Goal: Information Seeking & Learning: Learn about a topic

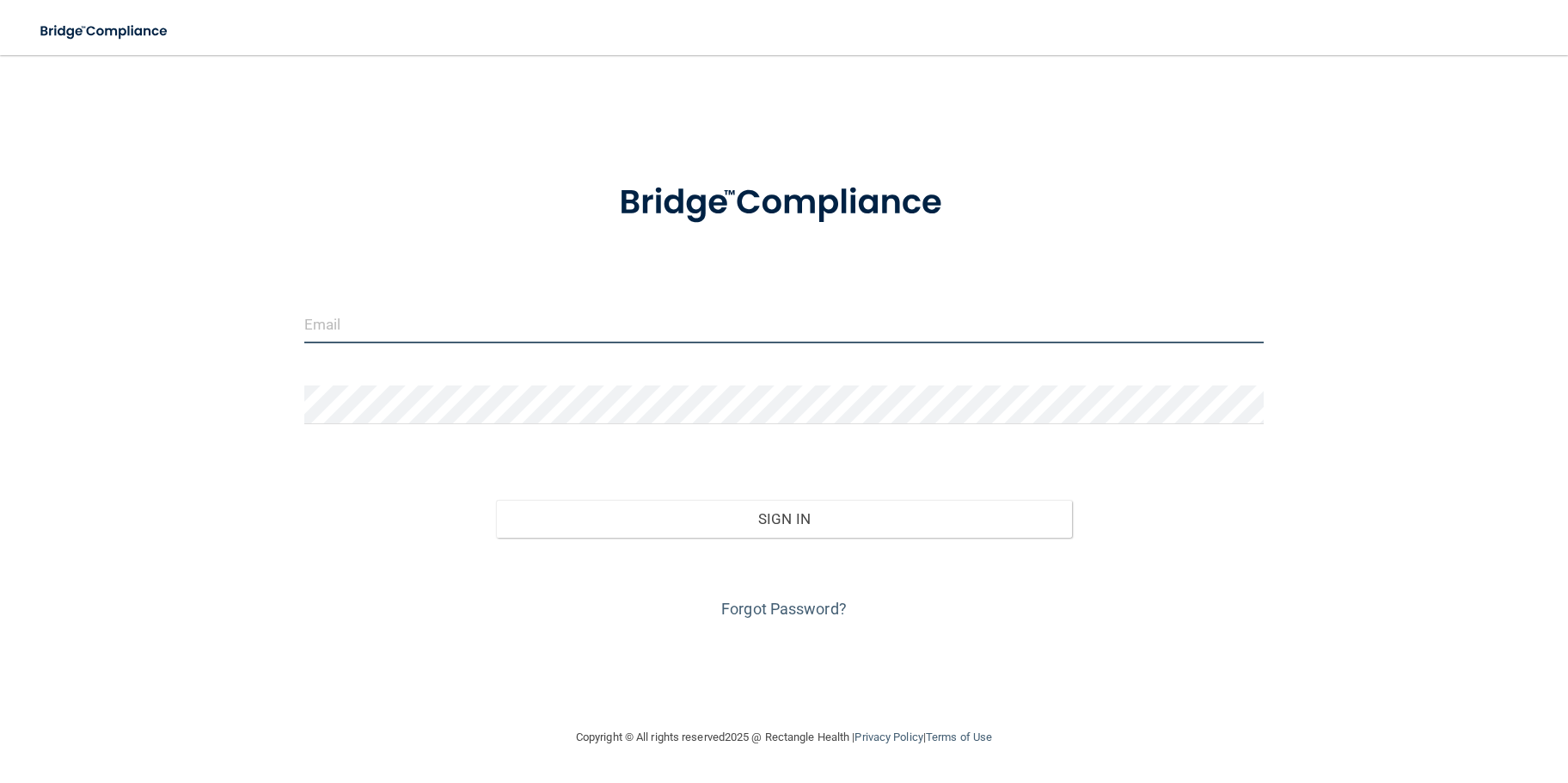
click at [402, 332] on input "email" at bounding box center [784, 323] width 959 height 38
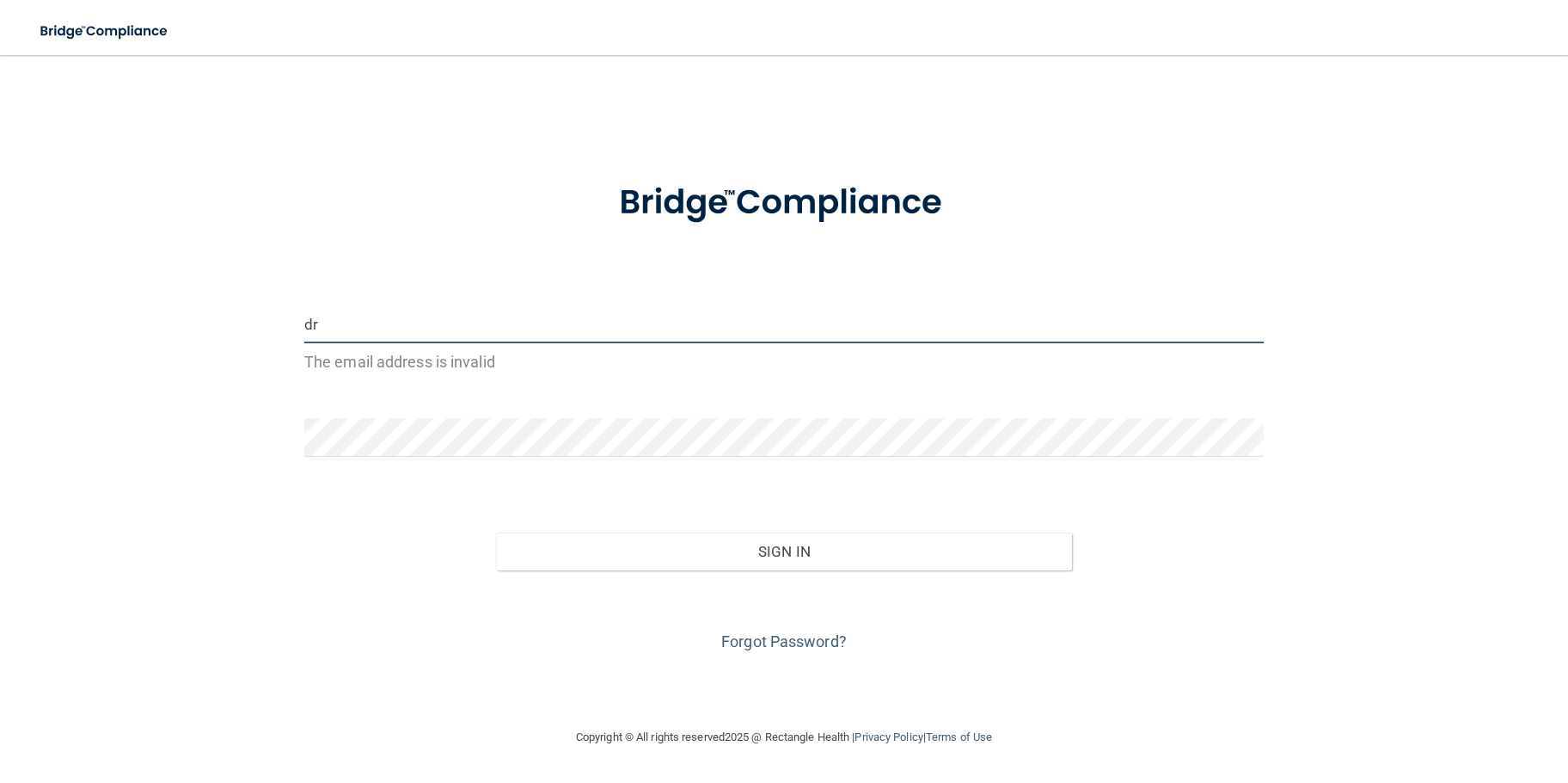
type input "[EMAIL_ADDRESS][DOMAIN_NAME]"
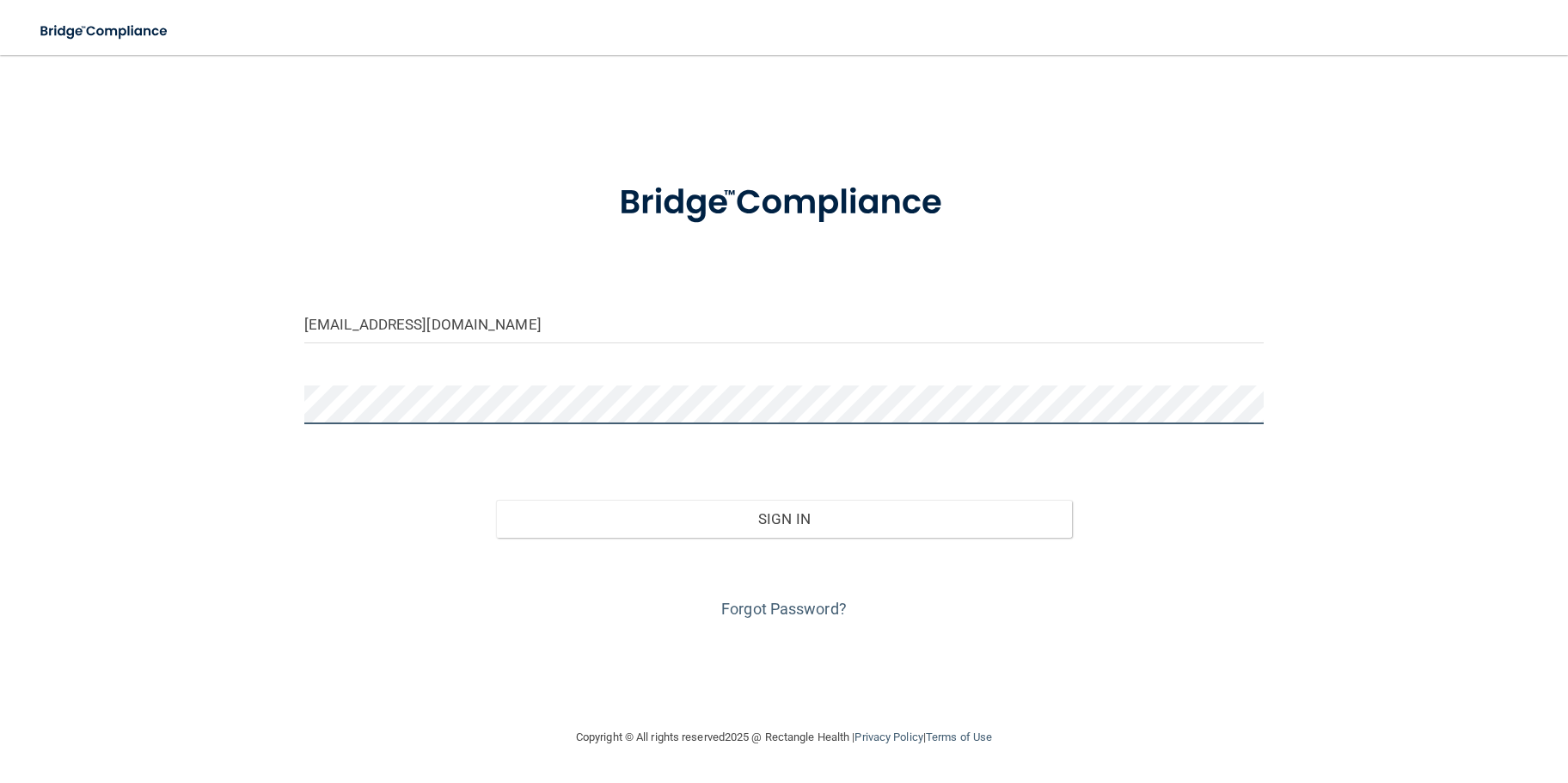
click at [496, 499] on button "Sign In" at bounding box center [784, 518] width 576 height 38
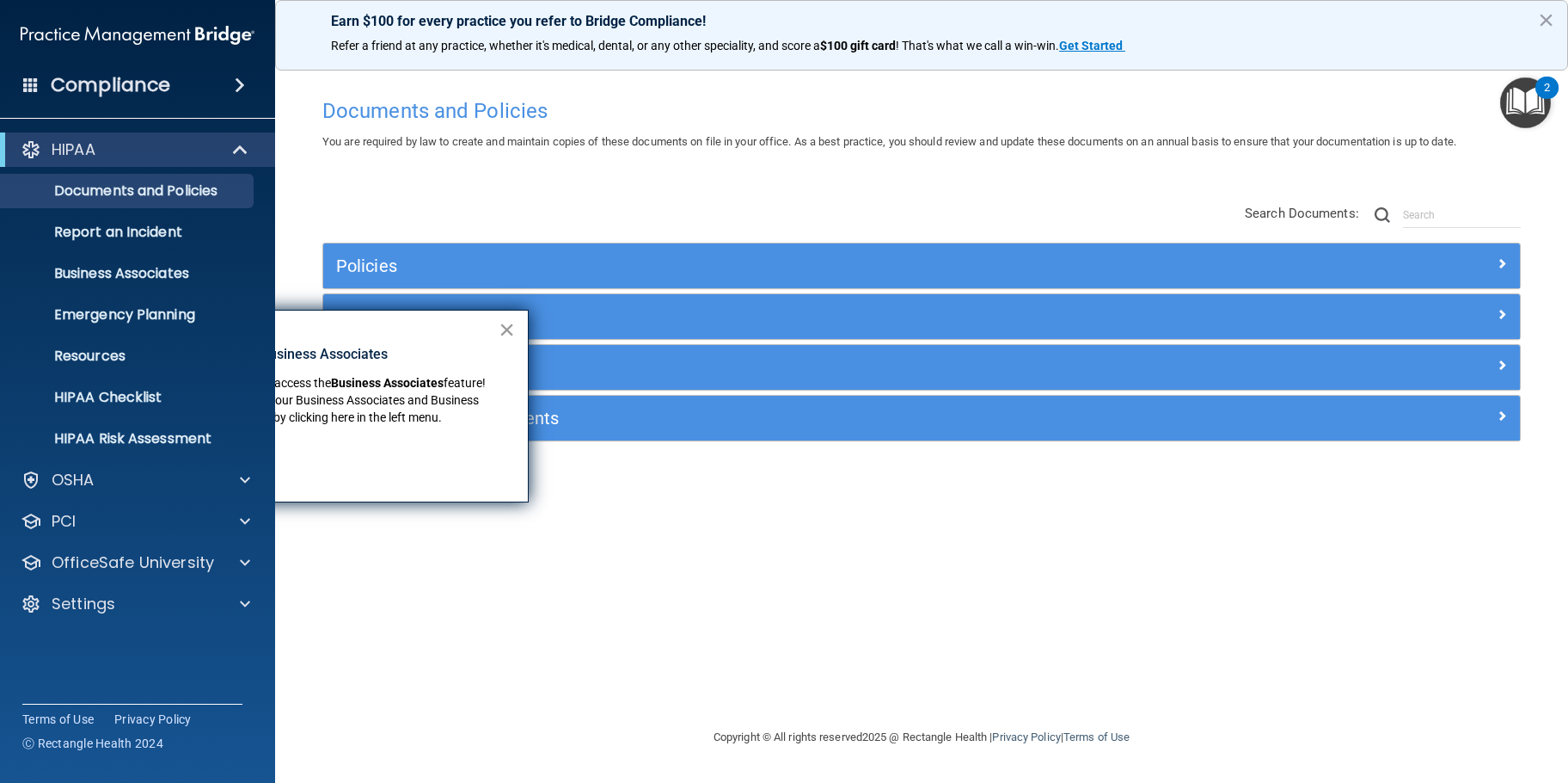
click at [508, 328] on button "×" at bounding box center [506, 329] width 16 height 27
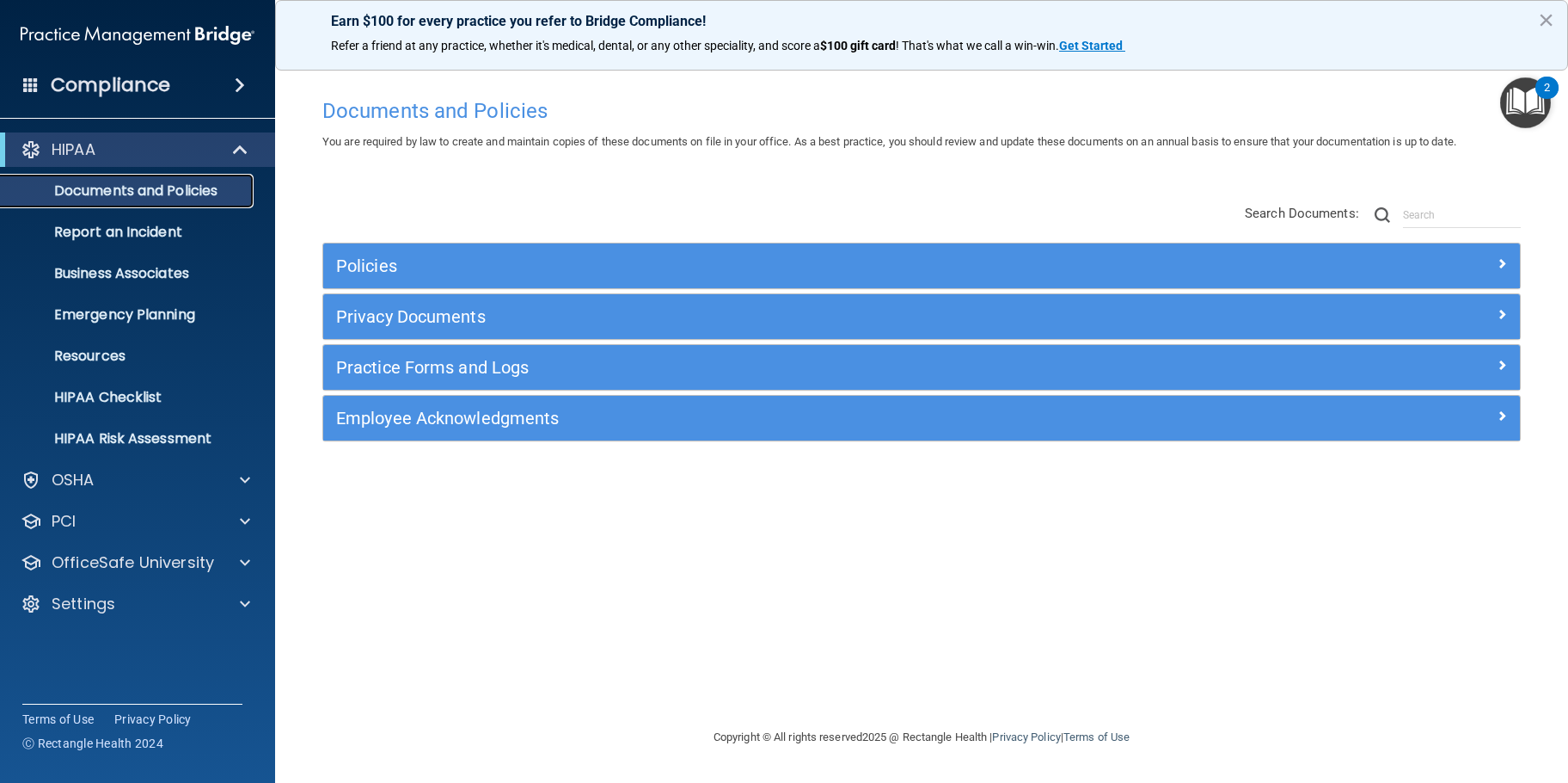
click at [151, 182] on p "Documents and Policies" at bounding box center [129, 191] width 235 height 17
click at [117, 477] on div "OSHA" at bounding box center [114, 480] width 213 height 21
click at [1546, 91] on div "2" at bounding box center [1546, 99] width 6 height 23
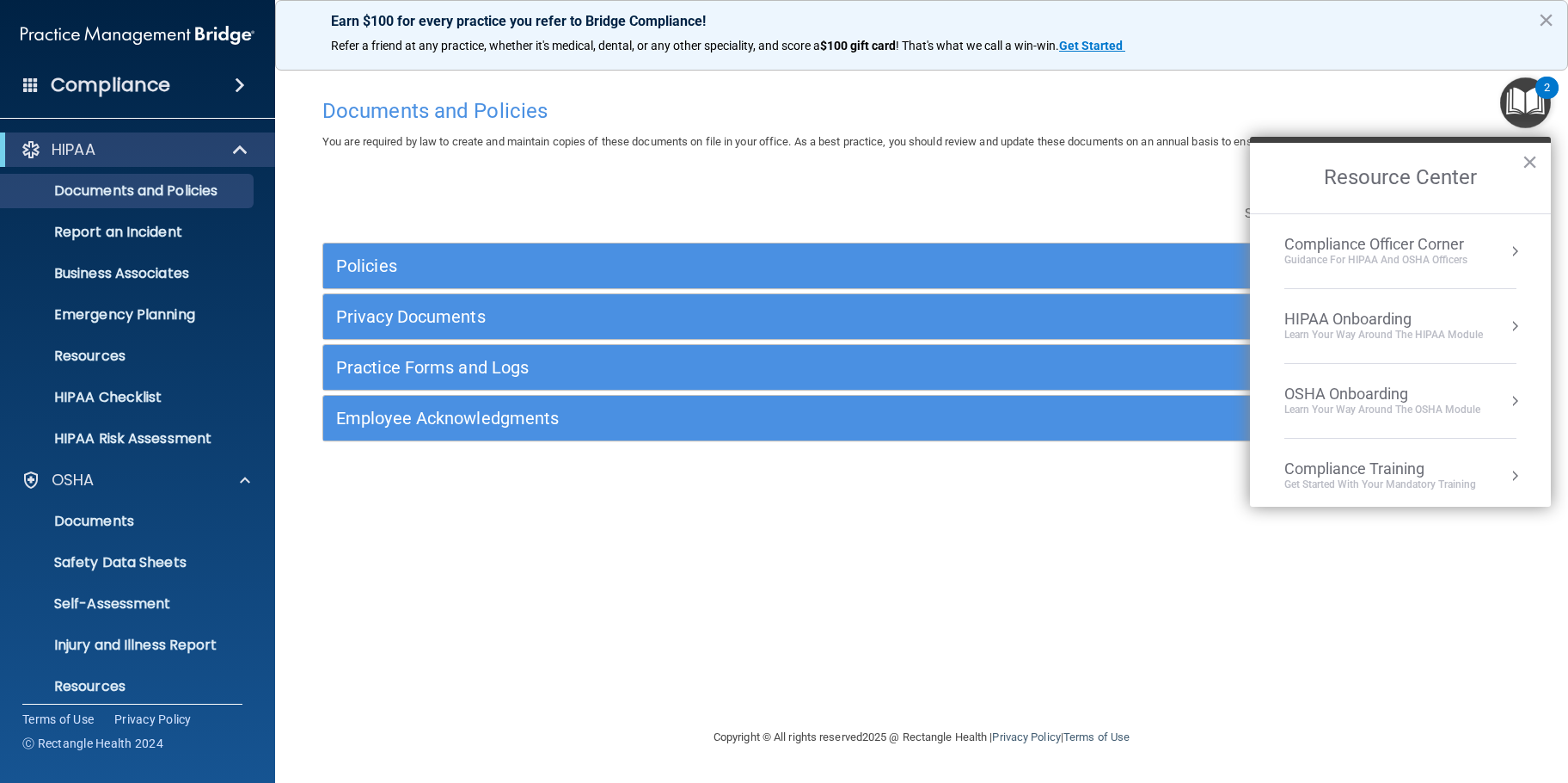
click at [1378, 252] on div "Compliance Officer Corner" at bounding box center [1375, 244] width 183 height 19
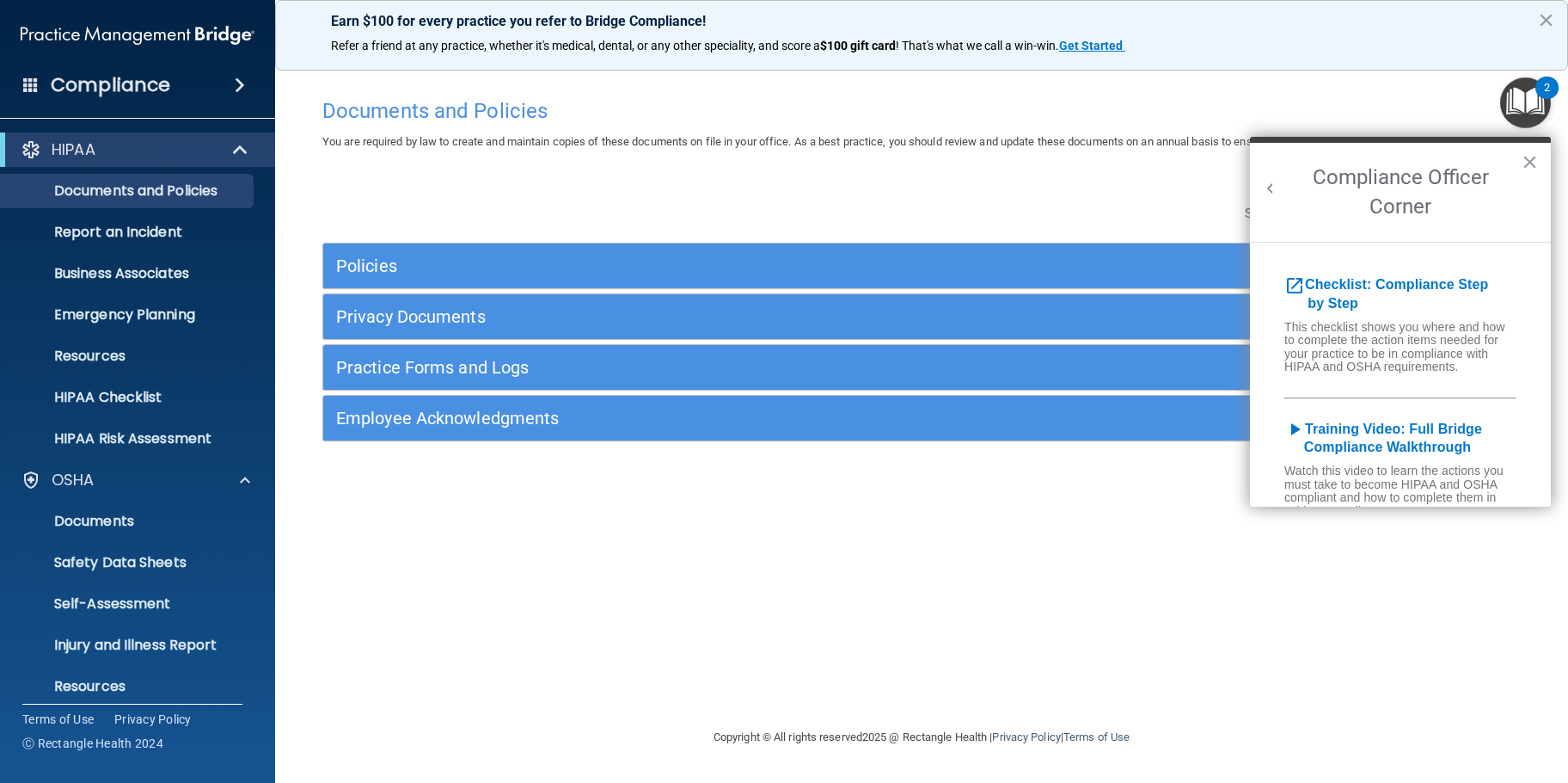
click at [1029, 518] on div "Documents and Policies You are required by law to create and maintain copies of…" at bounding box center [921, 407] width 1224 height 637
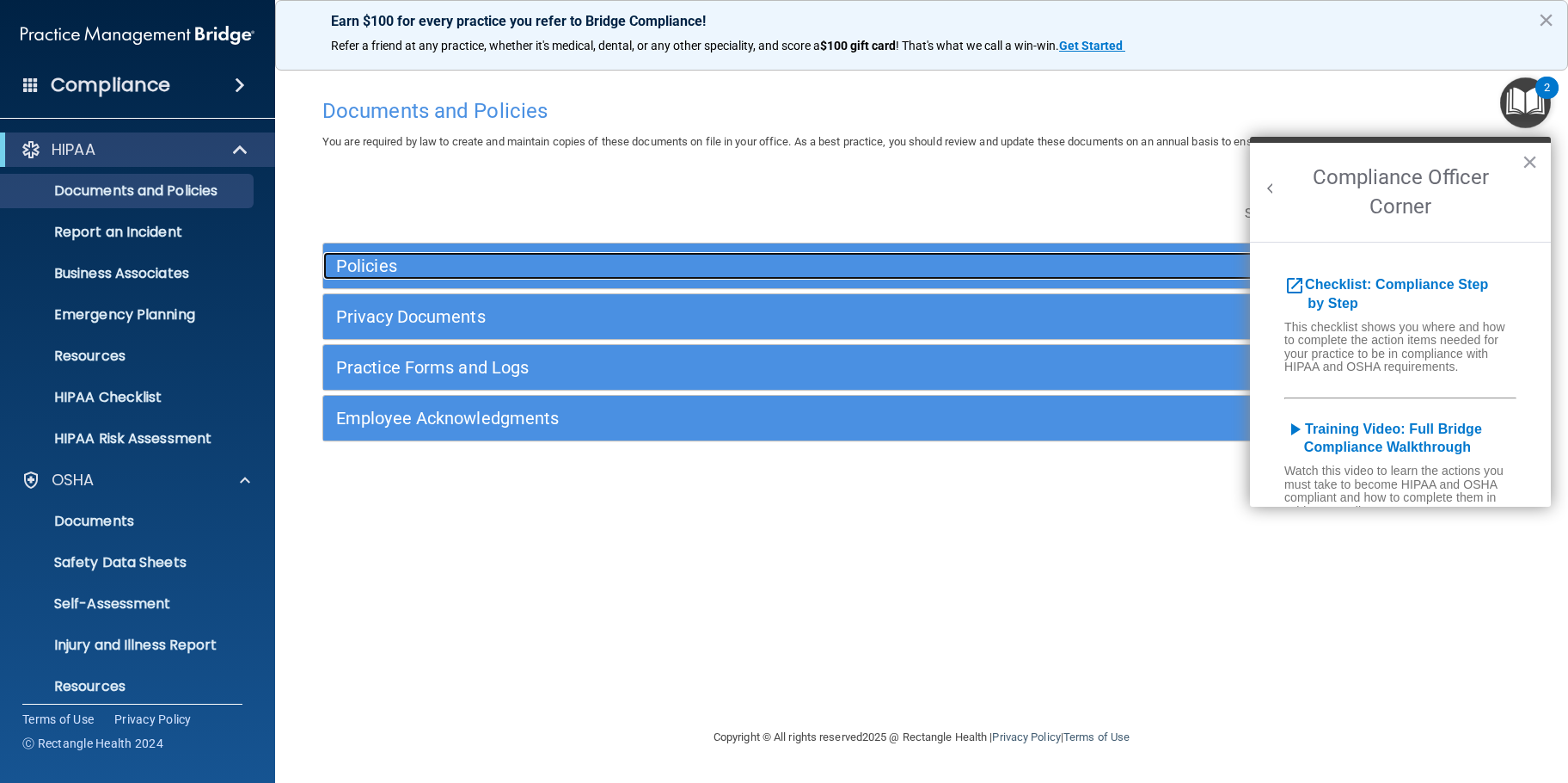
click at [354, 265] on h5 "Policies" at bounding box center [771, 266] width 872 height 19
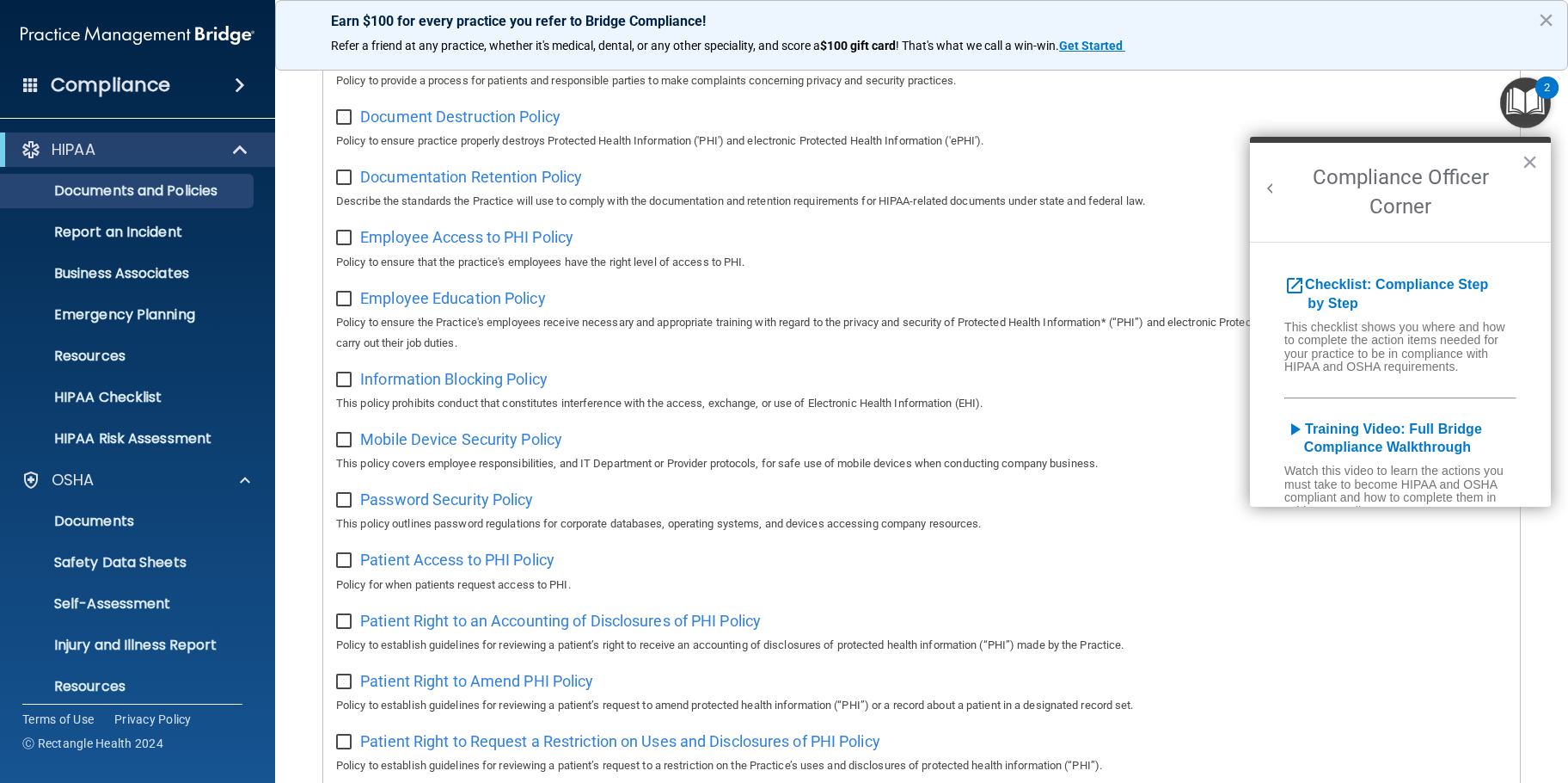
scroll to position [860, 0]
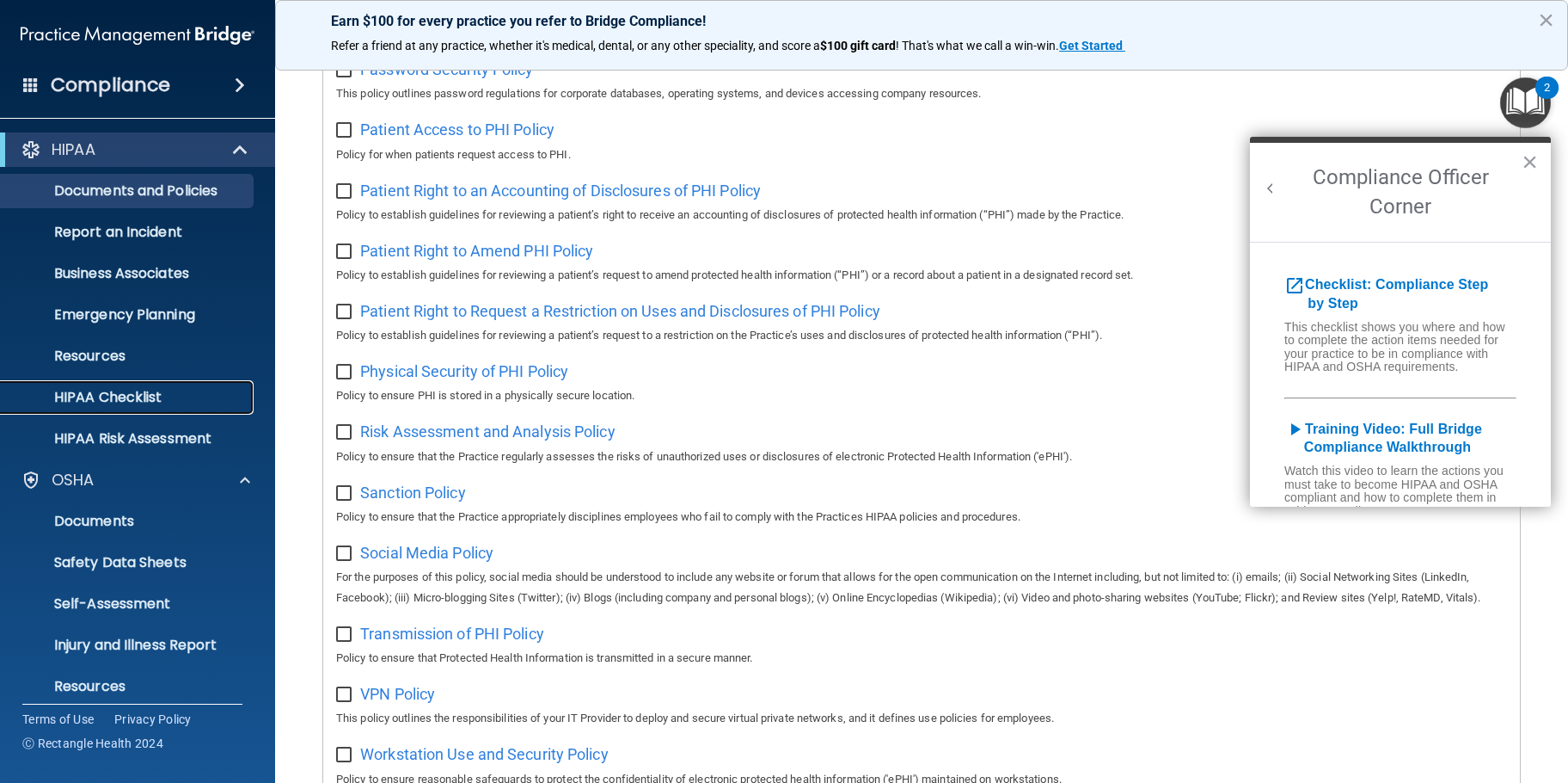
click at [104, 395] on p "HIPAA Checklist" at bounding box center [129, 397] width 235 height 17
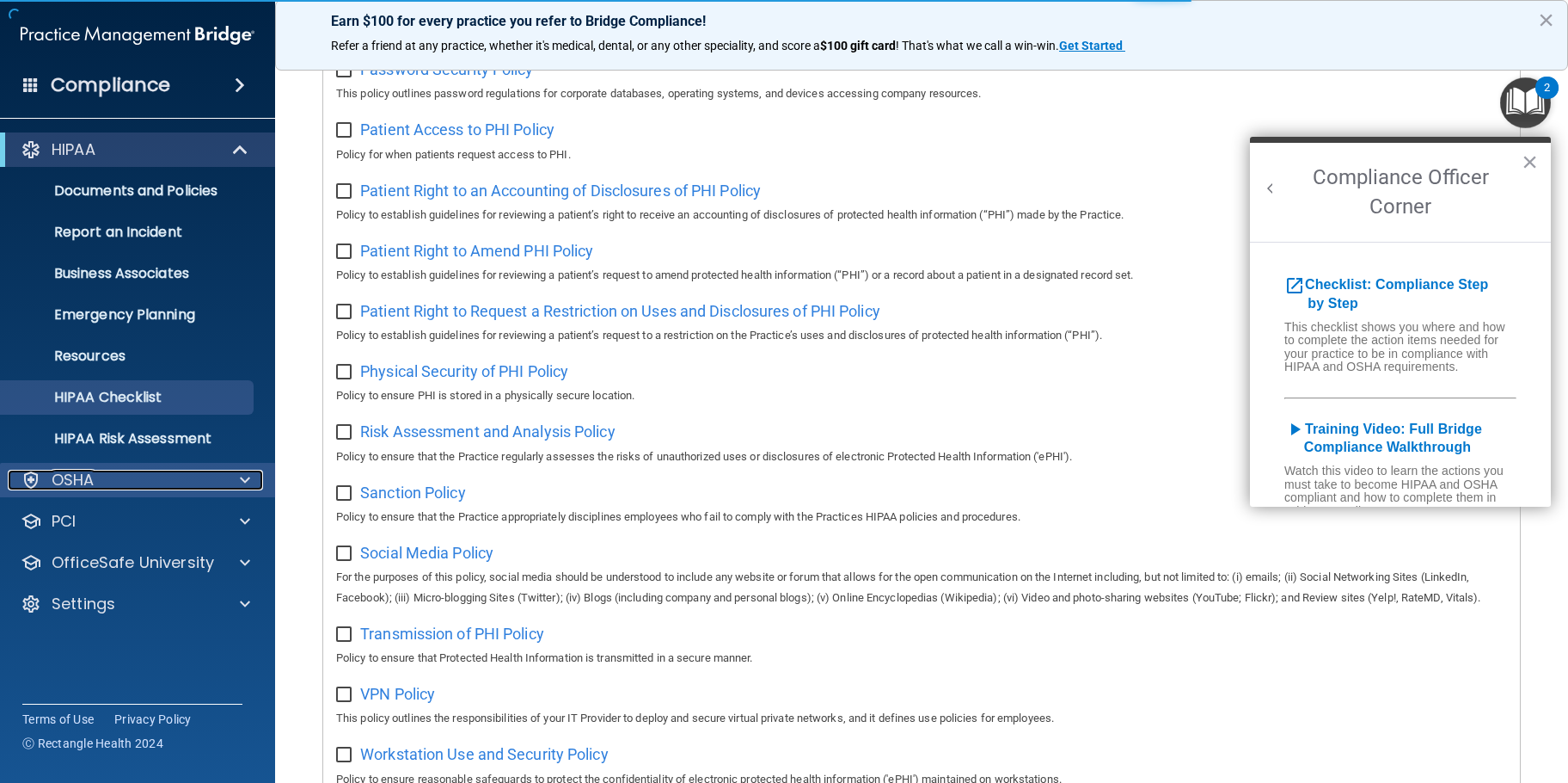
click at [83, 471] on p "OSHA" at bounding box center [73, 480] width 43 height 21
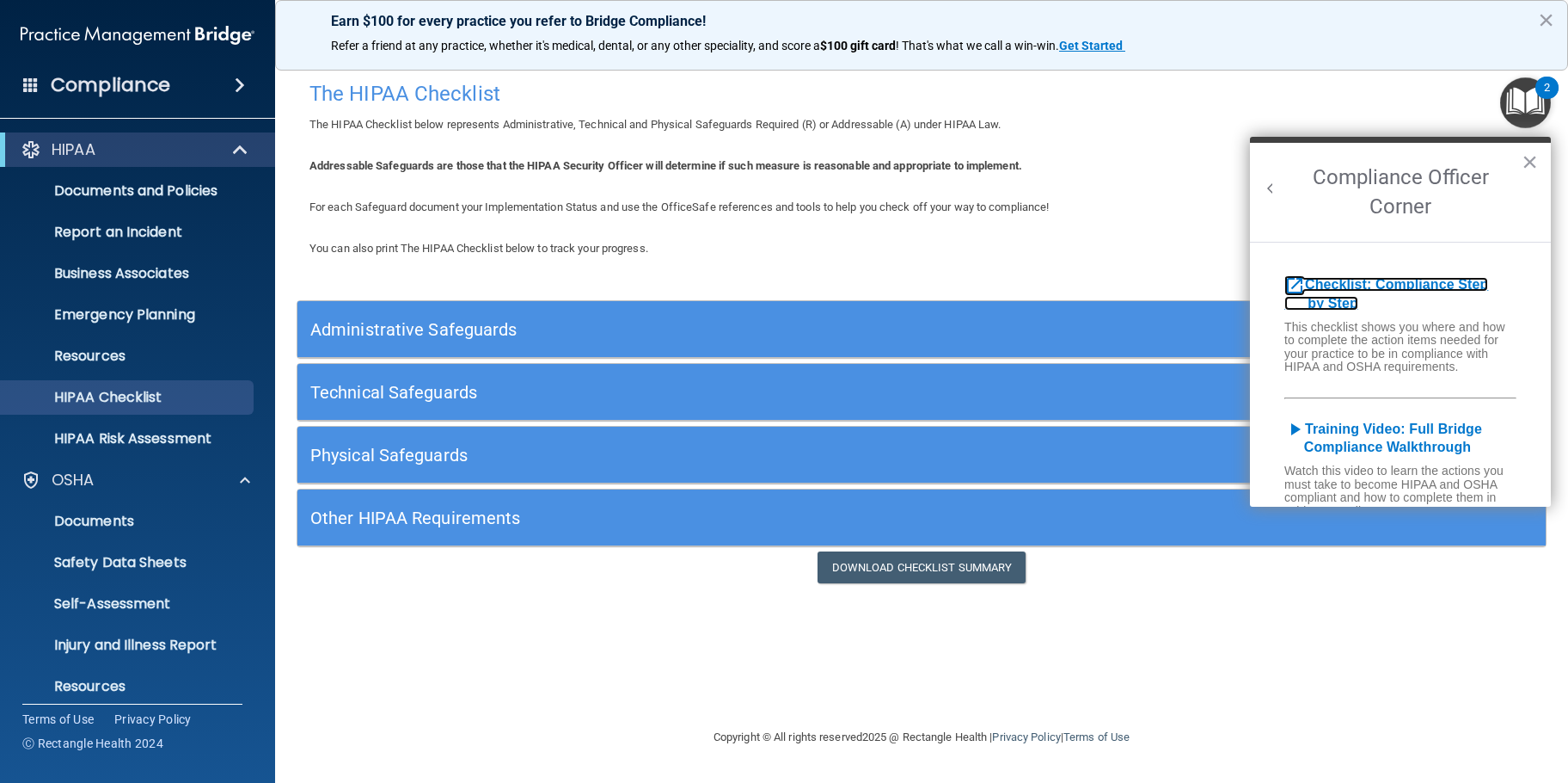
click at [1386, 285] on b "Checklist: Compliance Step by Step" at bounding box center [1385, 294] width 204 height 34
click at [1530, 161] on button "×" at bounding box center [1529, 161] width 16 height 27
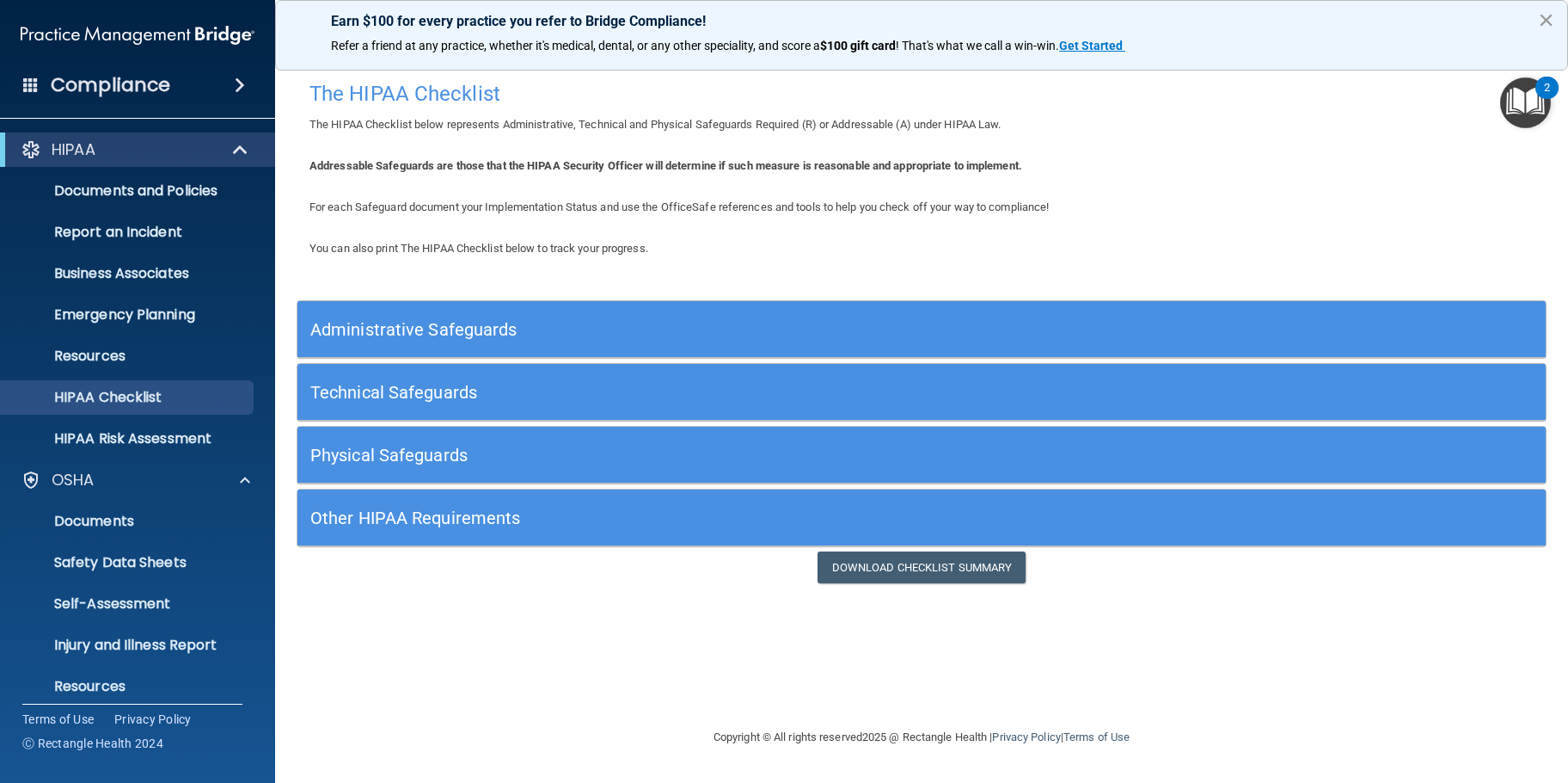
click at [1552, 23] on button "×" at bounding box center [1545, 19] width 16 height 27
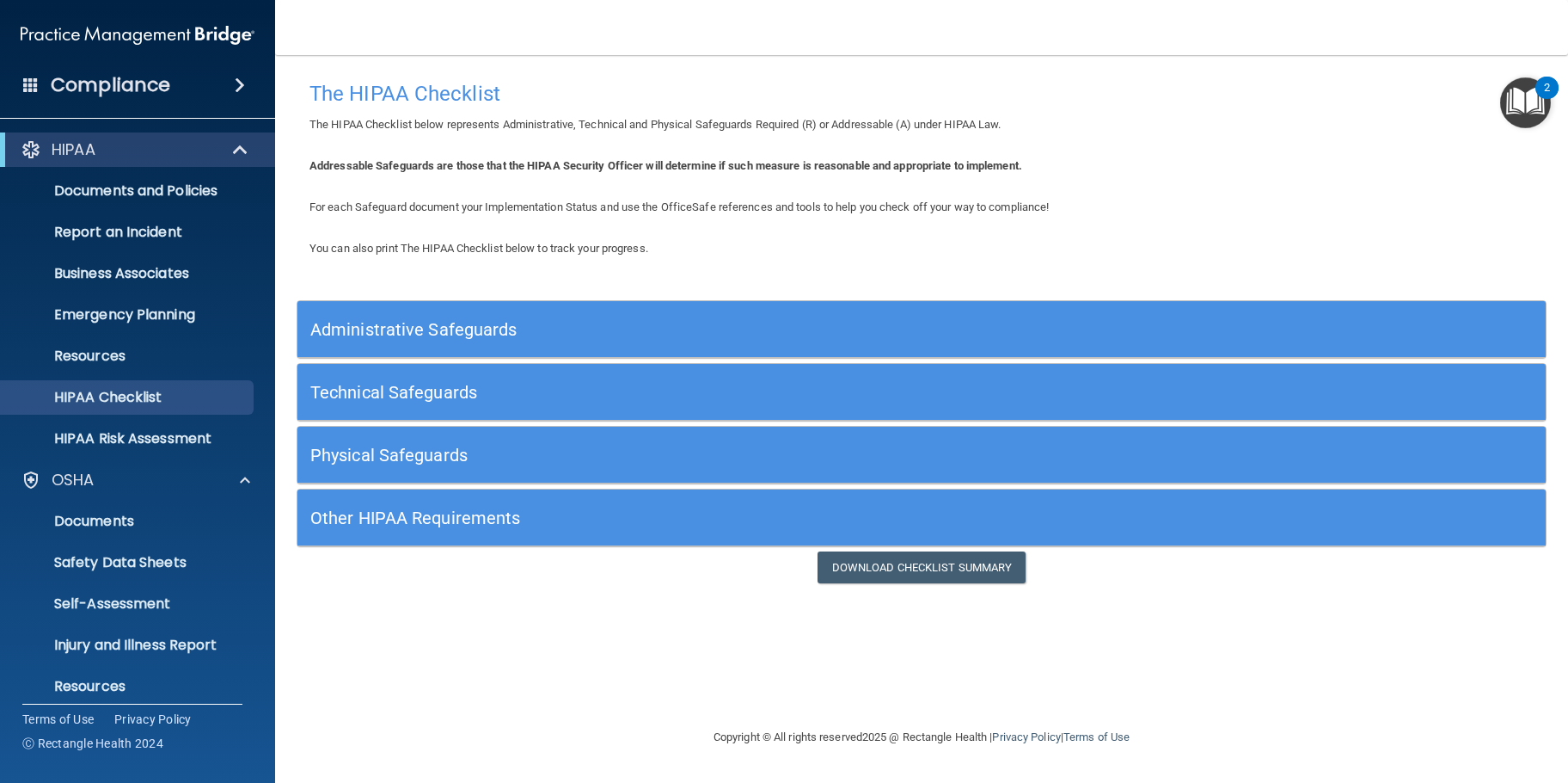
click at [1545, 87] on div "2" at bounding box center [1546, 99] width 6 height 23
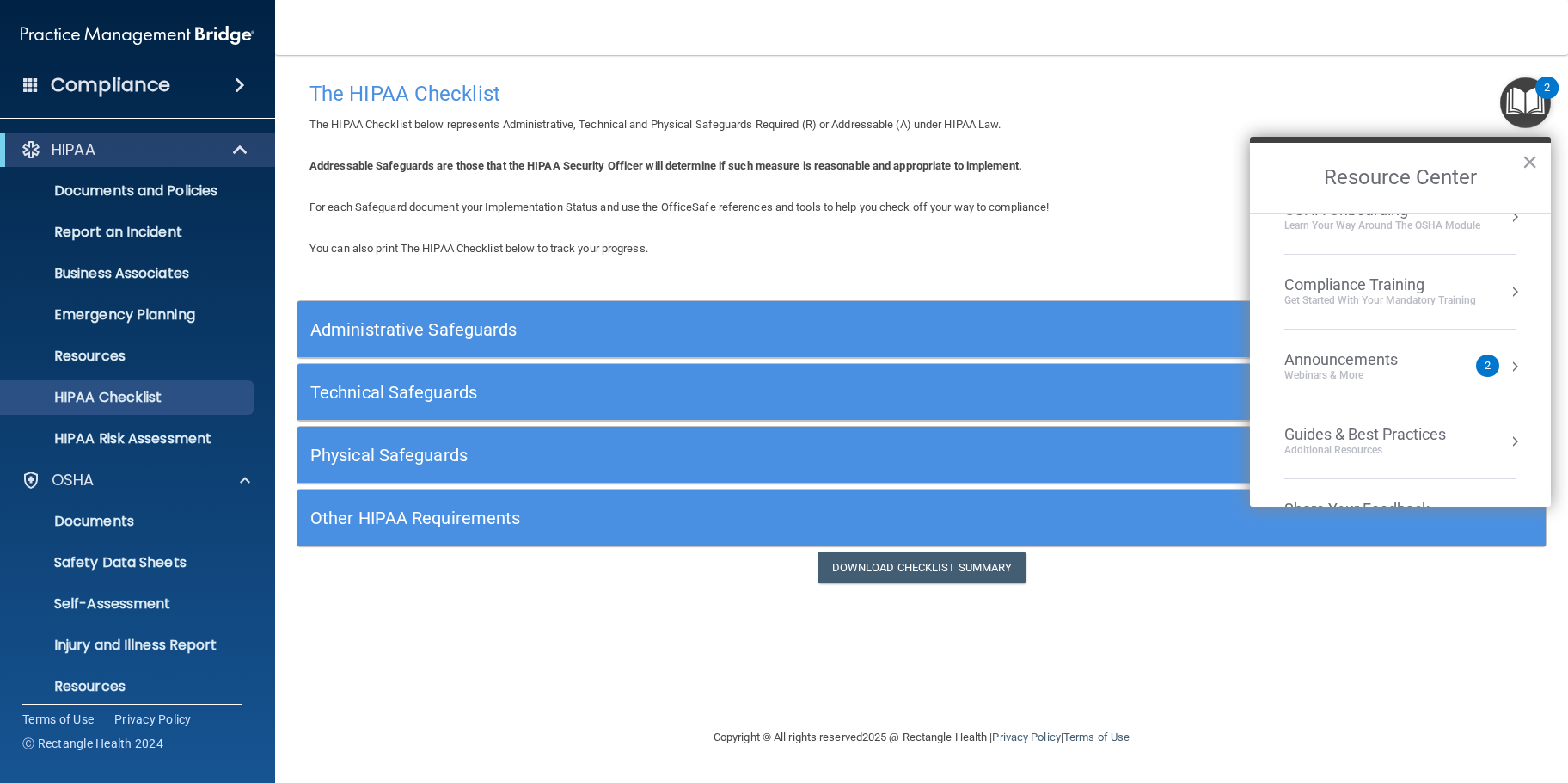
scroll to position [246, 0]
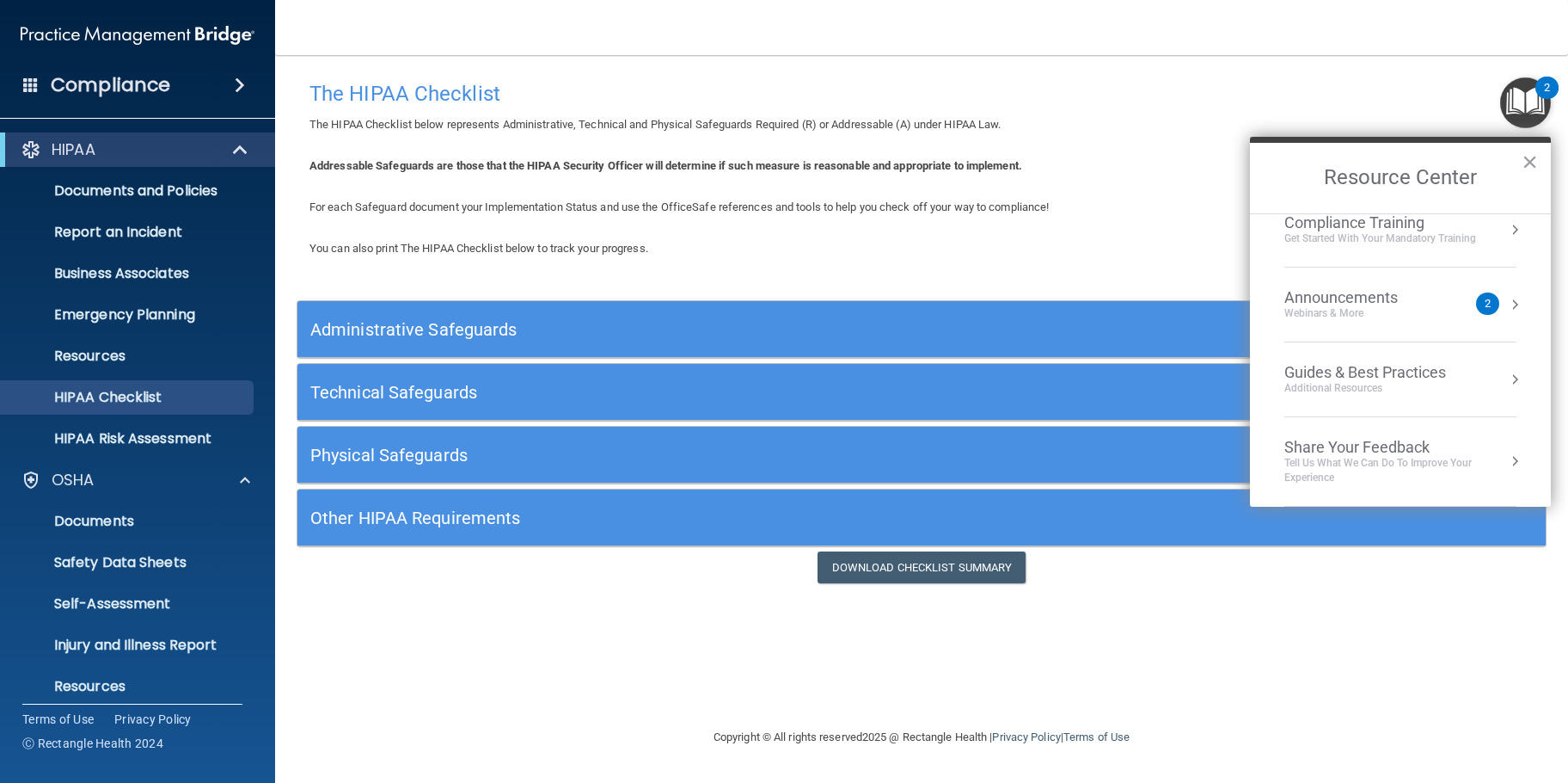
click at [1332, 295] on div "Announcements" at bounding box center [1358, 298] width 148 height 19
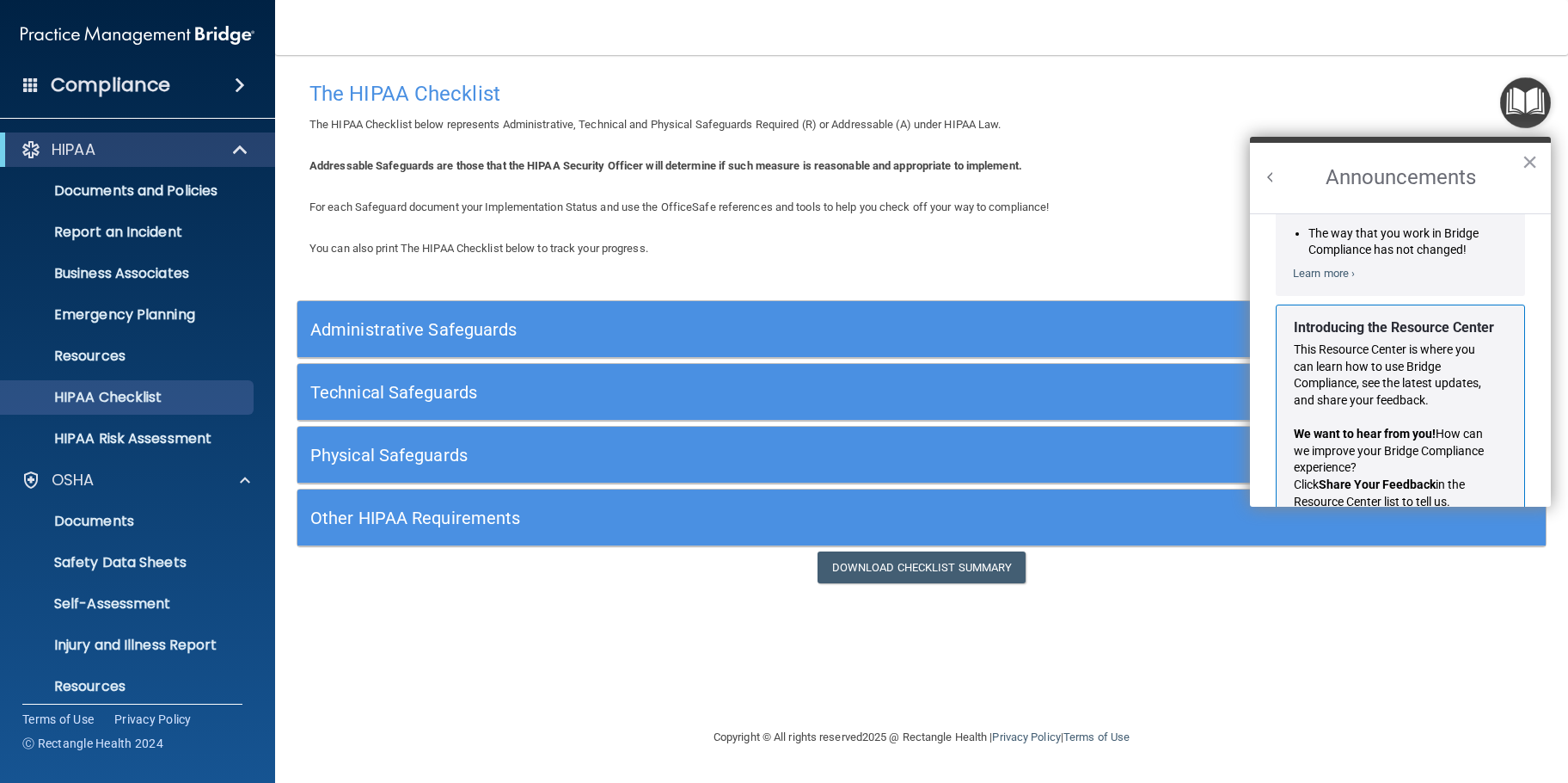
scroll to position [302, 0]
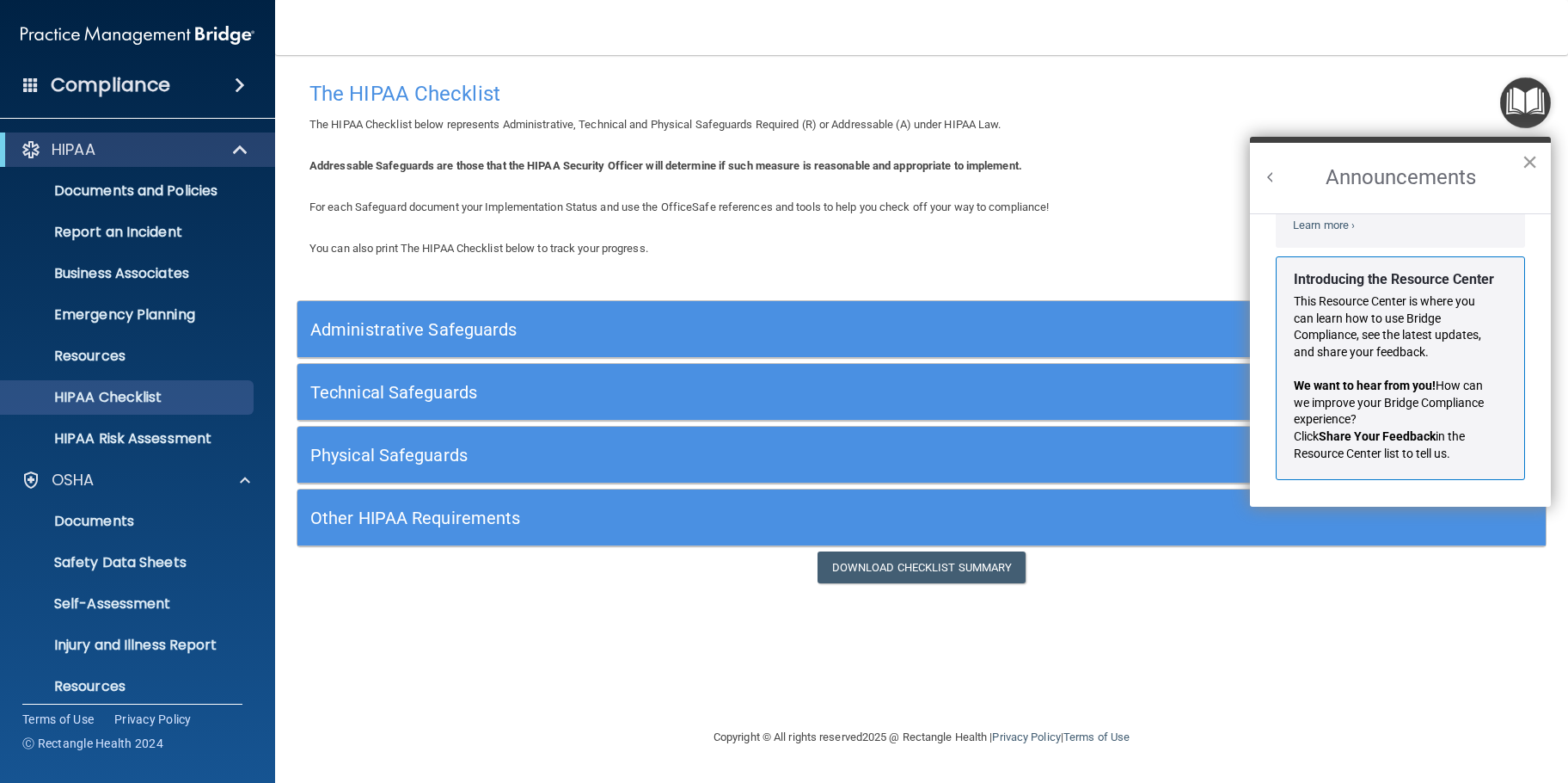
click at [1529, 160] on button "×" at bounding box center [1529, 161] width 16 height 27
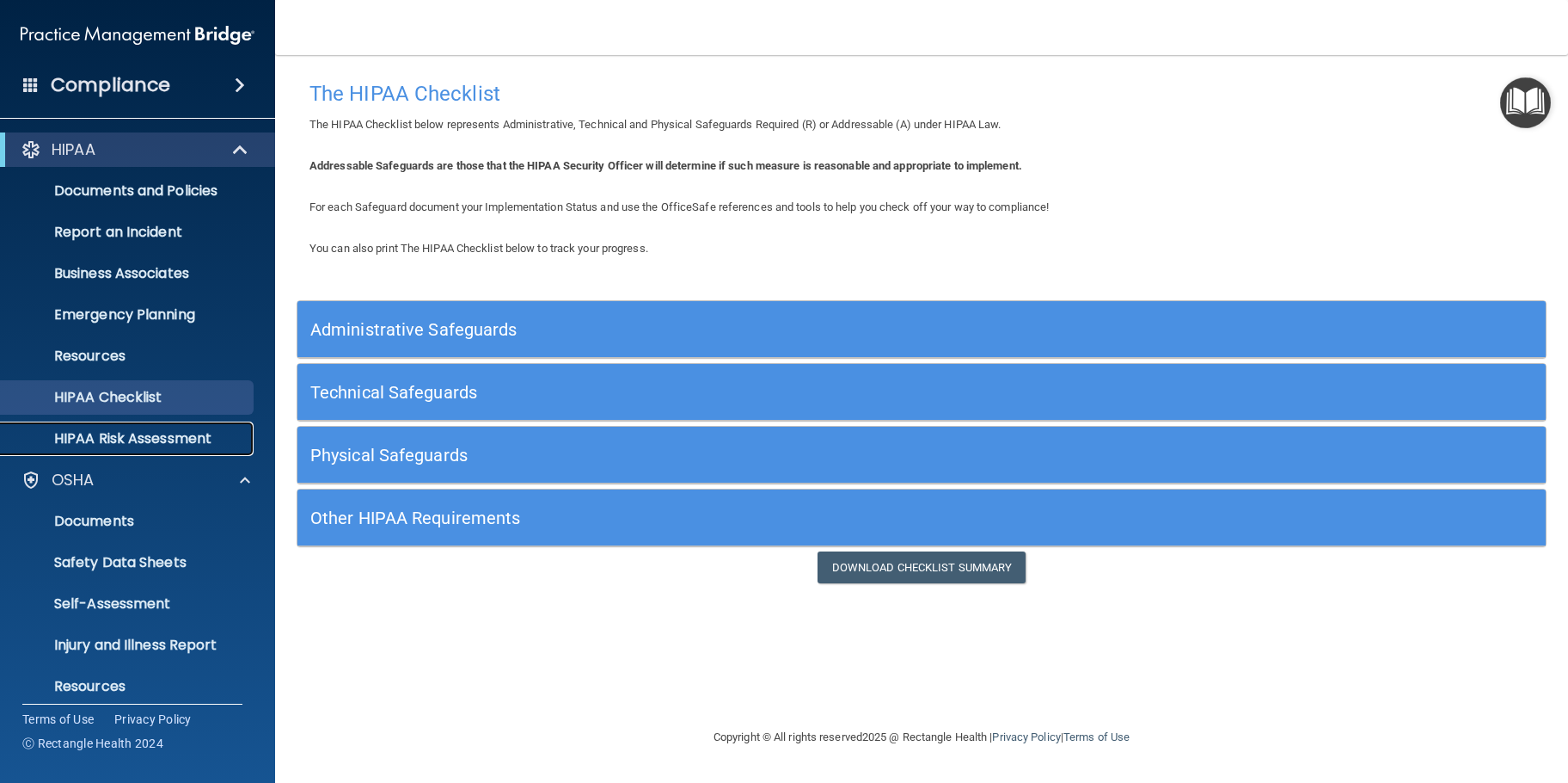
click at [142, 441] on p "HIPAA Risk Assessment" at bounding box center [129, 438] width 235 height 17
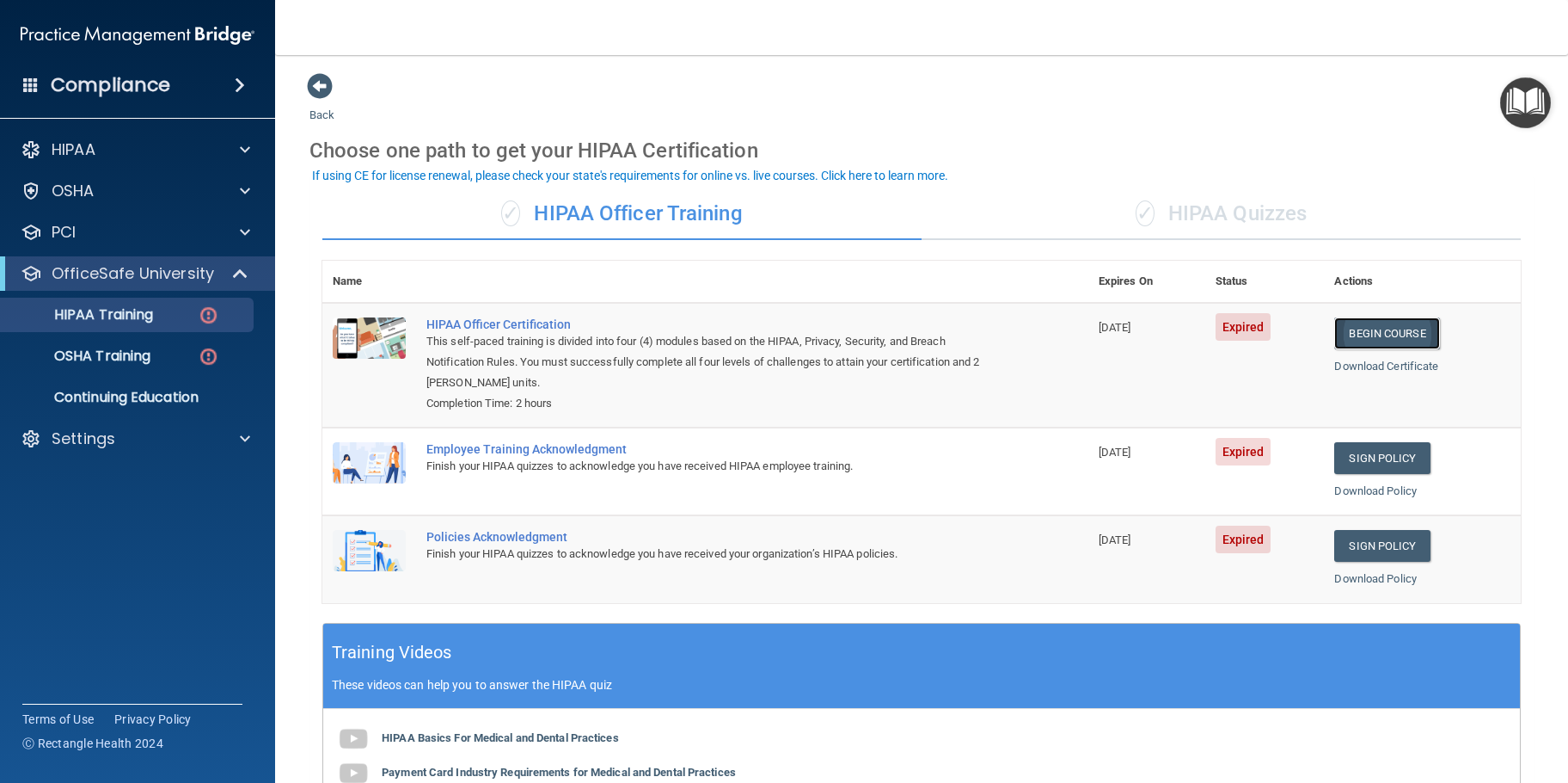
click at [1385, 330] on link "Begin Course" at bounding box center [1387, 333] width 105 height 32
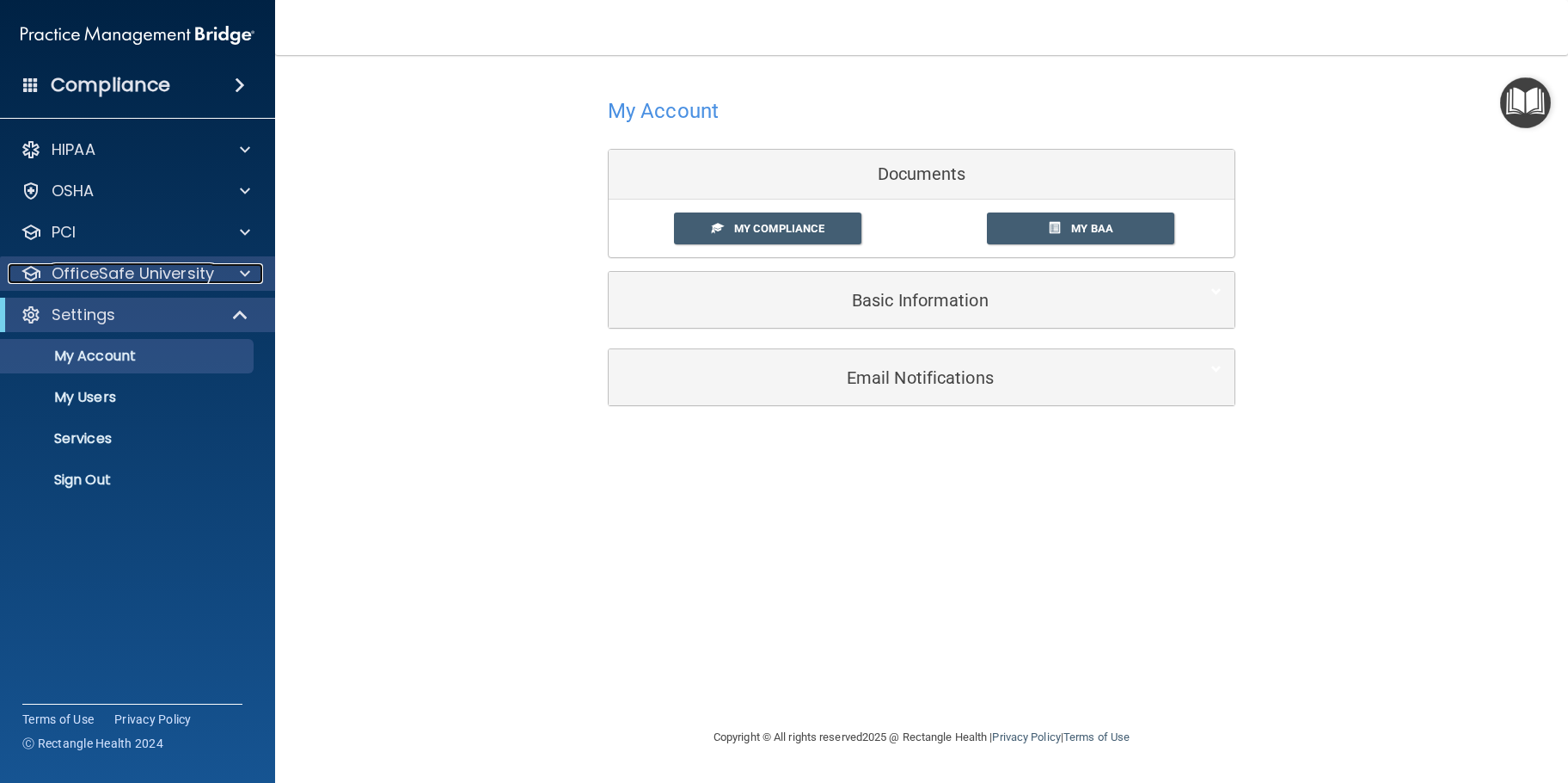
click at [135, 279] on p "OfficeSafe University" at bounding box center [132, 273] width 162 height 21
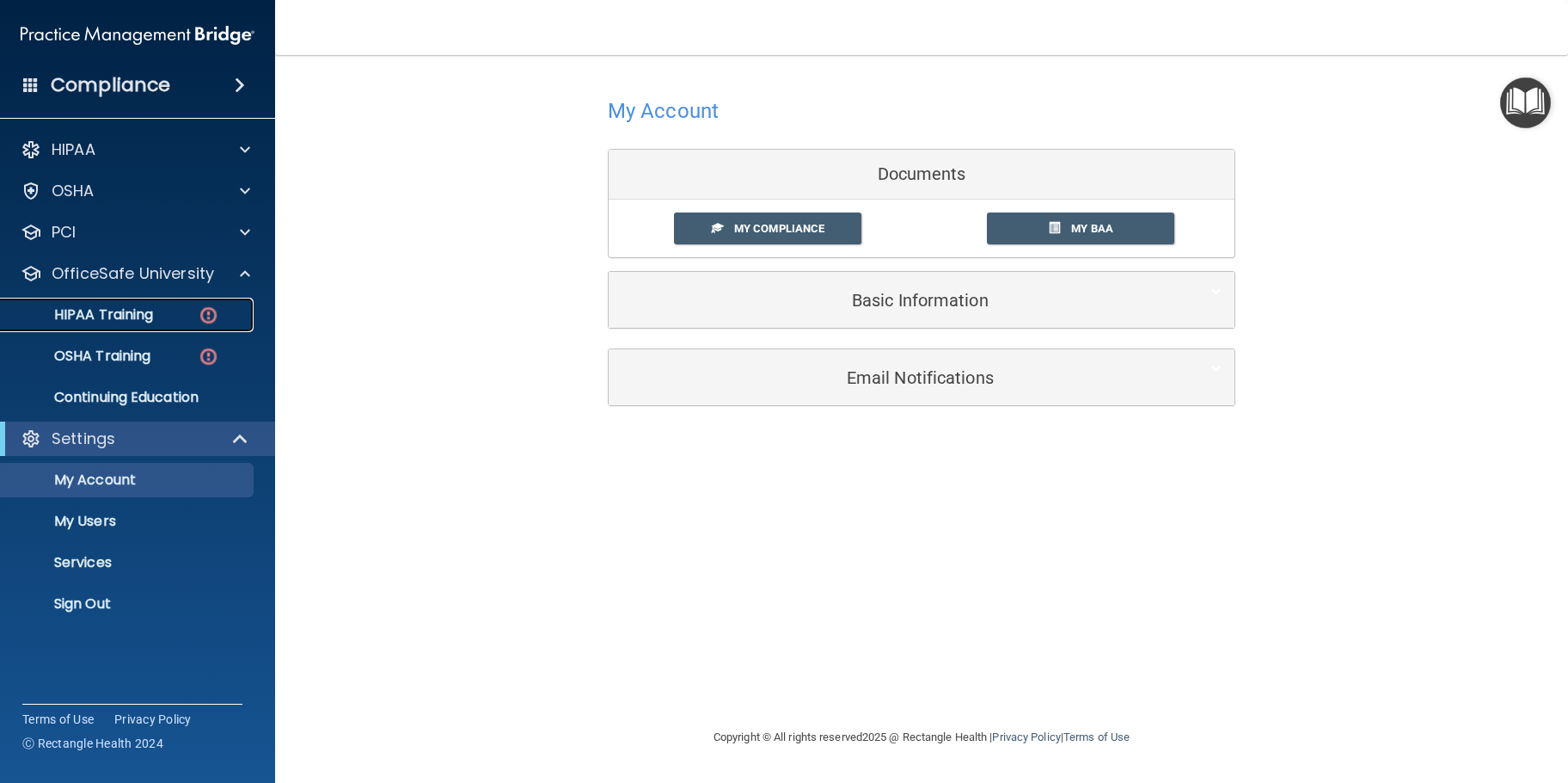
click at [124, 309] on p "HIPAA Training" at bounding box center [82, 315] width 142 height 17
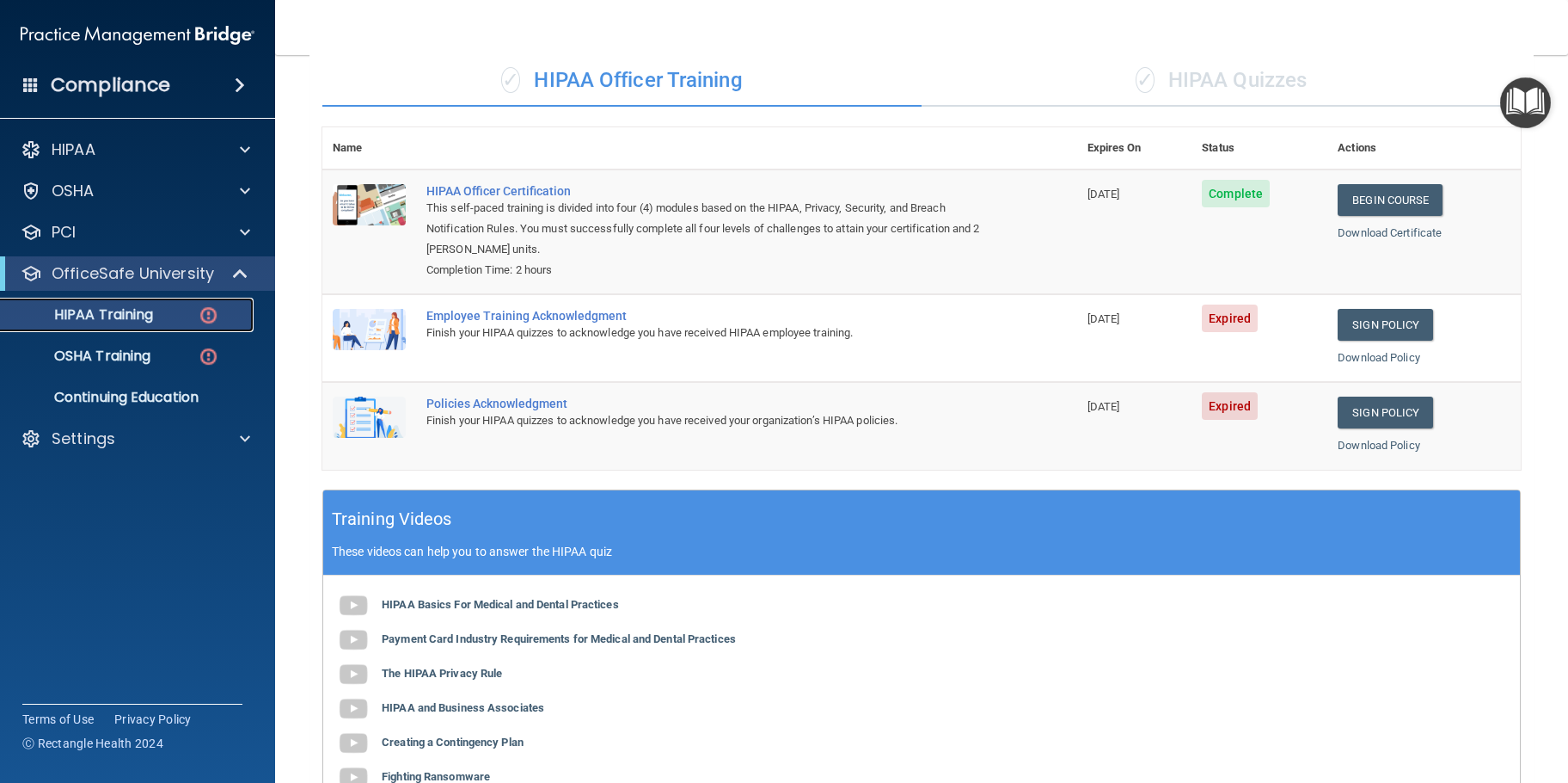
scroll to position [31, 0]
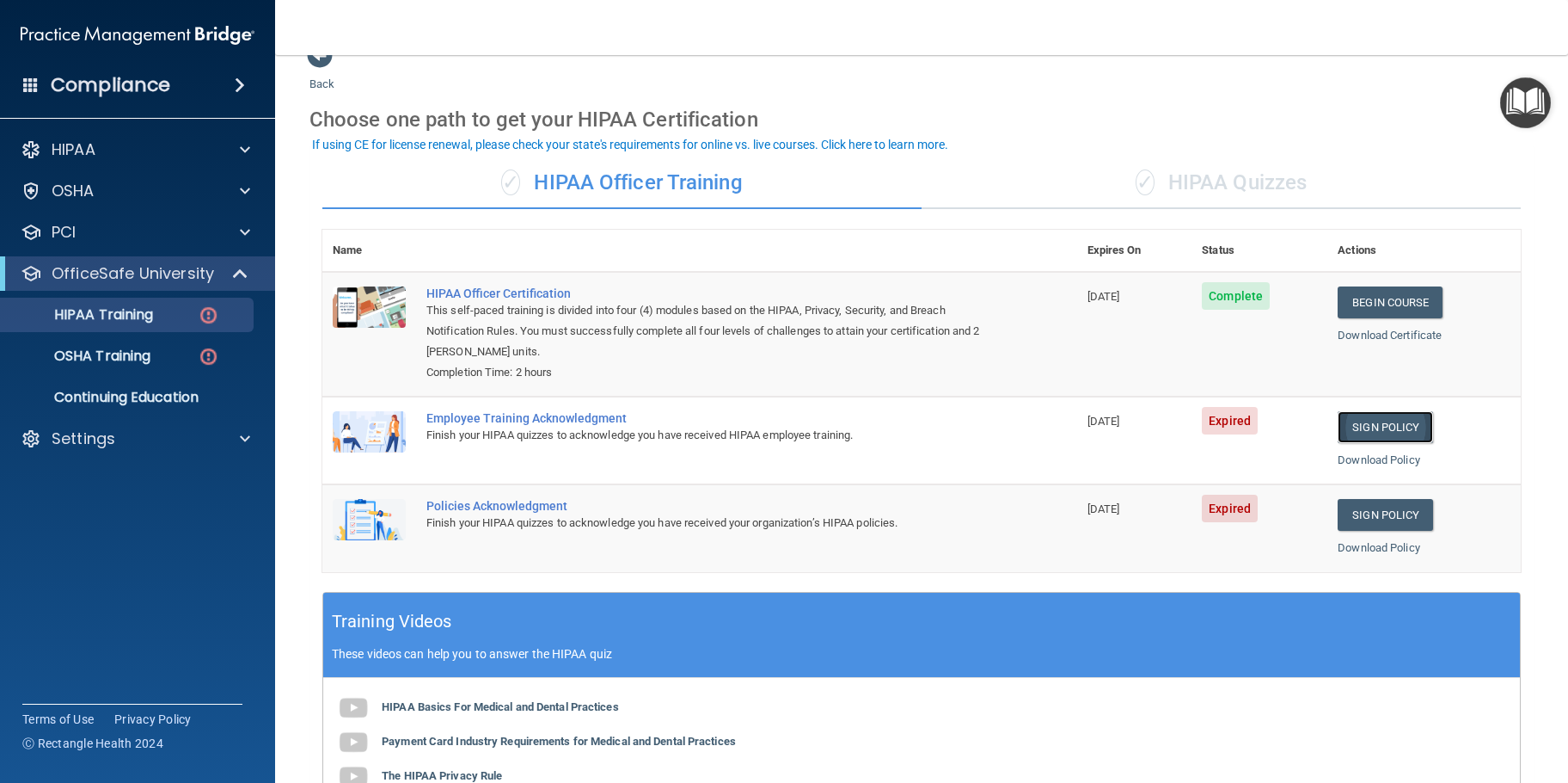
click at [1390, 430] on link "Sign Policy" at bounding box center [1385, 427] width 96 height 32
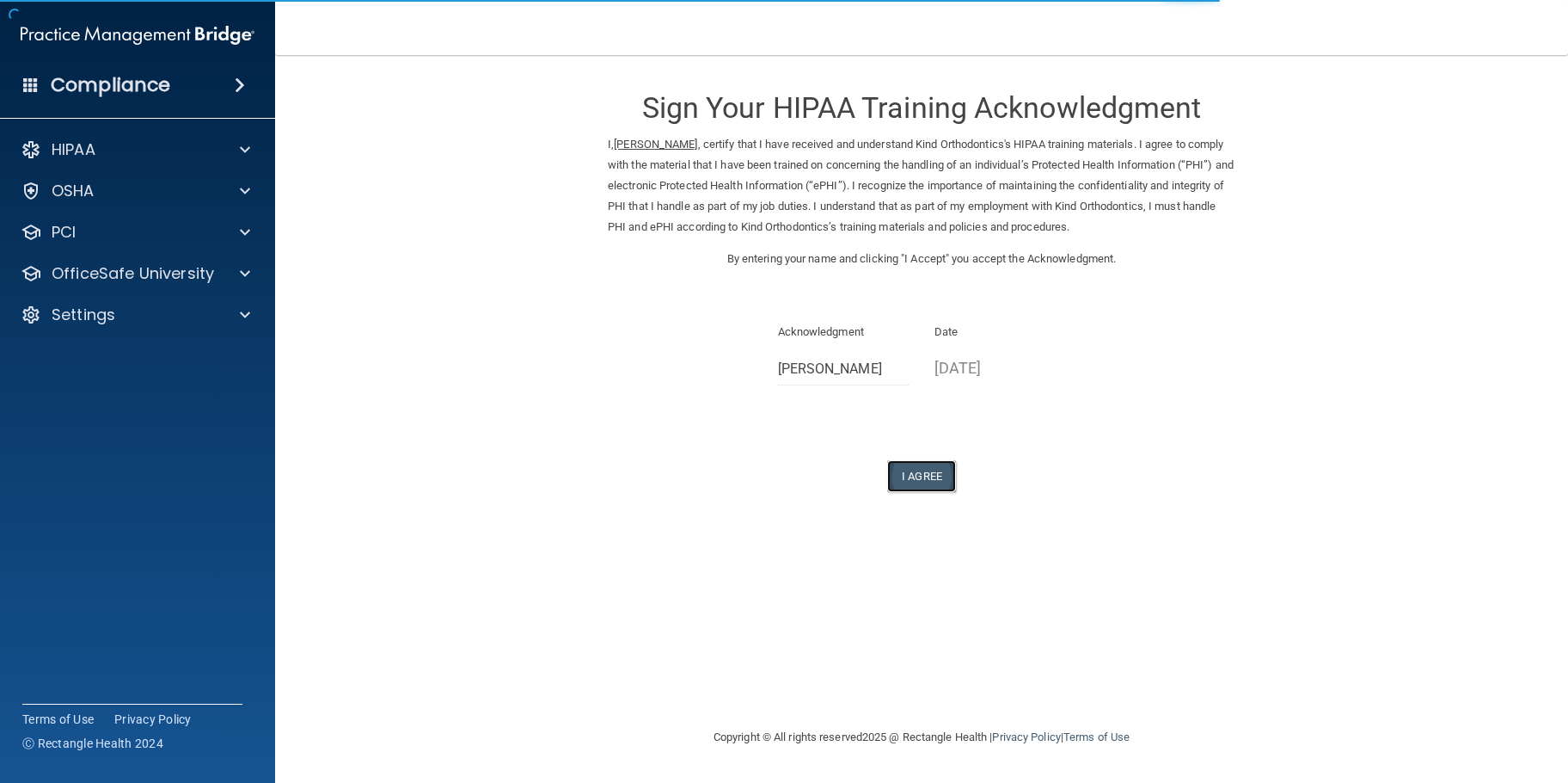
click at [921, 471] on button "I Agree" at bounding box center [921, 476] width 69 height 32
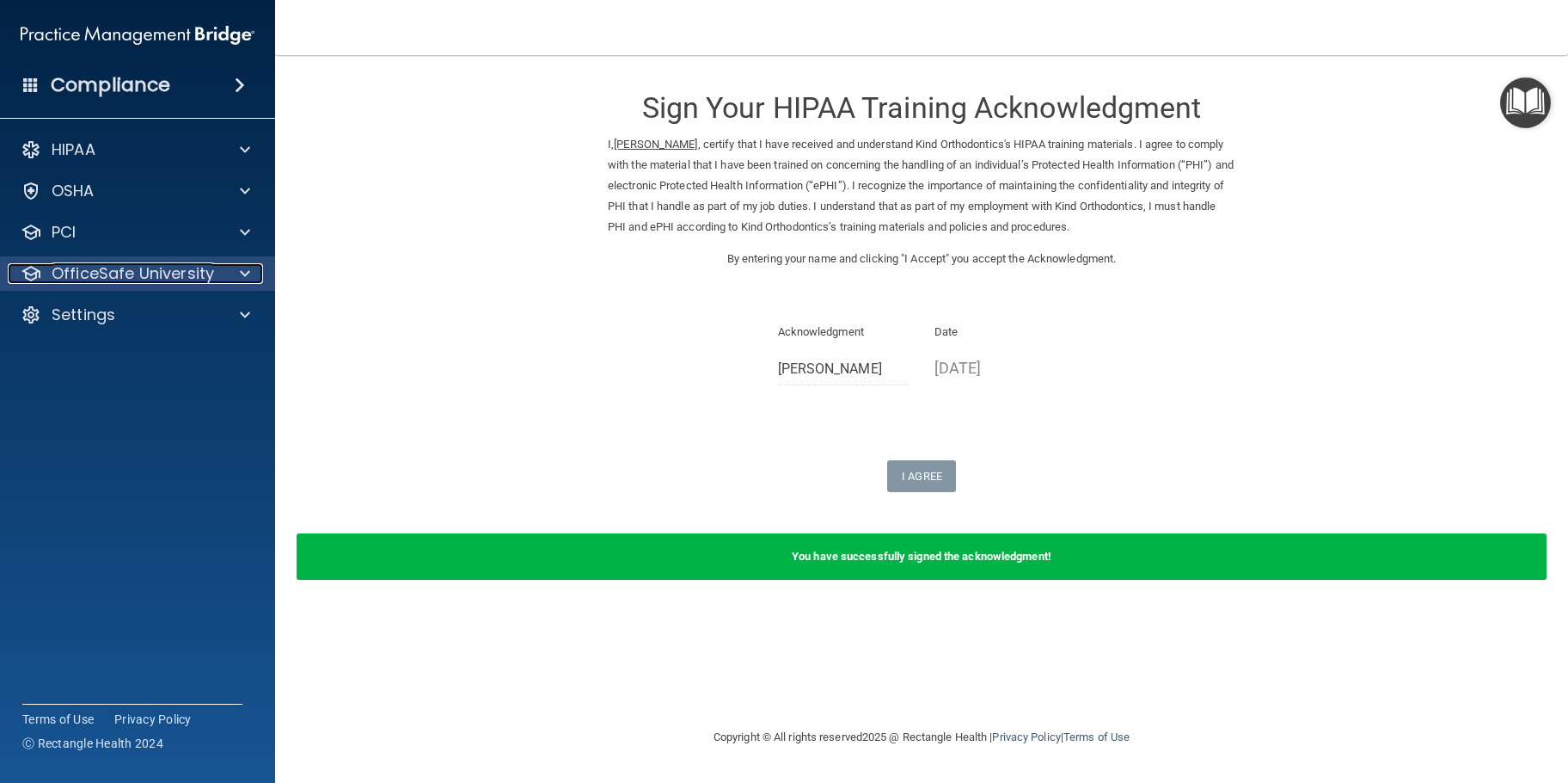
click at [156, 281] on p "OfficeSafe University" at bounding box center [132, 273] width 162 height 21
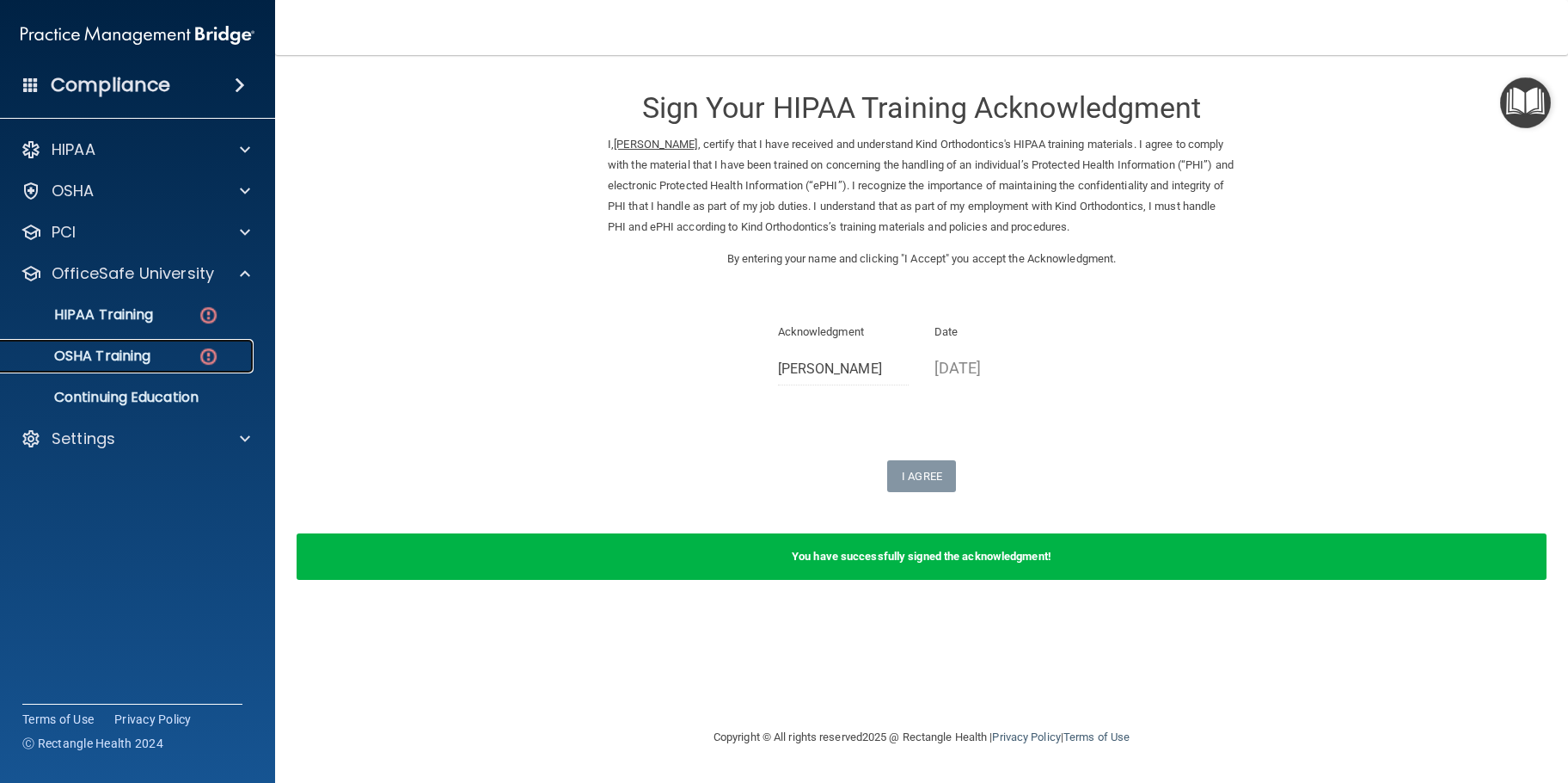
click at [132, 353] on p "OSHA Training" at bounding box center [81, 356] width 139 height 17
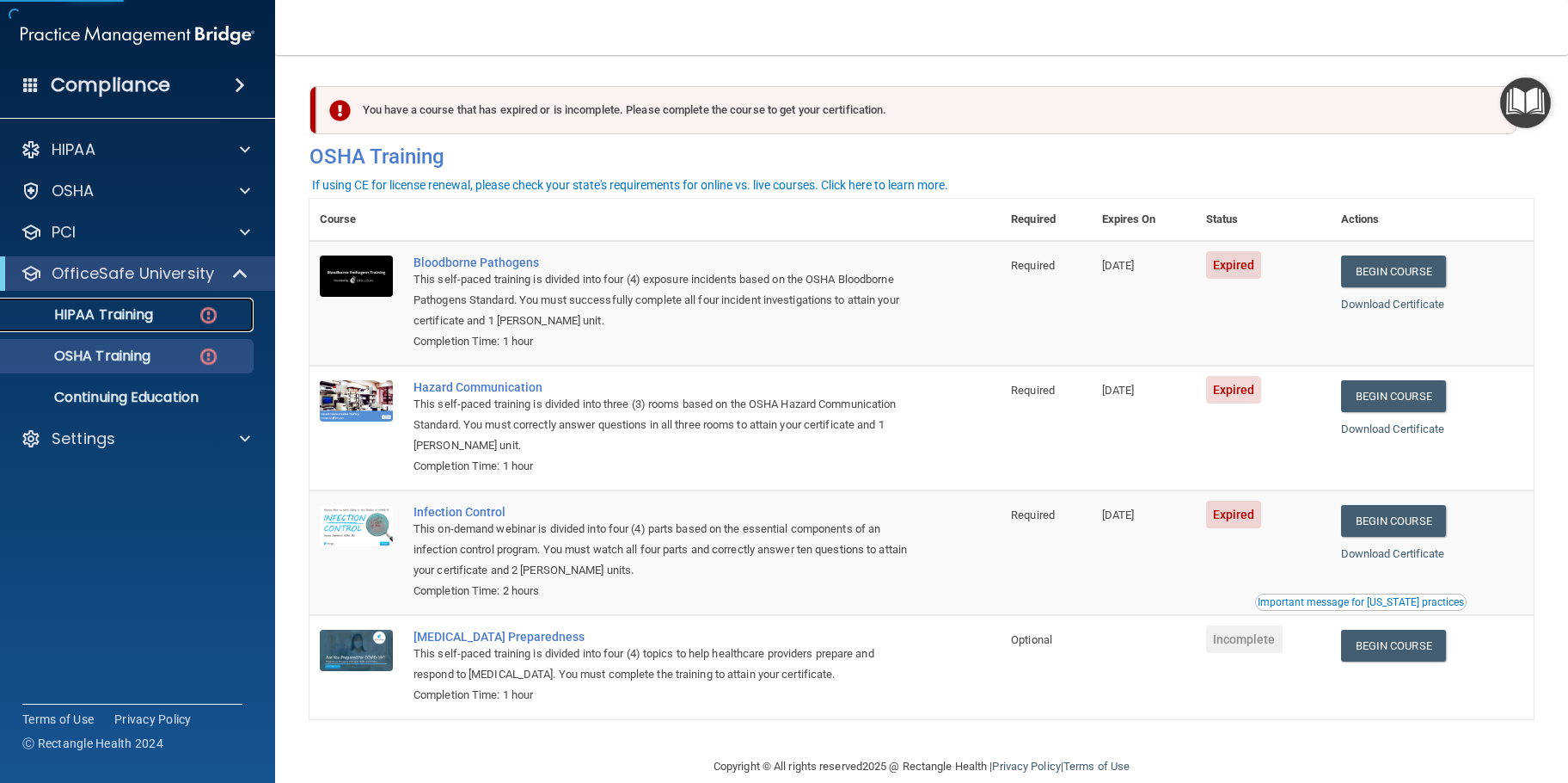
click at [132, 309] on p "HIPAA Training" at bounding box center [82, 315] width 142 height 17
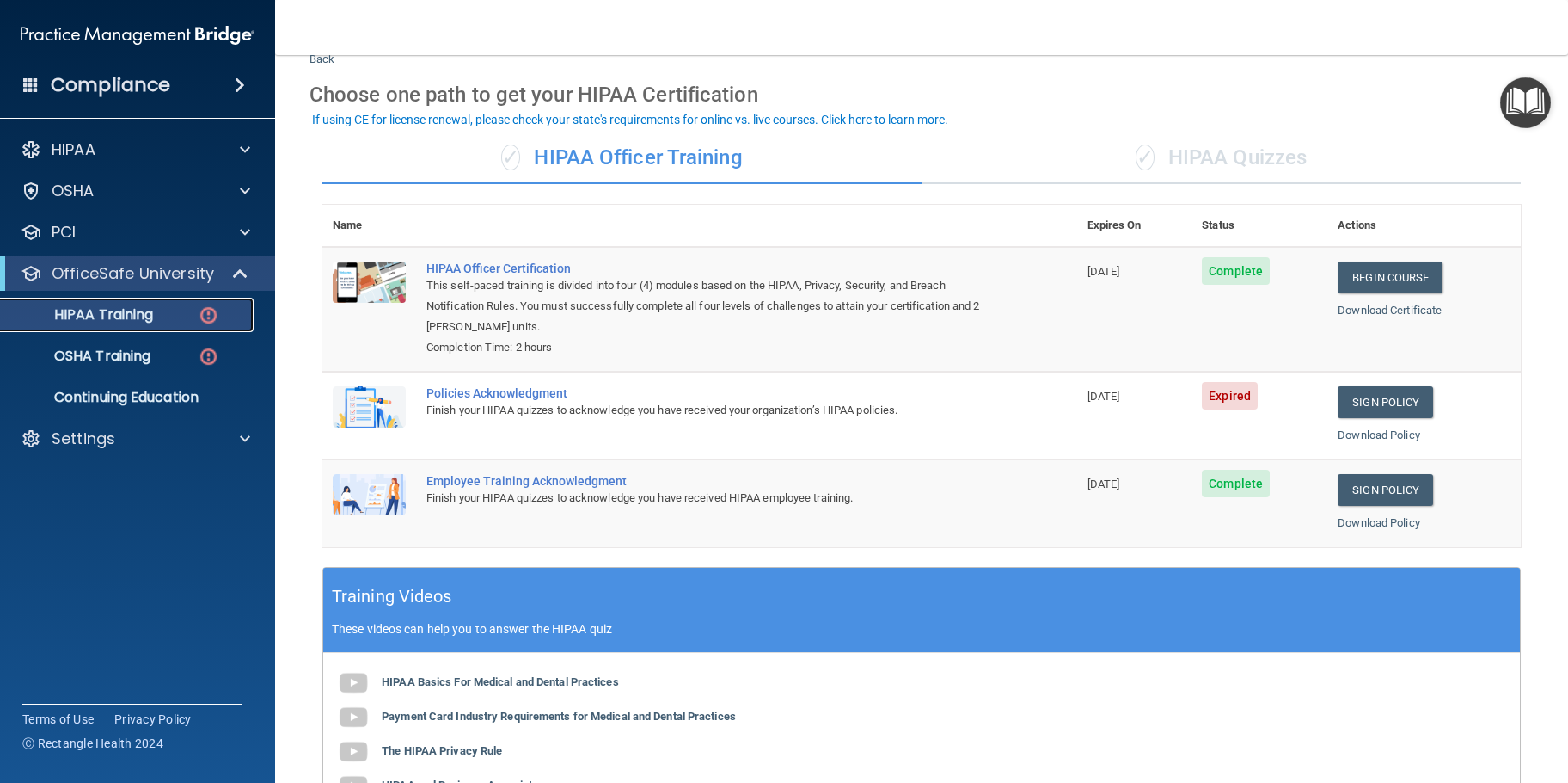
scroll to position [86, 0]
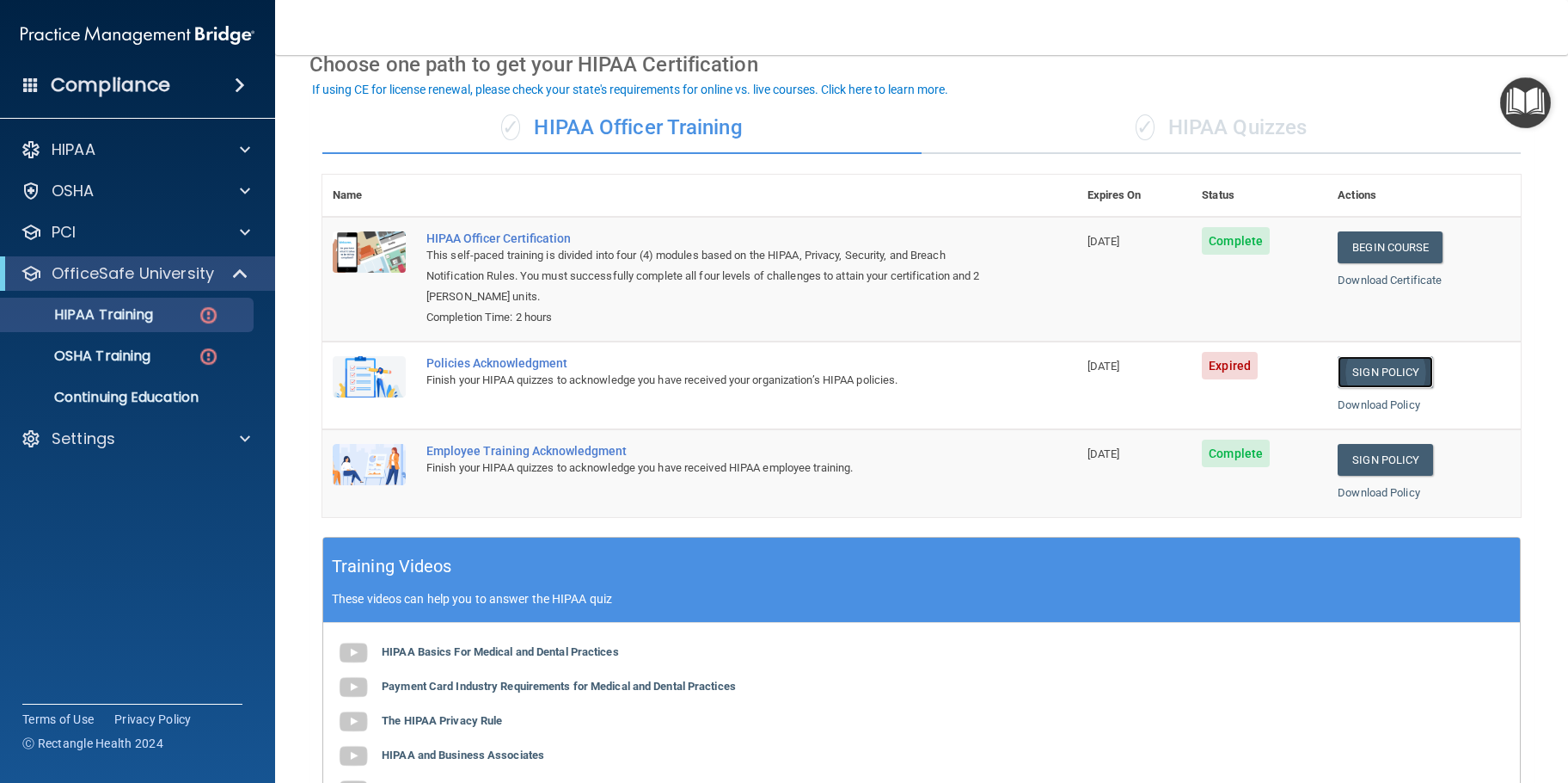
click at [1355, 372] on link "Sign Policy" at bounding box center [1385, 372] width 96 height 32
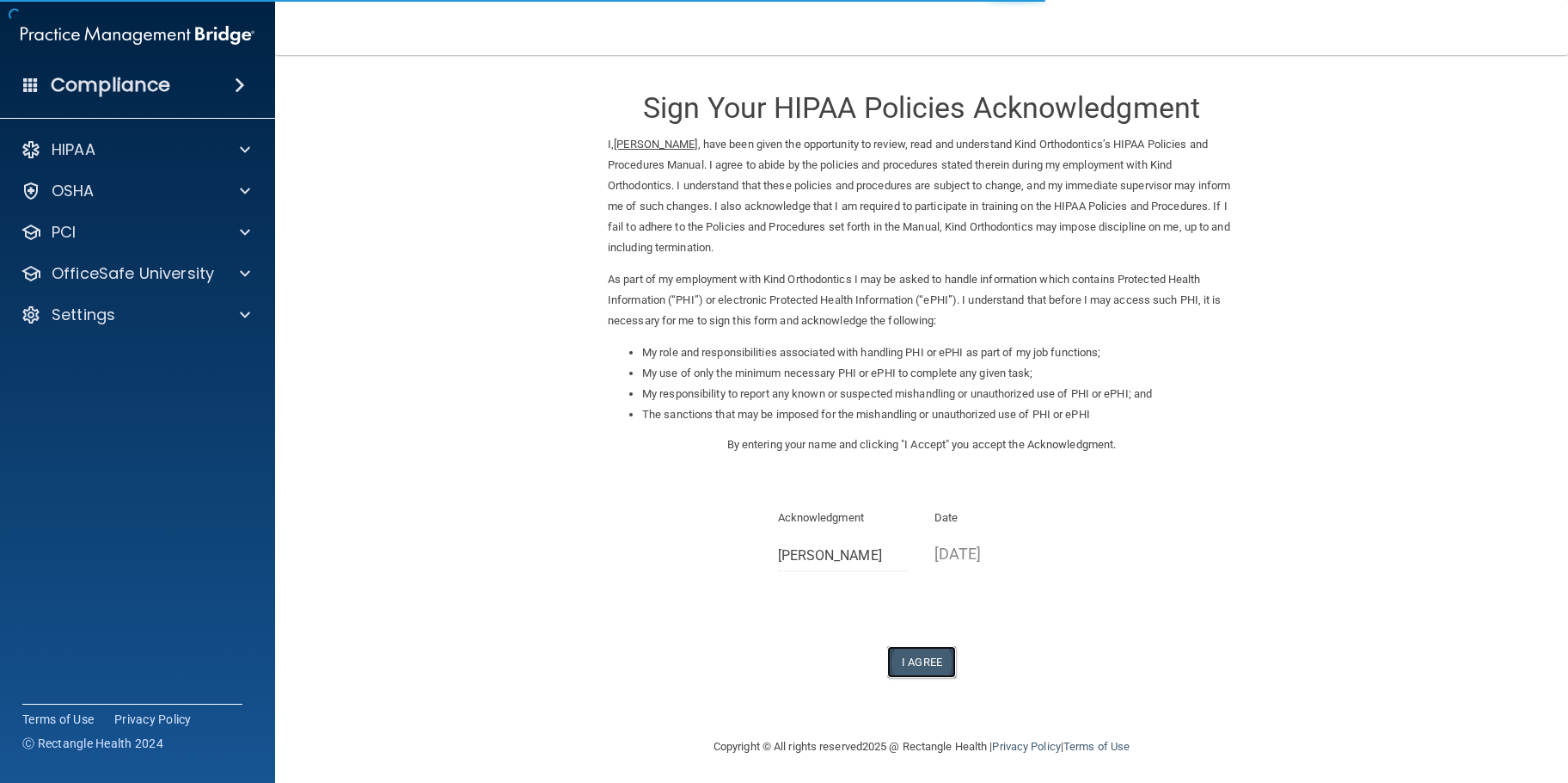
click at [924, 667] on button "I Agree" at bounding box center [921, 662] width 69 height 32
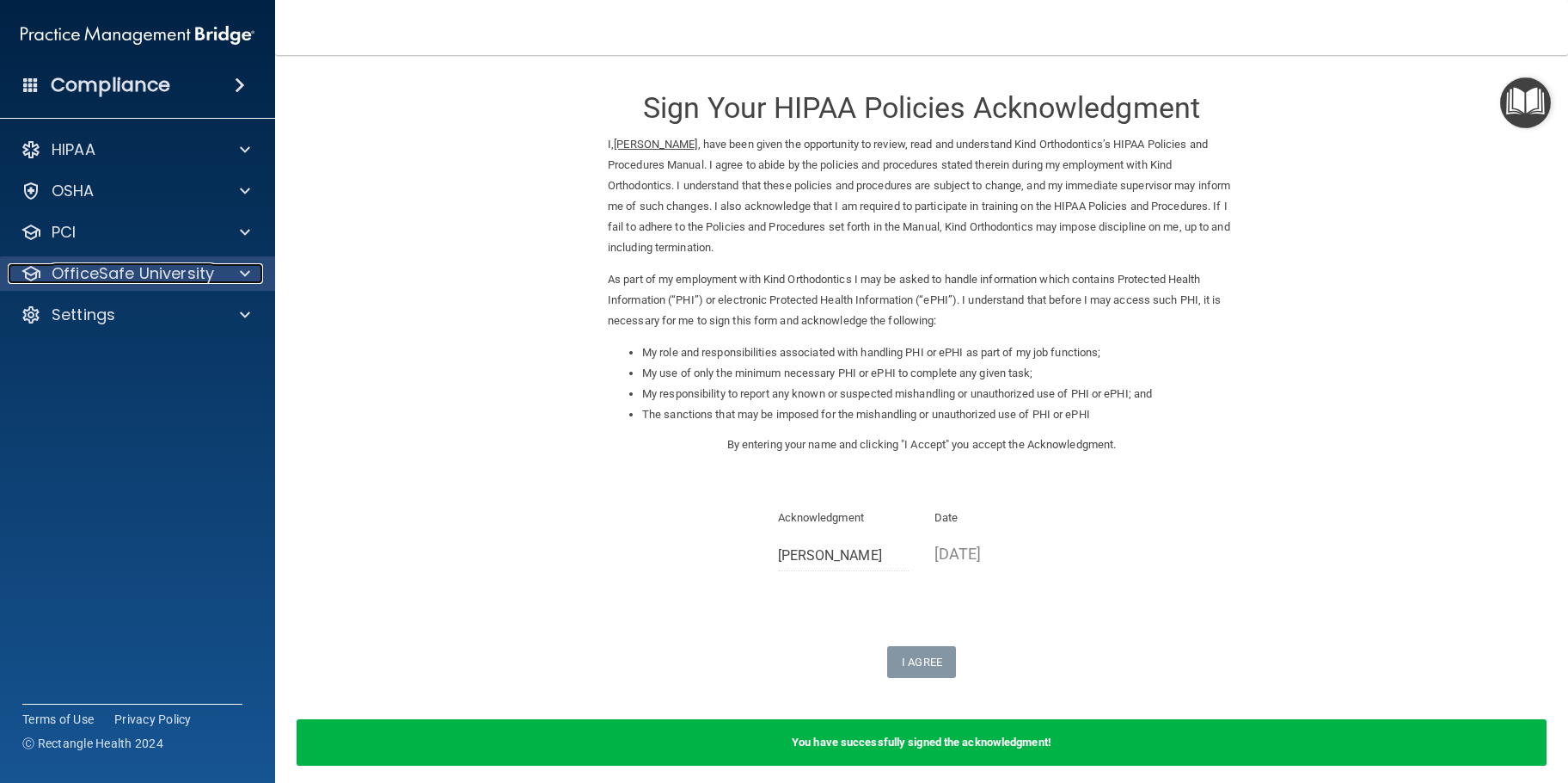
click at [145, 269] on p "OfficeSafe University" at bounding box center [132, 273] width 162 height 21
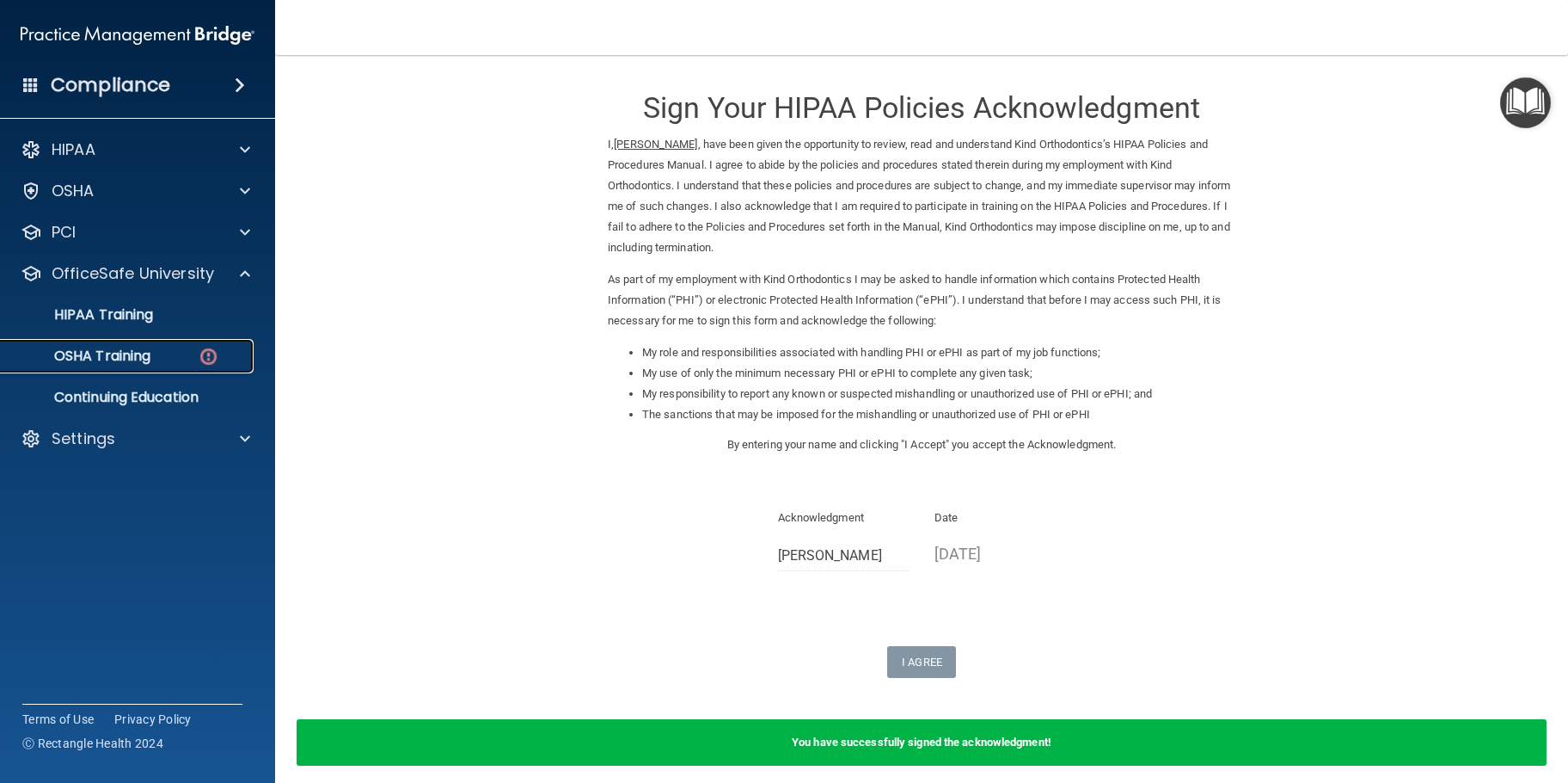
click at [119, 352] on p "OSHA Training" at bounding box center [81, 356] width 139 height 17
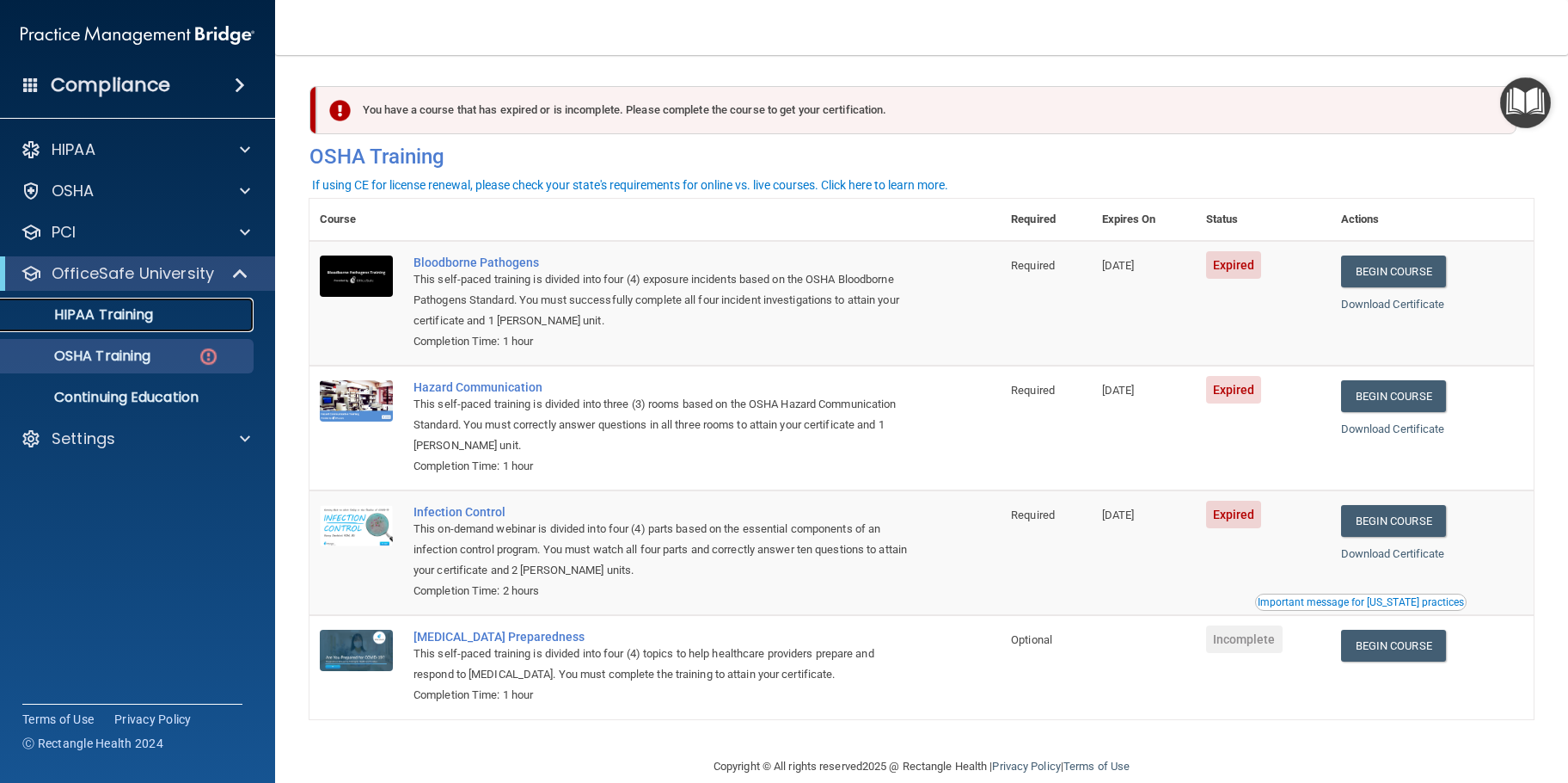
click at [114, 315] on p "HIPAA Training" at bounding box center [82, 315] width 142 height 17
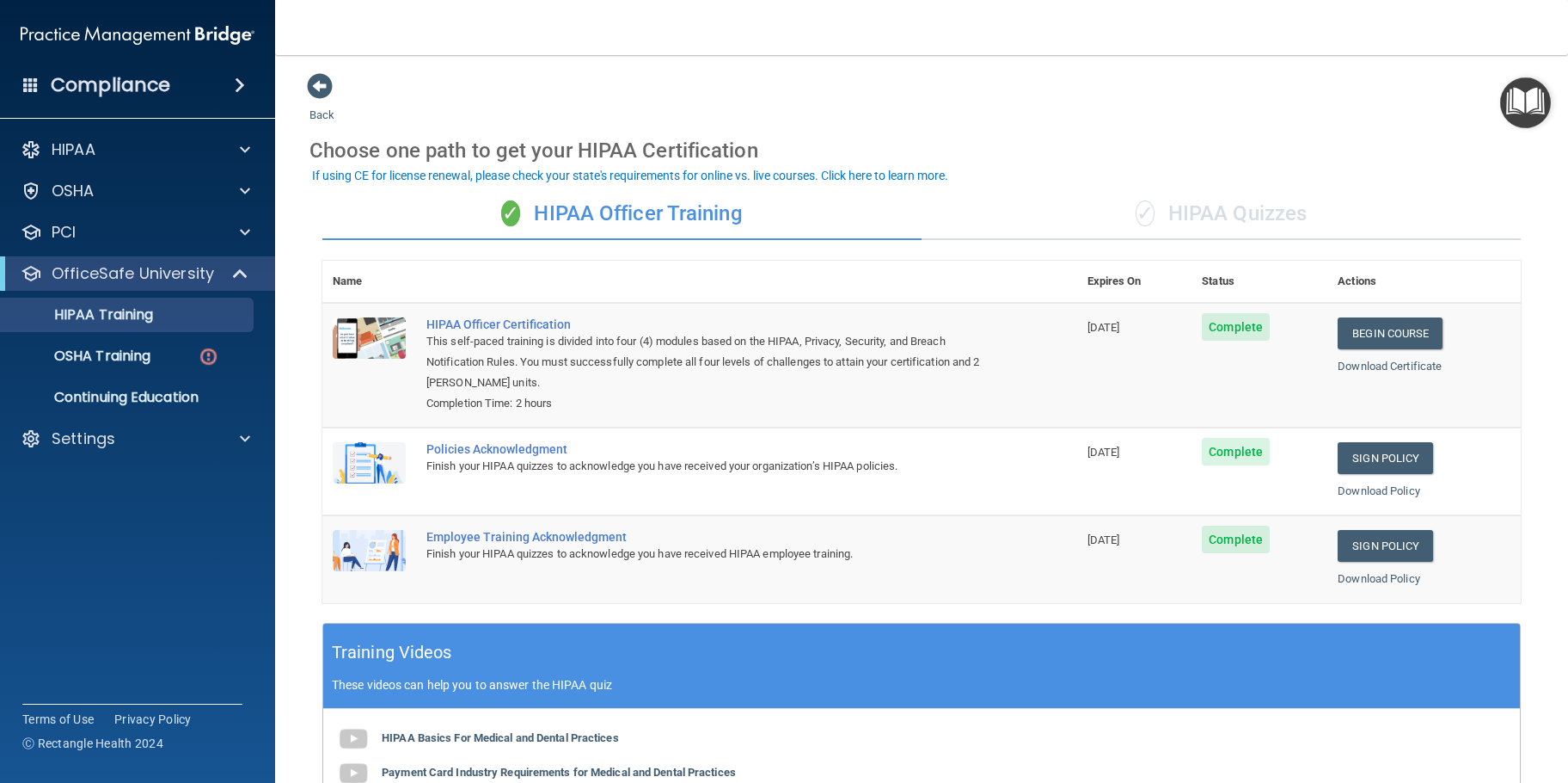
click at [1137, 212] on span "✓" at bounding box center [1145, 212] width 19 height 25
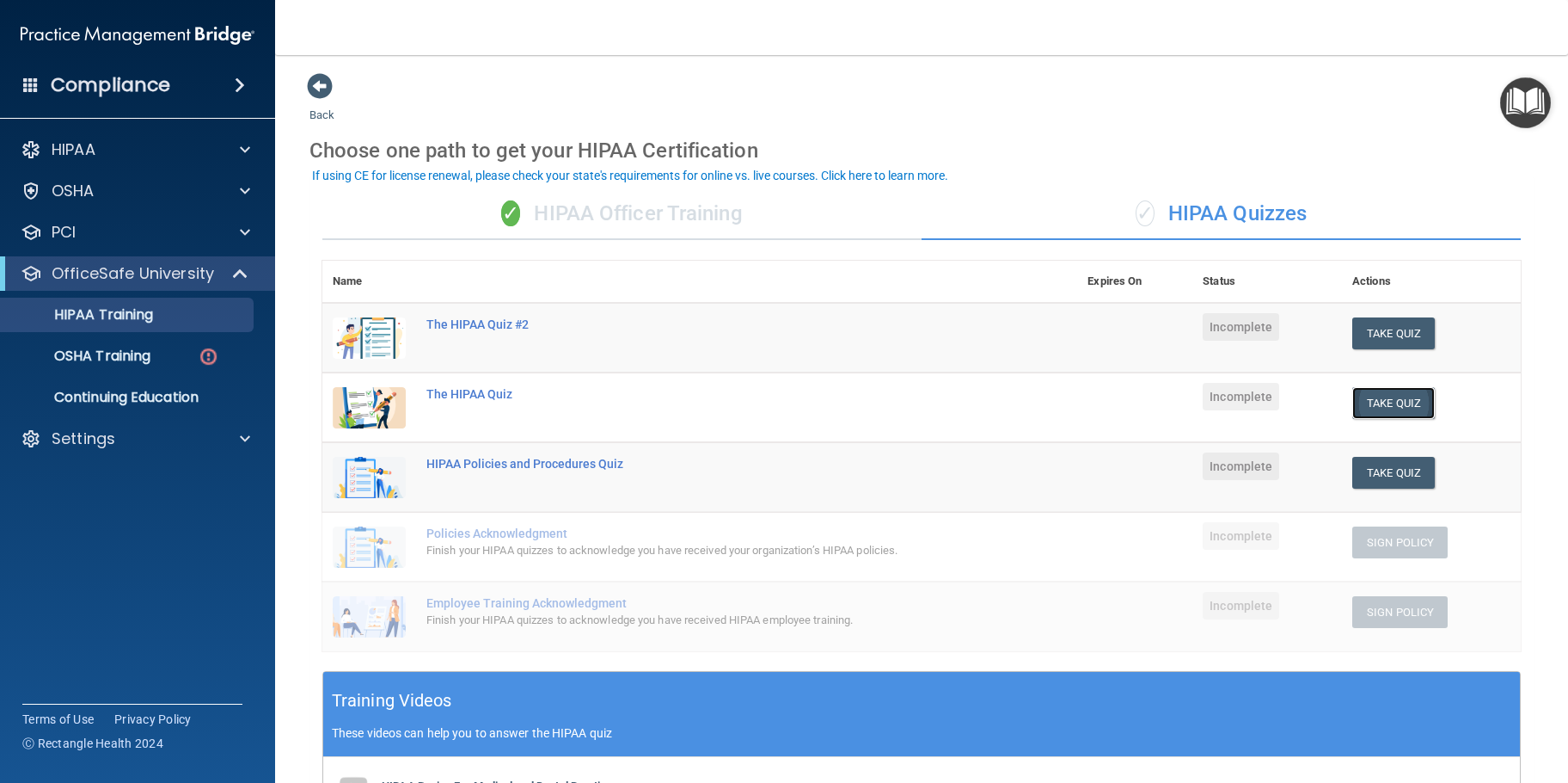
click at [1376, 407] on button "Take Quiz" at bounding box center [1393, 403] width 83 height 32
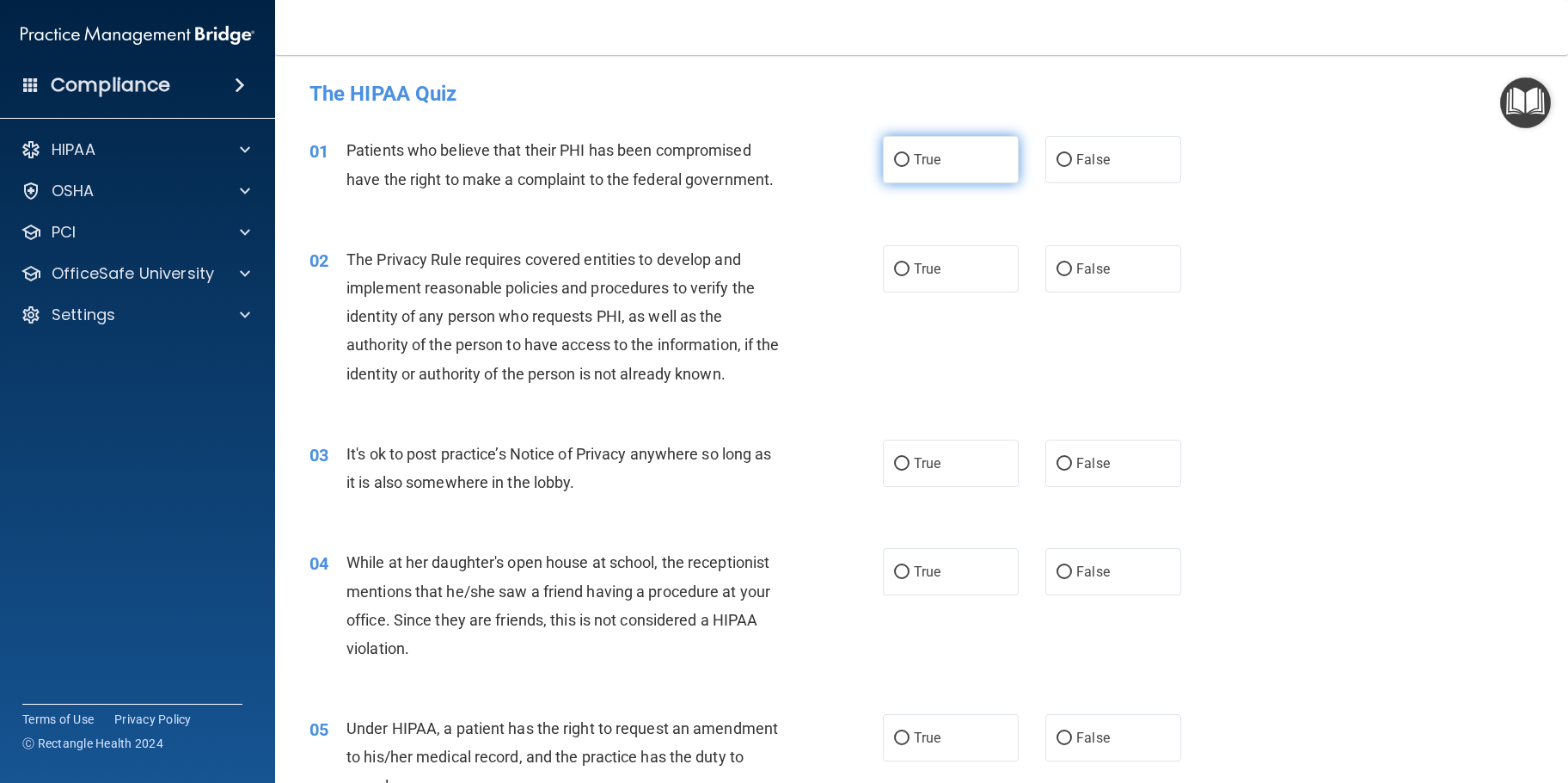
click at [895, 157] on input "True" at bounding box center [902, 161] width 15 height 13
radio input "true"
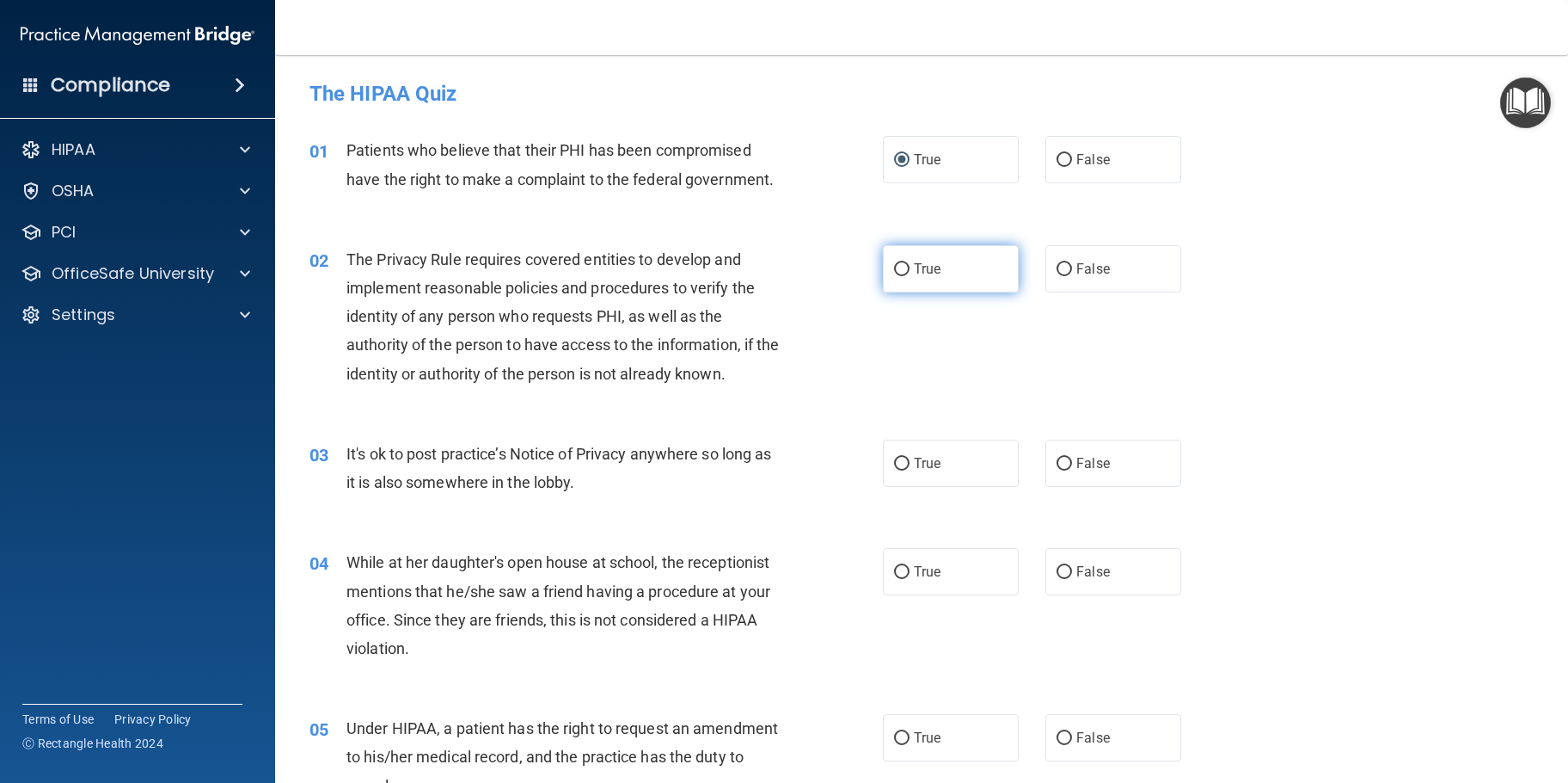
click at [896, 269] on input "True" at bounding box center [902, 269] width 15 height 13
radio input "true"
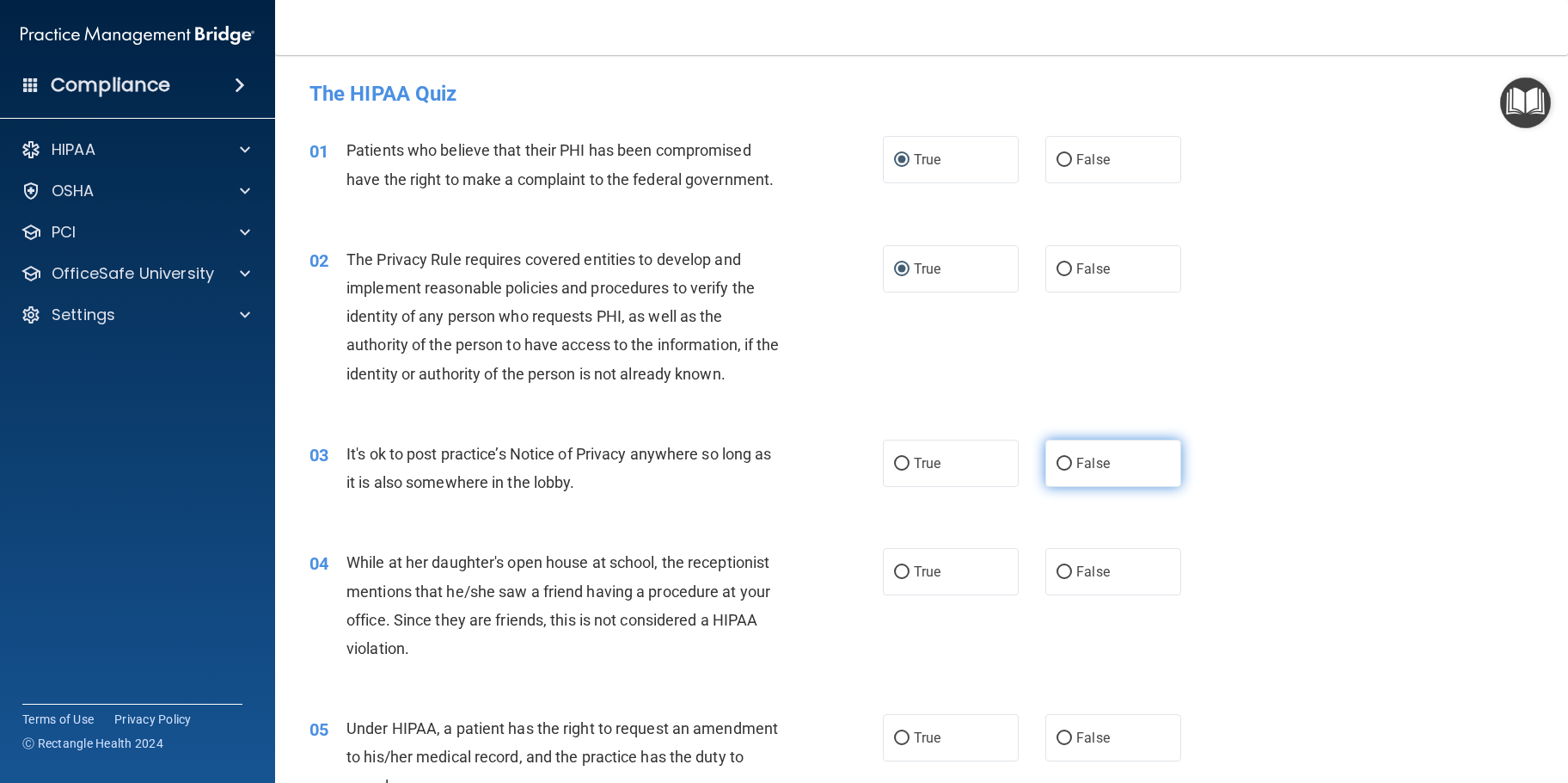
click at [1066, 466] on label "False" at bounding box center [1113, 463] width 136 height 47
click at [1066, 466] on input "False" at bounding box center [1064, 464] width 15 height 13
radio input "true"
click at [1059, 579] on label "False" at bounding box center [1113, 571] width 136 height 47
click at [1059, 578] on input "False" at bounding box center [1064, 573] width 15 height 13
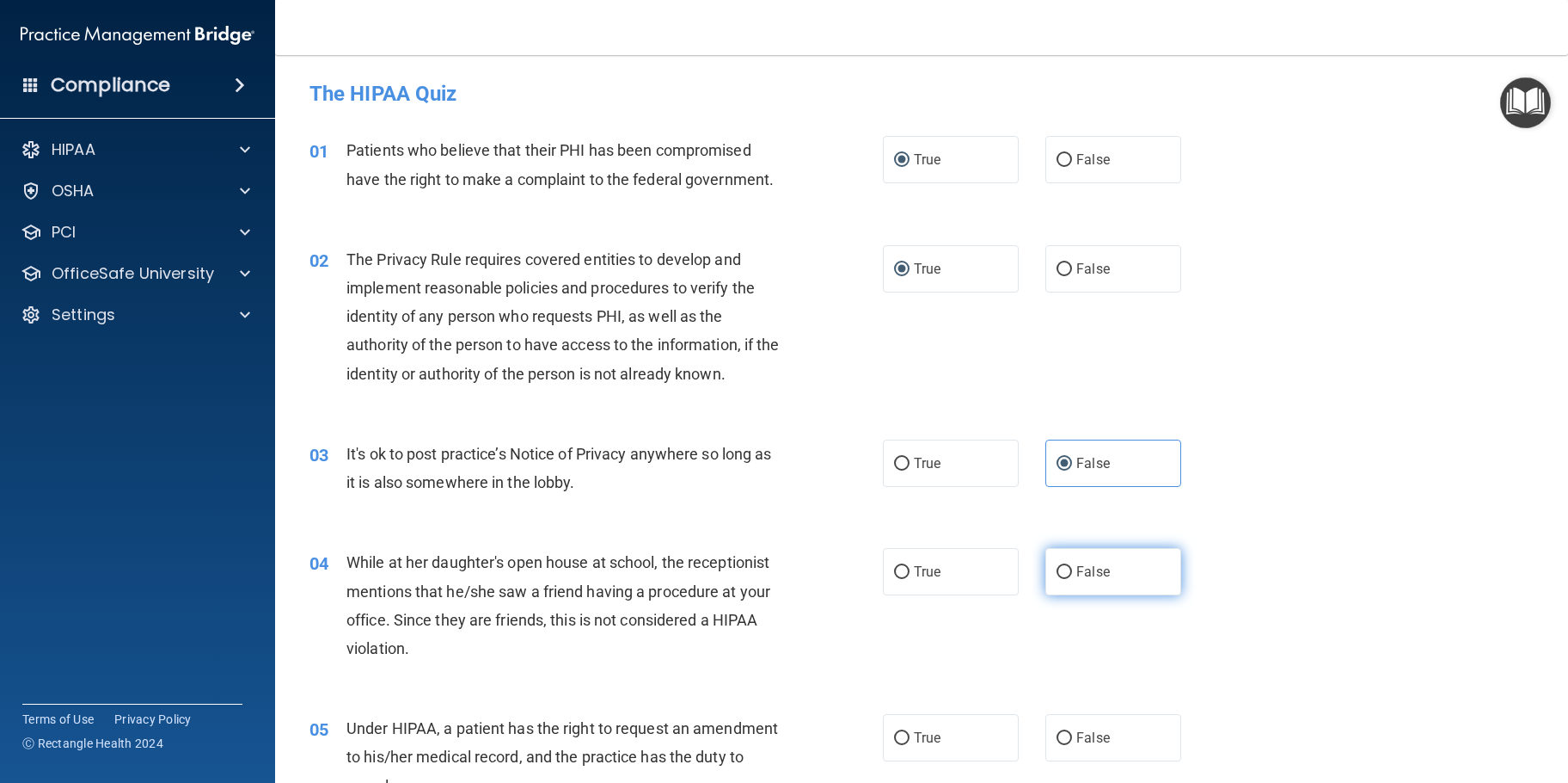
radio input "true"
click at [1061, 740] on input "False" at bounding box center [1064, 738] width 15 height 13
radio input "true"
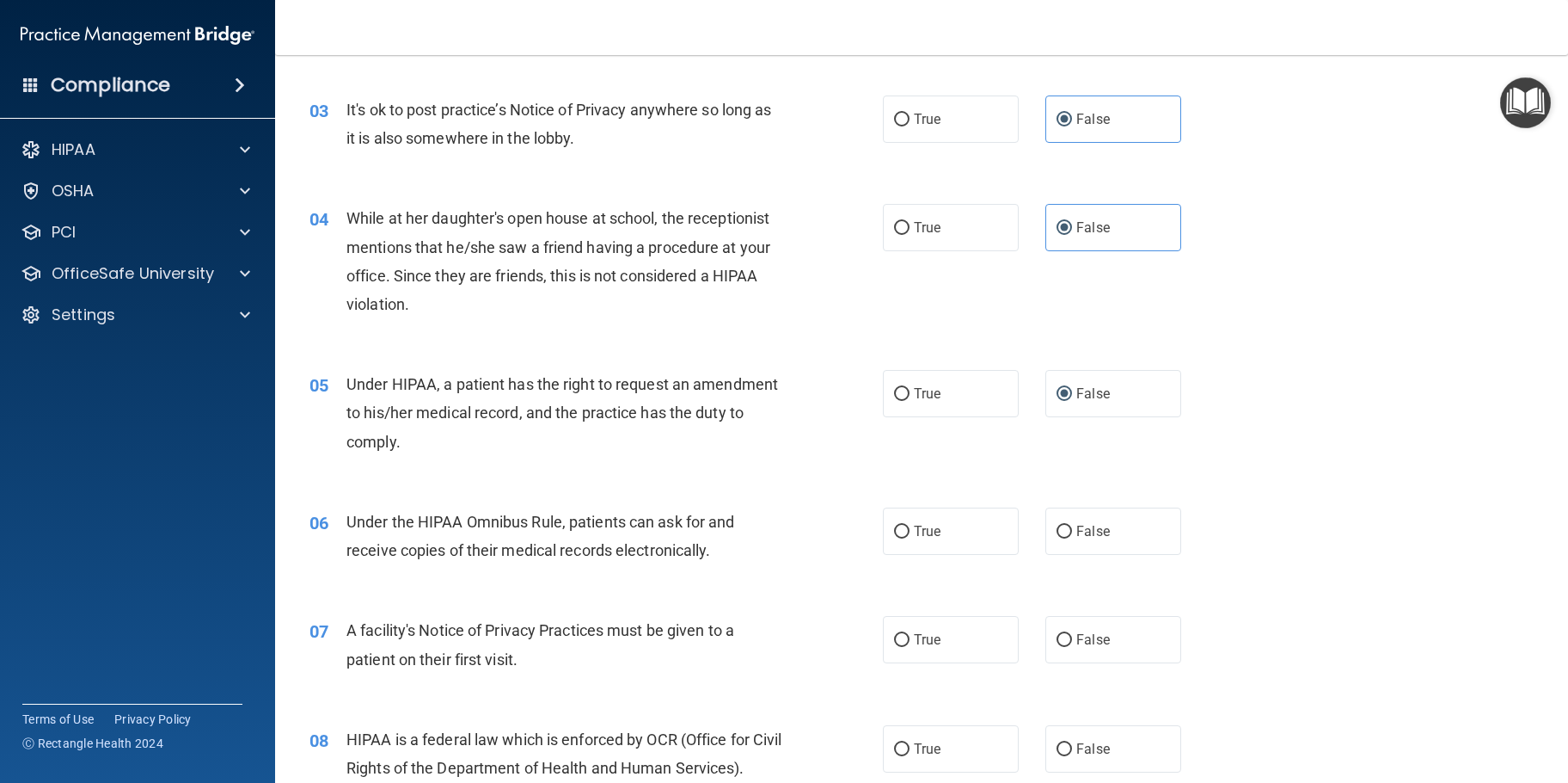
scroll to position [430, 0]
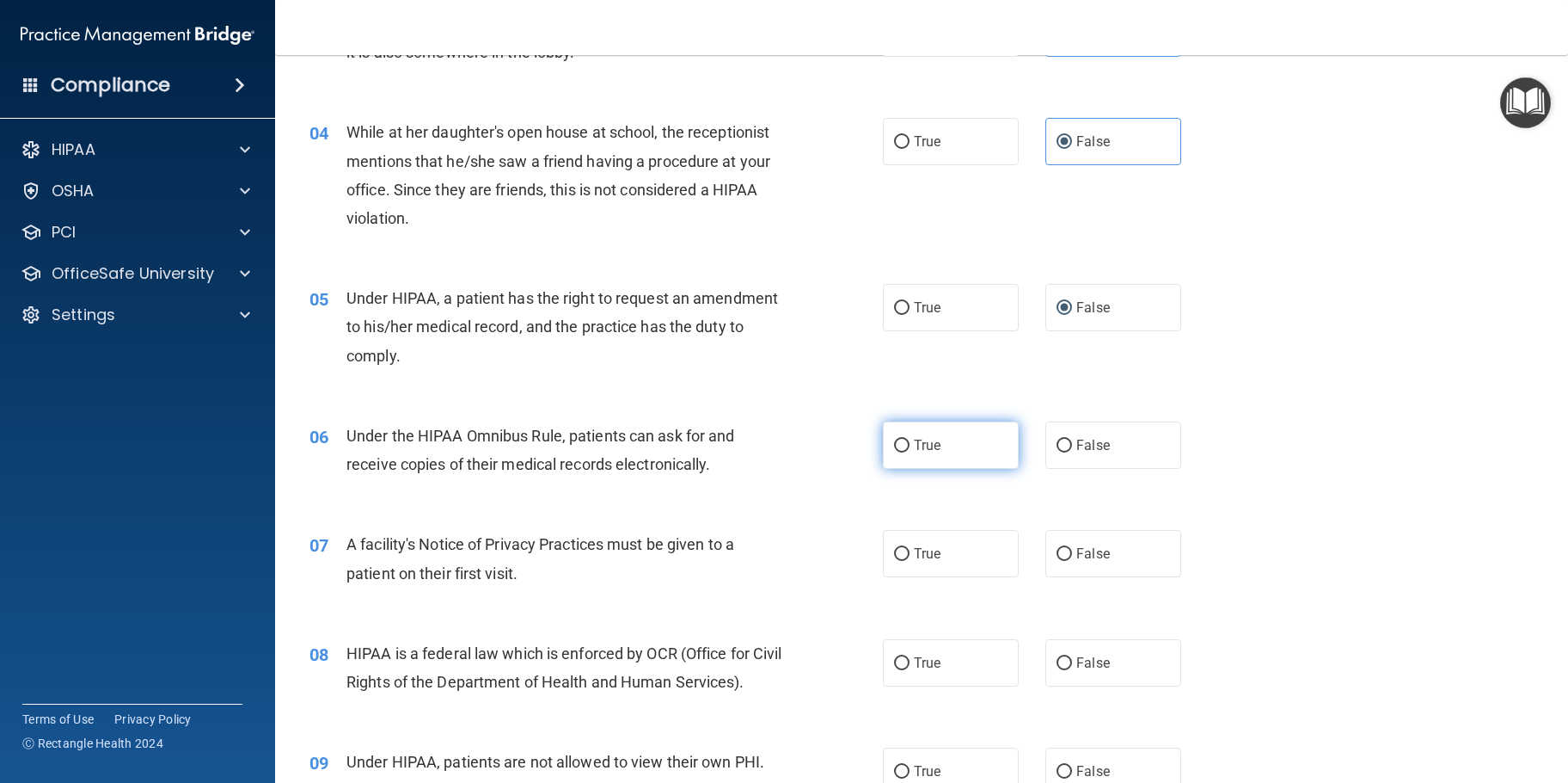
click at [894, 450] on input "True" at bounding box center [902, 446] width 15 height 13
radio input "true"
click at [900, 558] on input "True" at bounding box center [902, 554] width 15 height 13
radio input "true"
click at [895, 662] on input "True" at bounding box center [902, 664] width 15 height 13
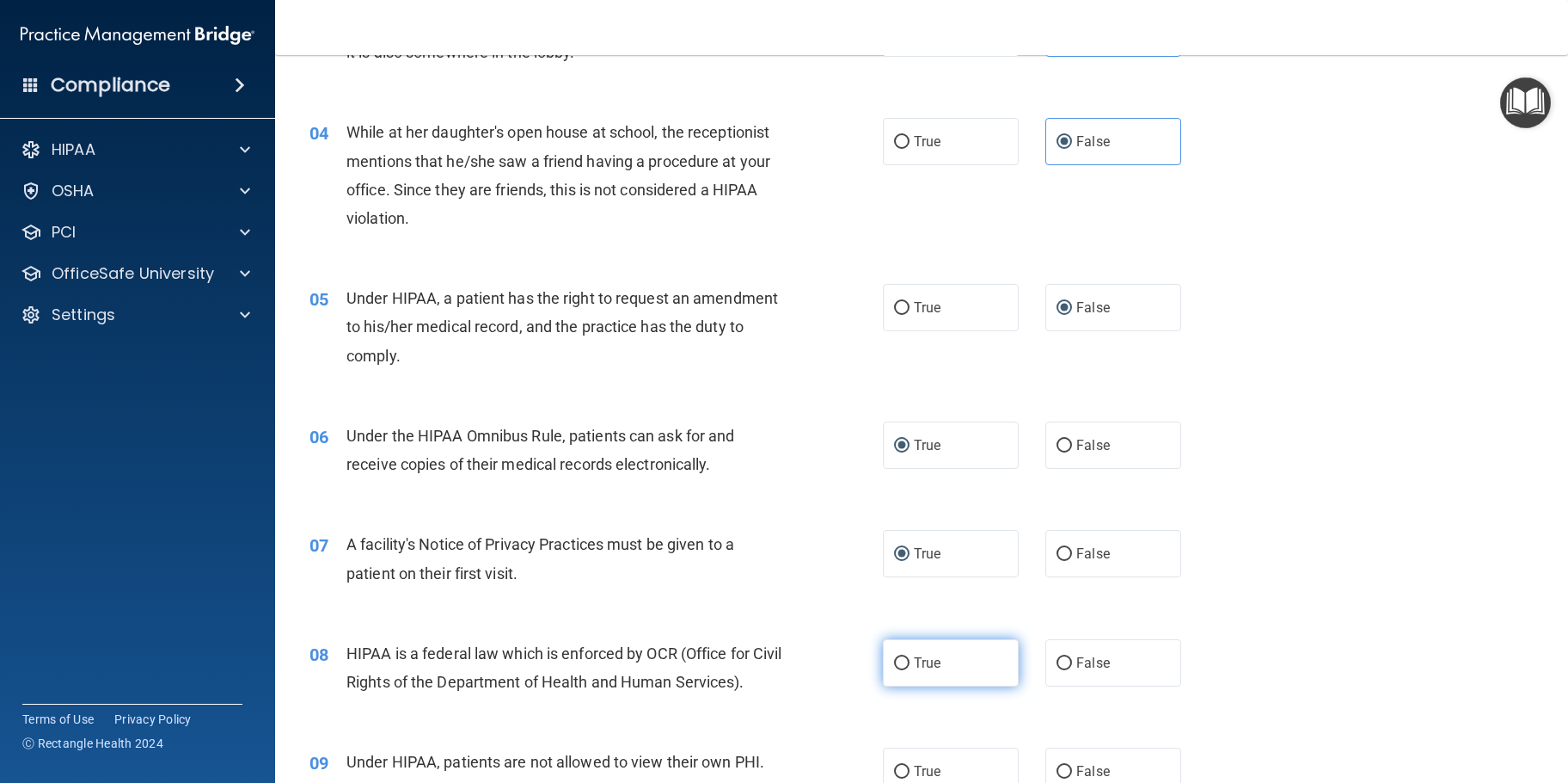
radio input "true"
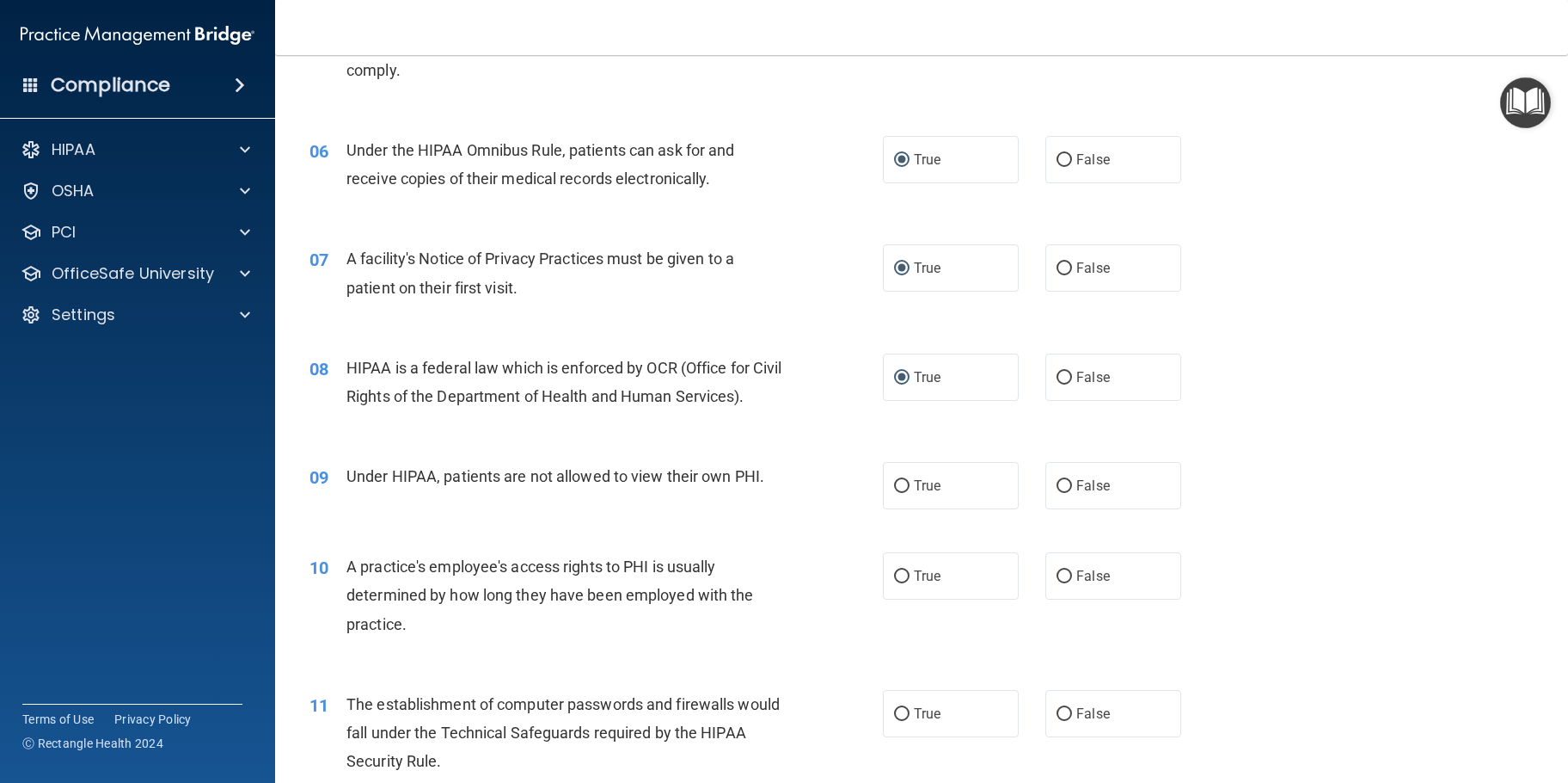
scroll to position [774, 0]
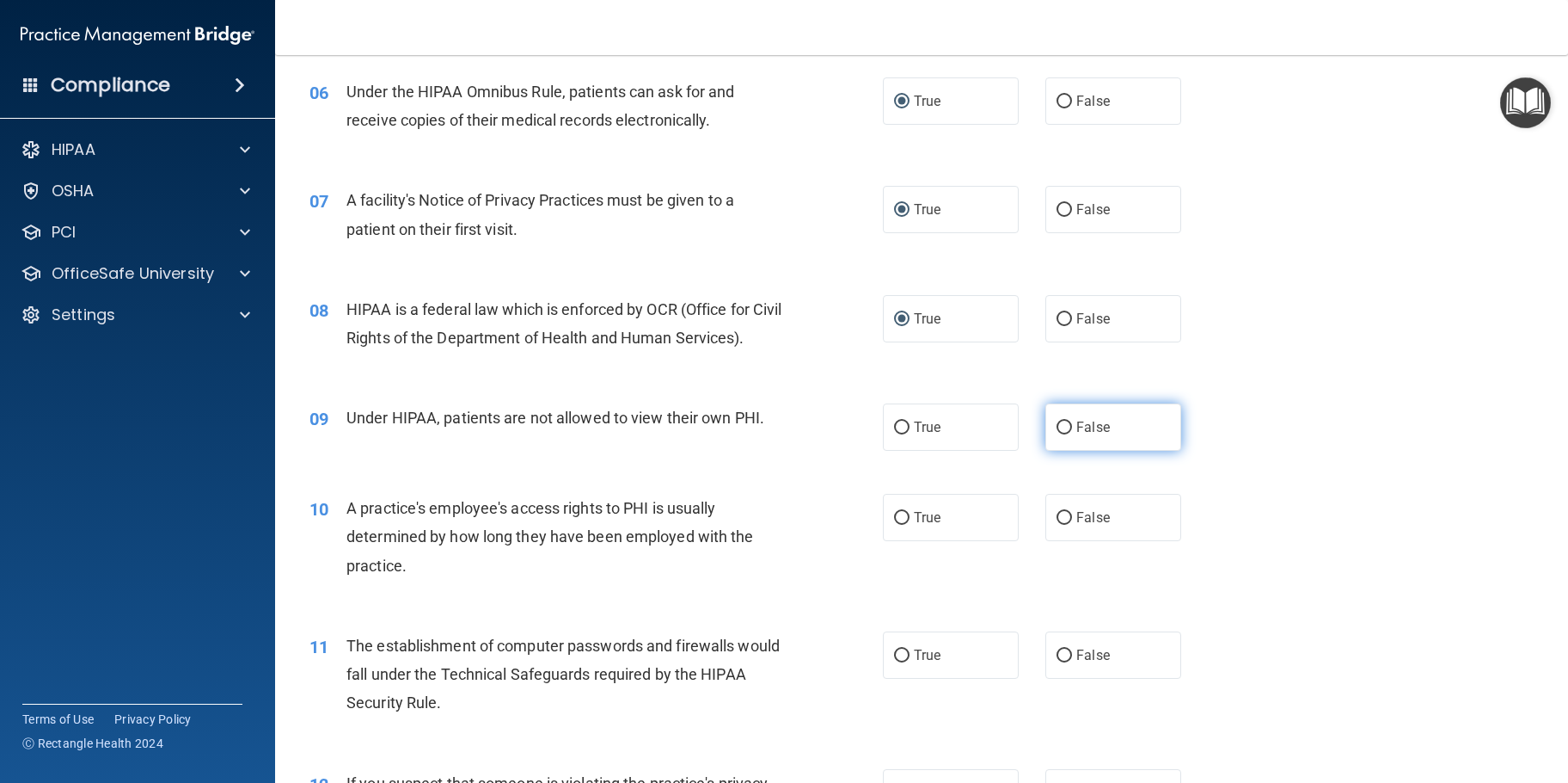
click at [1058, 435] on input "False" at bounding box center [1064, 428] width 15 height 13
radio input "true"
click at [1057, 525] on input "False" at bounding box center [1064, 518] width 15 height 13
radio input "true"
click at [897, 662] on input "True" at bounding box center [902, 656] width 15 height 13
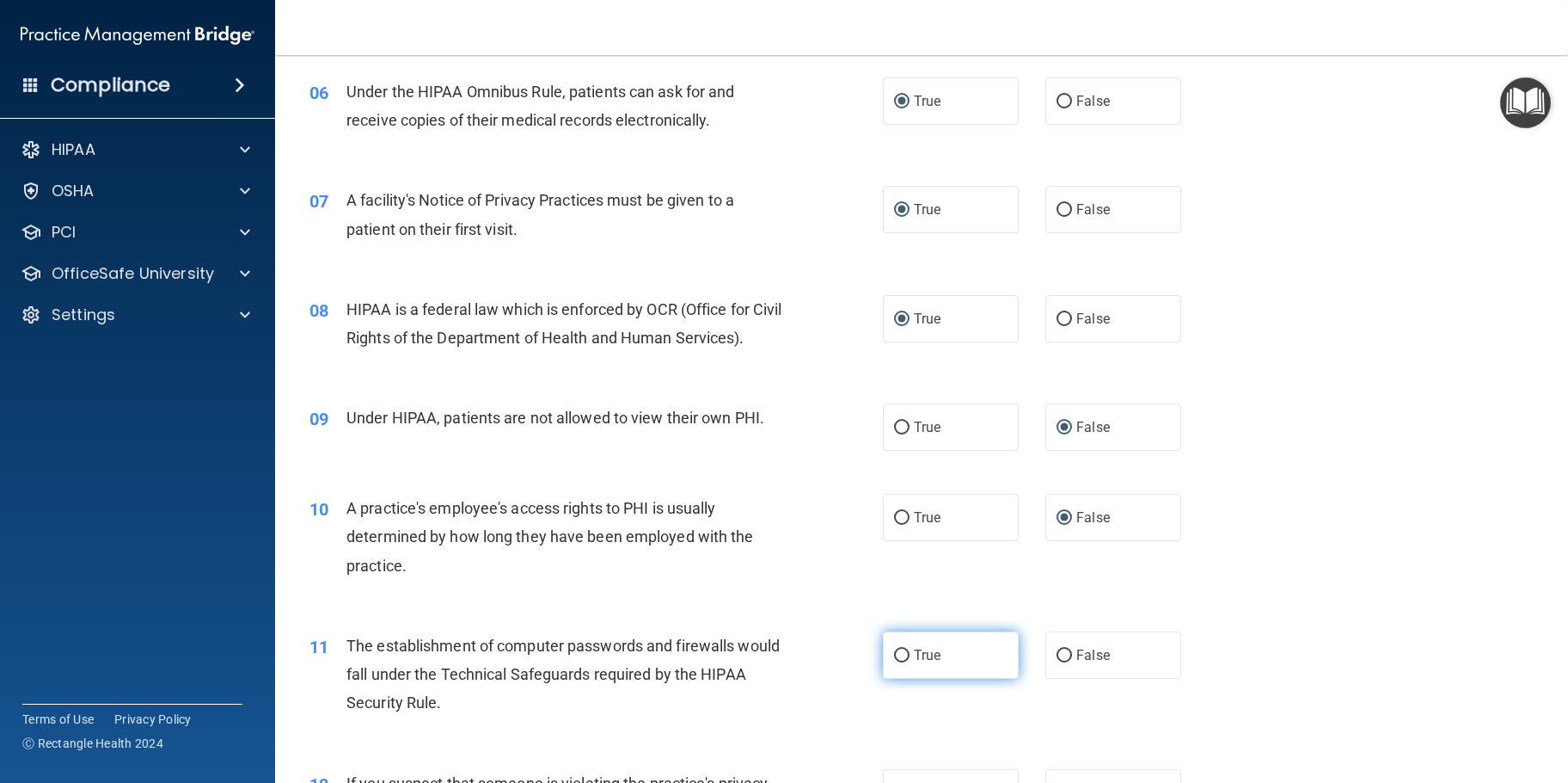
radio input "true"
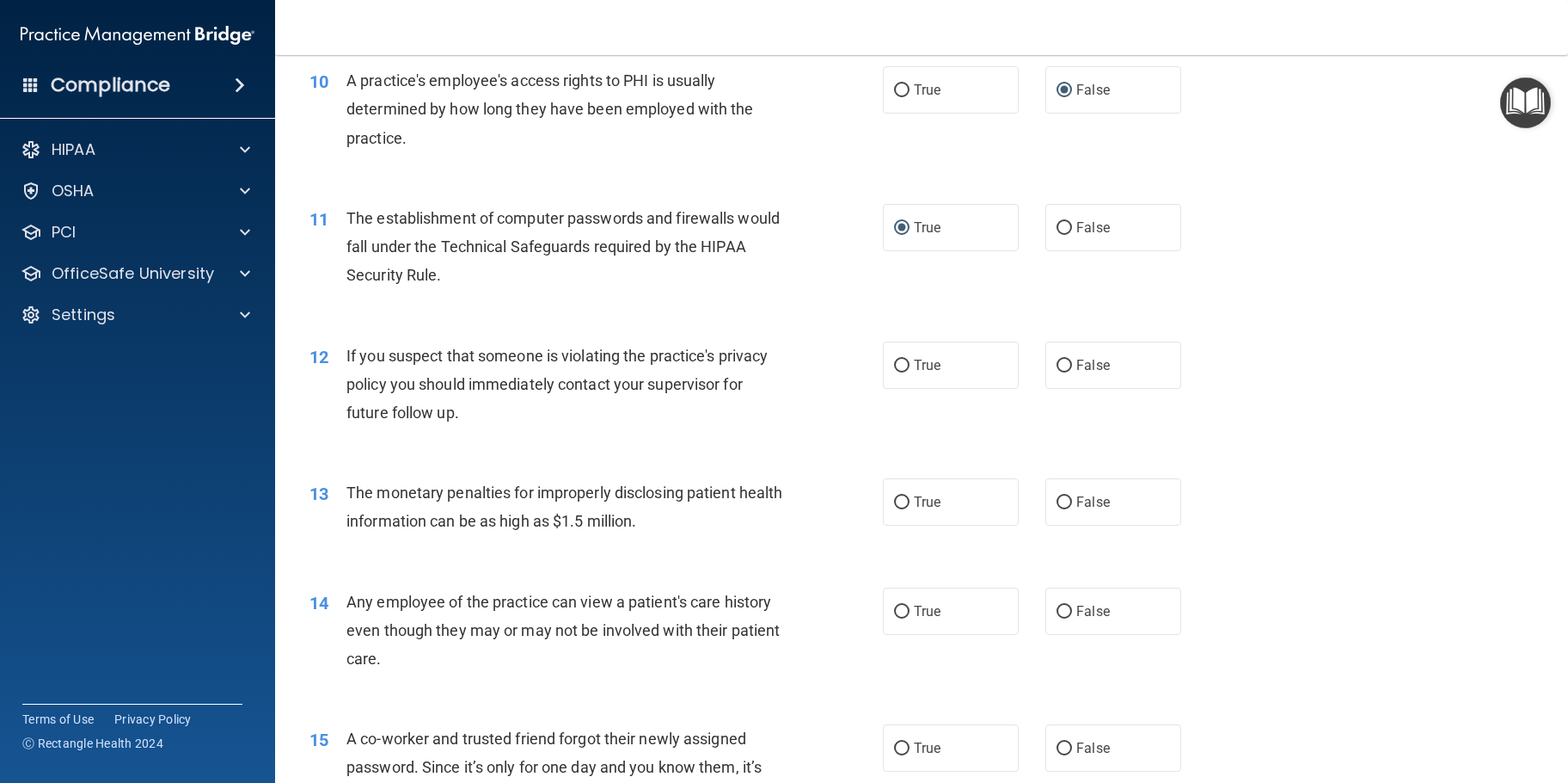
scroll to position [1204, 0]
click at [900, 370] on input "True" at bounding box center [902, 363] width 15 height 13
radio input "true"
click at [897, 507] on input "True" at bounding box center [902, 500] width 15 height 13
radio input "true"
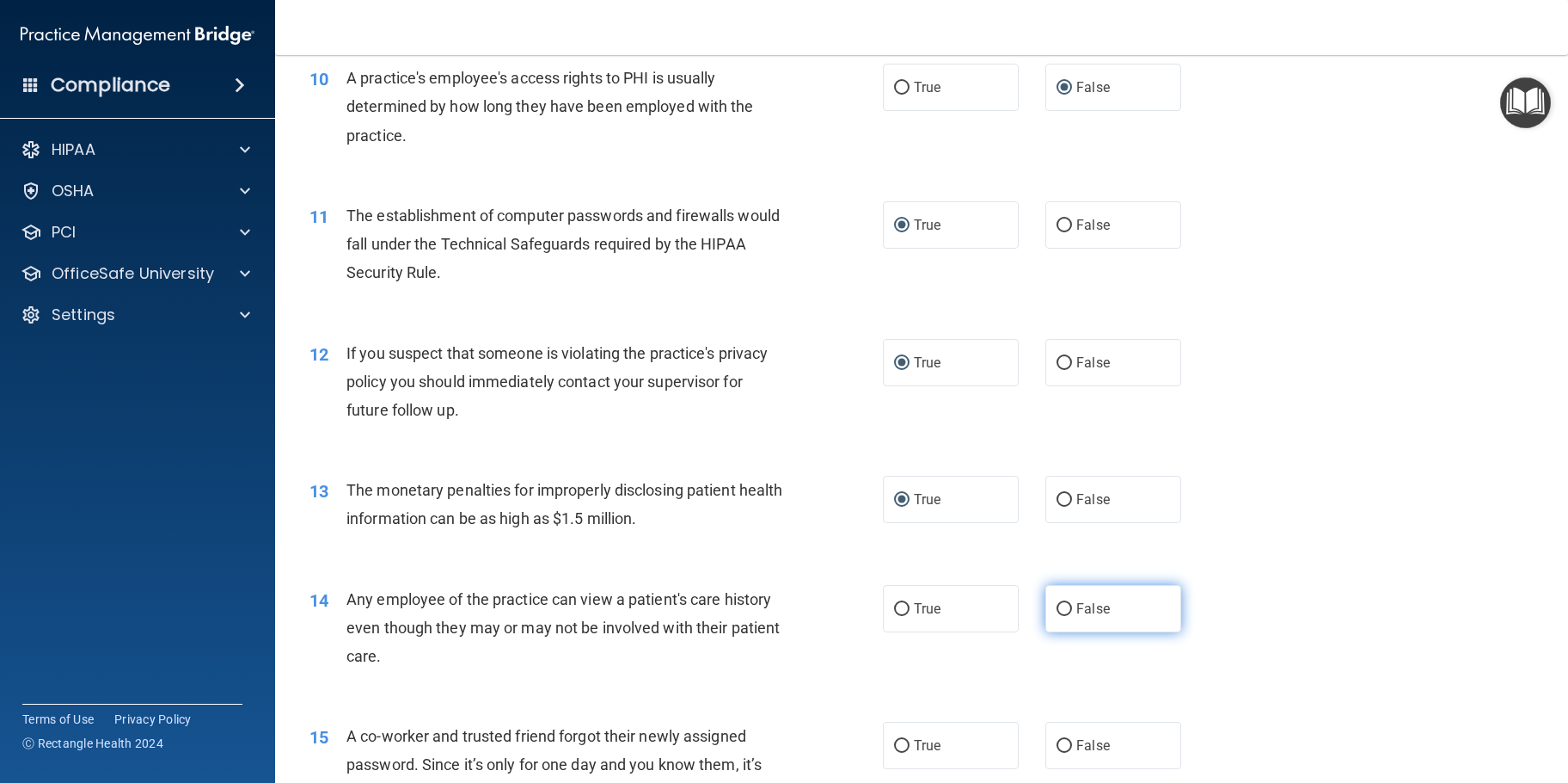
click at [1060, 616] on input "False" at bounding box center [1064, 609] width 15 height 13
radio input "true"
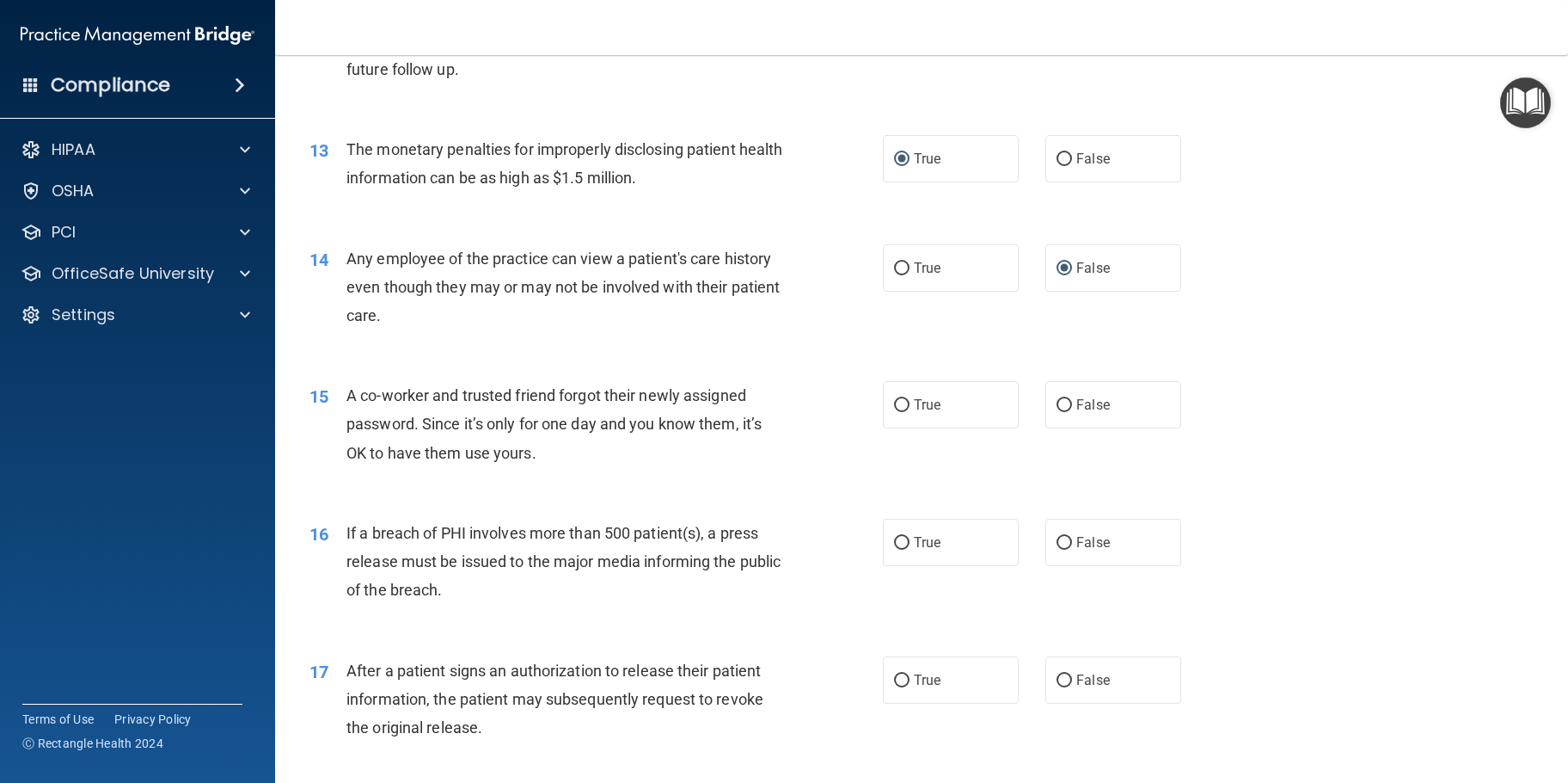
scroll to position [1548, 0]
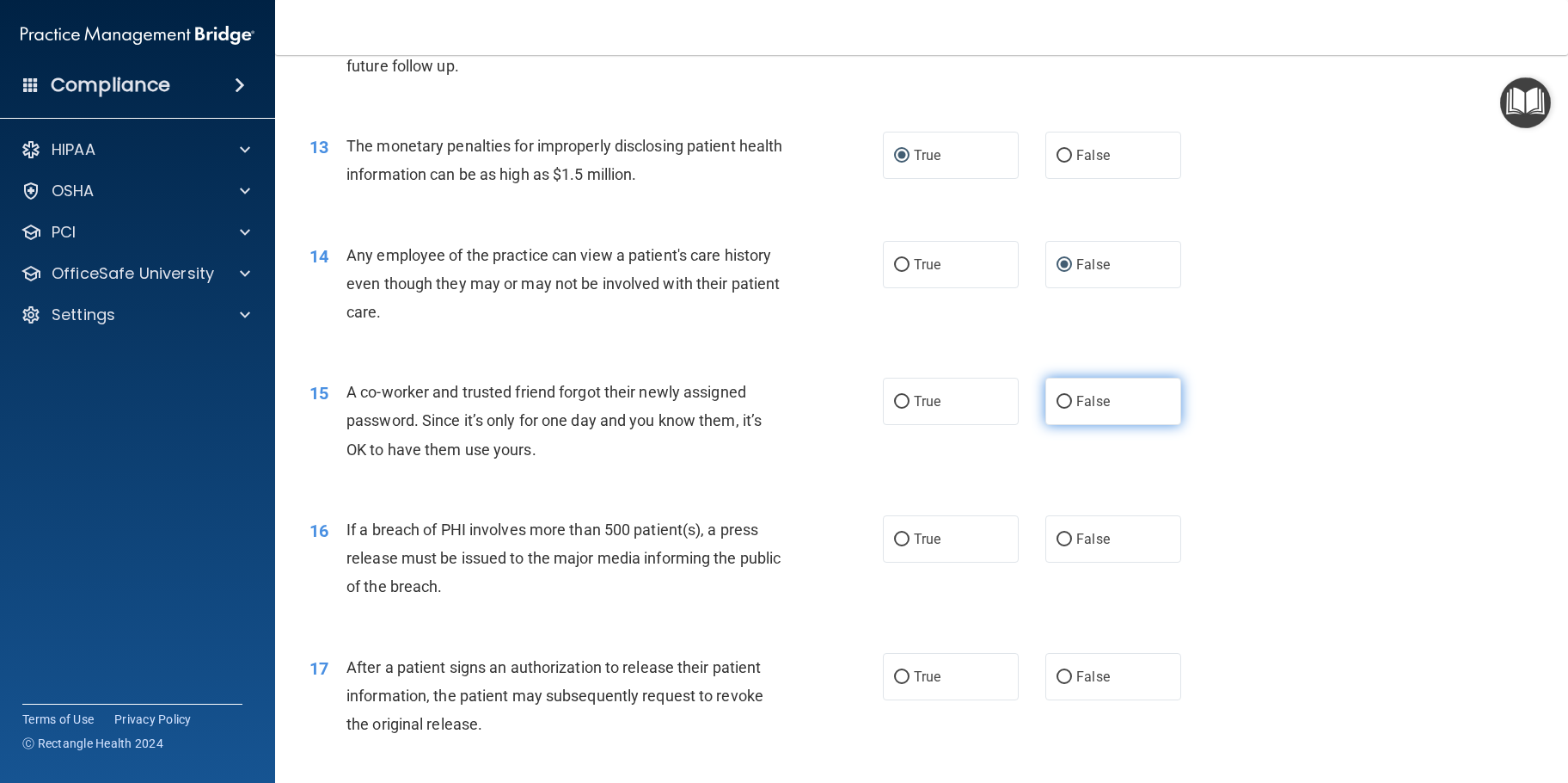
click at [1057, 408] on input "False" at bounding box center [1064, 402] width 15 height 13
radio input "true"
click at [899, 546] on input "True" at bounding box center [902, 540] width 15 height 13
radio input "true"
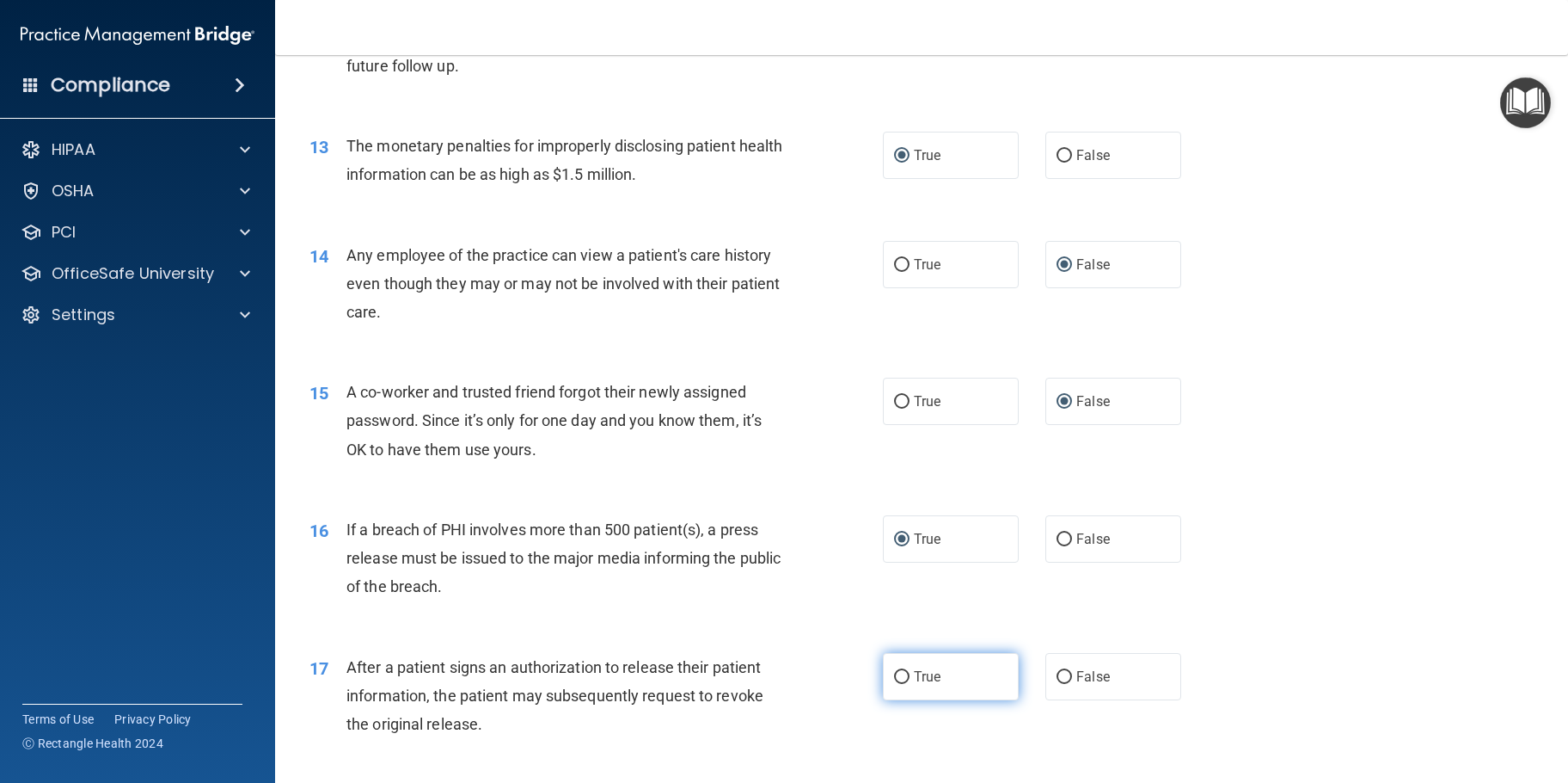
click at [898, 683] on input "True" at bounding box center [902, 677] width 15 height 13
radio input "true"
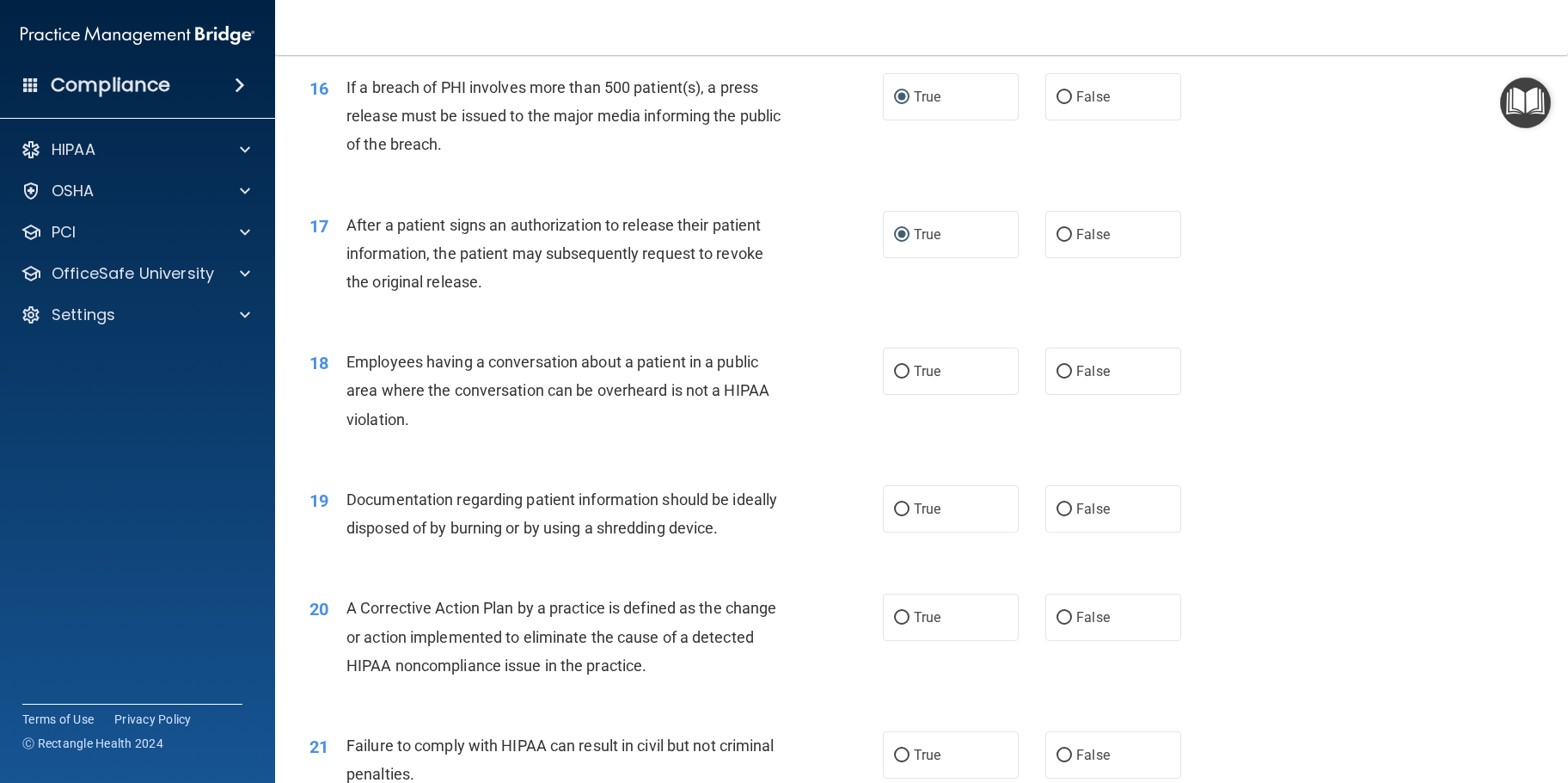
scroll to position [2150, 0]
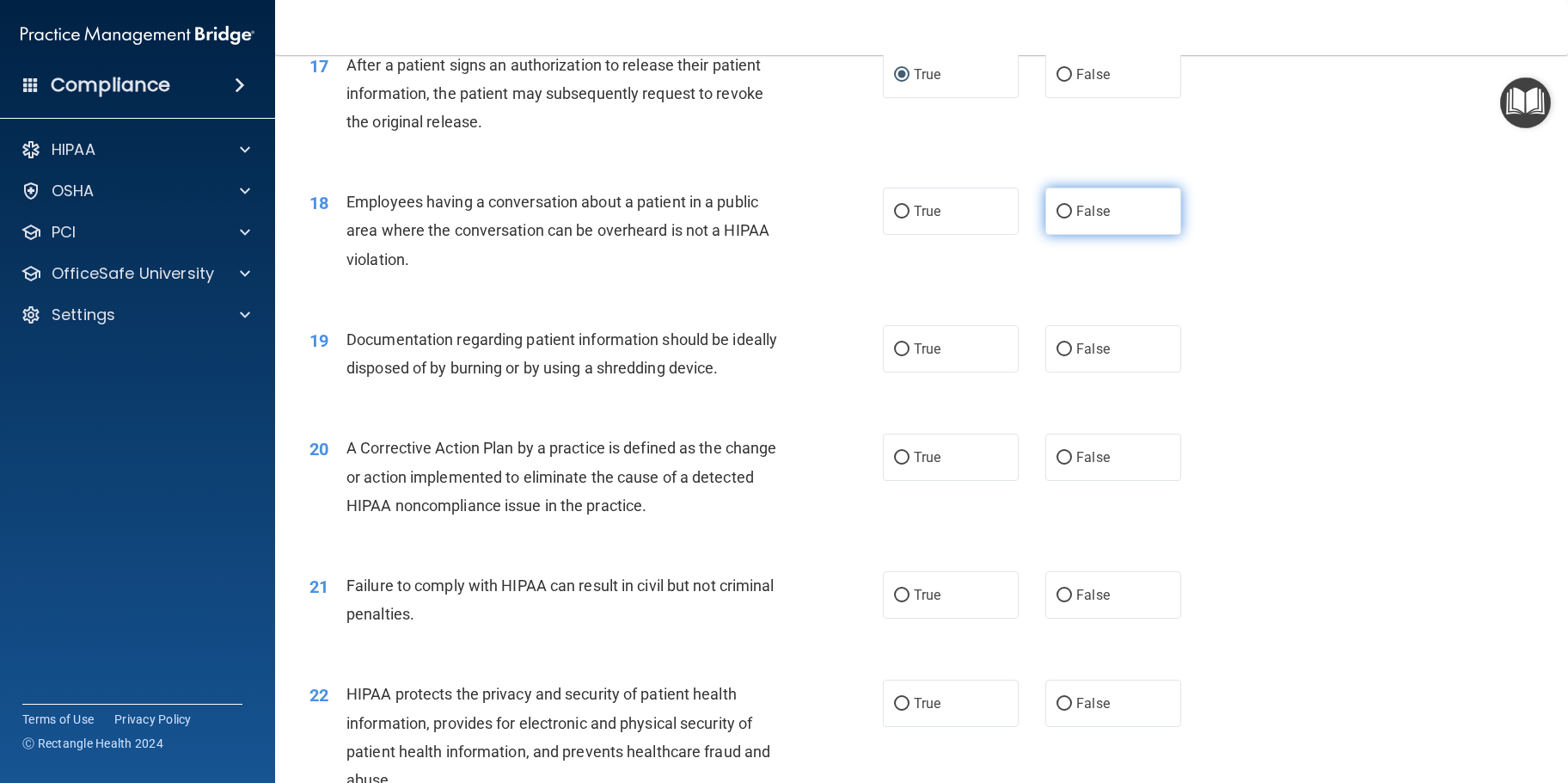
click at [1057, 219] on input "False" at bounding box center [1064, 212] width 15 height 13
radio input "true"
click at [901, 370] on label "True" at bounding box center [951, 348] width 136 height 47
click at [901, 356] on input "True" at bounding box center [902, 349] width 15 height 13
radio input "true"
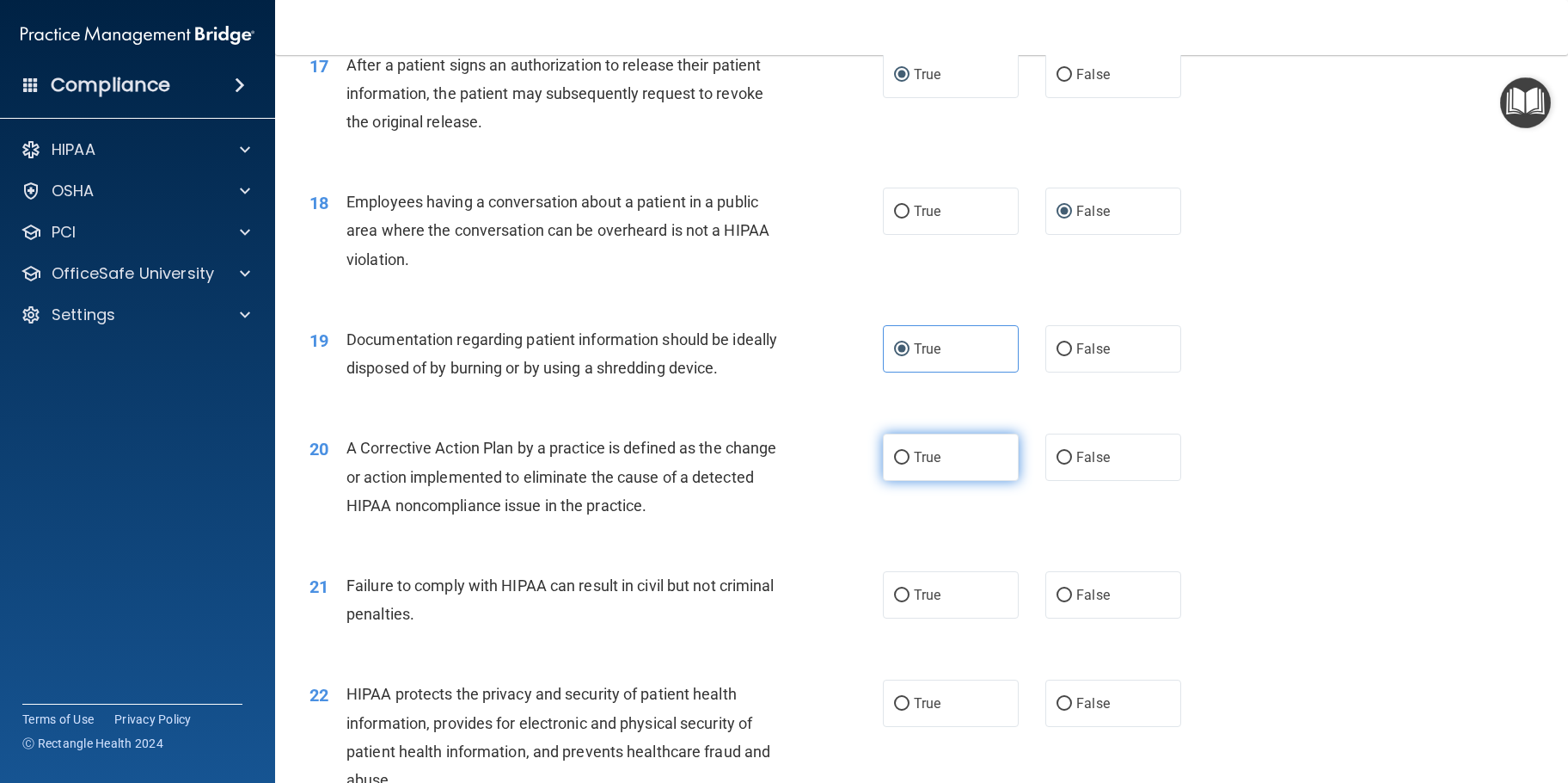
click at [895, 465] on input "True" at bounding box center [902, 458] width 15 height 13
radio input "true"
click at [1057, 602] on input "False" at bounding box center [1064, 595] width 15 height 13
radio input "true"
click at [894, 711] on input "True" at bounding box center [902, 704] width 15 height 13
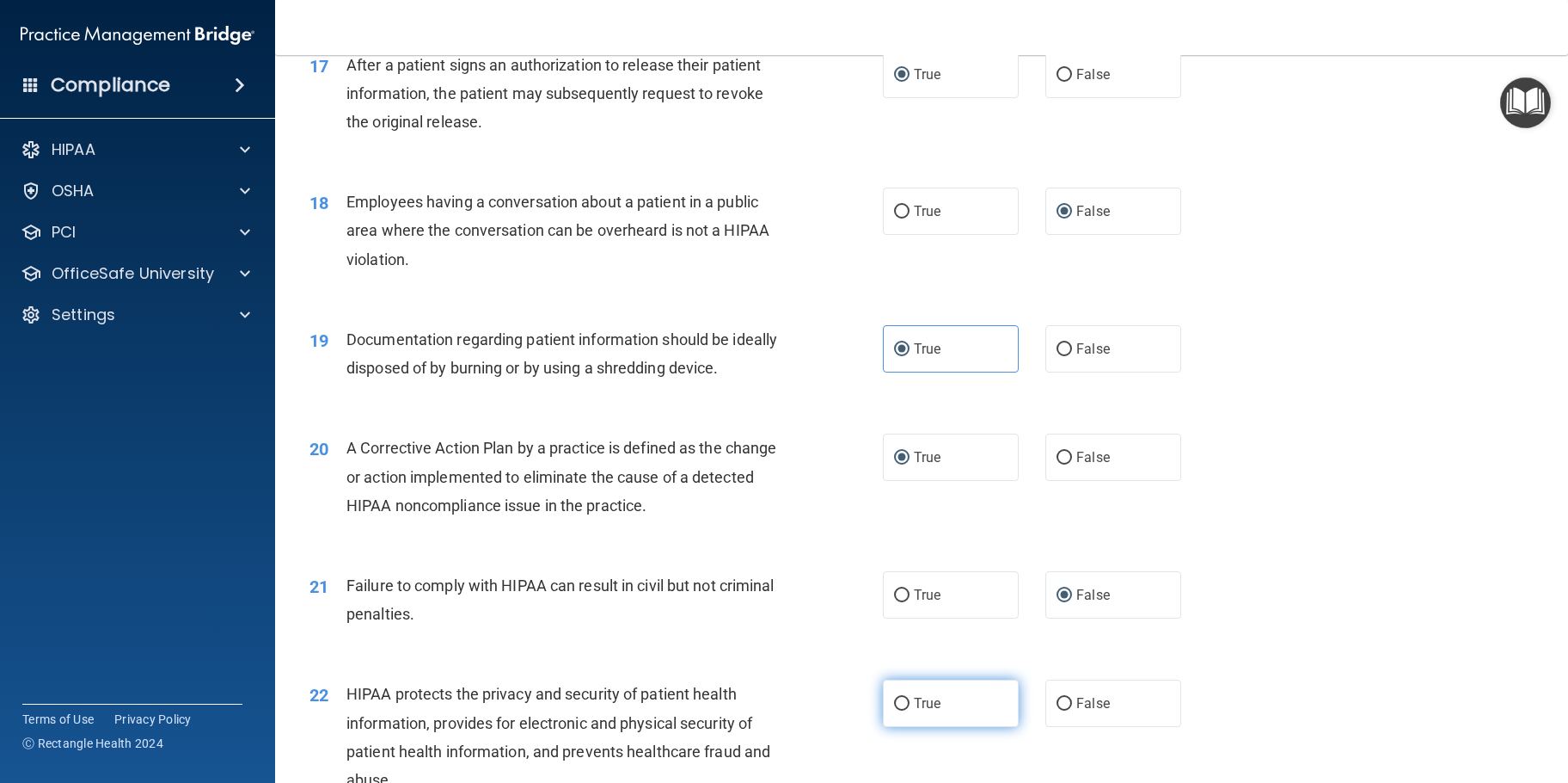
radio input "true"
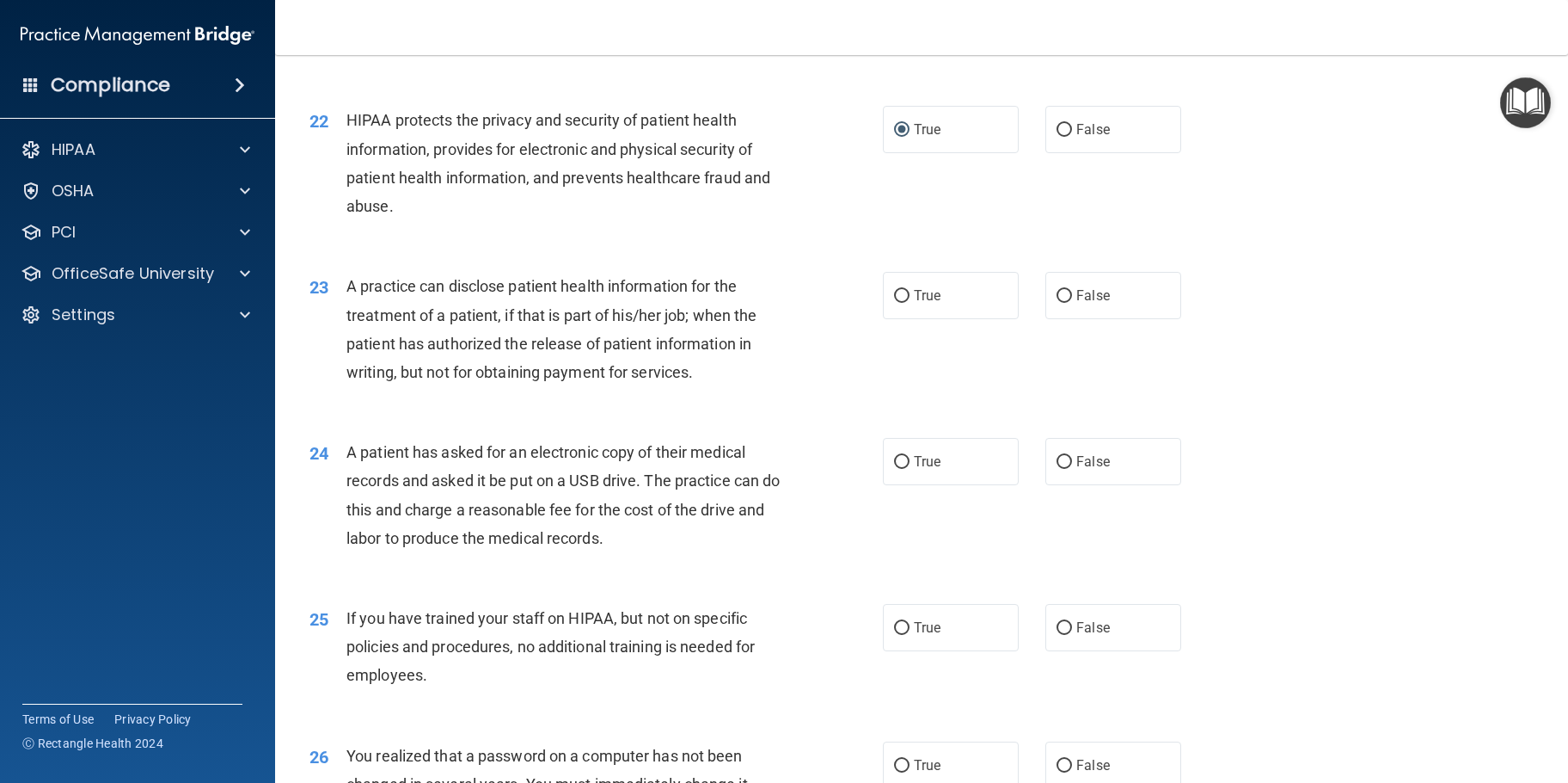
scroll to position [2752, 0]
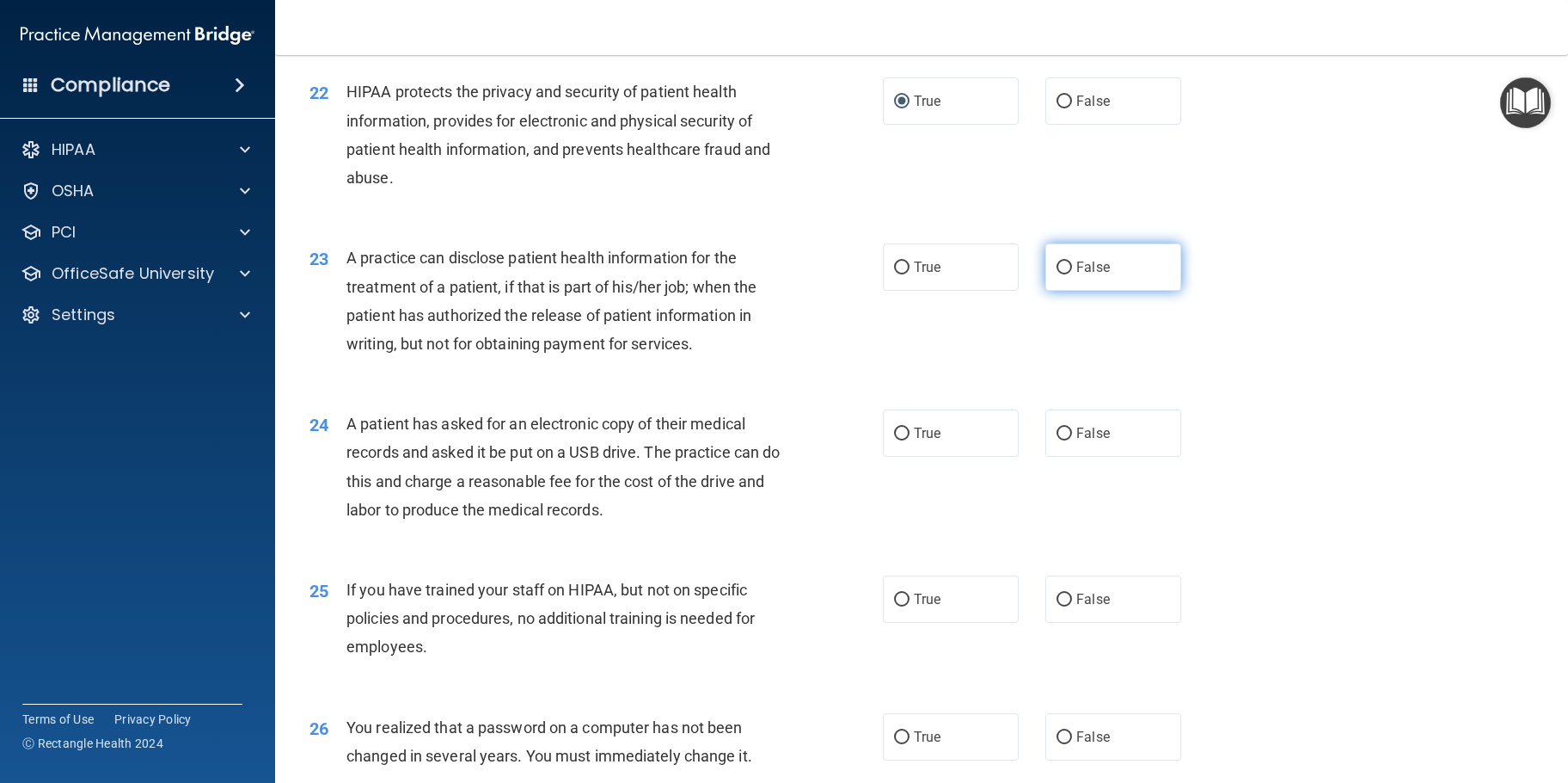
click at [1058, 274] on input "False" at bounding box center [1064, 268] width 15 height 13
radio input "true"
click at [898, 440] on input "True" at bounding box center [902, 434] width 15 height 13
radio input "true"
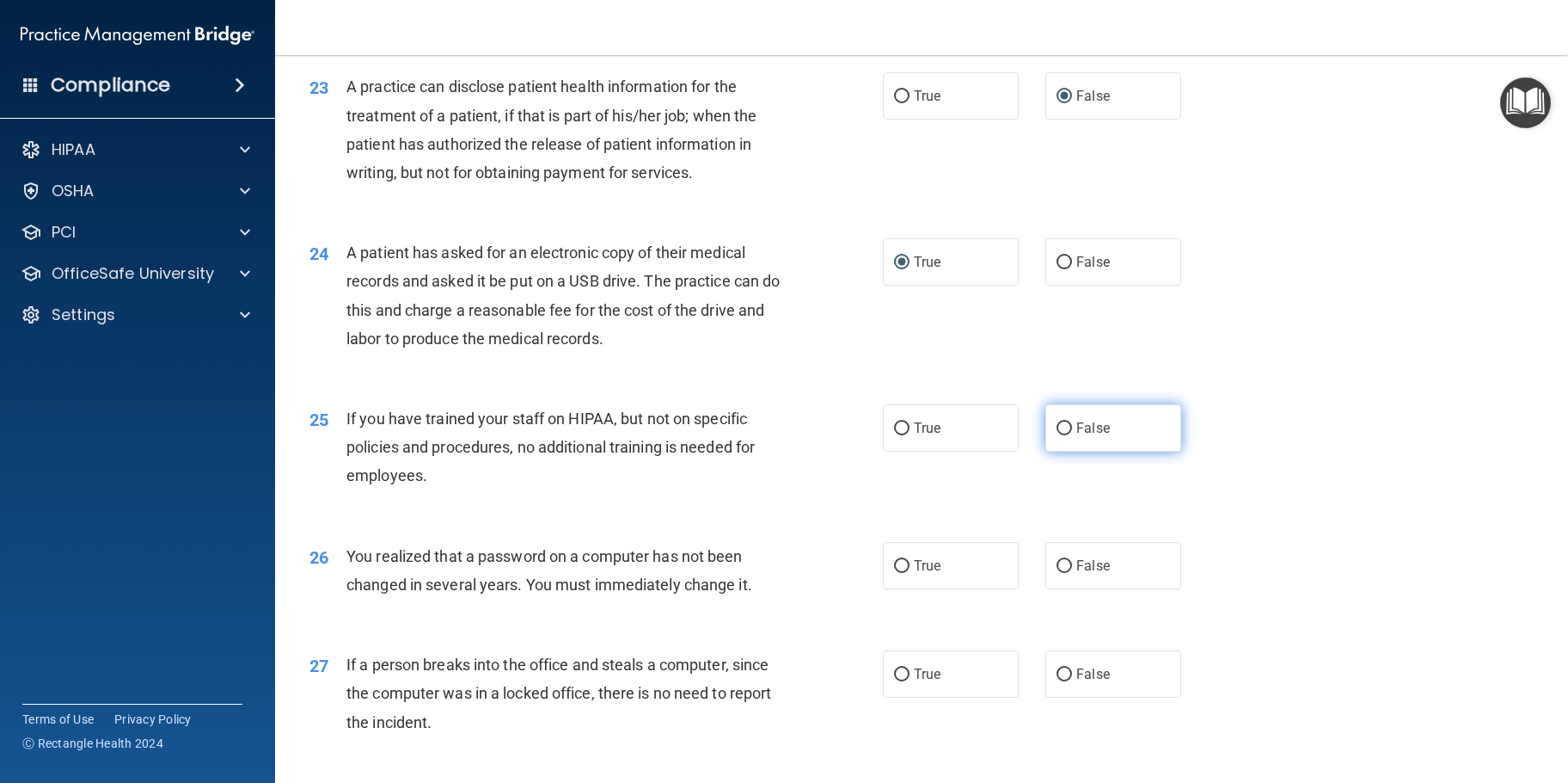
scroll to position [2924, 0]
click at [1065, 451] on label "False" at bounding box center [1113, 427] width 136 height 47
click at [1065, 435] on input "False" at bounding box center [1064, 428] width 15 height 13
radio input "true"
click at [901, 572] on input "True" at bounding box center [902, 565] width 15 height 13
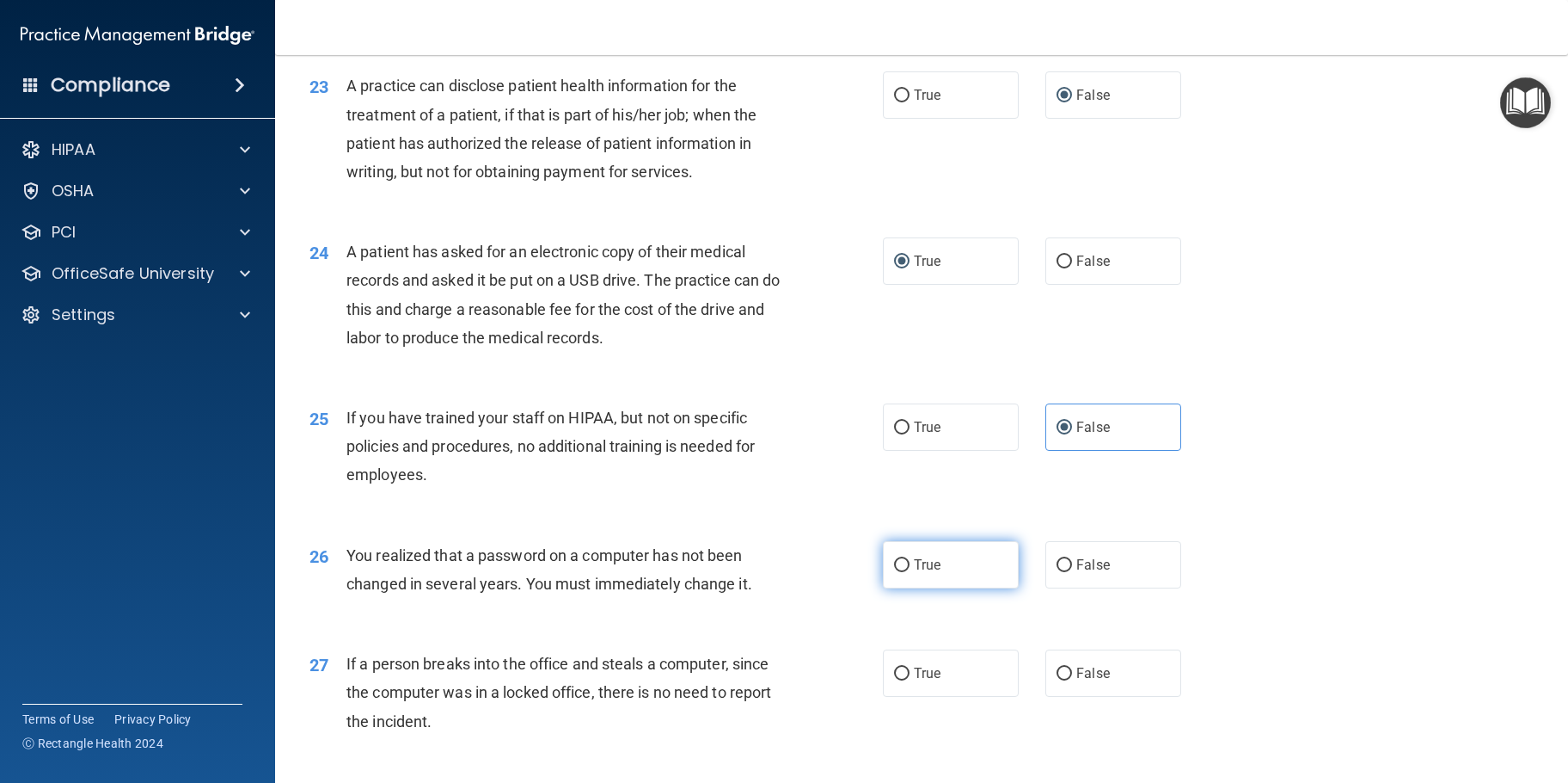
radio input "true"
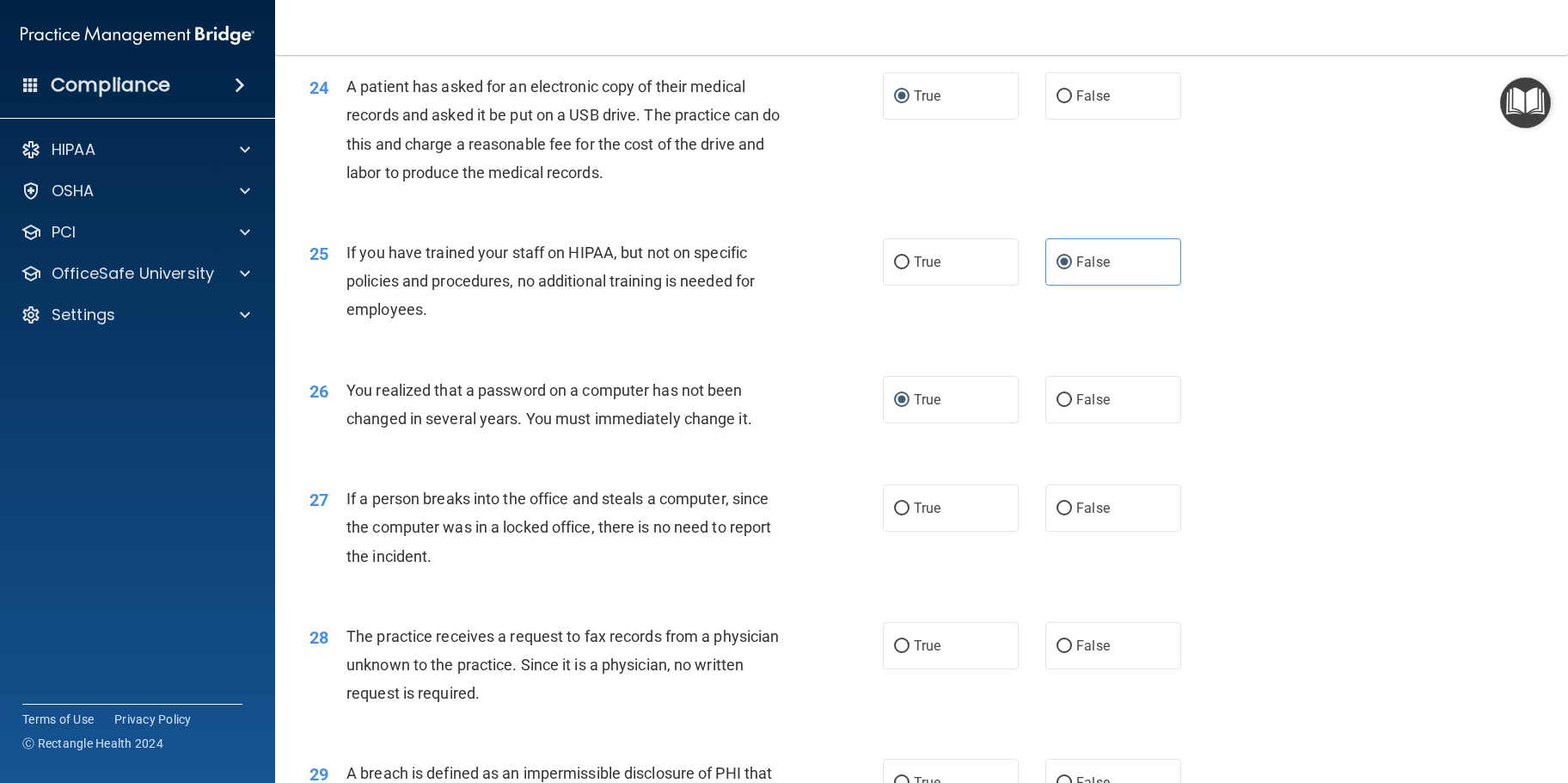
scroll to position [3095, 0]
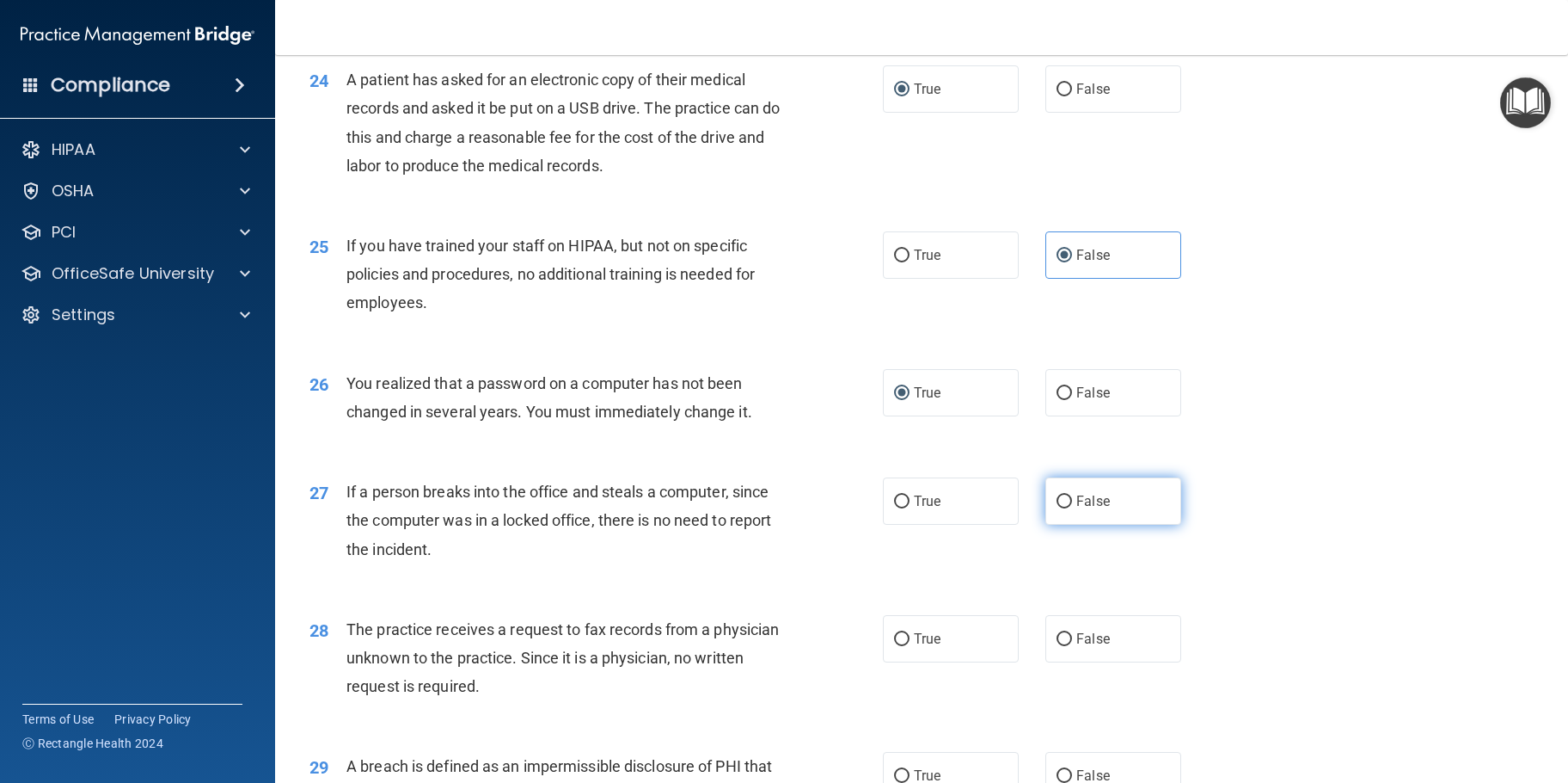
click at [1058, 508] on input "False" at bounding box center [1064, 502] width 15 height 13
radio input "true"
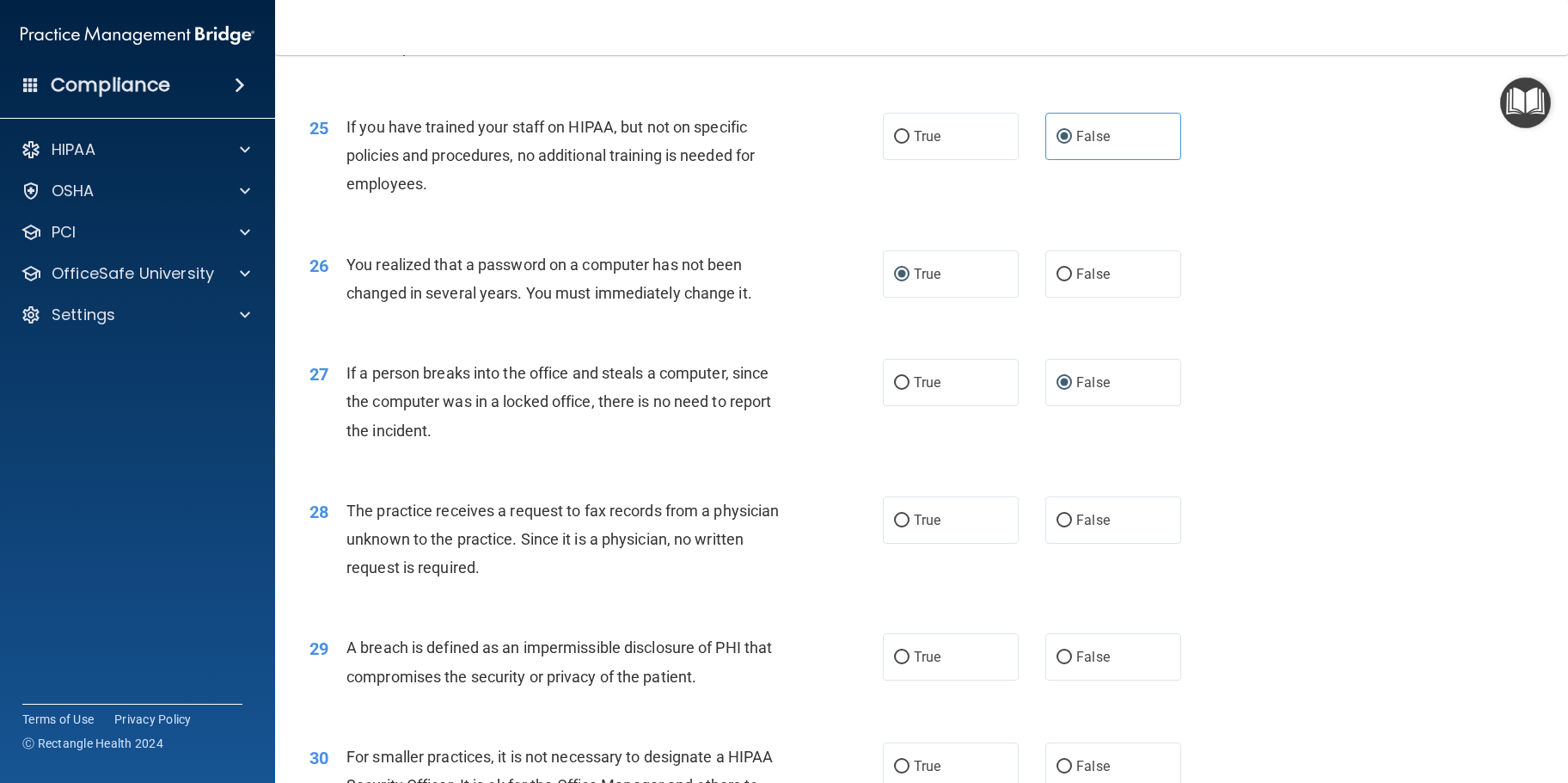
scroll to position [3268, 0]
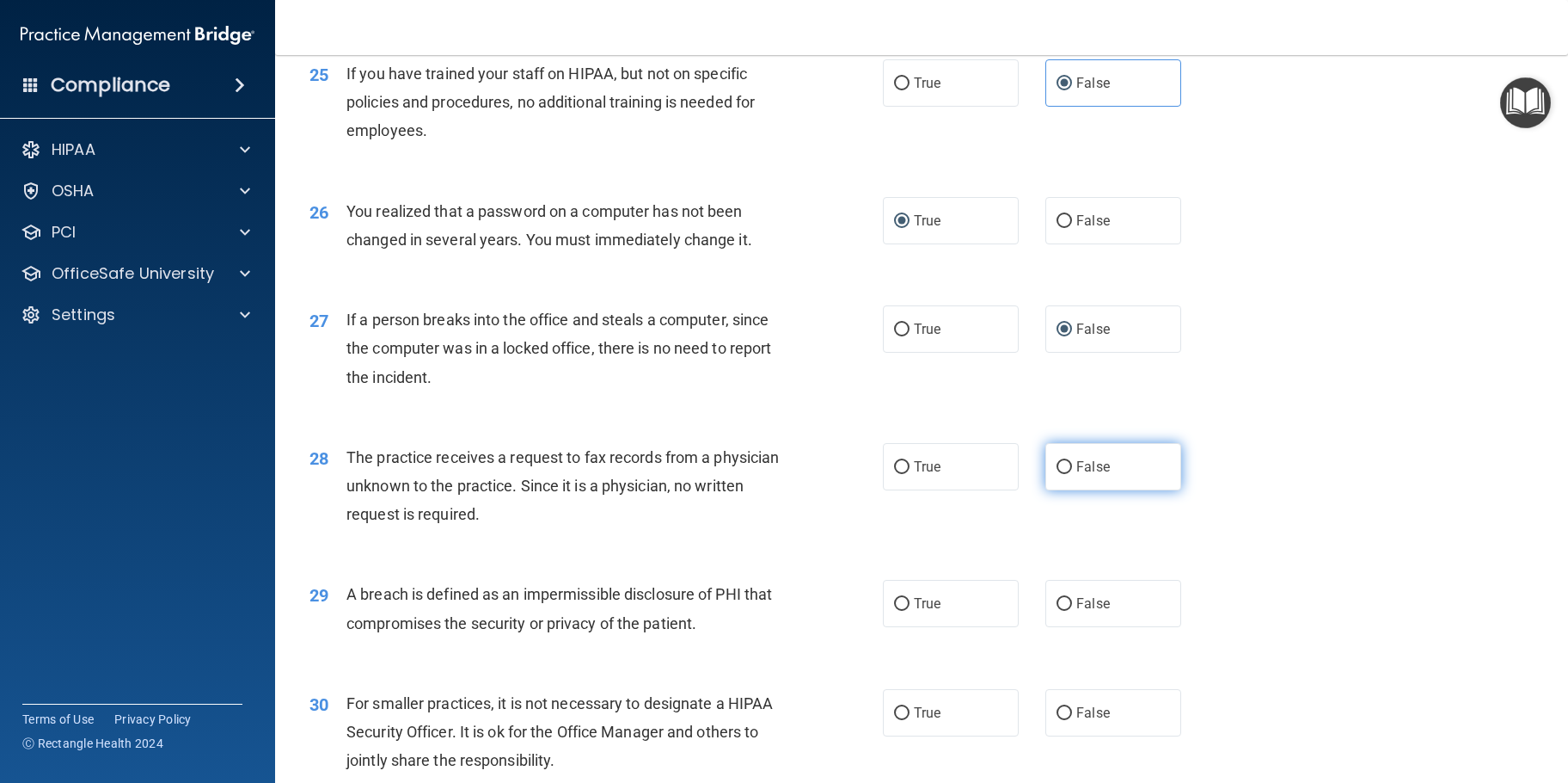
click at [1059, 474] on input "False" at bounding box center [1064, 468] width 15 height 13
radio input "true"
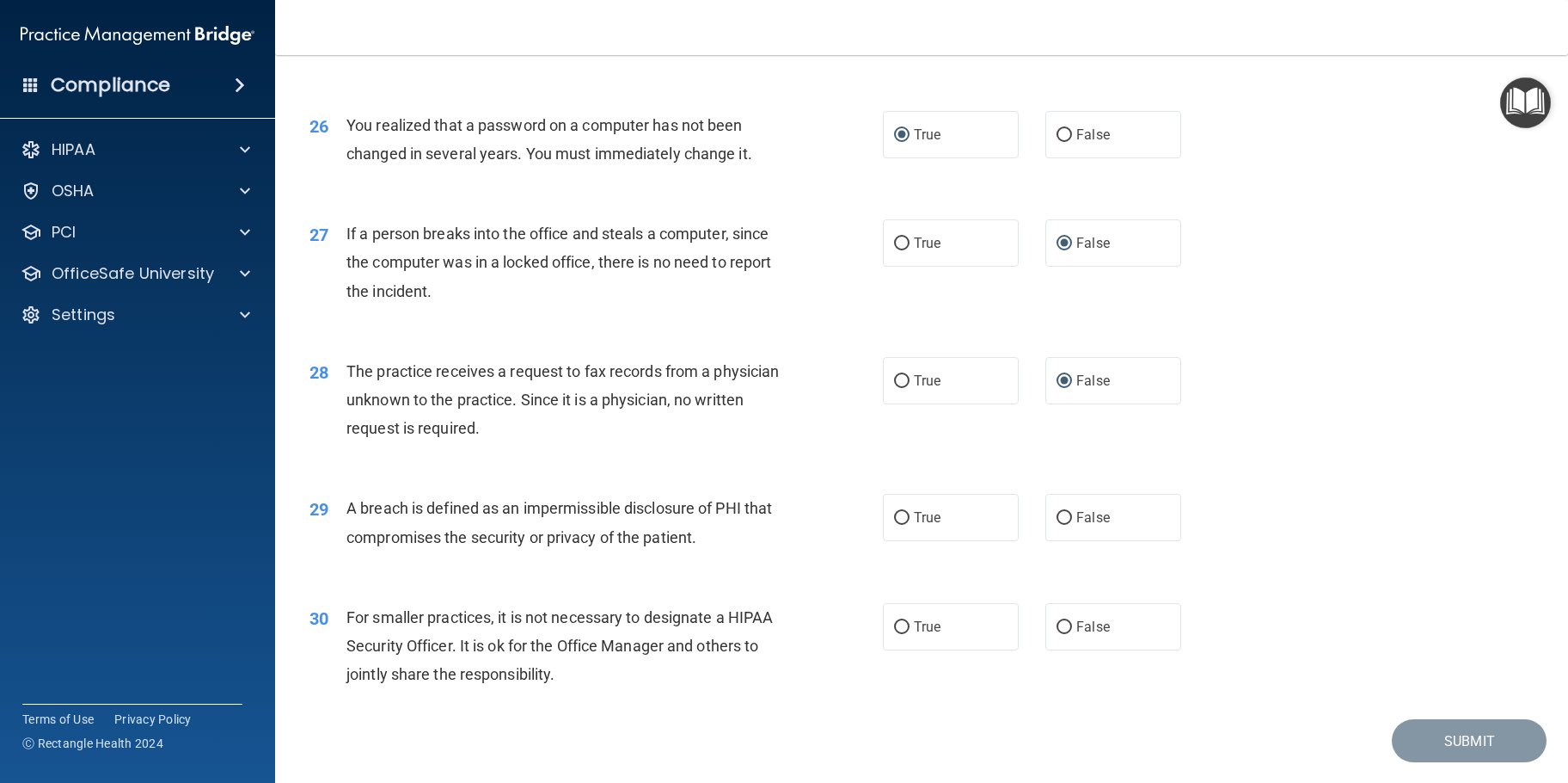
scroll to position [3431, 0]
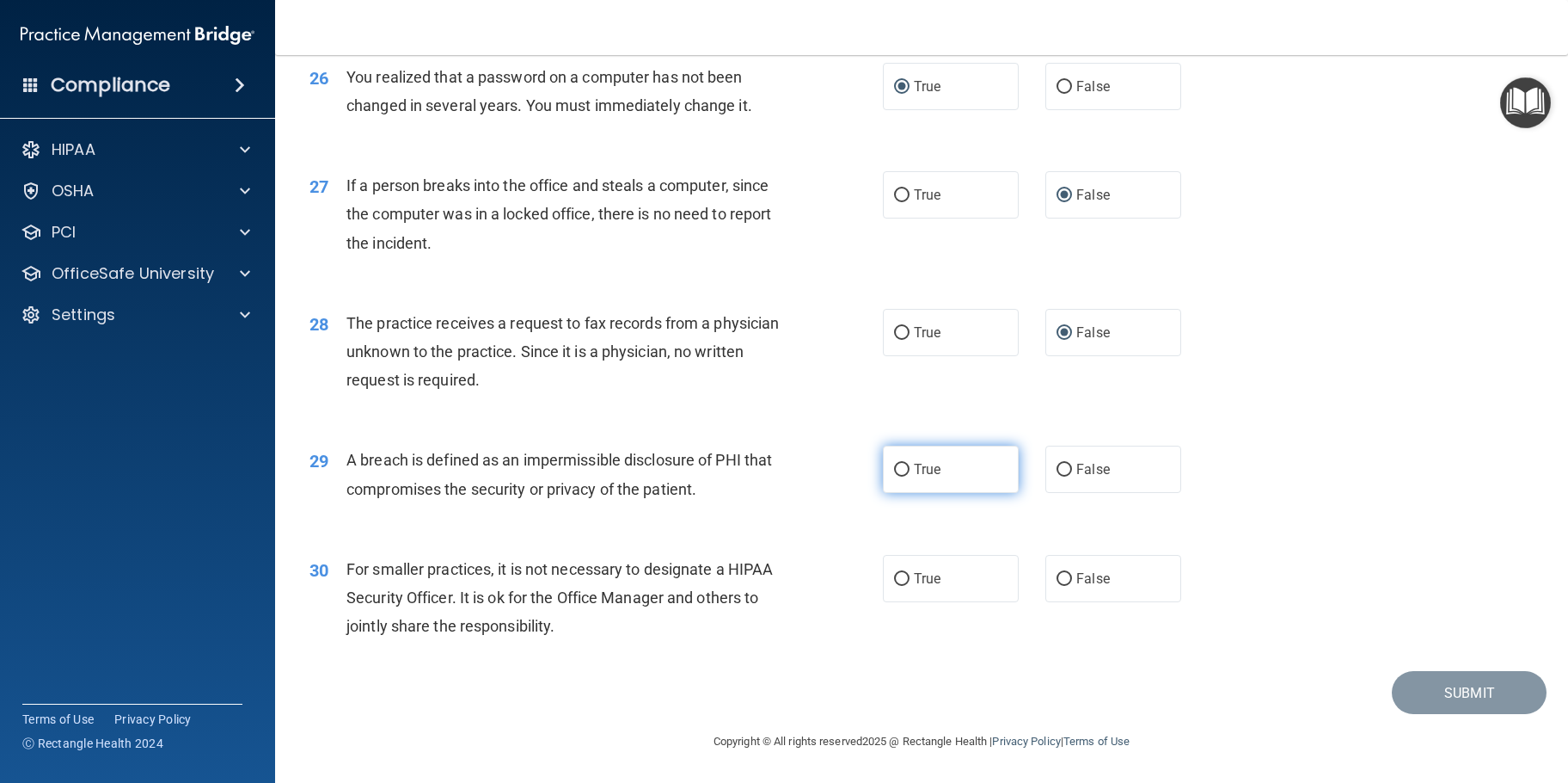
click at [901, 468] on input "True" at bounding box center [902, 470] width 15 height 13
radio input "true"
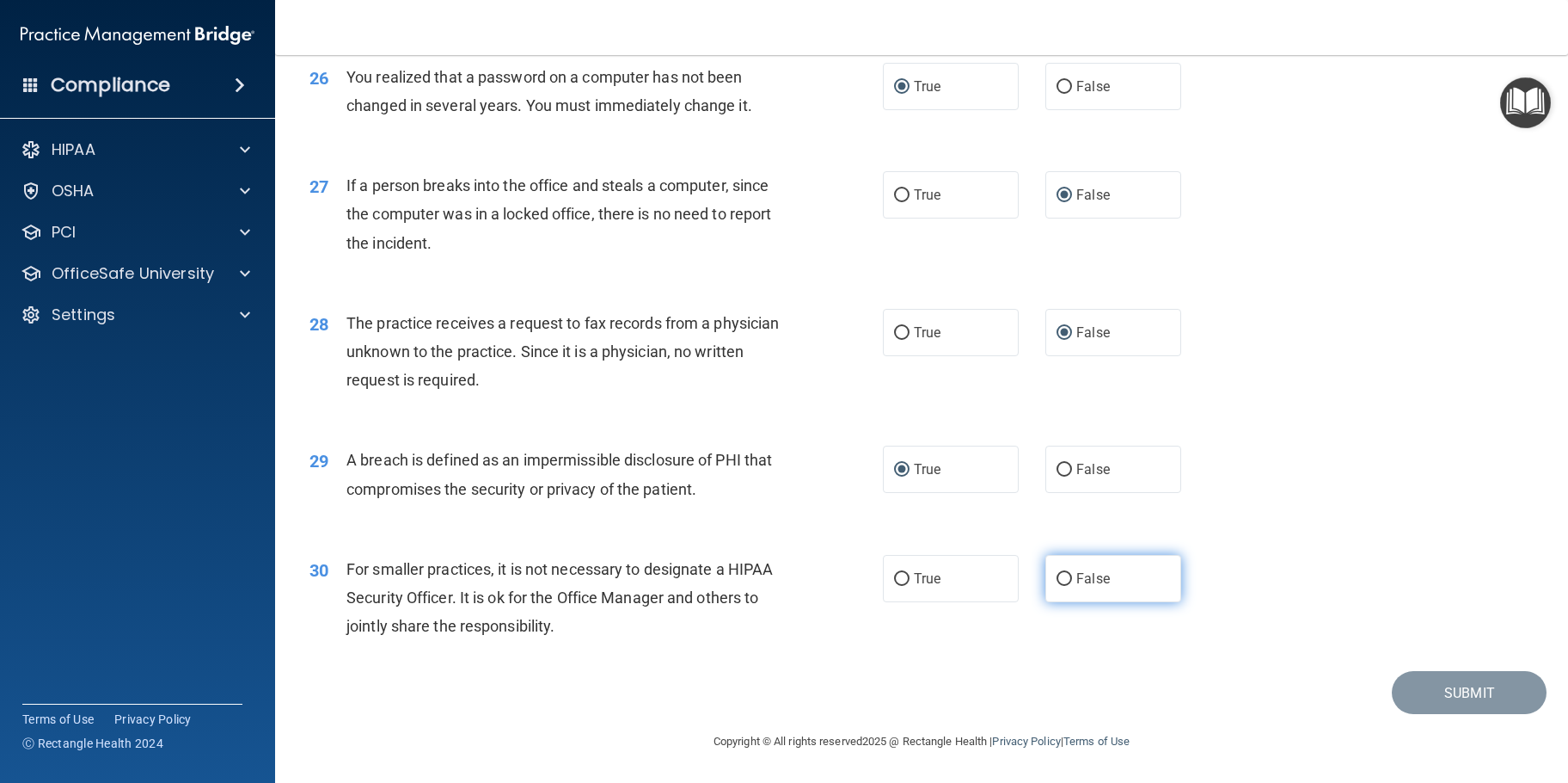
click at [1058, 576] on input "False" at bounding box center [1064, 579] width 15 height 13
radio input "true"
click at [1461, 697] on button "Submit" at bounding box center [1469, 692] width 155 height 44
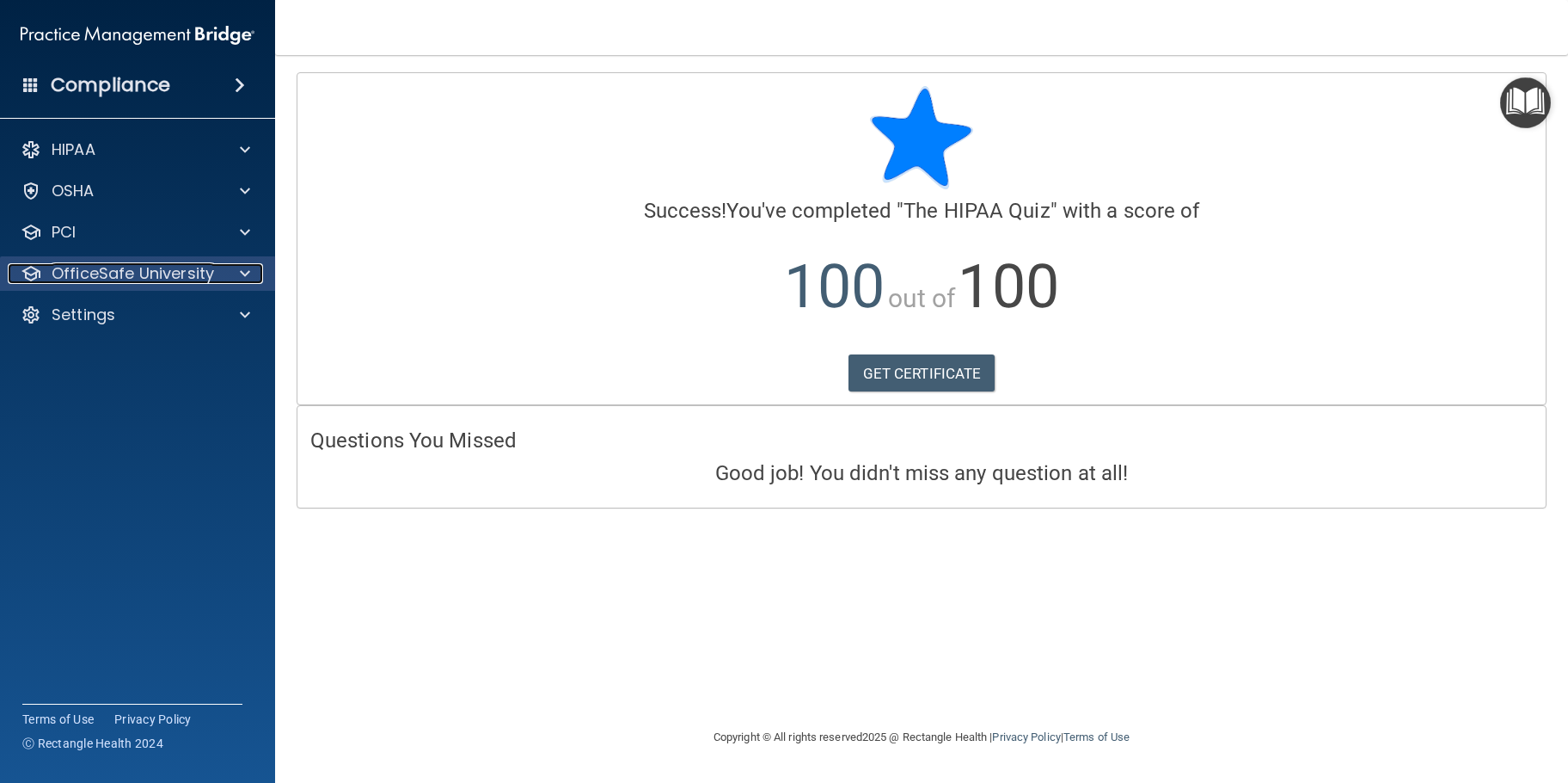
click at [134, 274] on p "OfficeSafe University" at bounding box center [132, 273] width 162 height 21
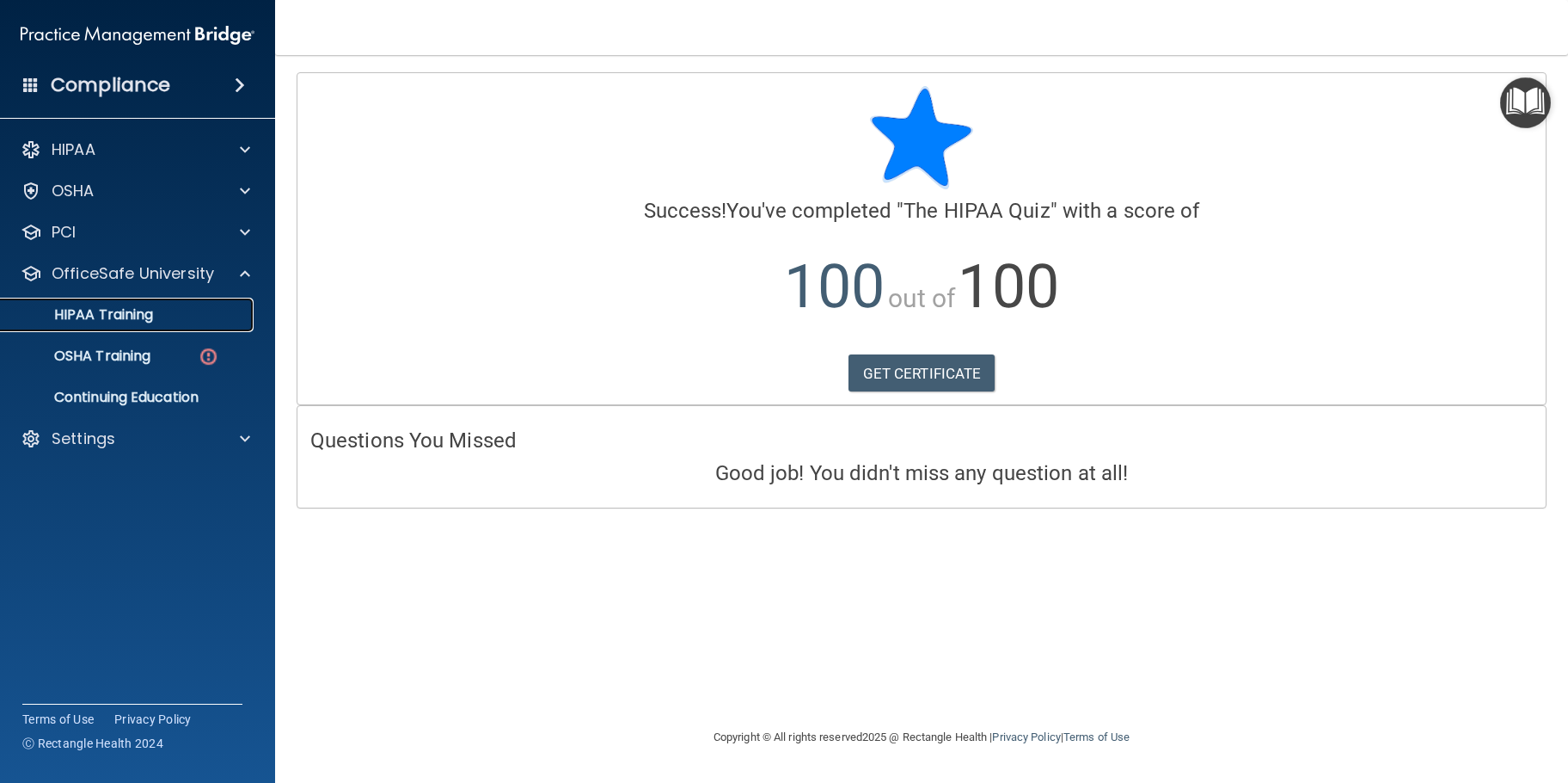
click at [124, 307] on p "HIPAA Training" at bounding box center [82, 315] width 142 height 17
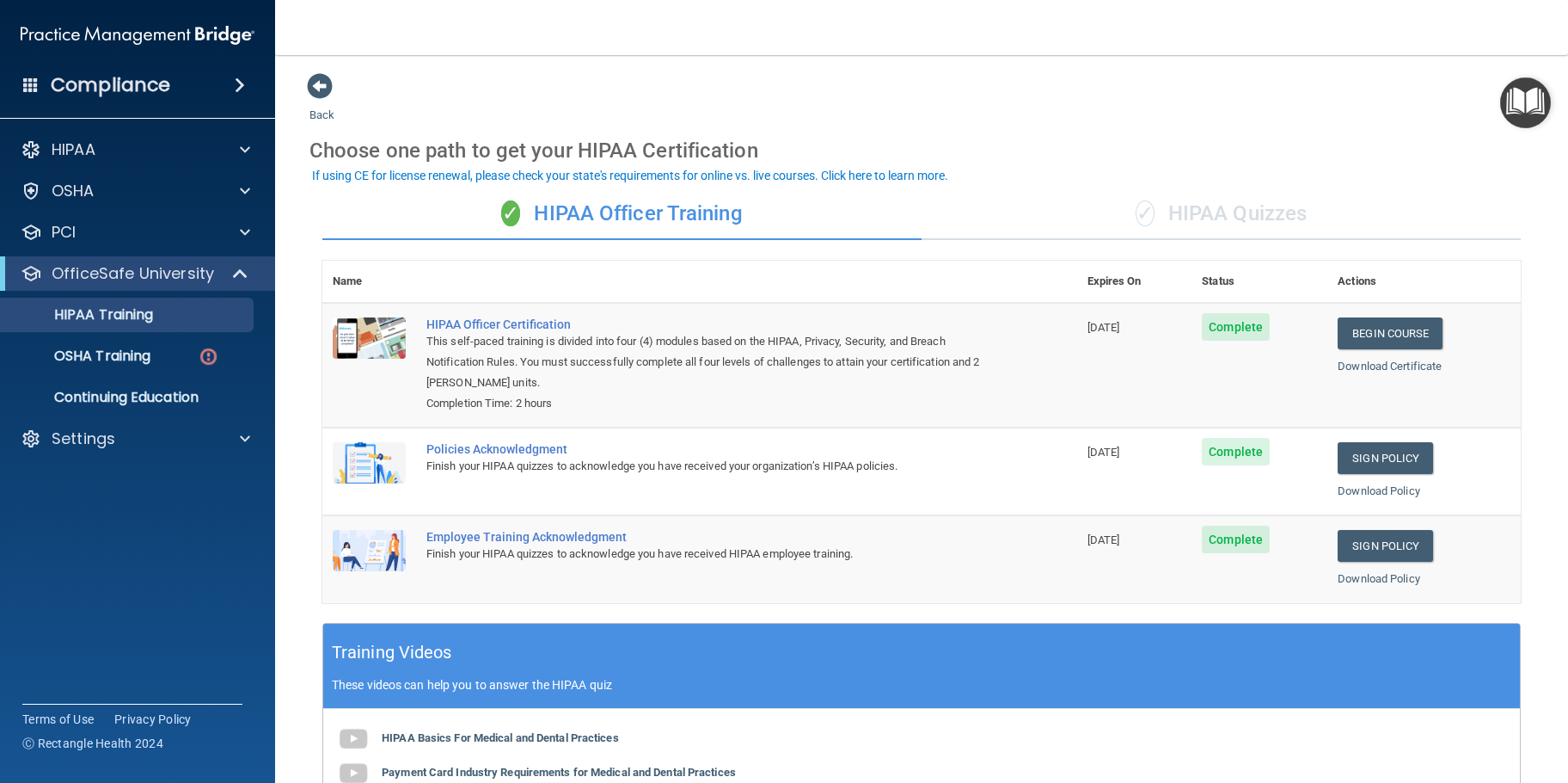
click at [1200, 210] on div "✓ HIPAA Quizzes" at bounding box center [1221, 214] width 599 height 52
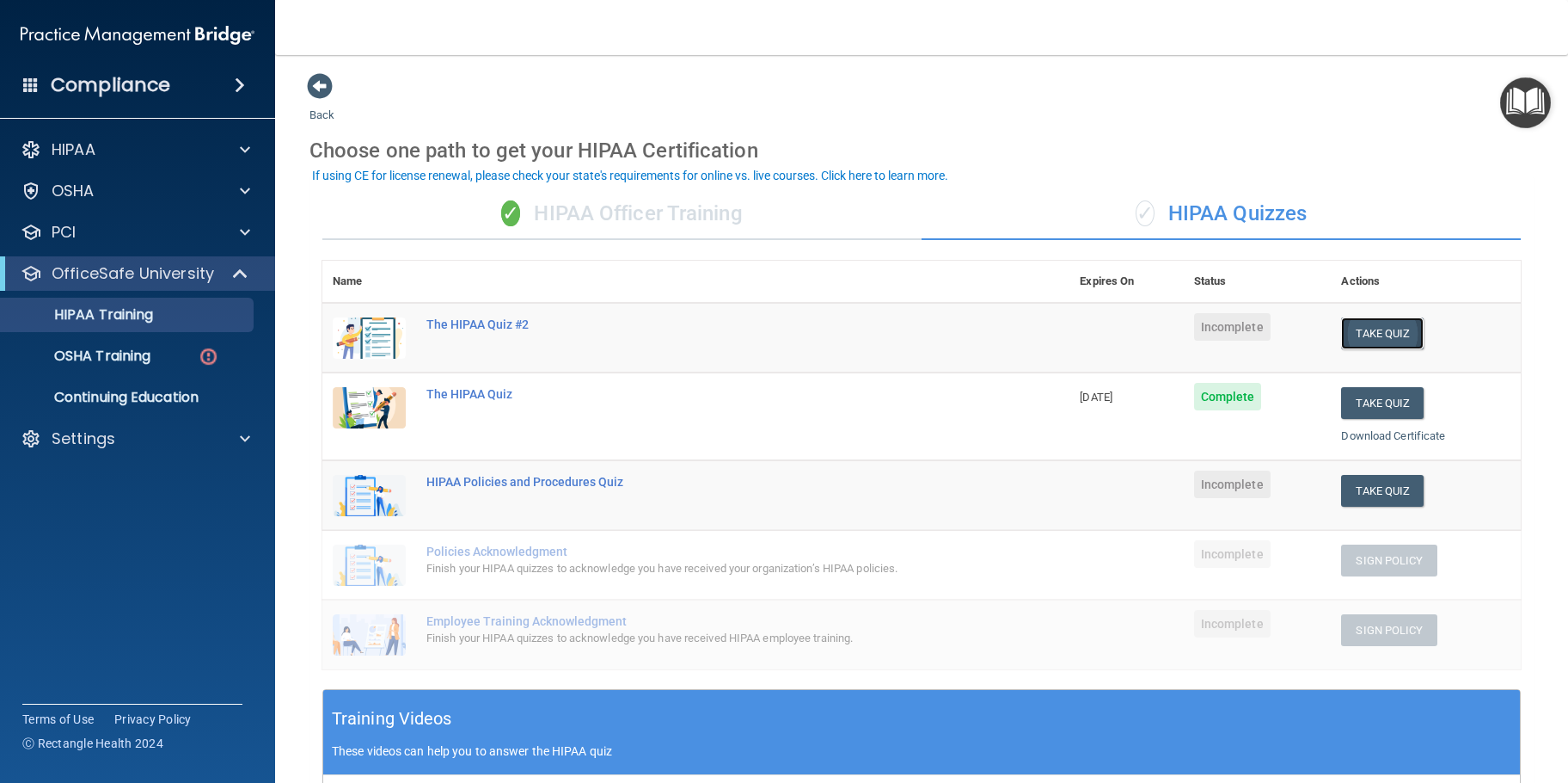
click at [1365, 331] on button "Take Quiz" at bounding box center [1382, 333] width 83 height 32
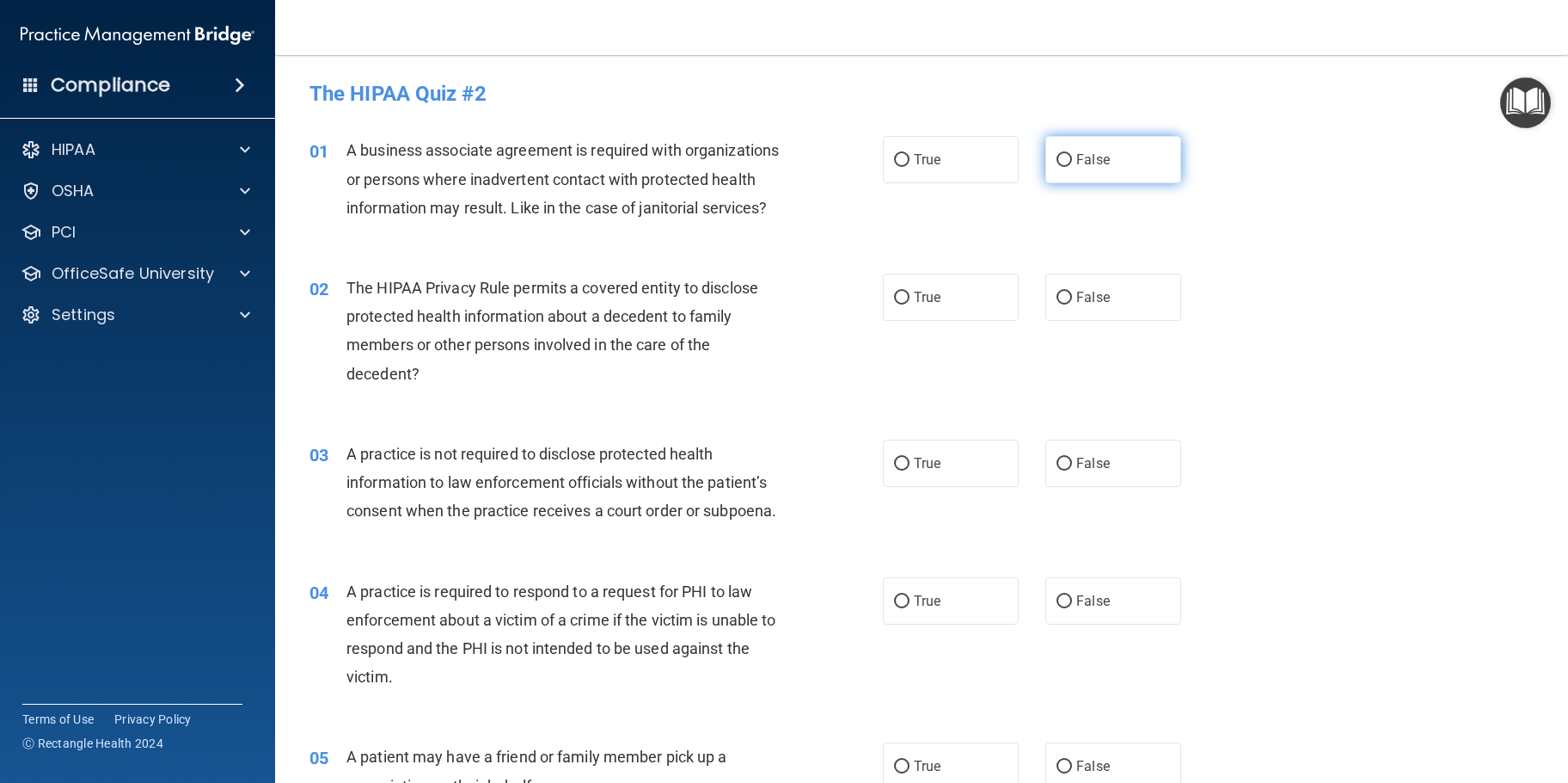
click at [1057, 157] on input "False" at bounding box center [1064, 161] width 15 height 13
radio input "true"
click at [902, 304] on input "True" at bounding box center [902, 299] width 15 height 13
radio input "true"
click at [1057, 470] on input "False" at bounding box center [1064, 464] width 15 height 13
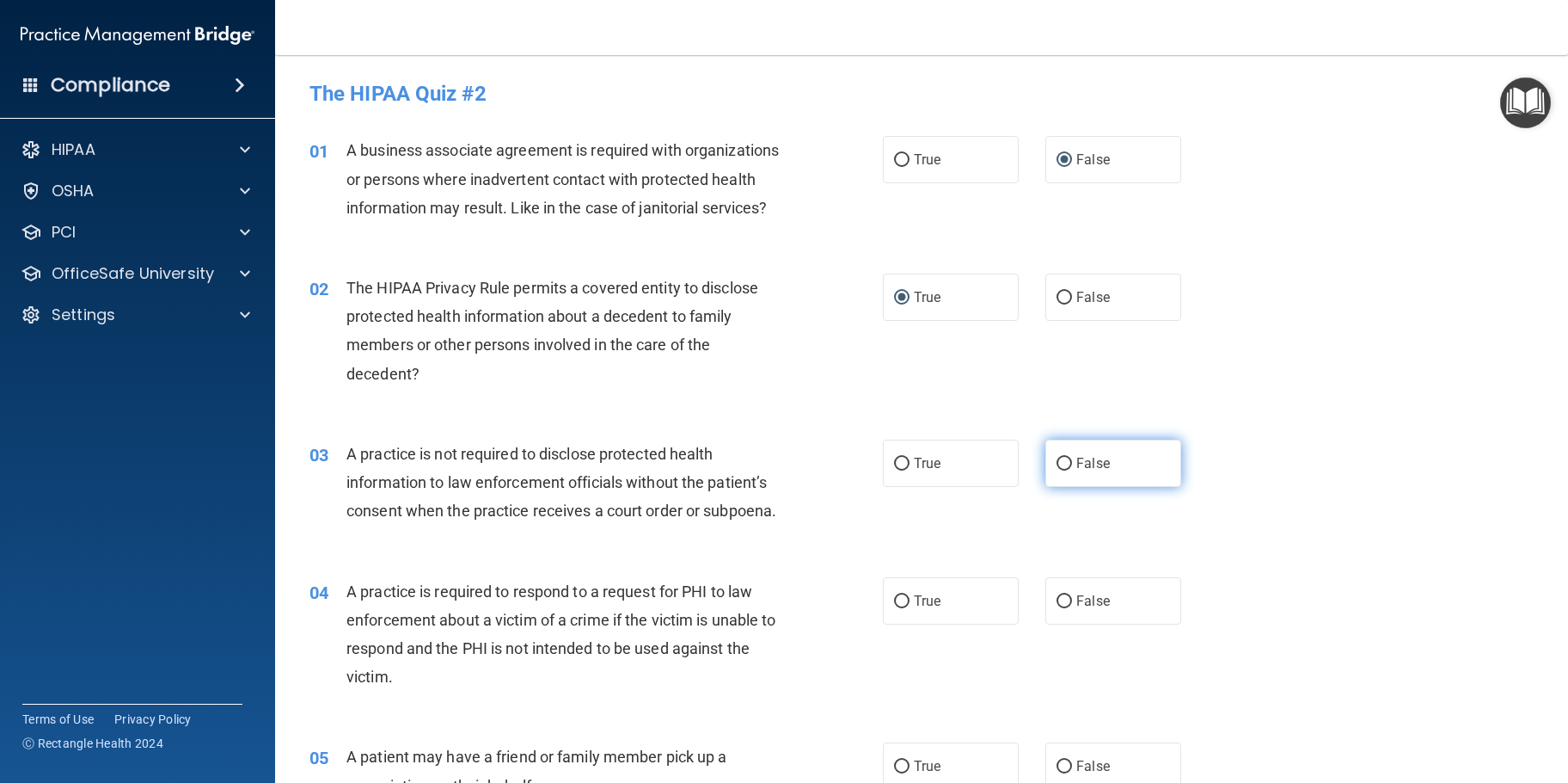
radio input "true"
click at [896, 624] on label "True" at bounding box center [951, 601] width 136 height 47
click at [896, 608] on input "True" at bounding box center [902, 602] width 15 height 13
radio input "true"
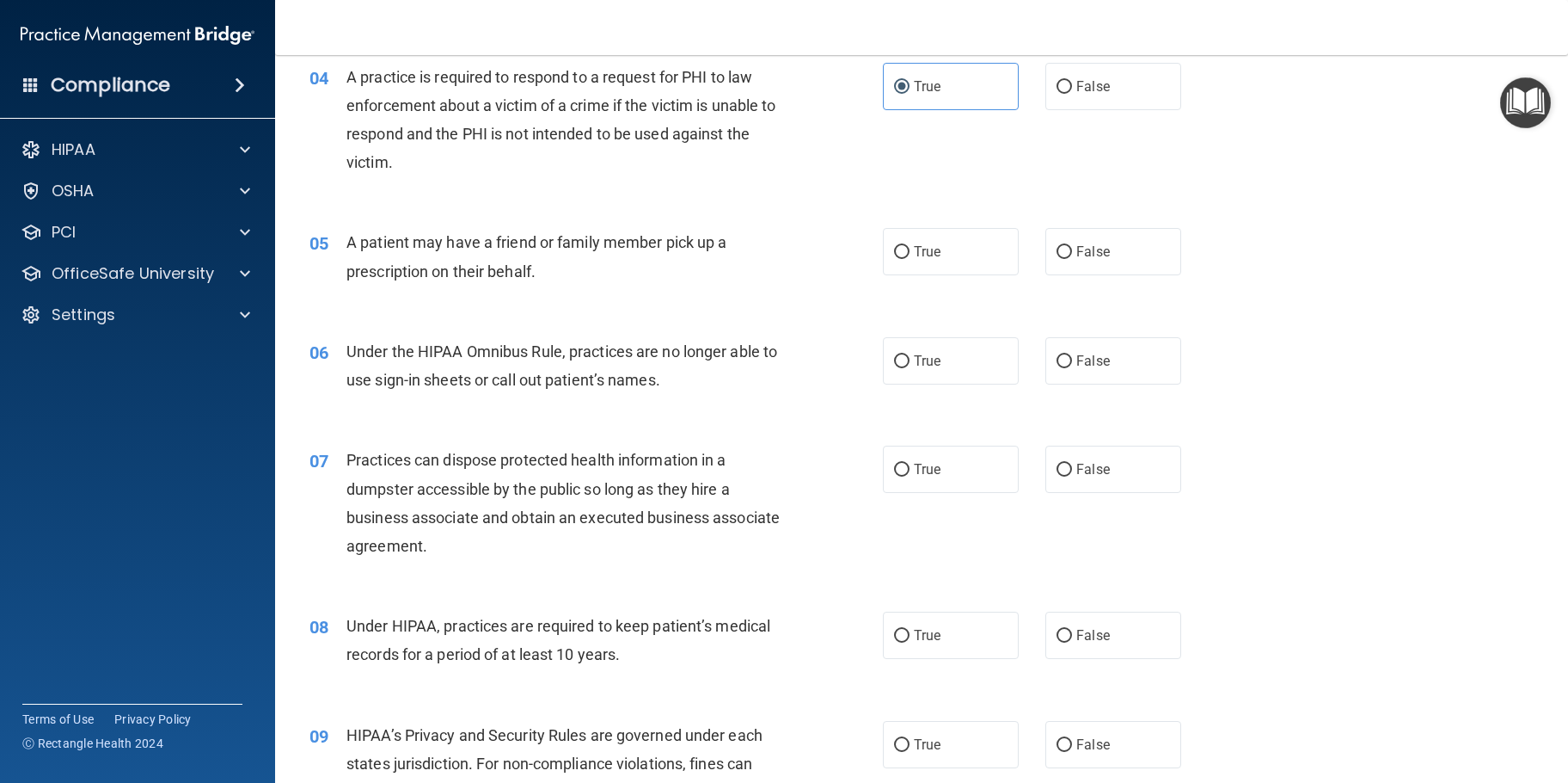
scroll to position [516, 0]
click at [898, 257] on input "True" at bounding box center [902, 251] width 15 height 13
radio input "true"
click at [1057, 366] on input "False" at bounding box center [1064, 360] width 15 height 13
radio input "true"
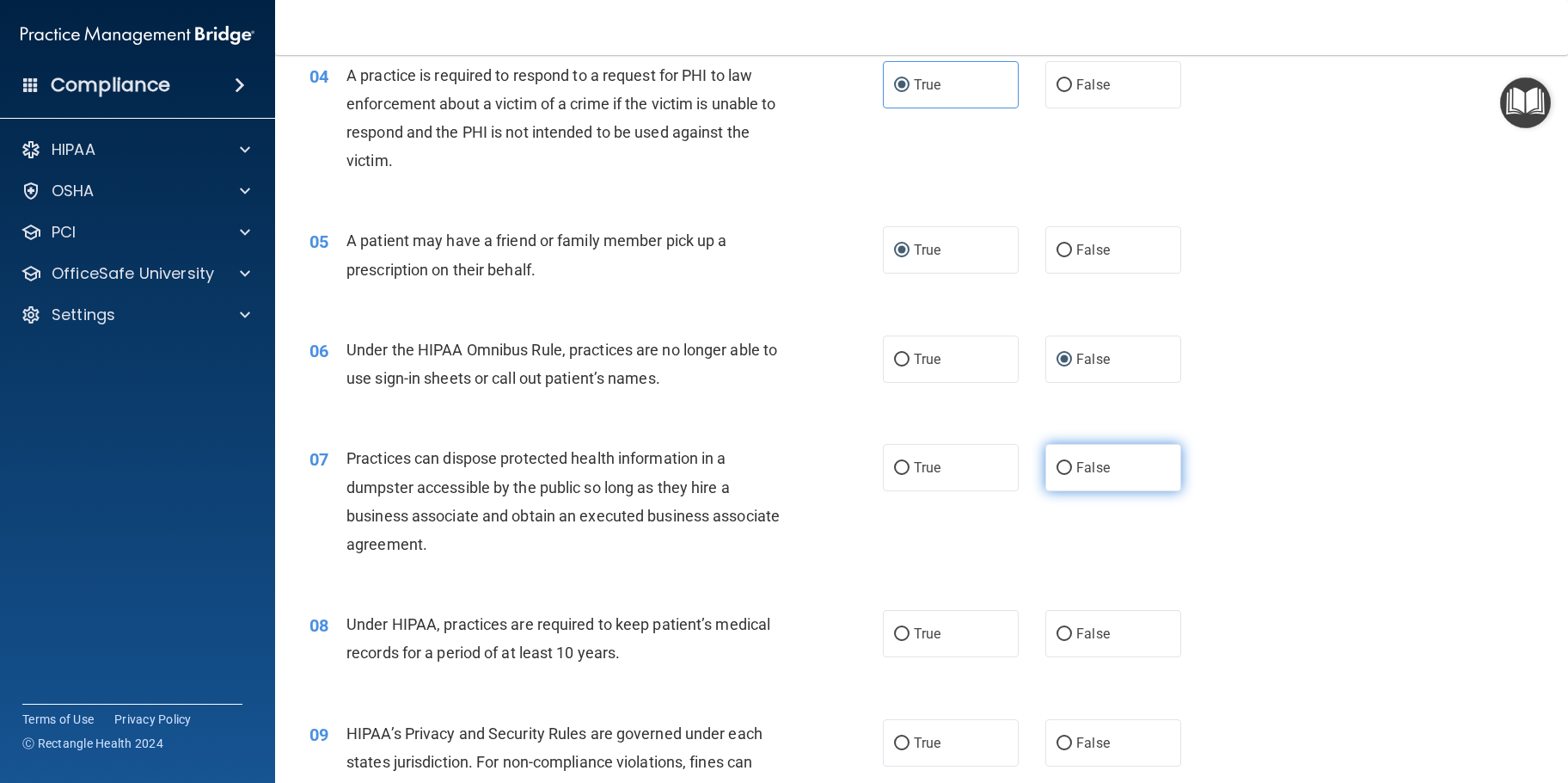
click at [1057, 475] on input "False" at bounding box center [1064, 468] width 15 height 13
radio input "true"
click at [1059, 640] on input "False" at bounding box center [1064, 635] width 15 height 13
radio input "true"
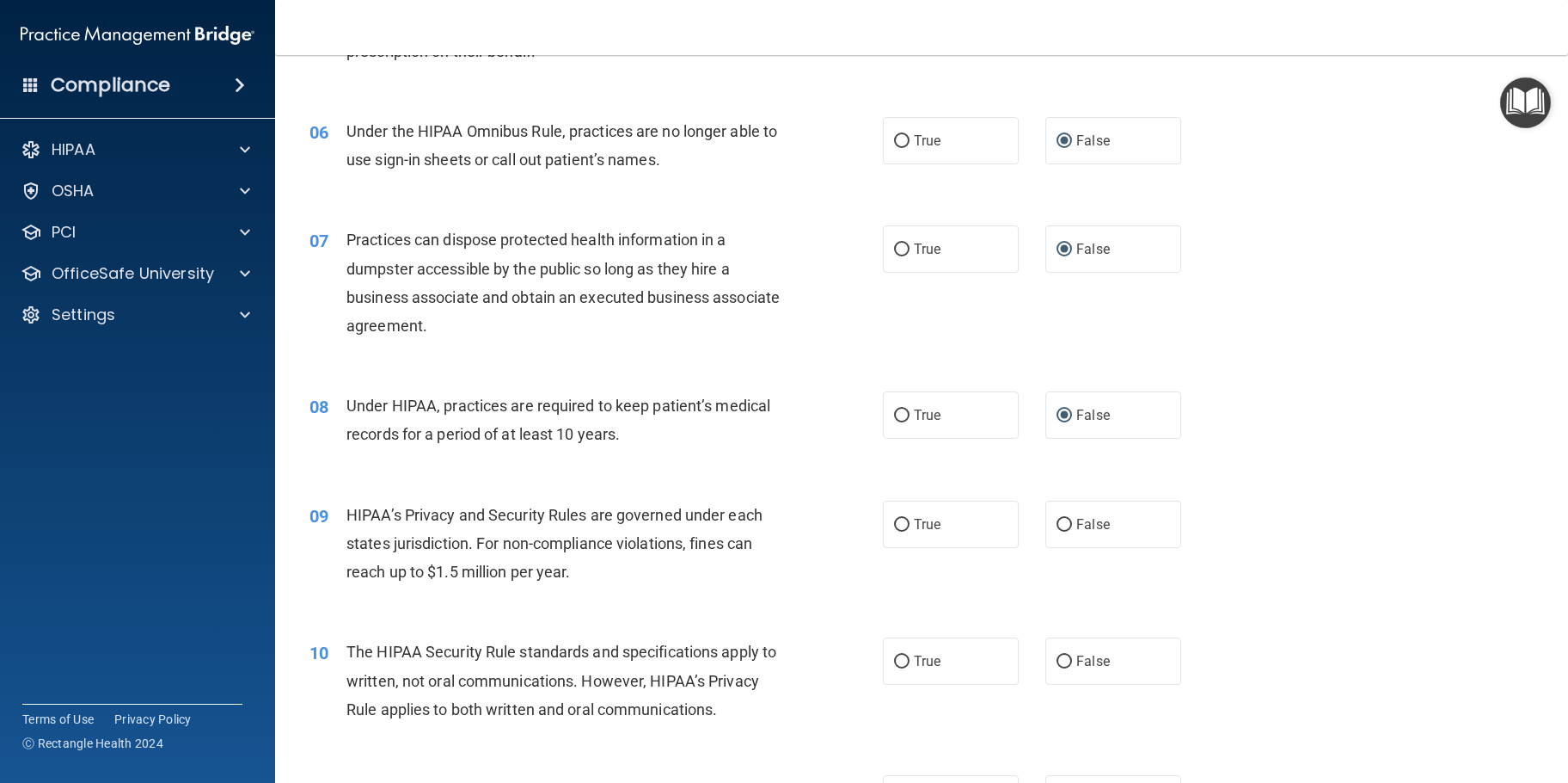
scroll to position [774, 0]
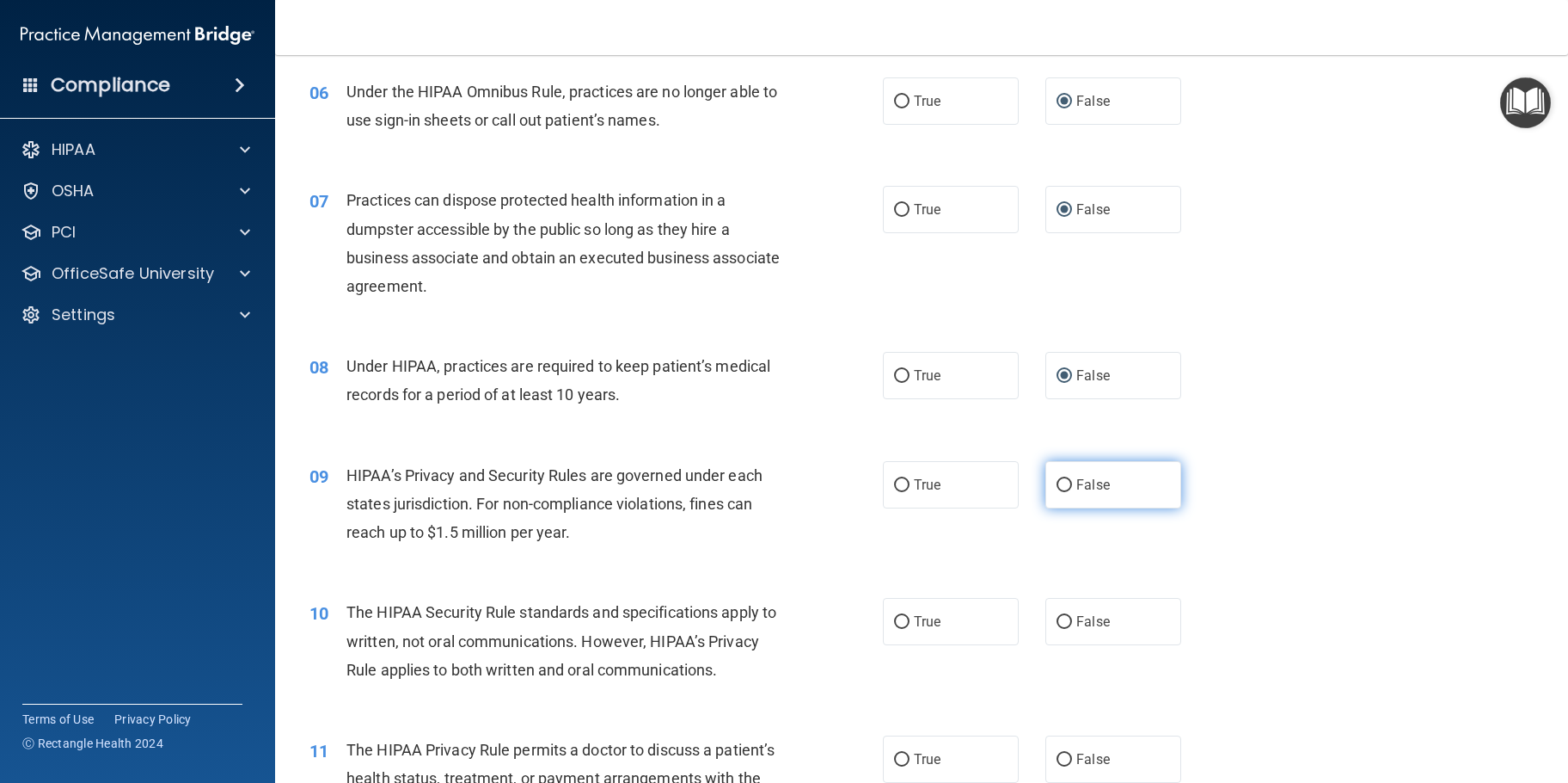
click at [1057, 492] on input "False" at bounding box center [1064, 485] width 15 height 13
radio input "true"
click at [898, 629] on input "True" at bounding box center [902, 622] width 15 height 13
radio input "true"
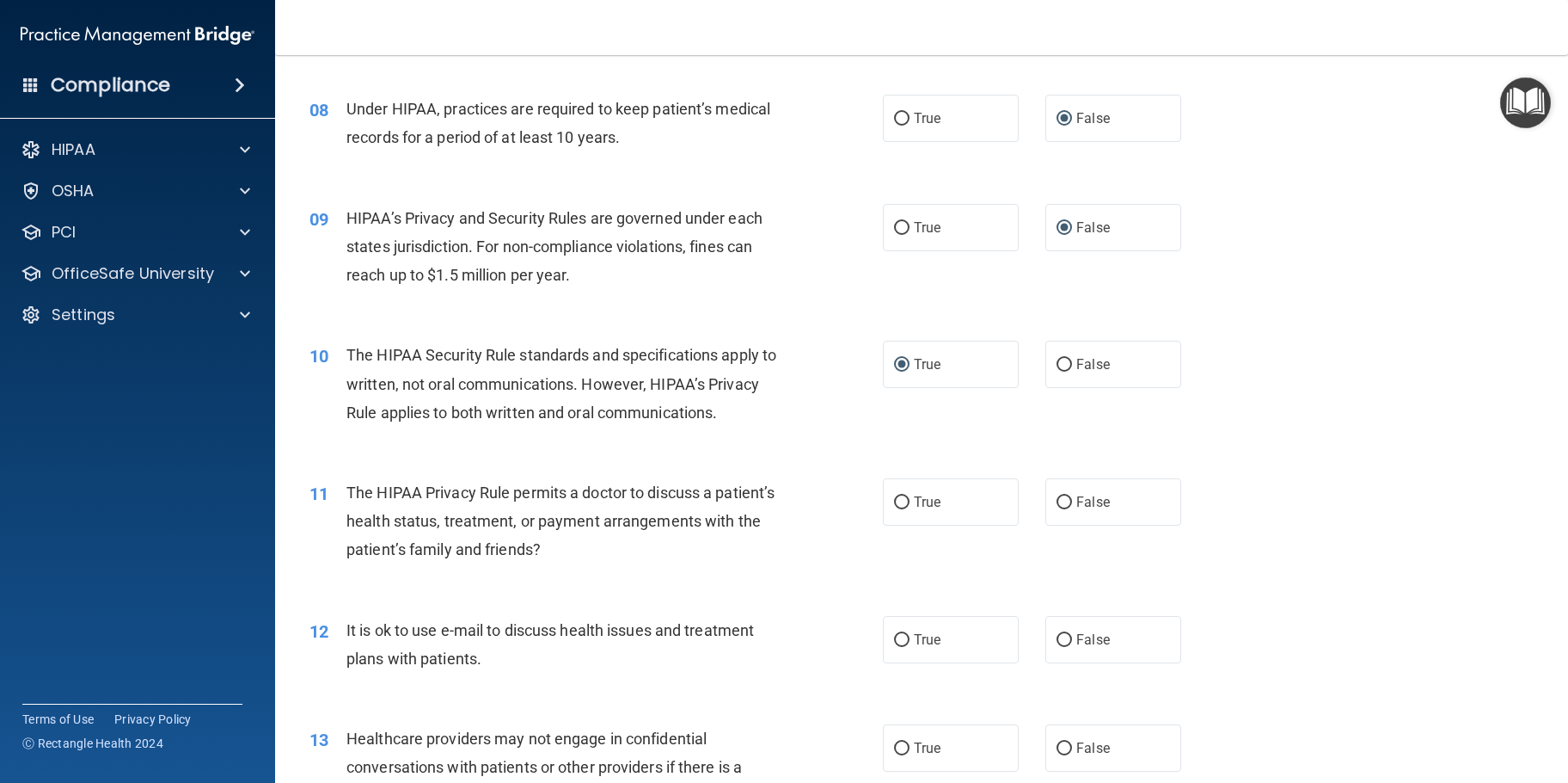
scroll to position [1032, 0]
click at [896, 508] on input "True" at bounding box center [902, 502] width 15 height 13
radio input "true"
click at [897, 646] on input "True" at bounding box center [902, 639] width 15 height 13
radio input "true"
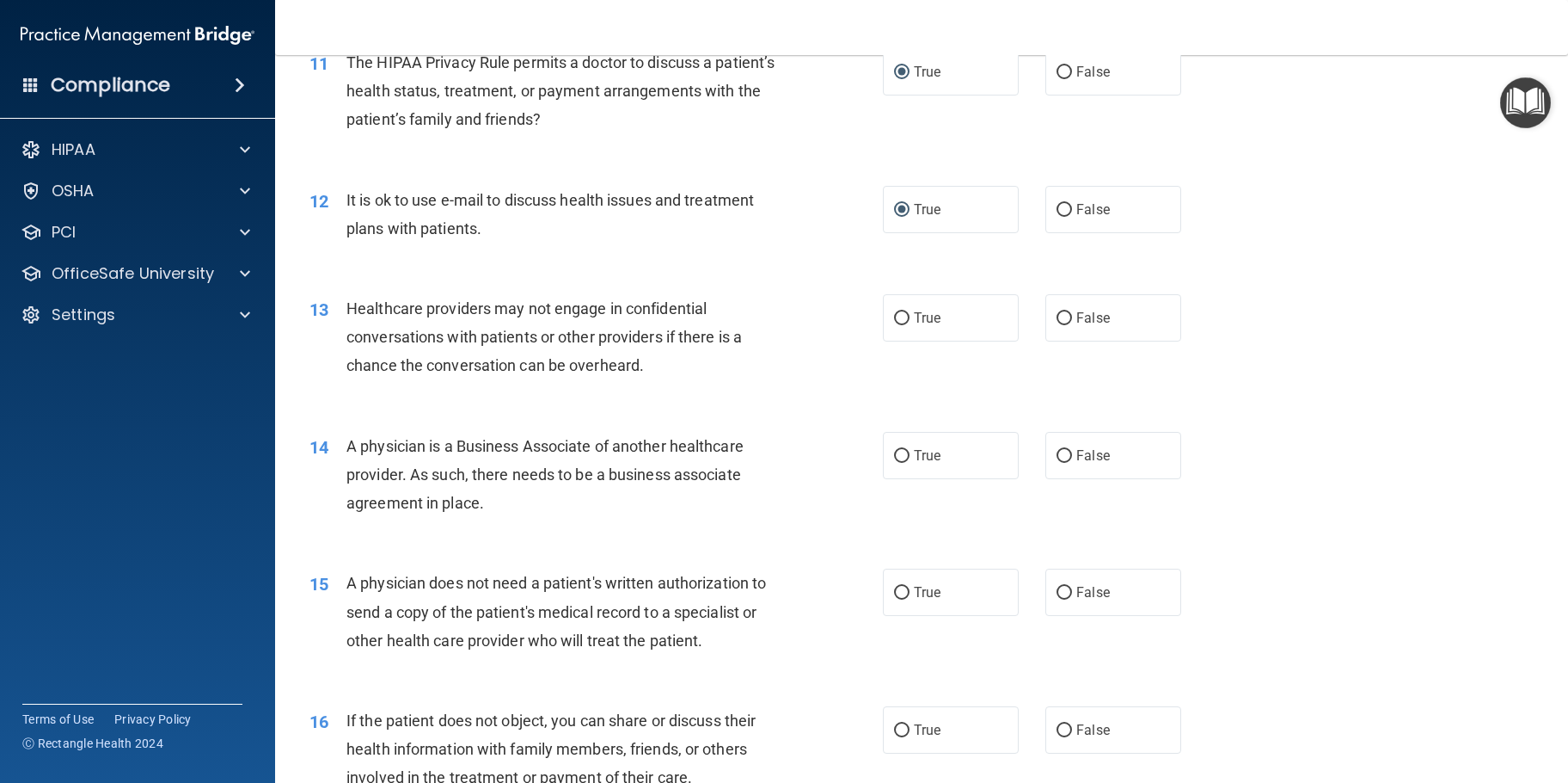
scroll to position [1462, 0]
click at [1061, 324] on input "False" at bounding box center [1064, 318] width 15 height 13
radio input "true"
click at [1058, 462] on input "False" at bounding box center [1064, 455] width 15 height 13
radio input "true"
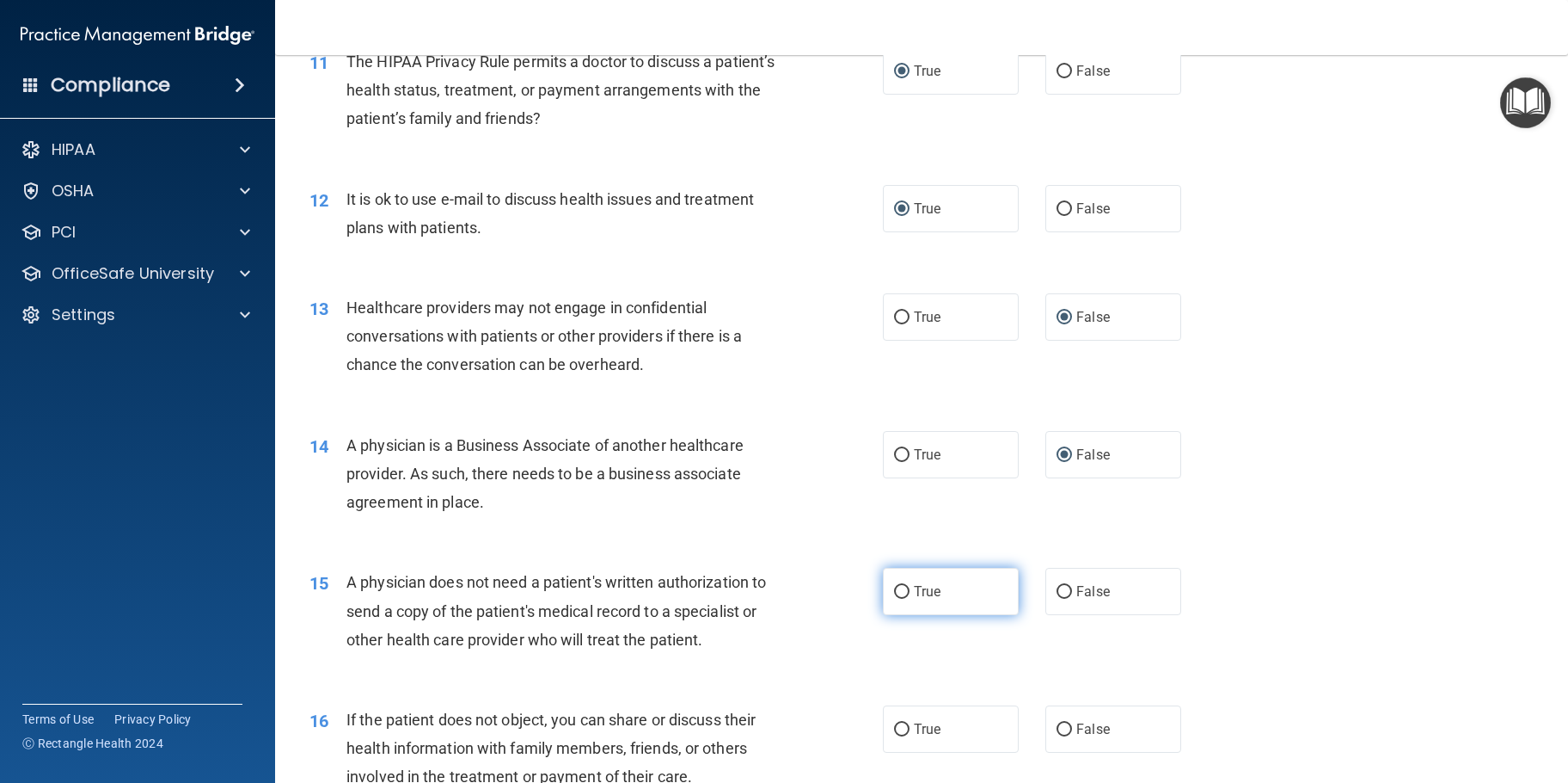
click at [895, 599] on input "True" at bounding box center [902, 592] width 15 height 13
radio input "true"
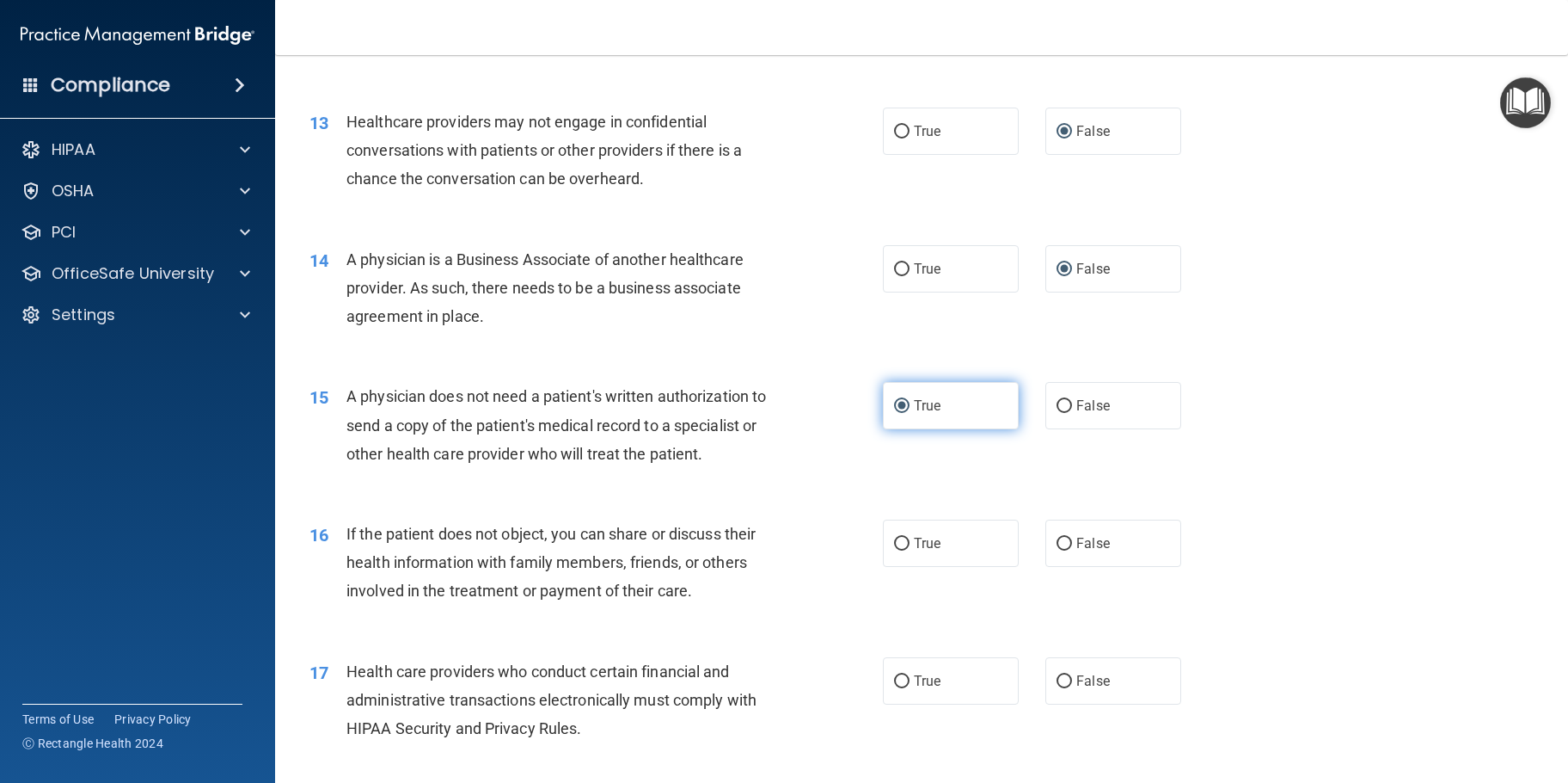
scroll to position [1806, 0]
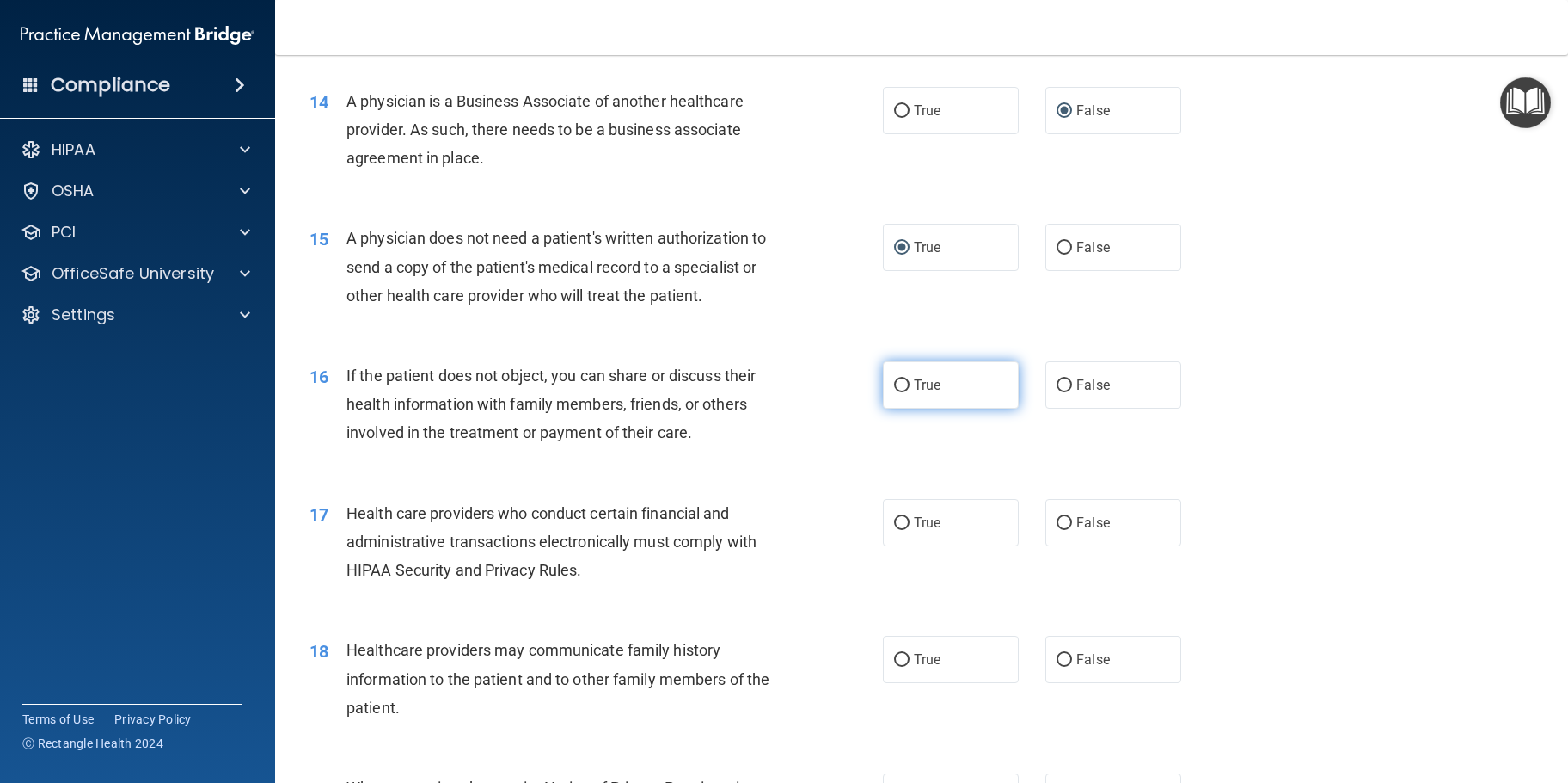
click at [899, 392] on input "True" at bounding box center [902, 386] width 15 height 13
radio input "true"
click at [899, 530] on input "True" at bounding box center [902, 523] width 15 height 13
radio input "true"
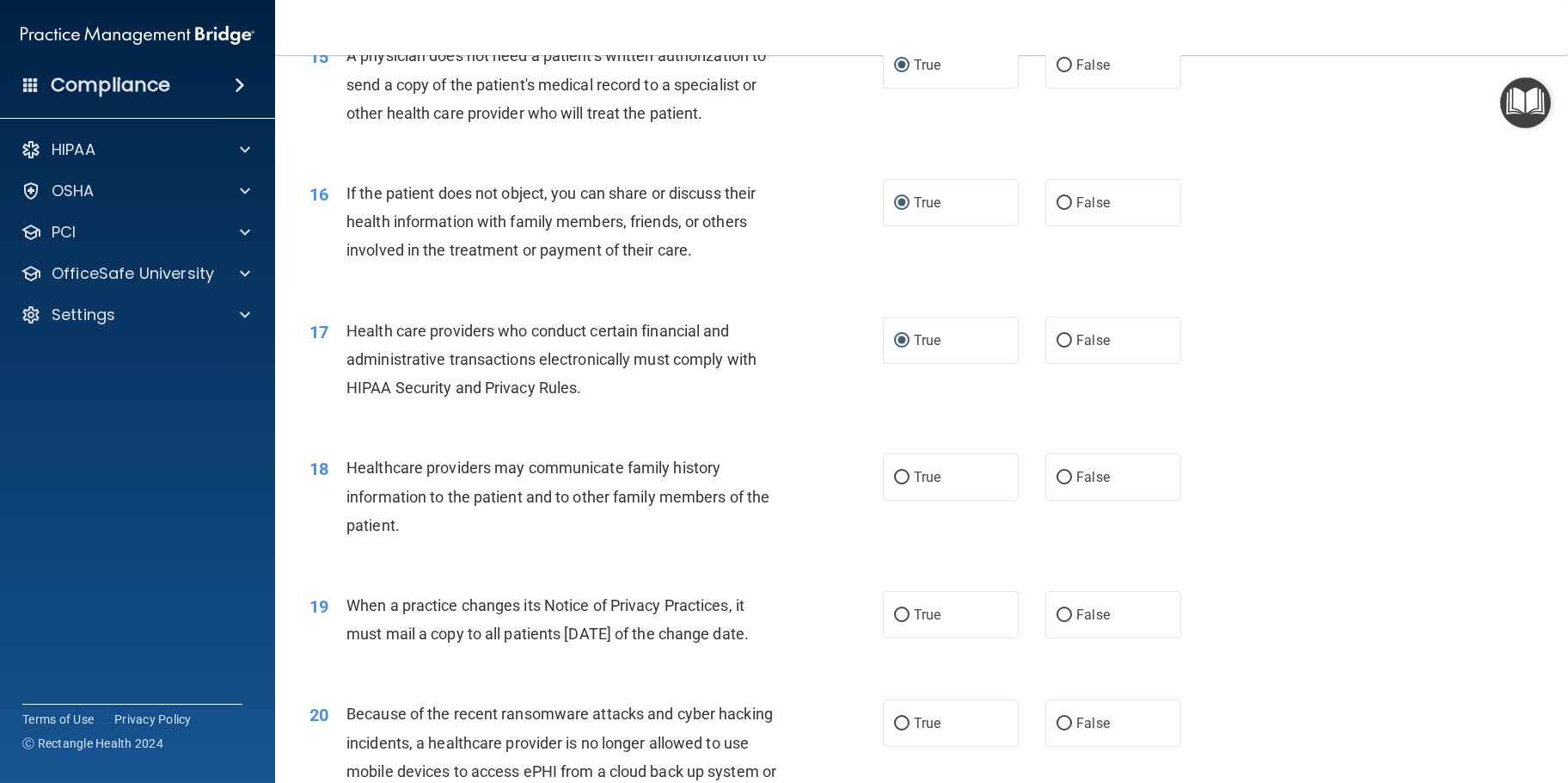
scroll to position [2064, 0]
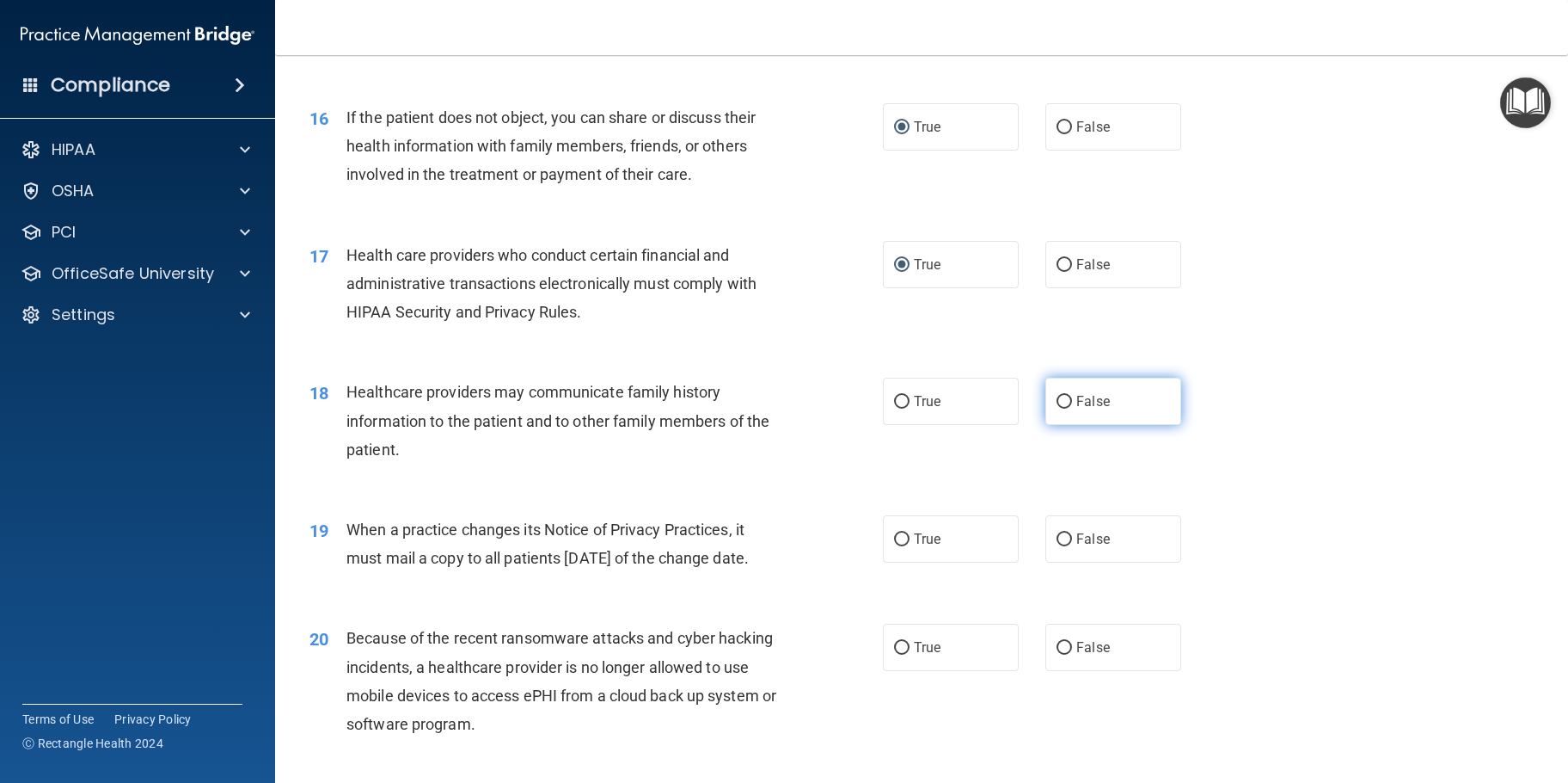
click at [1065, 424] on label "False" at bounding box center [1113, 401] width 136 height 47
click at [1065, 408] on input "False" at bounding box center [1064, 402] width 15 height 13
radio input "true"
click at [1057, 546] on input "False" at bounding box center [1064, 540] width 15 height 13
radio input "true"
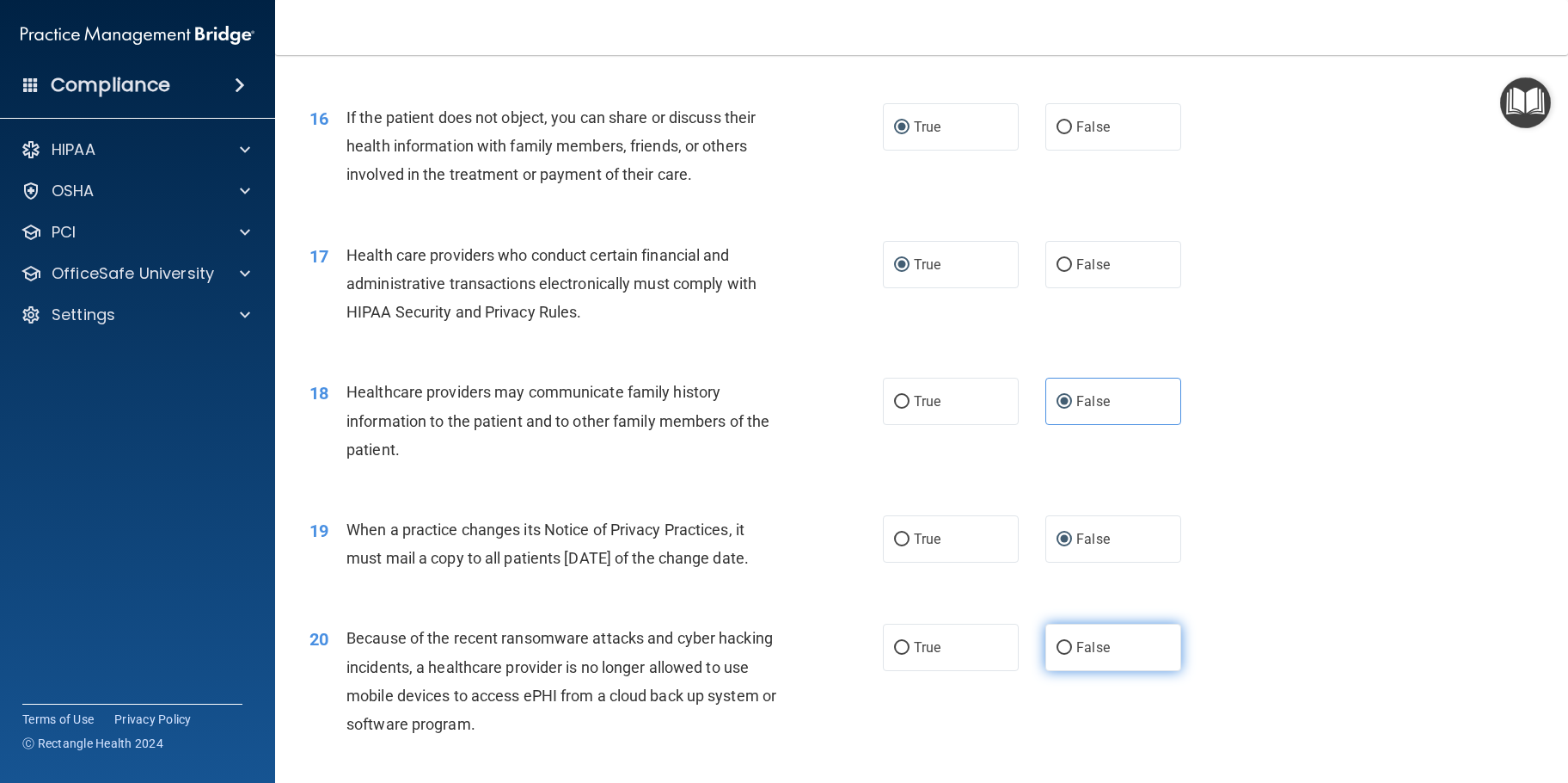
click at [1060, 654] on input "False" at bounding box center [1064, 648] width 15 height 13
radio input "true"
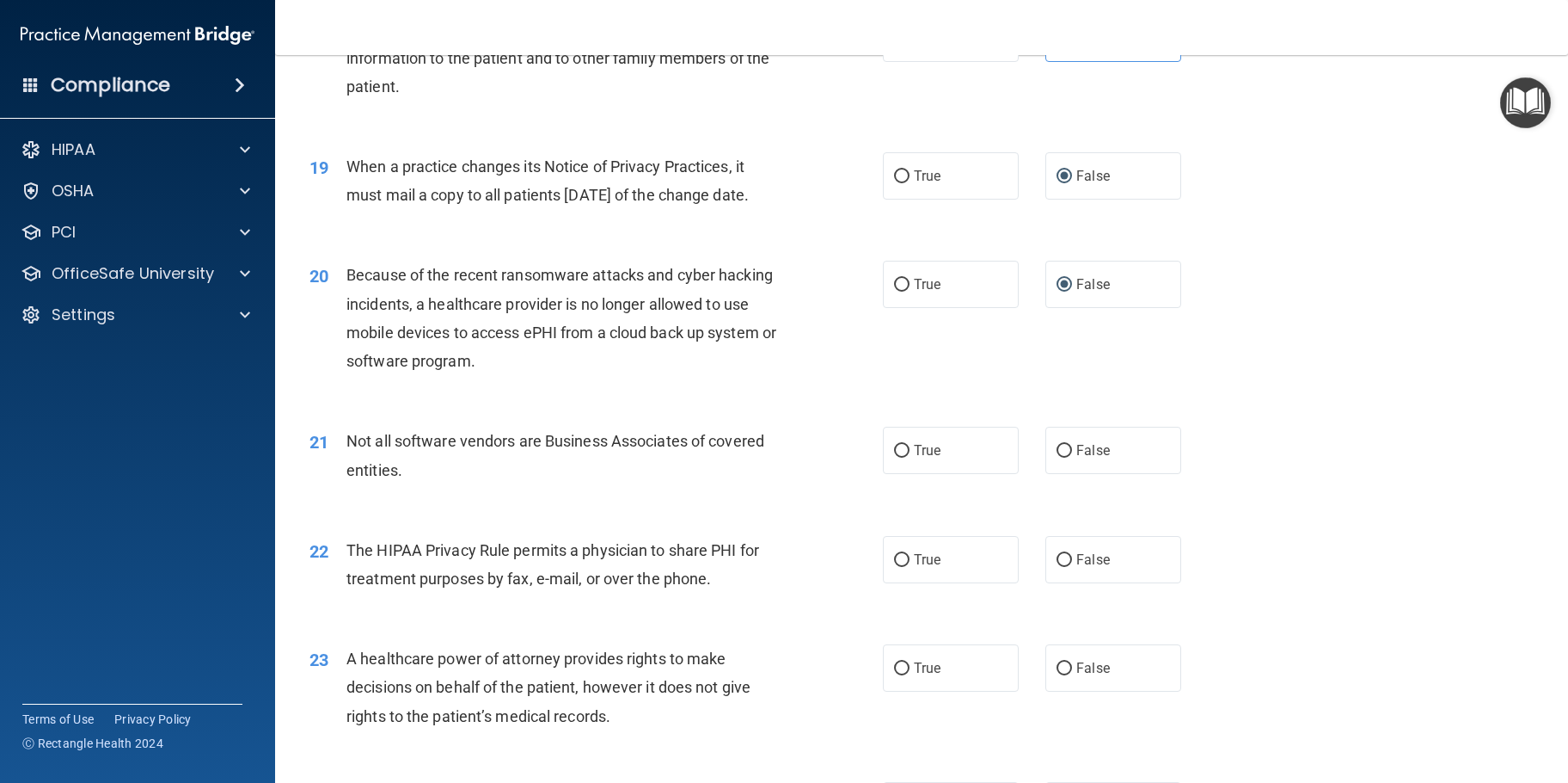
scroll to position [2494, 0]
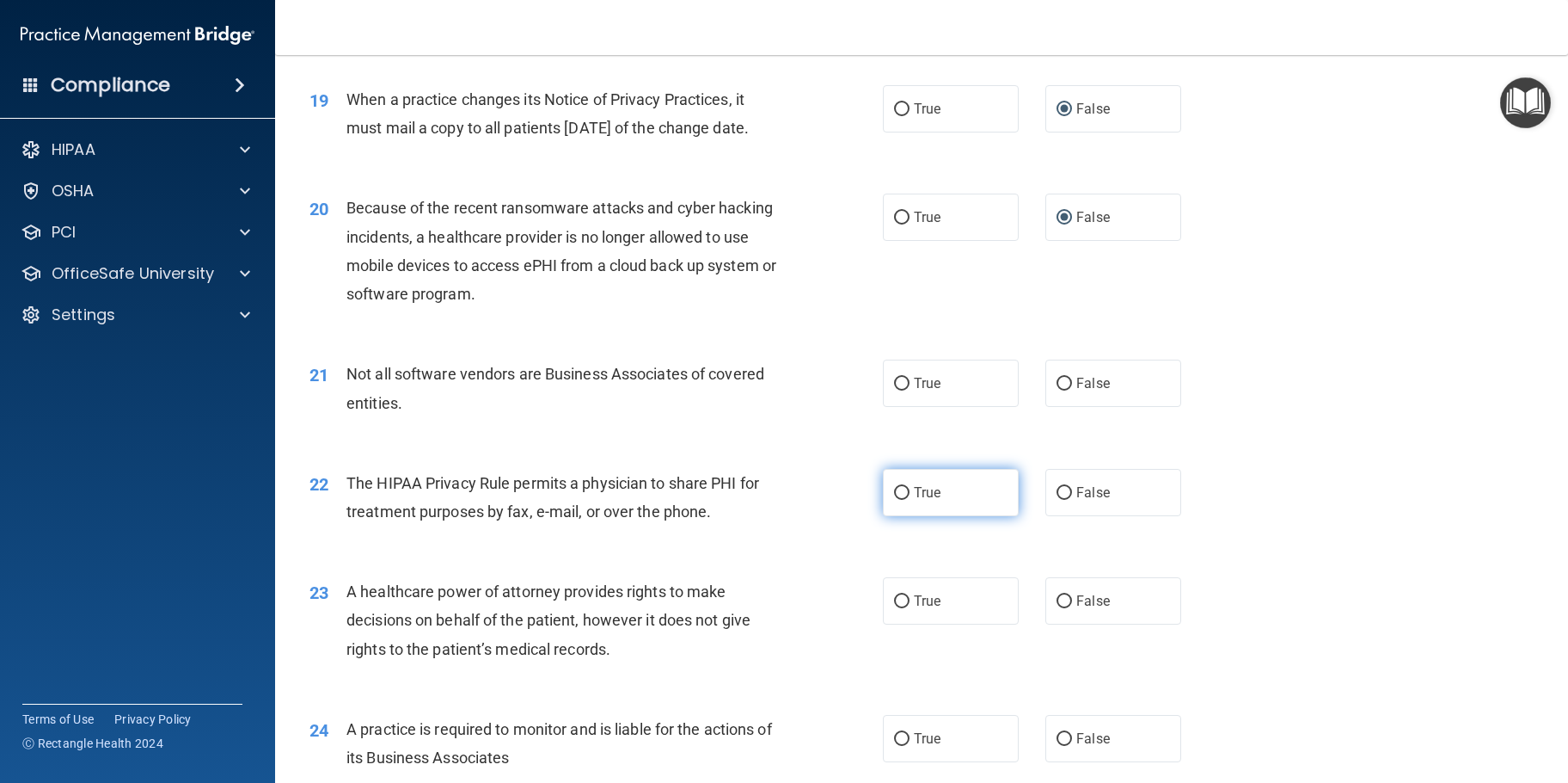
click at [894, 499] on input "True" at bounding box center [902, 493] width 15 height 13
radio input "true"
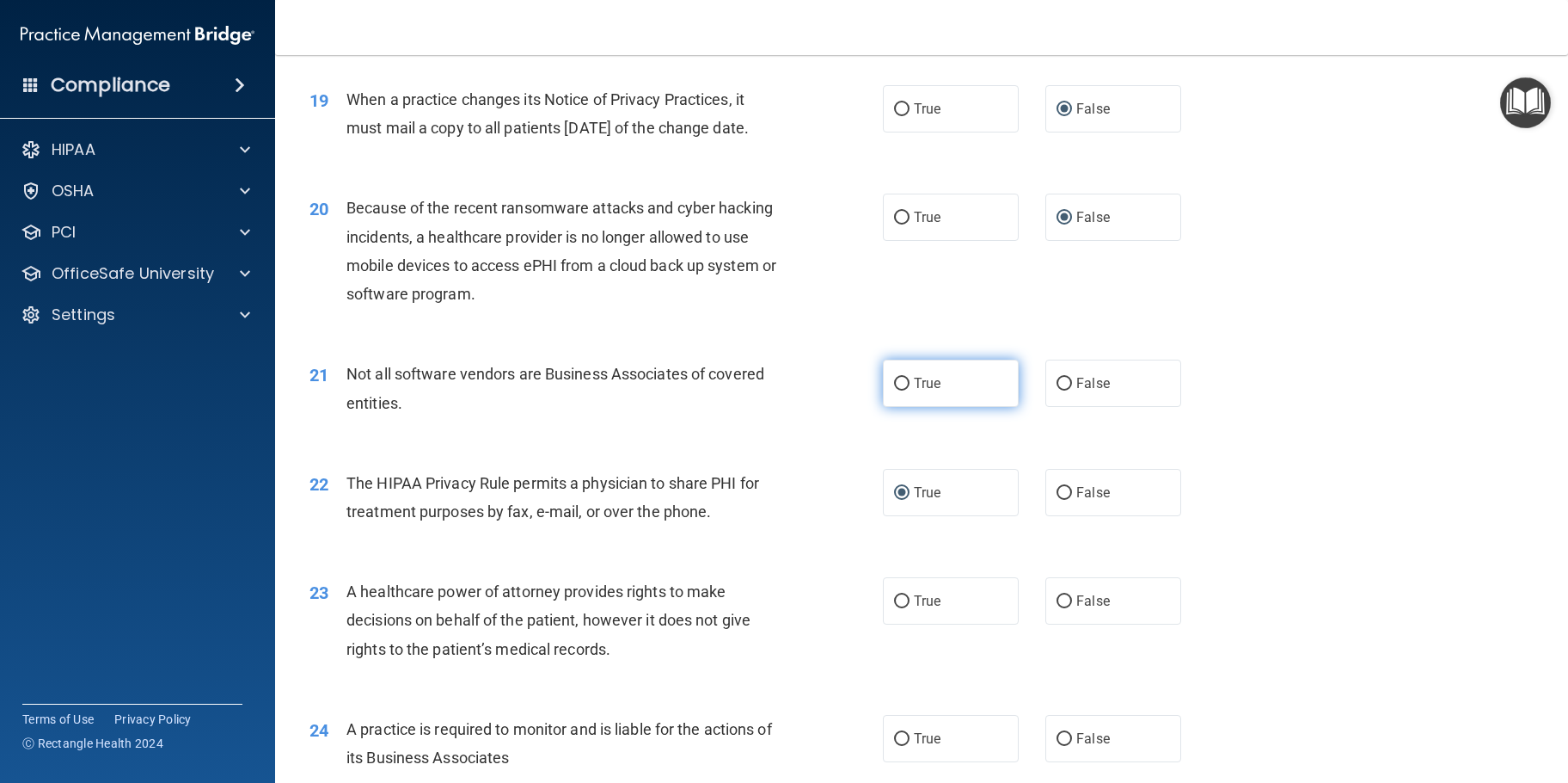
click at [900, 391] on input "True" at bounding box center [902, 384] width 15 height 13
radio input "true"
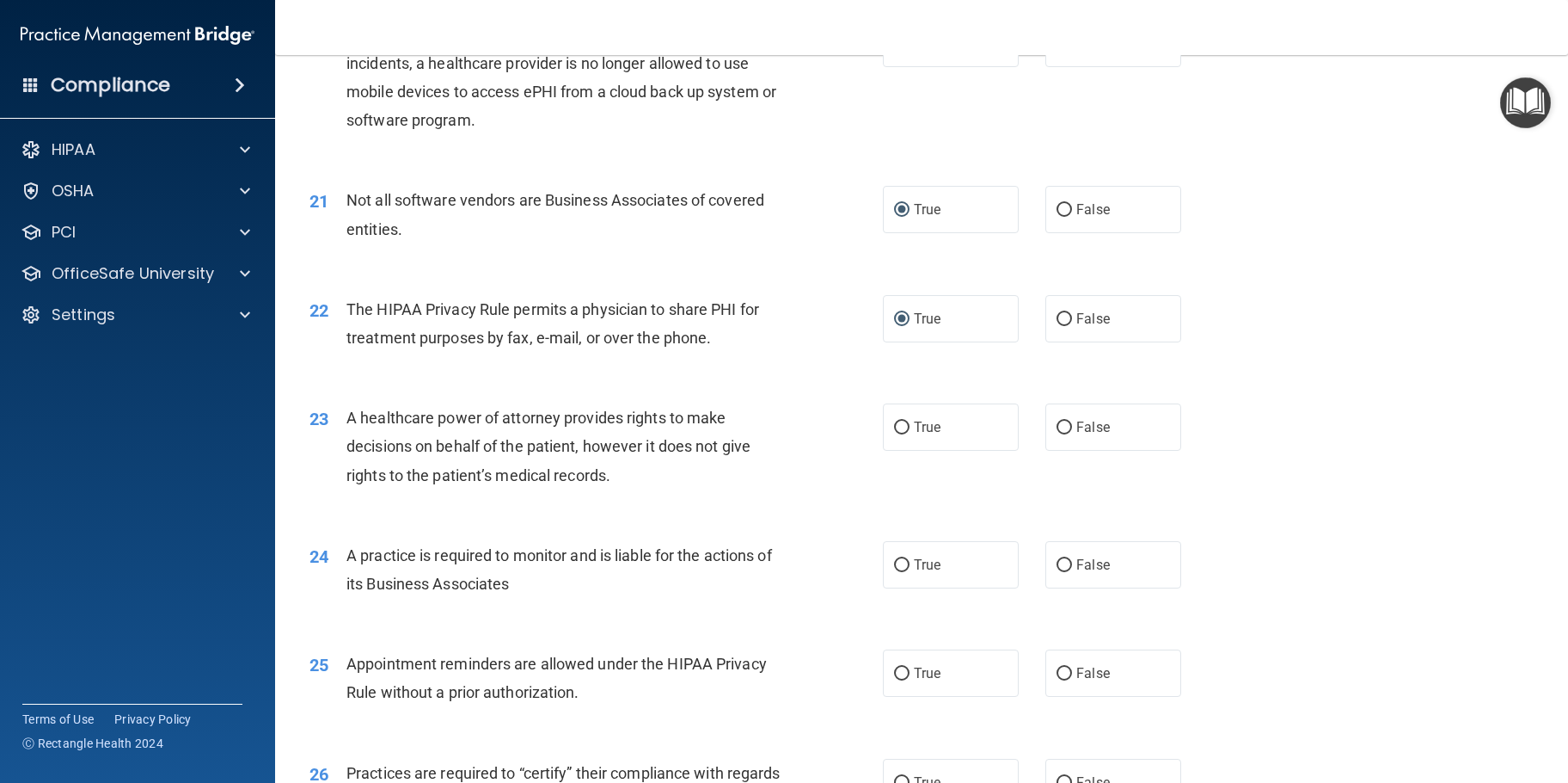
scroll to position [2752, 0]
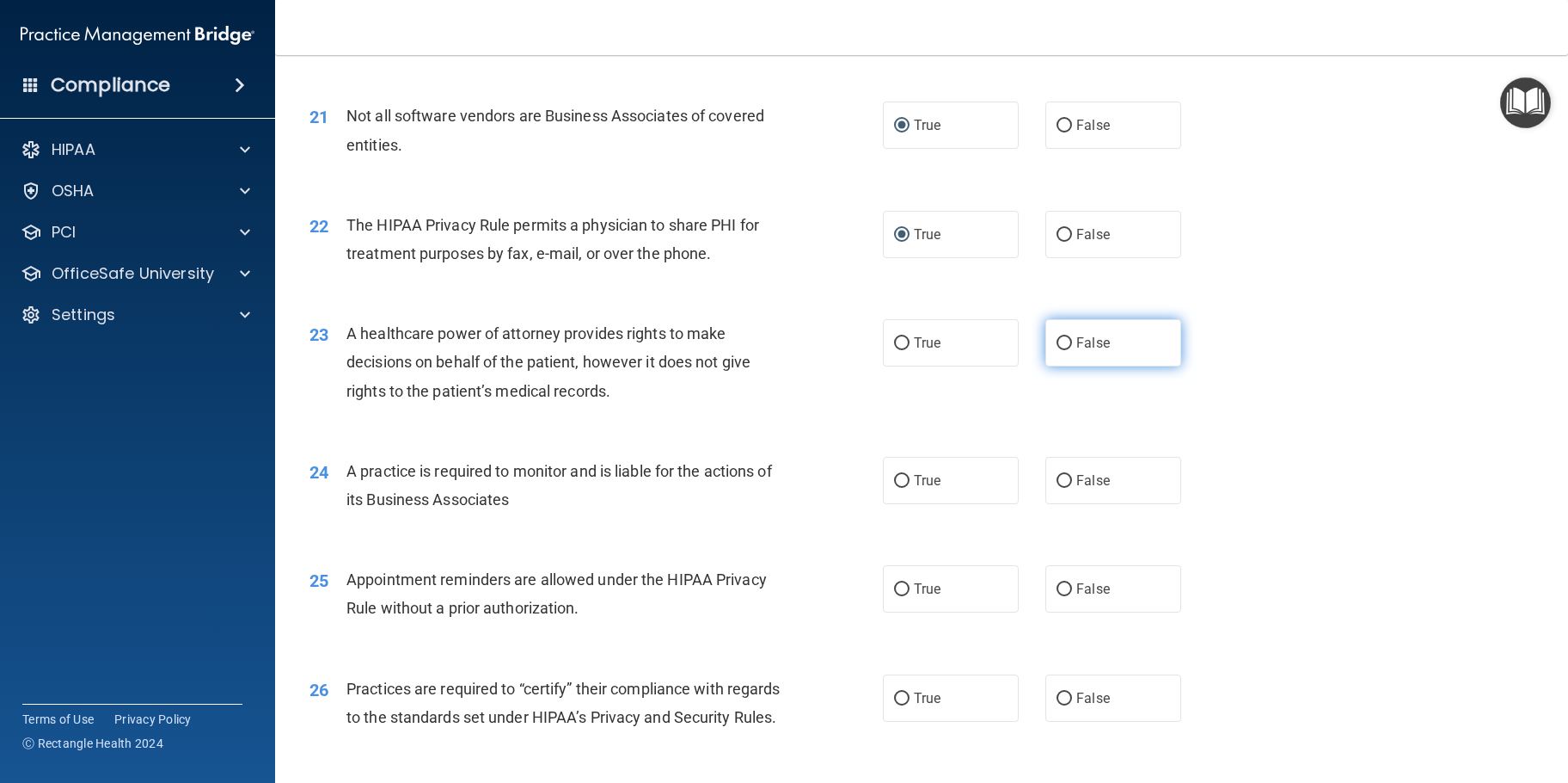
click at [1058, 350] on input "False" at bounding box center [1064, 344] width 15 height 13
radio input "true"
click at [1057, 487] on input "False" at bounding box center [1064, 482] width 15 height 13
radio input "true"
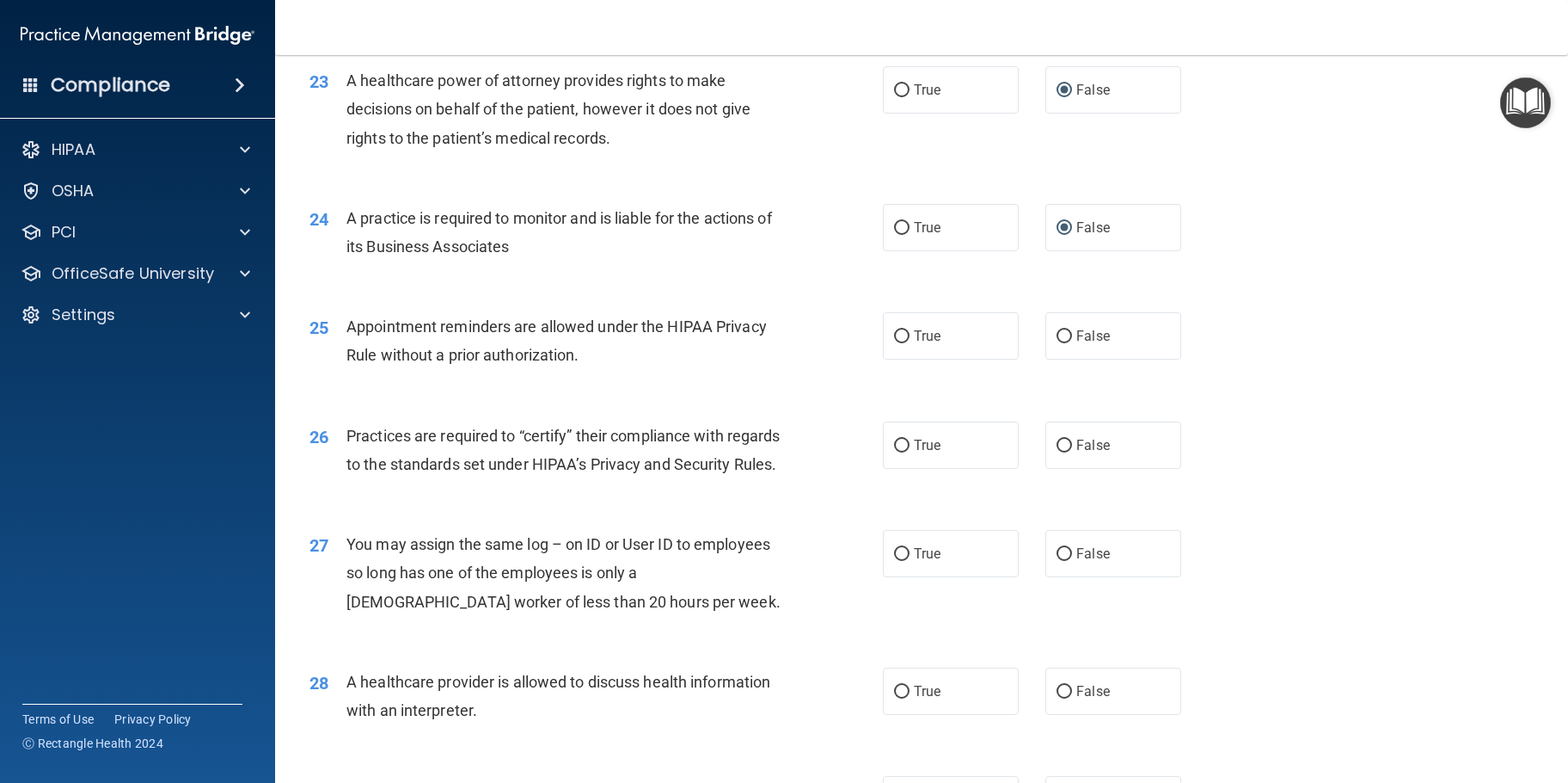
scroll to position [3095, 0]
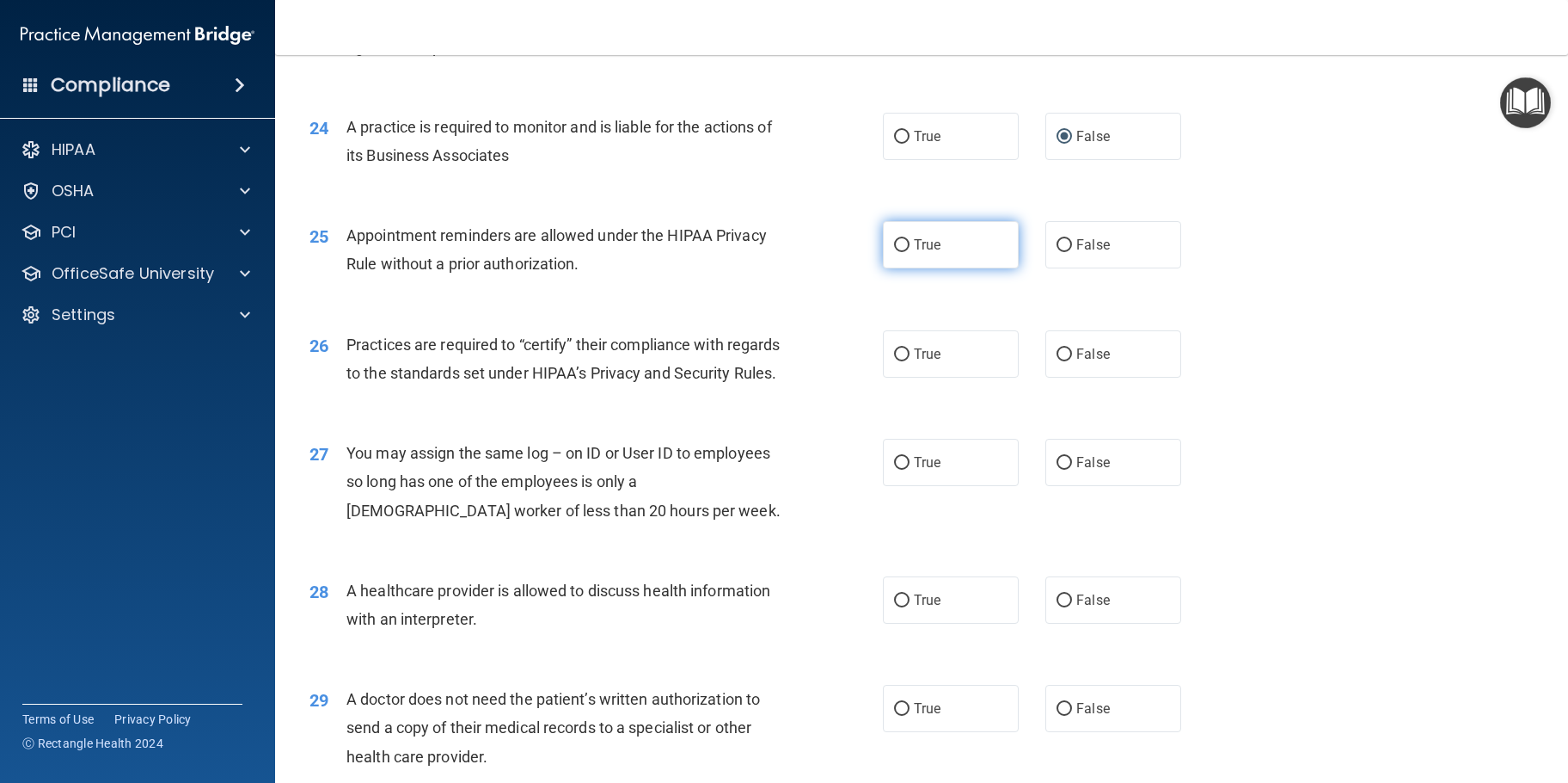
click at [901, 252] on input "True" at bounding box center [902, 246] width 15 height 13
radio input "true"
click at [1057, 361] on input "False" at bounding box center [1064, 355] width 15 height 13
radio input "true"
click at [1057, 469] on input "False" at bounding box center [1064, 463] width 15 height 13
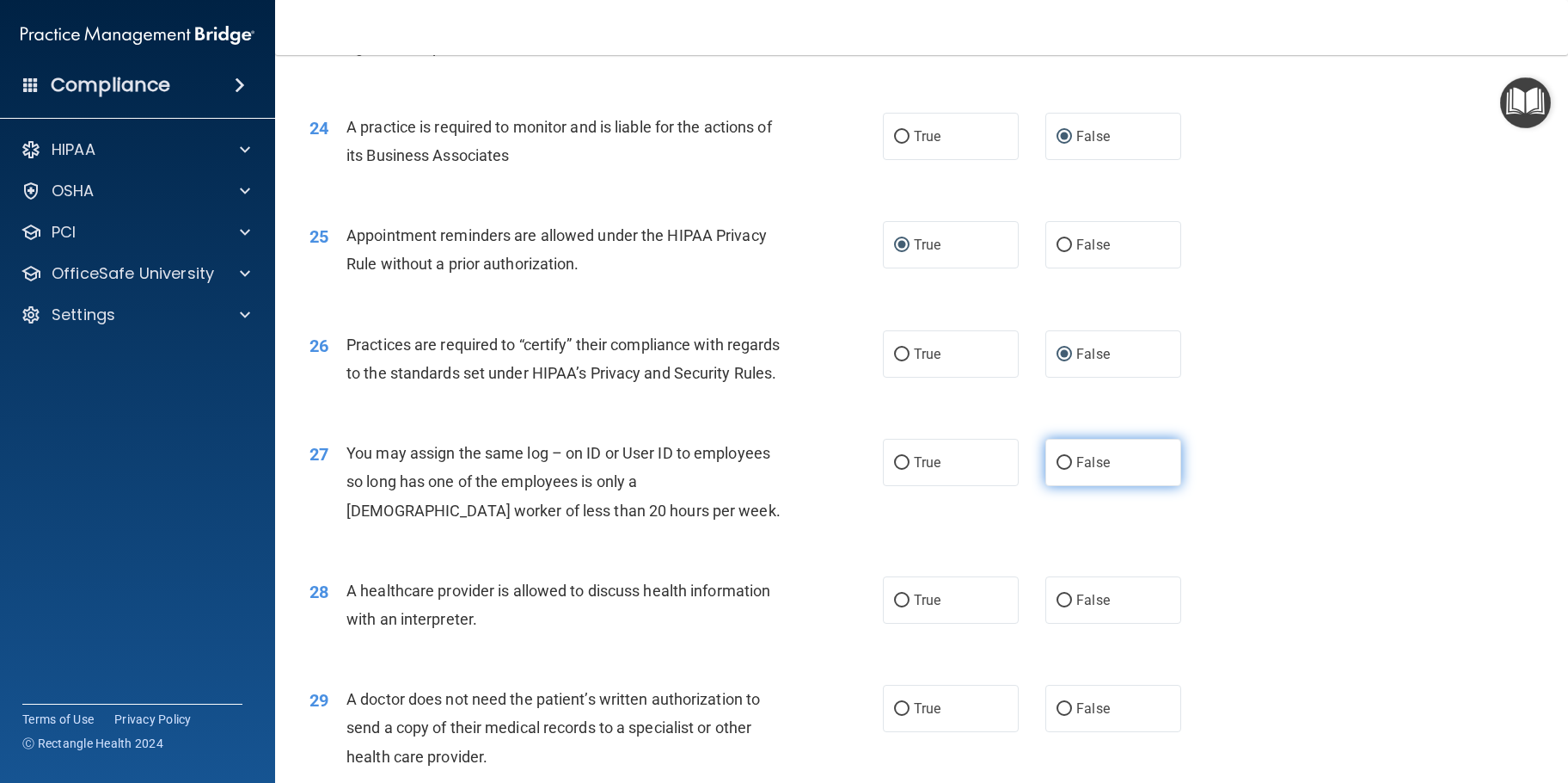
radio input "true"
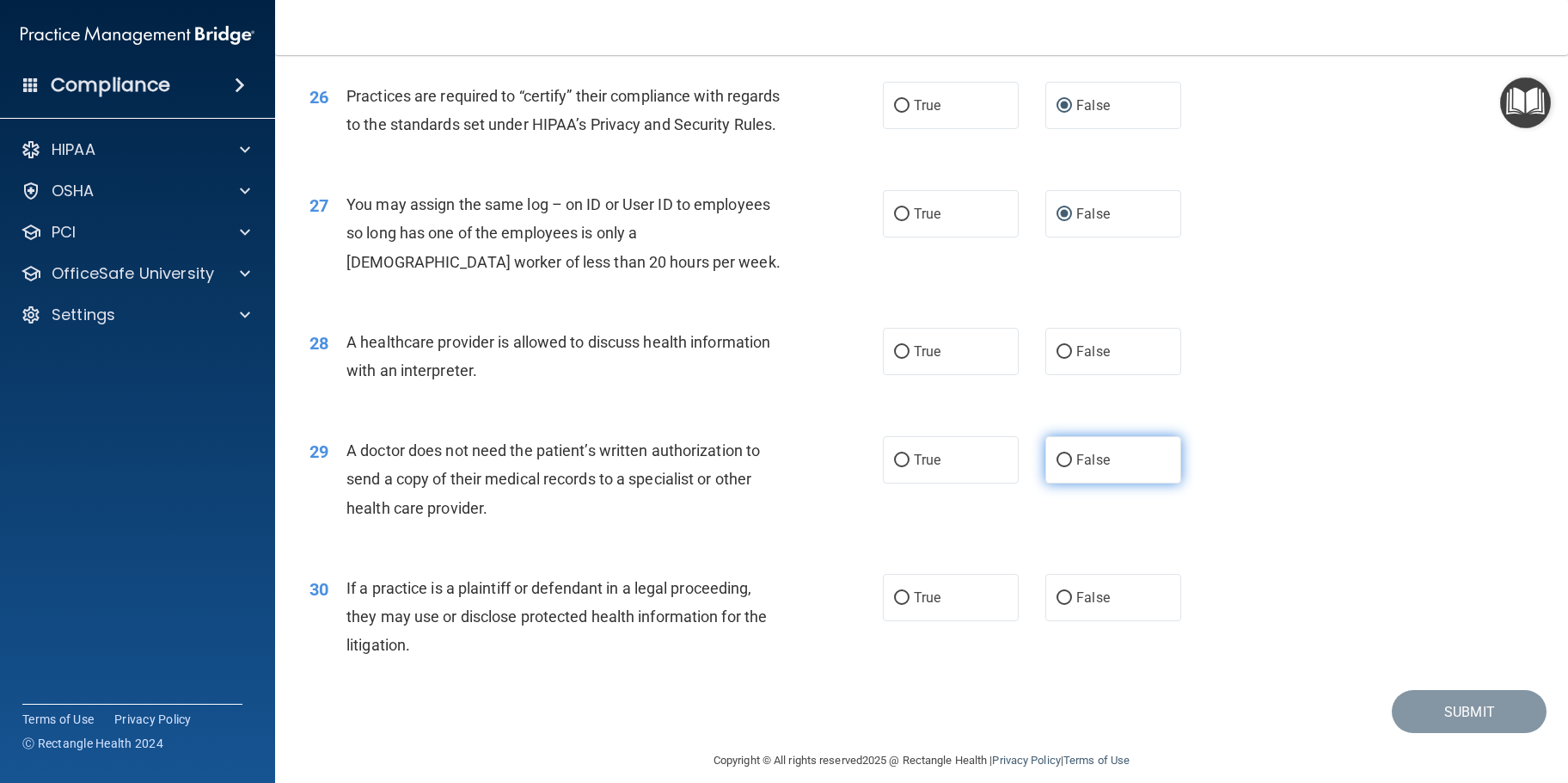
scroll to position [3440, 0]
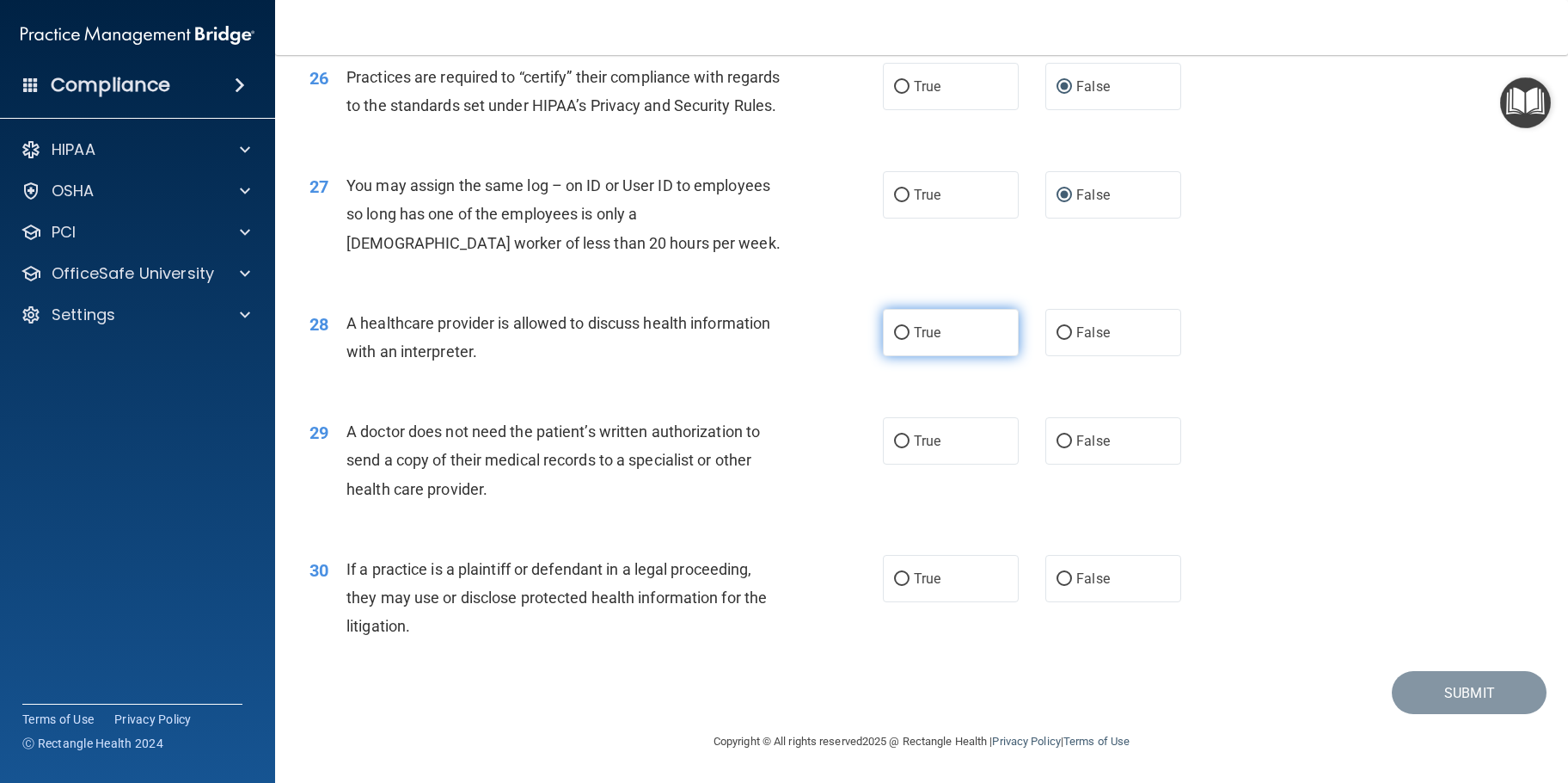
click at [894, 340] on input "True" at bounding box center [902, 333] width 15 height 13
radio input "true"
click at [894, 448] on input "True" at bounding box center [902, 441] width 15 height 13
radio input "true"
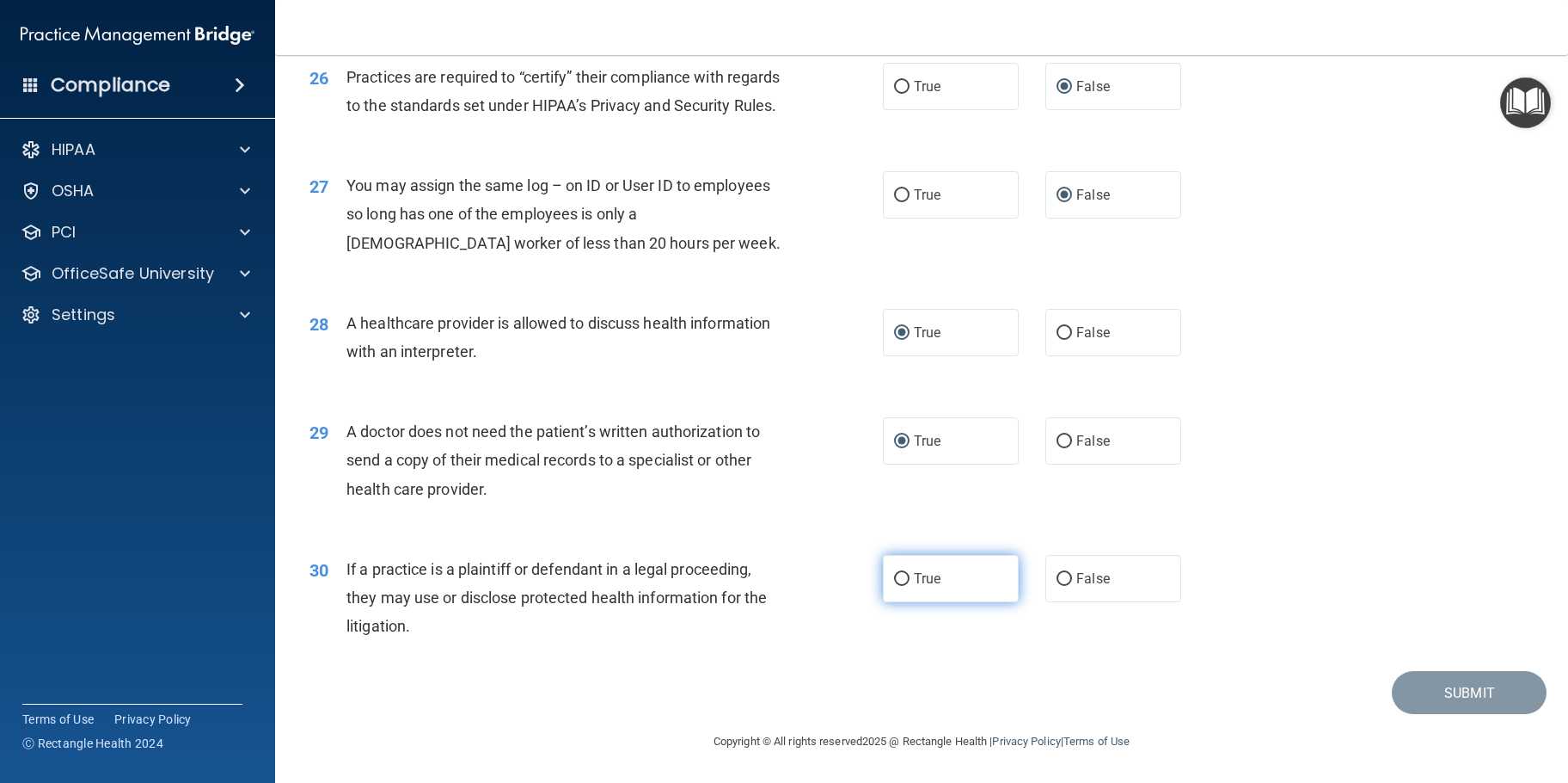
click at [894, 586] on input "True" at bounding box center [902, 579] width 15 height 13
radio input "true"
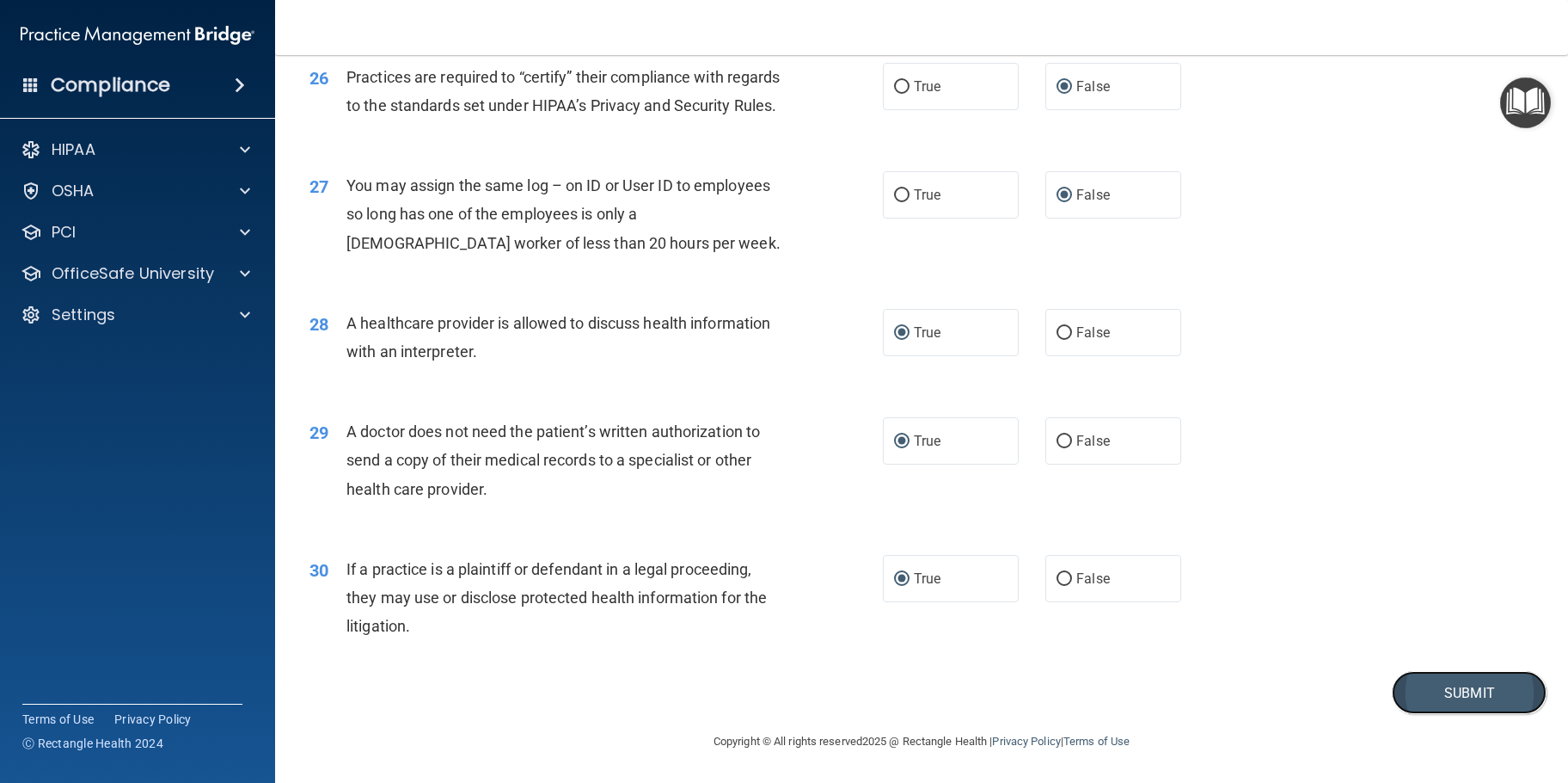
click at [1454, 714] on button "Submit" at bounding box center [1469, 692] width 155 height 44
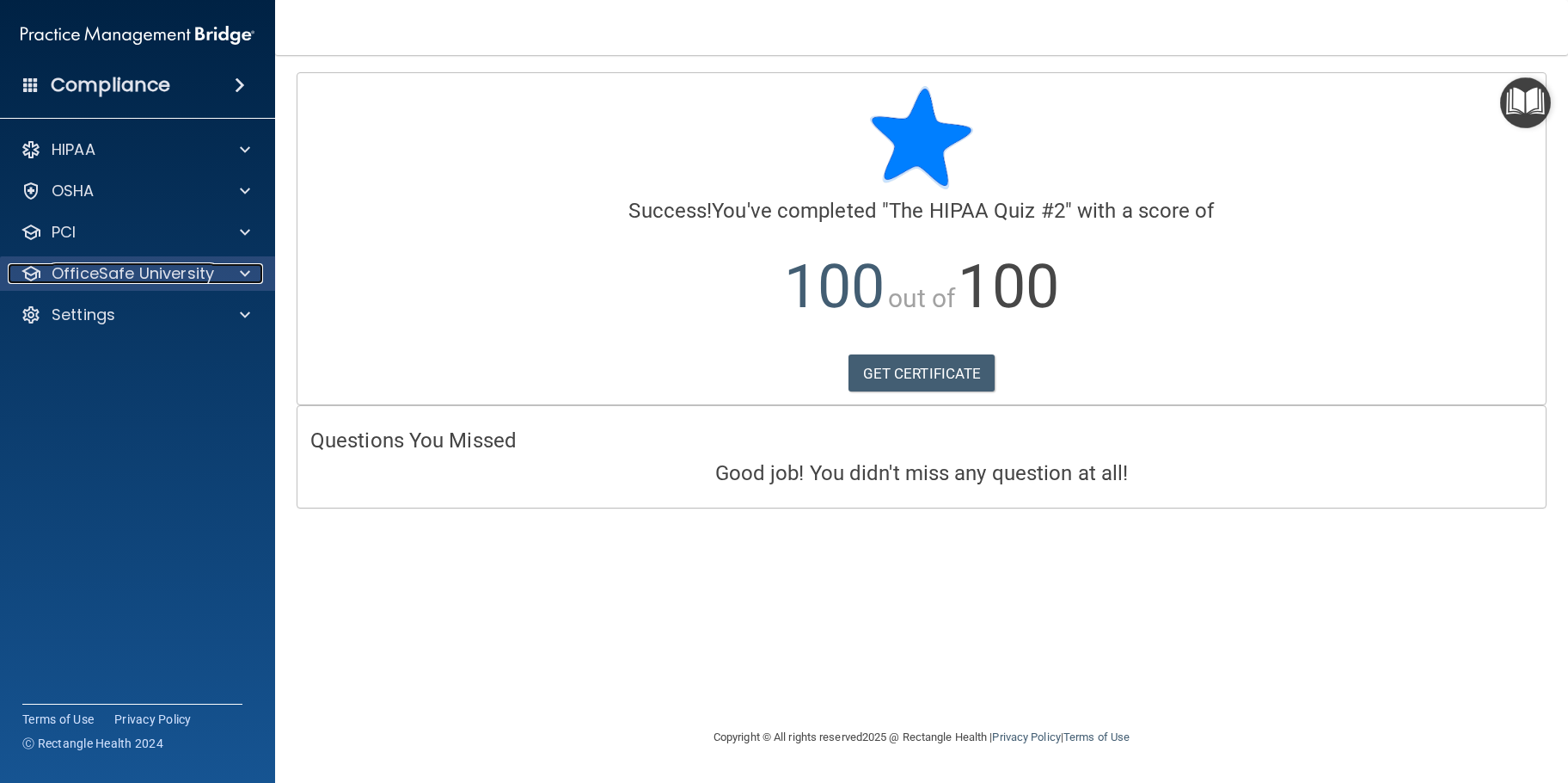
click at [148, 275] on p "OfficeSafe University" at bounding box center [132, 273] width 162 height 21
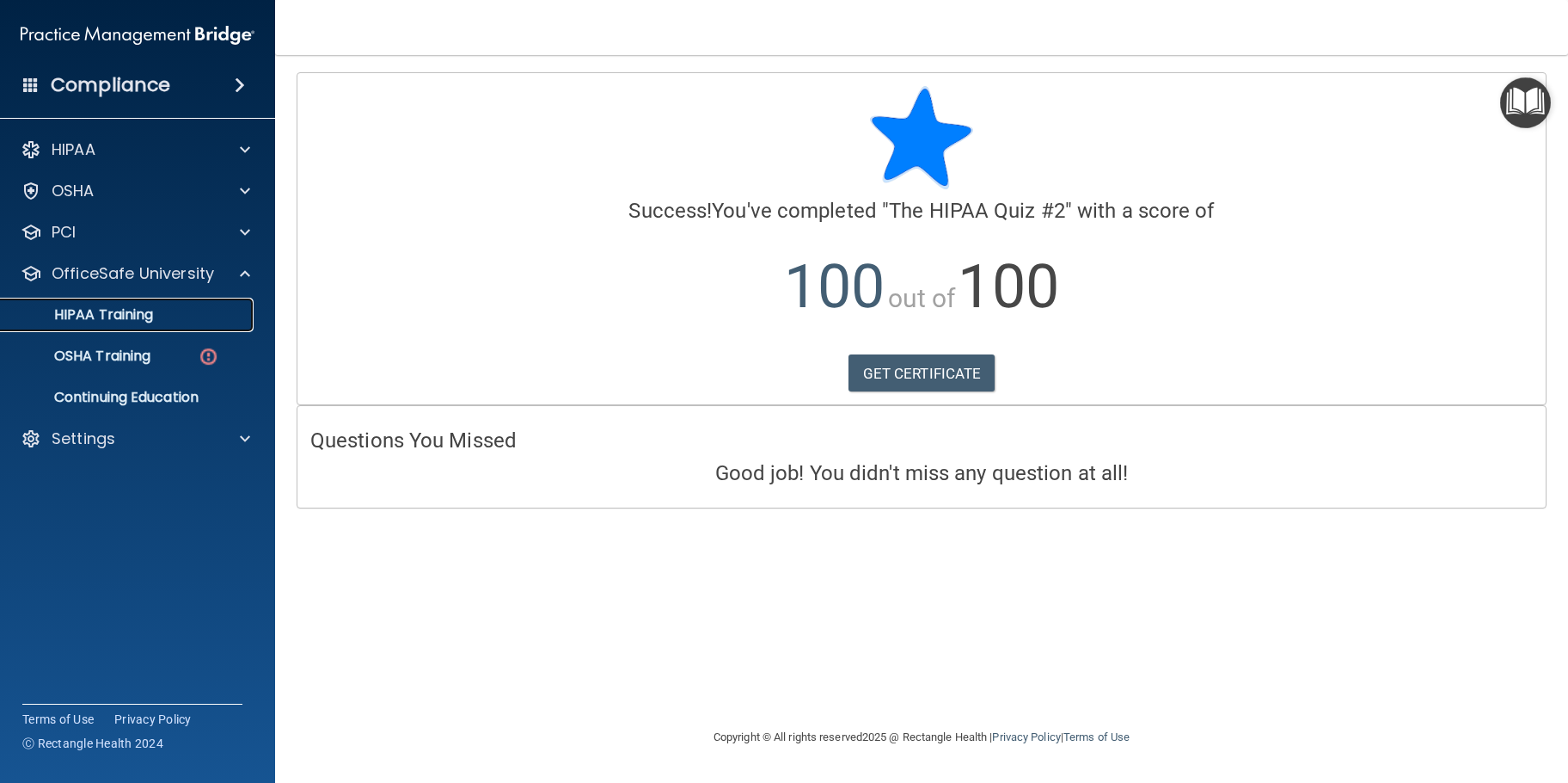
click at [116, 312] on p "HIPAA Training" at bounding box center [82, 315] width 142 height 17
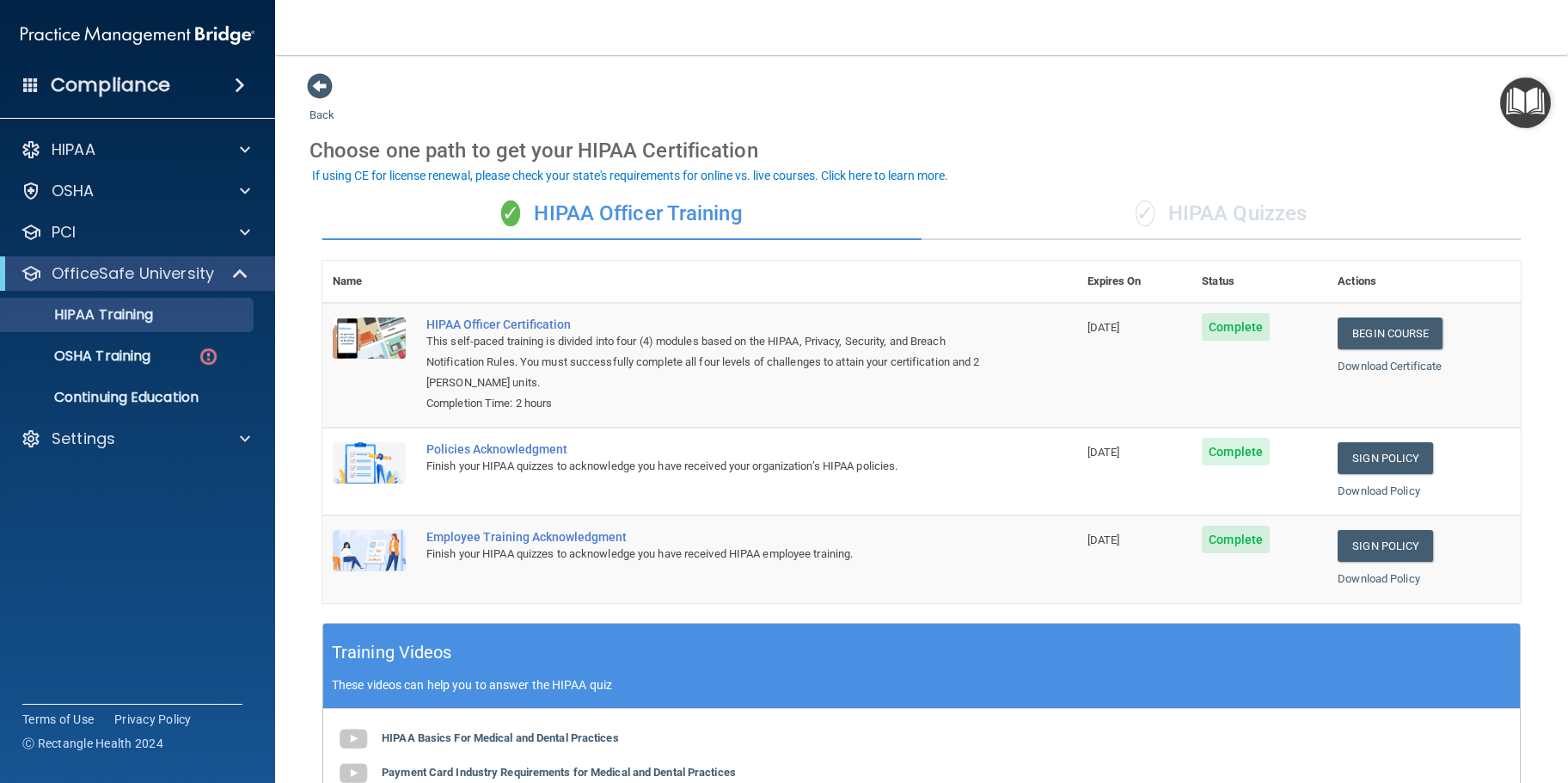
click at [1177, 213] on div "✓ HIPAA Quizzes" at bounding box center [1221, 214] width 599 height 52
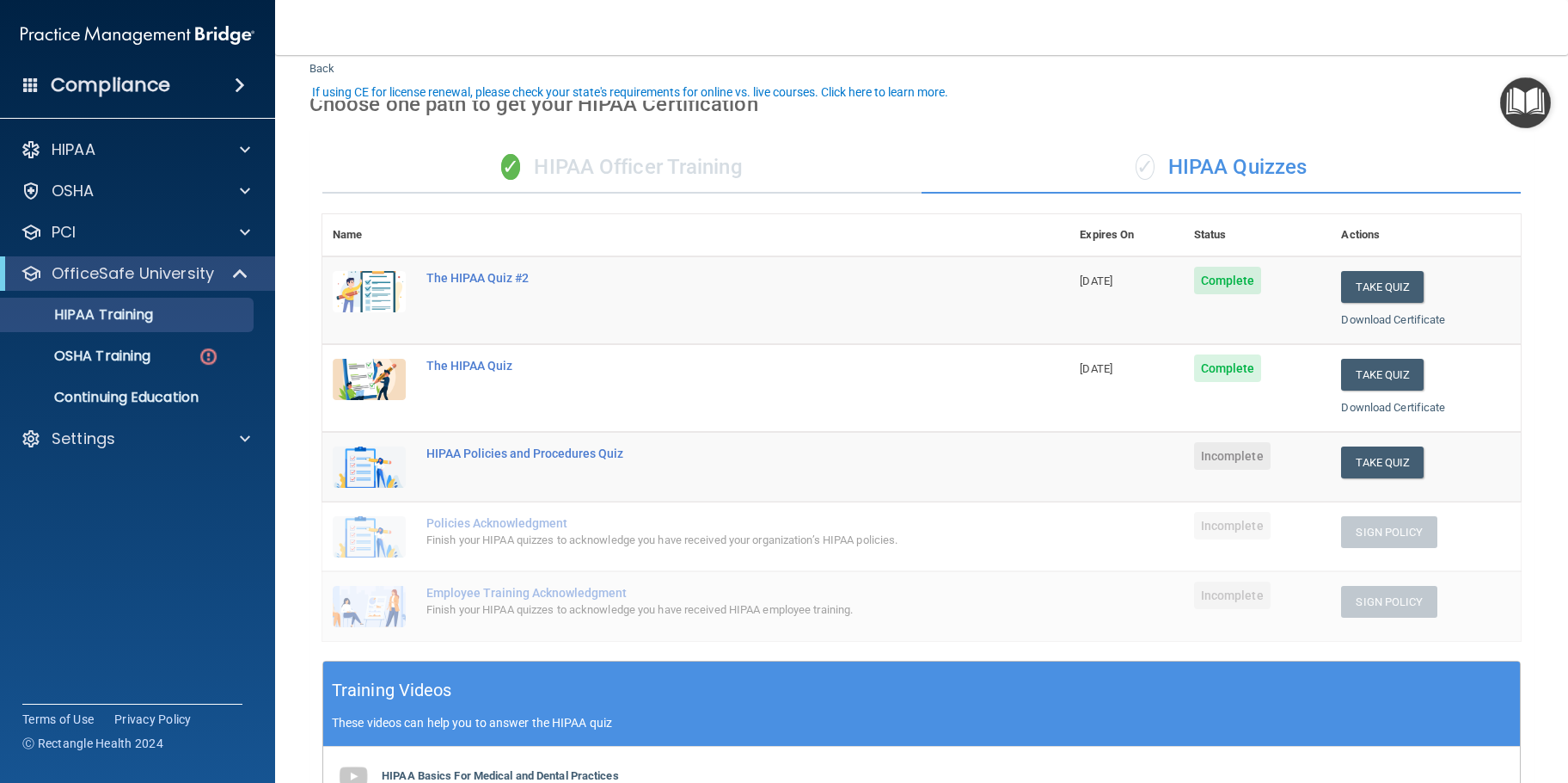
scroll to position [86, 0]
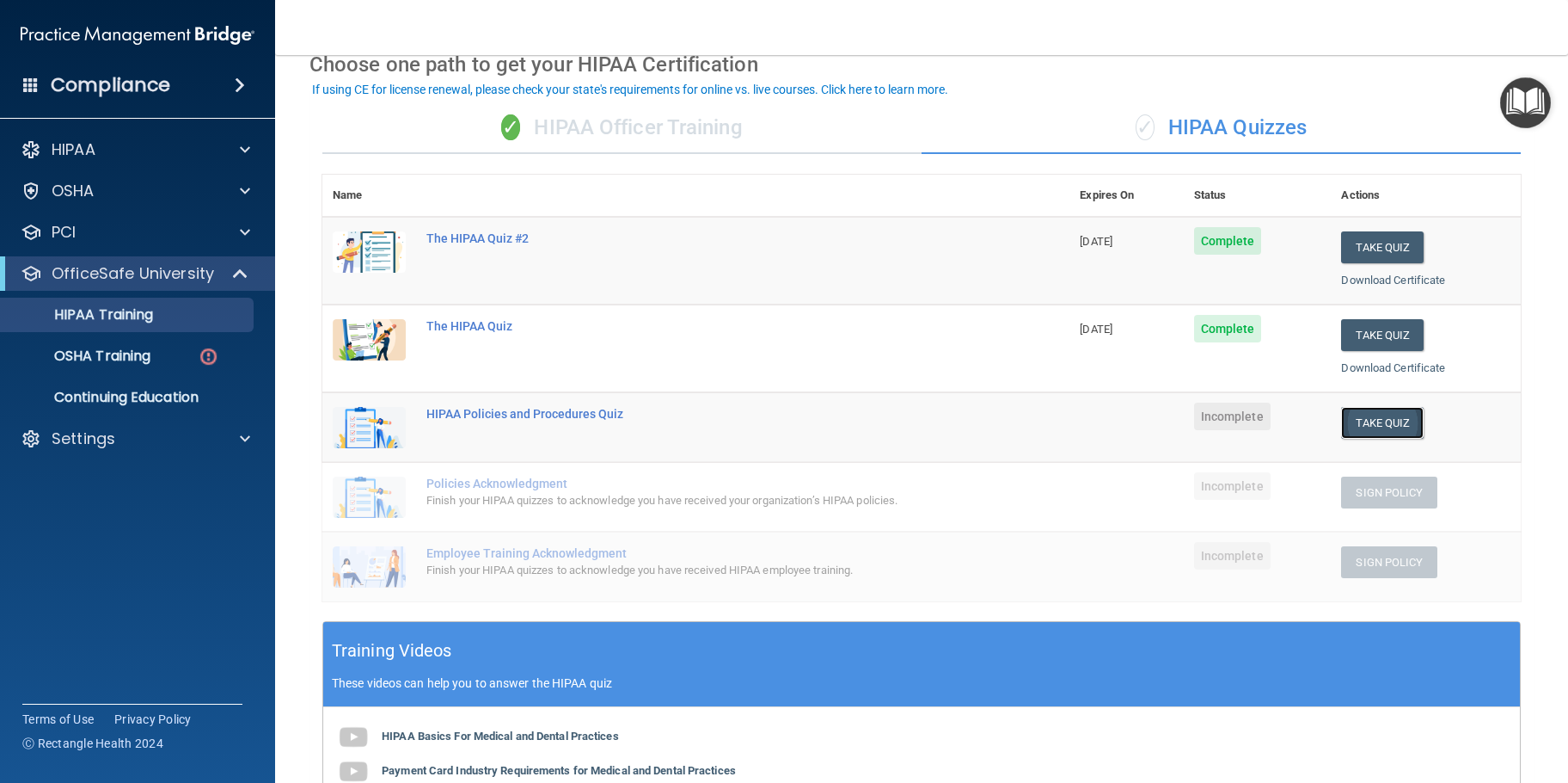
click at [1385, 422] on button "Take Quiz" at bounding box center [1382, 422] width 83 height 32
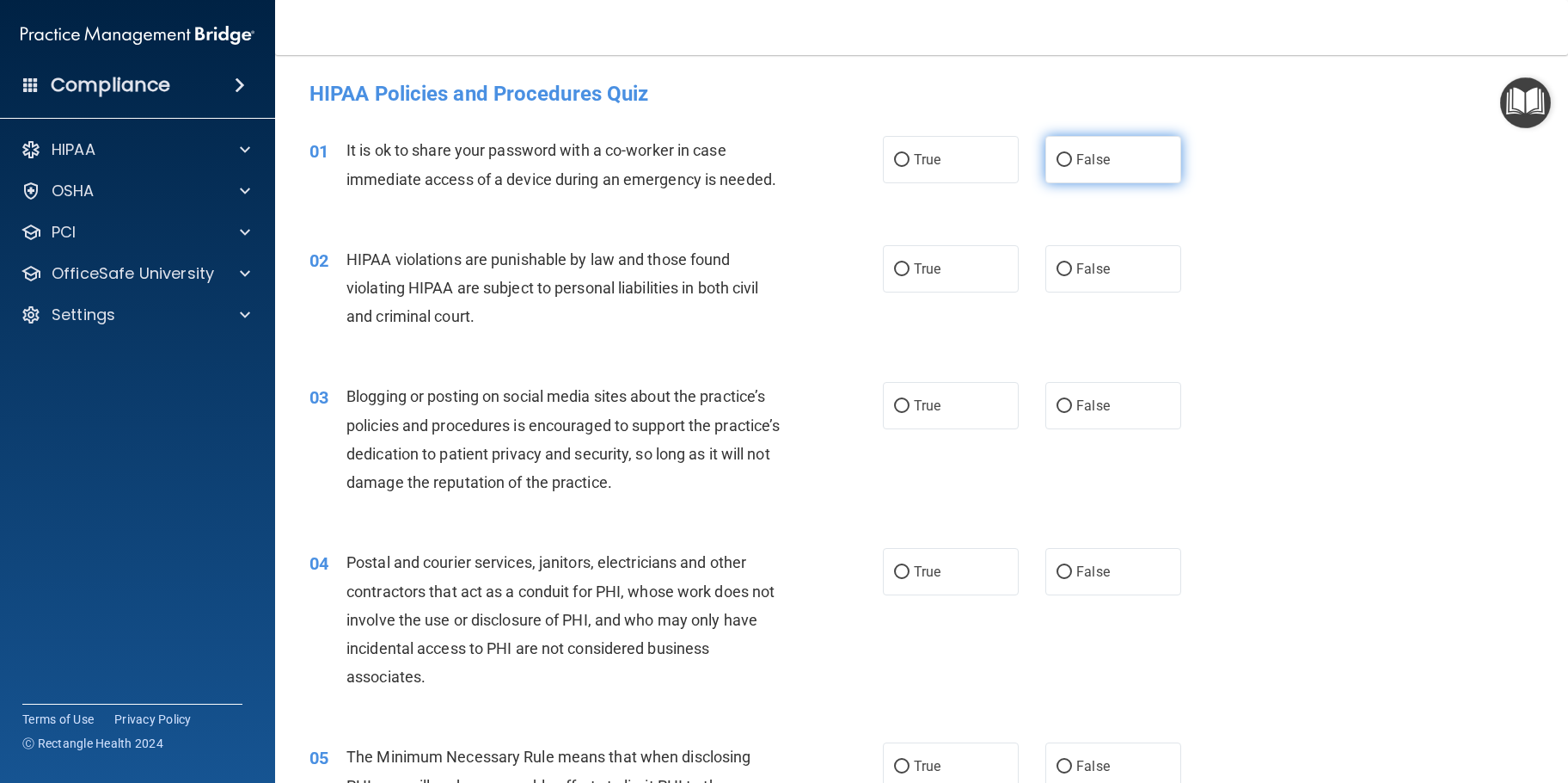
click at [1057, 160] on input "False" at bounding box center [1064, 161] width 15 height 13
radio input "true"
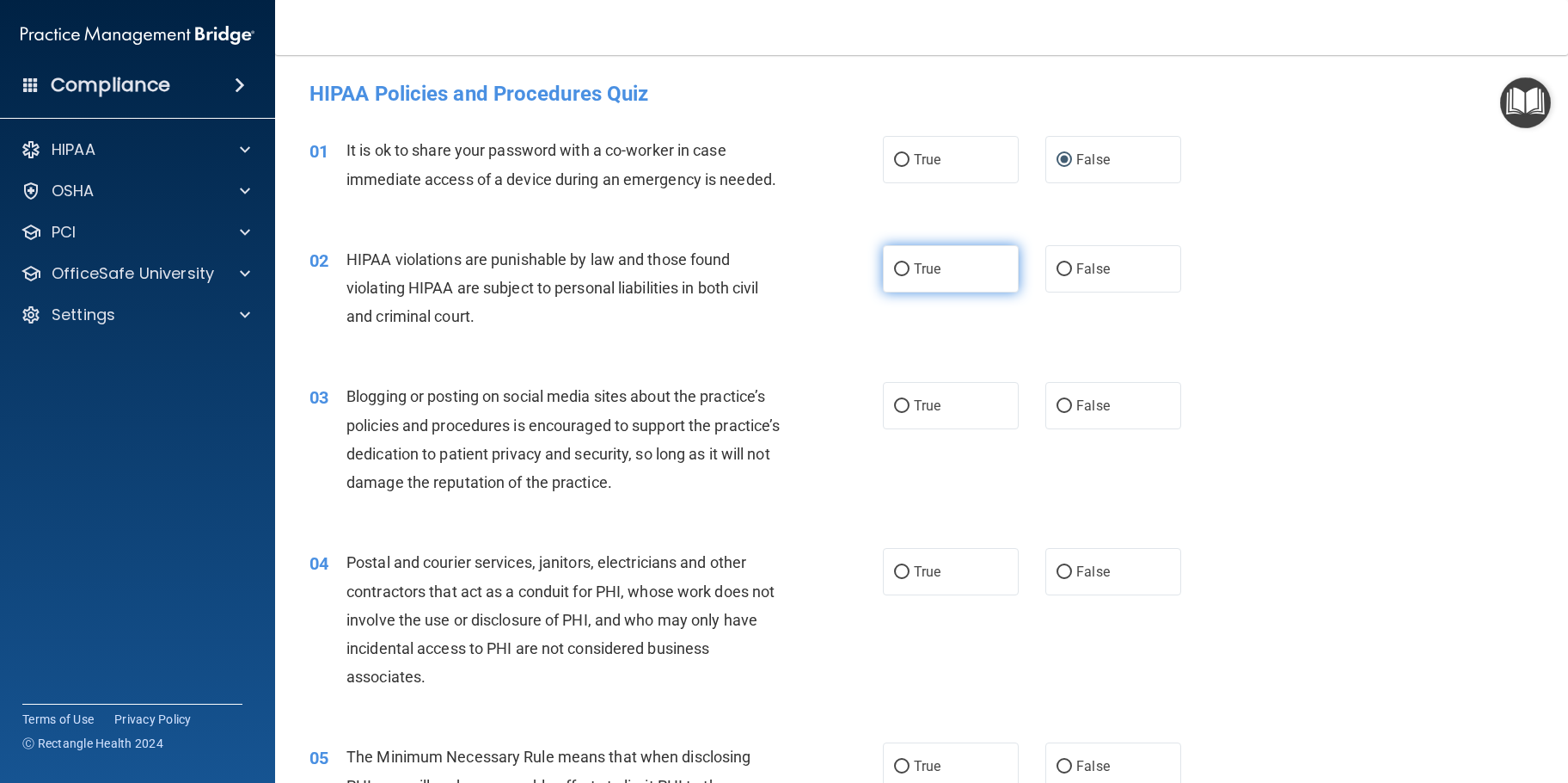
click at [896, 269] on input "True" at bounding box center [902, 269] width 15 height 13
radio input "true"
click at [1058, 405] on input "False" at bounding box center [1064, 407] width 15 height 13
radio input "true"
click at [905, 576] on label "True" at bounding box center [951, 571] width 136 height 47
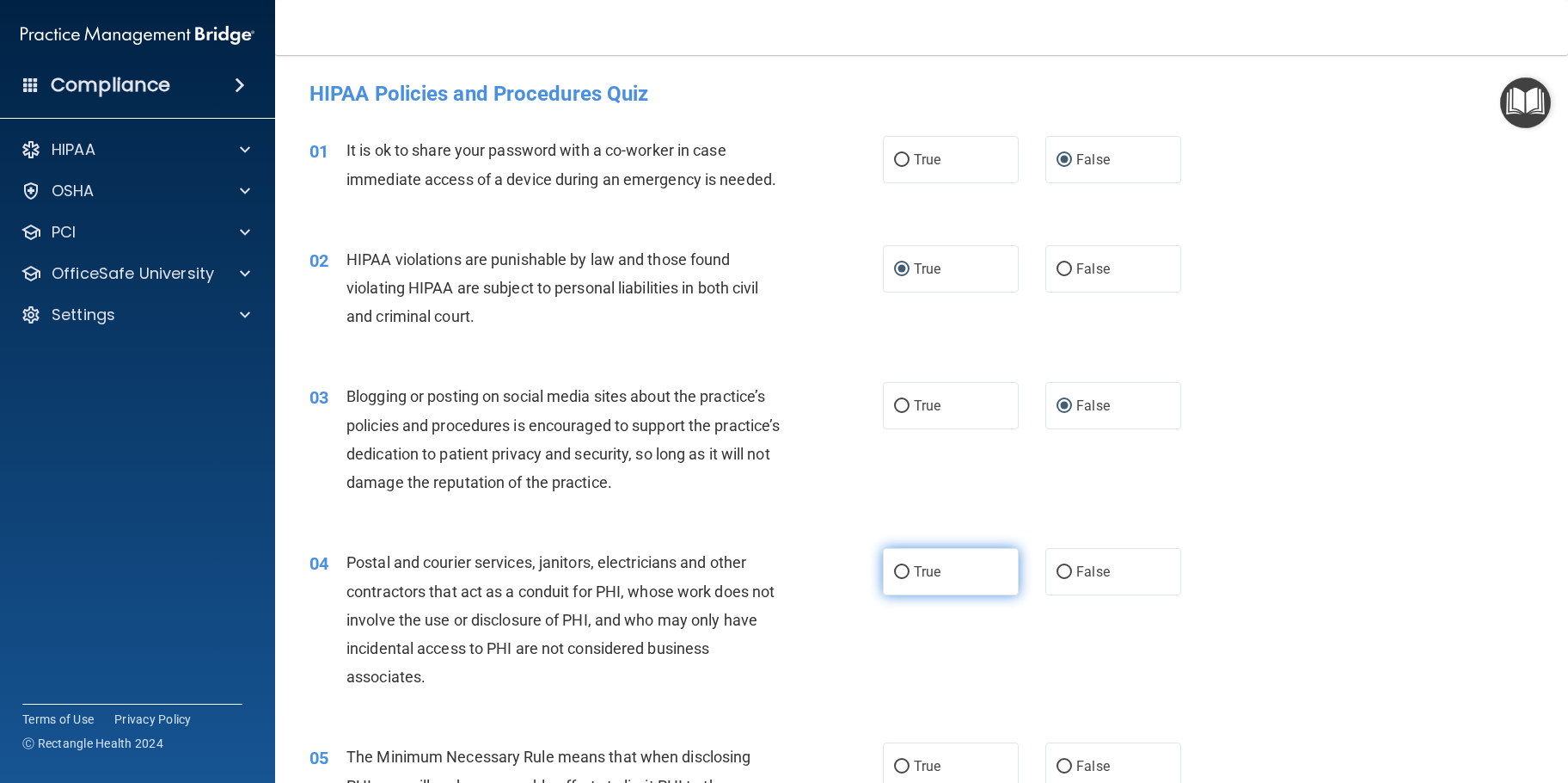
click at [905, 576] on input "True" at bounding box center [902, 573] width 15 height 13
radio input "true"
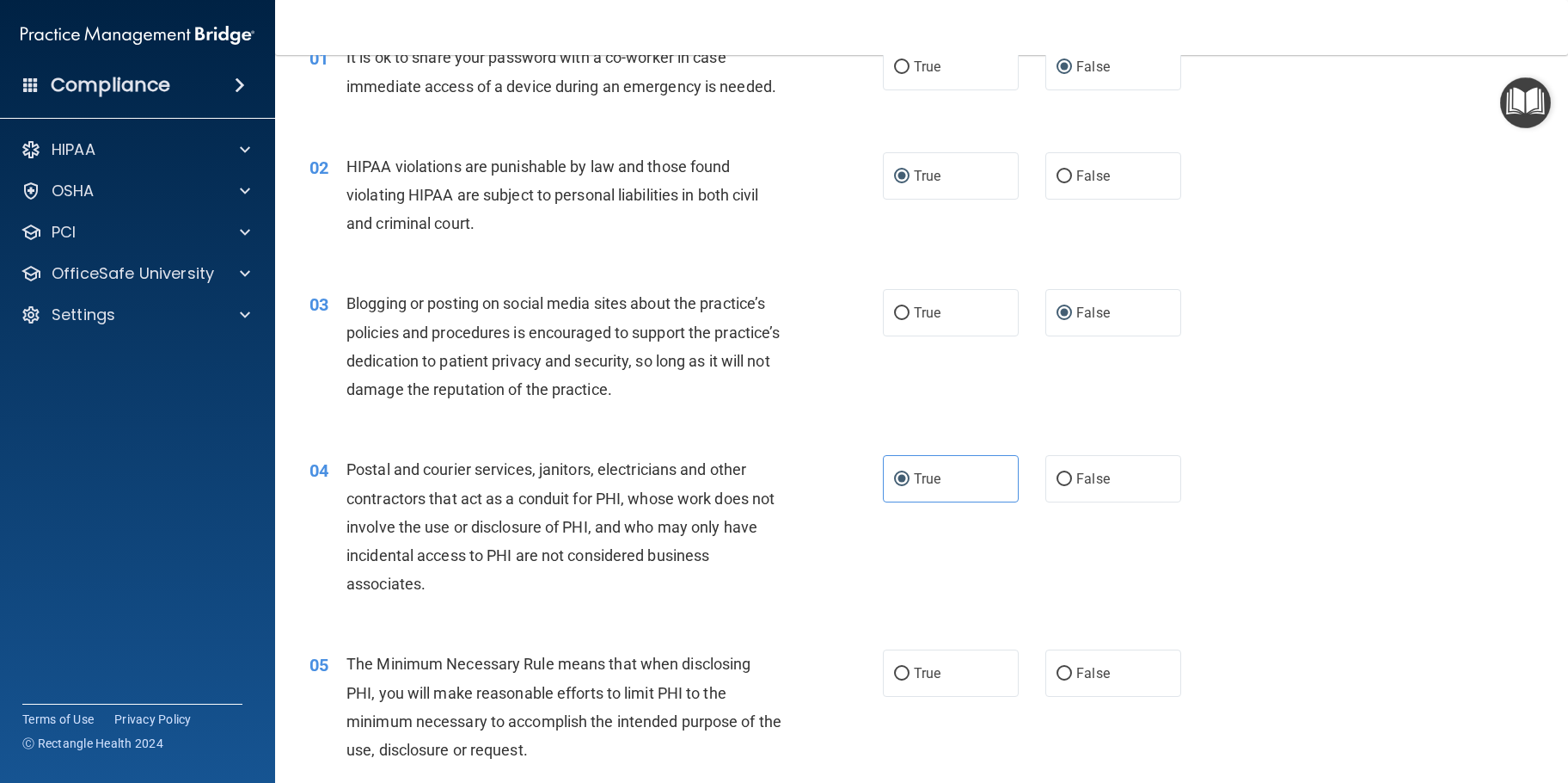
scroll to position [344, 0]
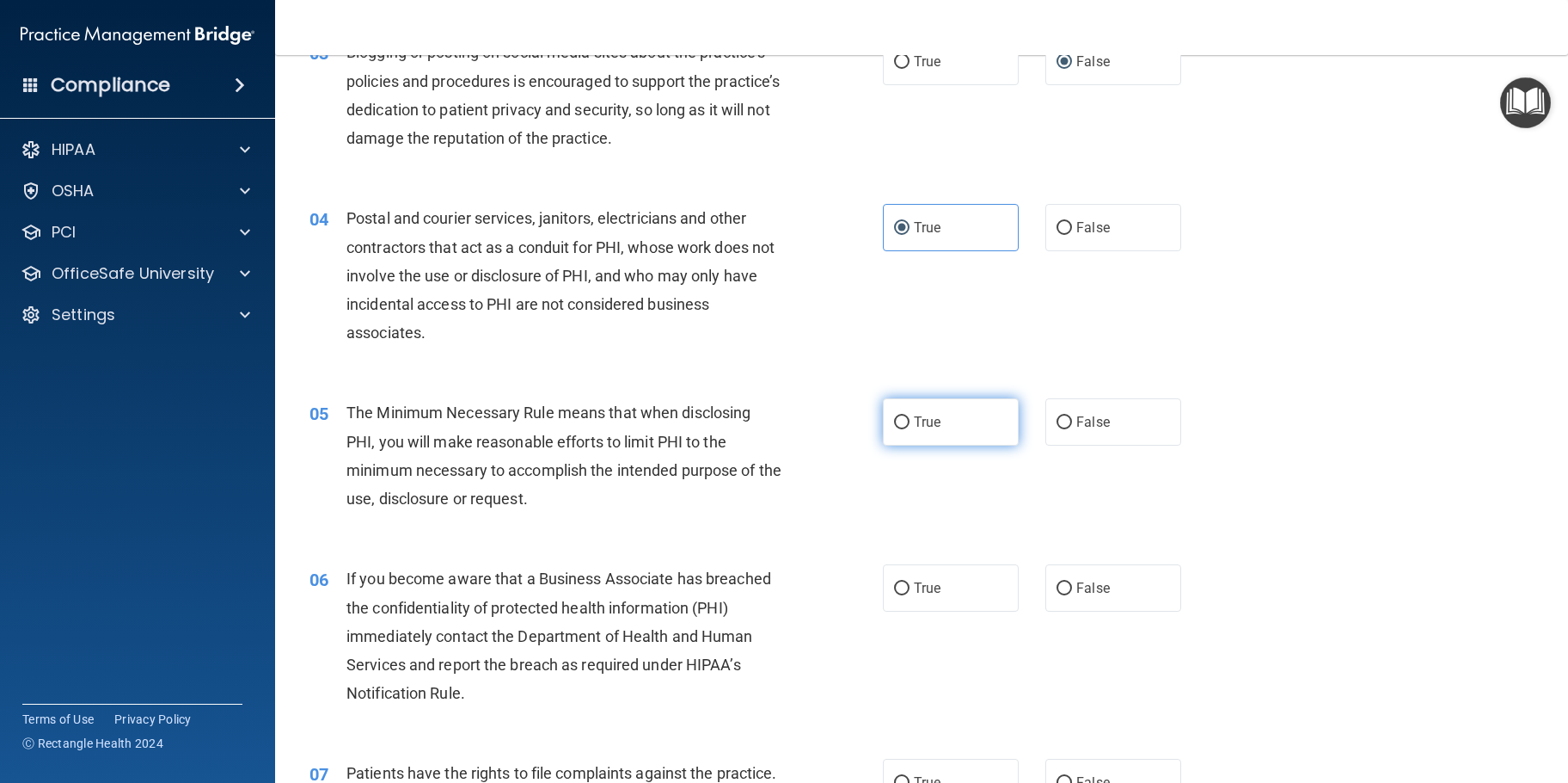
click at [894, 420] on input "True" at bounding box center [902, 422] width 15 height 13
radio input "true"
click at [1064, 588] on label "False" at bounding box center [1113, 588] width 136 height 47
click at [1064, 588] on input "False" at bounding box center [1064, 589] width 15 height 13
radio input "true"
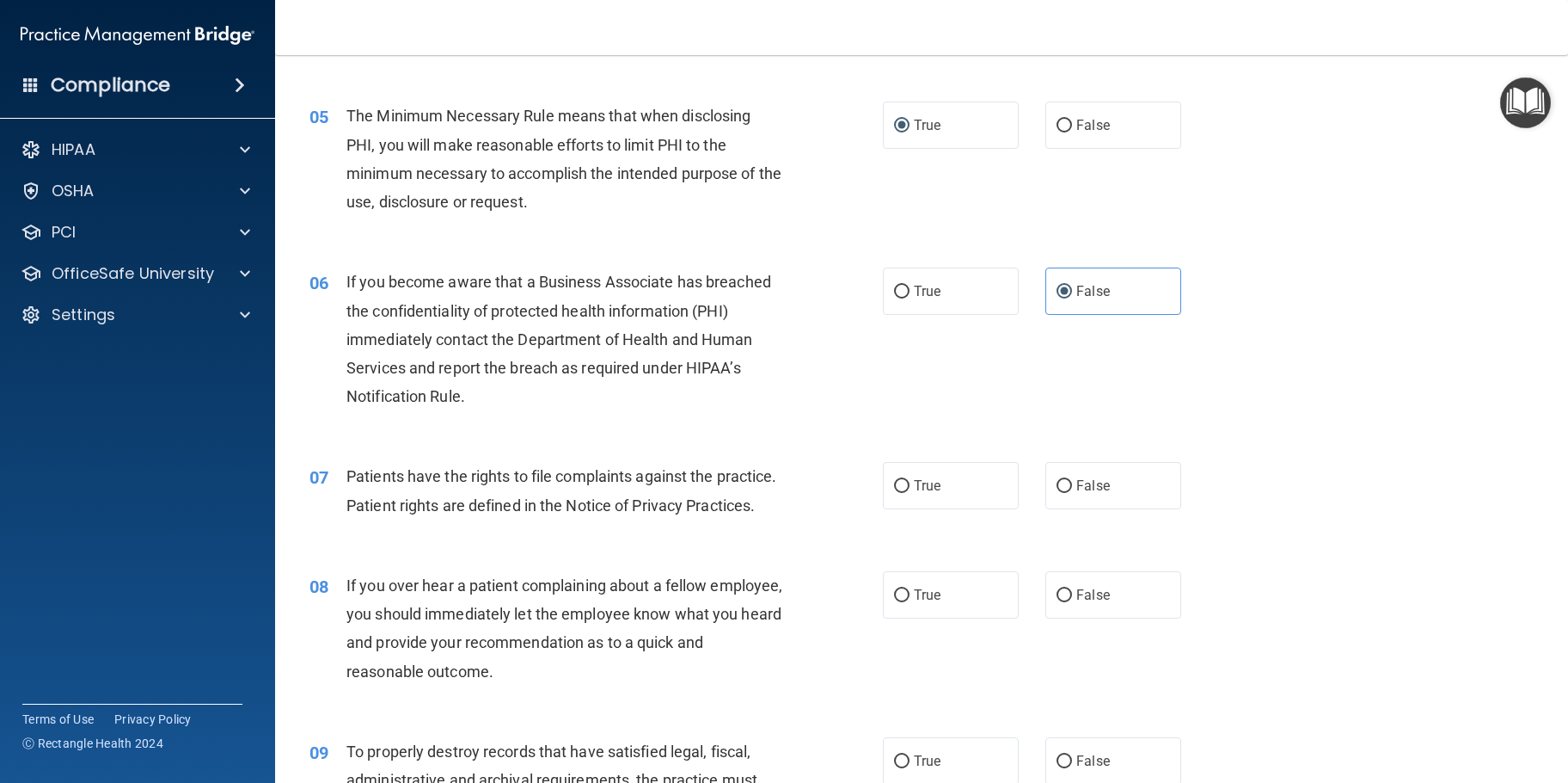
scroll to position [688, 0]
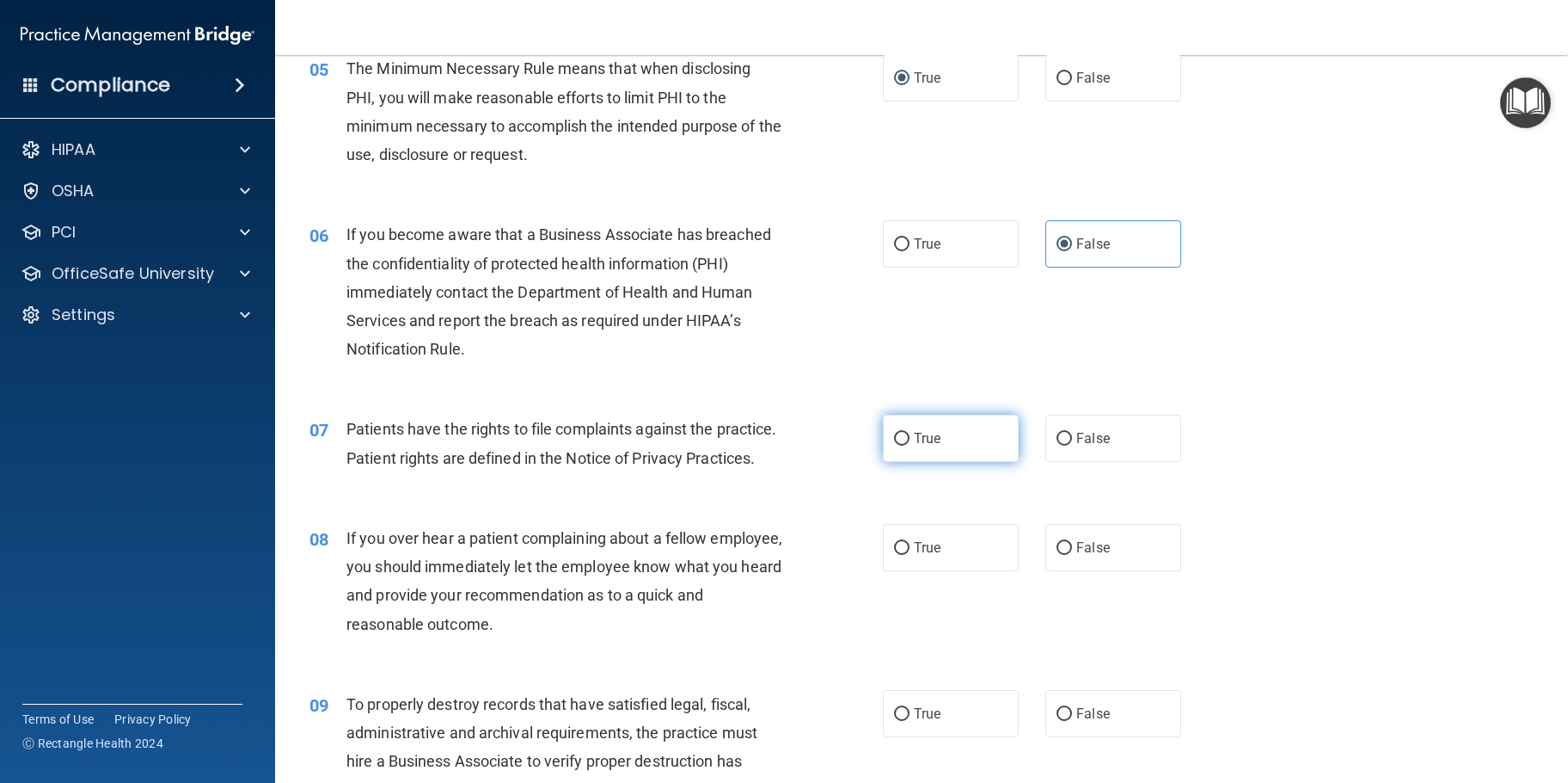
click at [894, 436] on input "True" at bounding box center [902, 439] width 15 height 13
radio input "true"
click at [1058, 555] on input "False" at bounding box center [1064, 548] width 15 height 13
radio input "true"
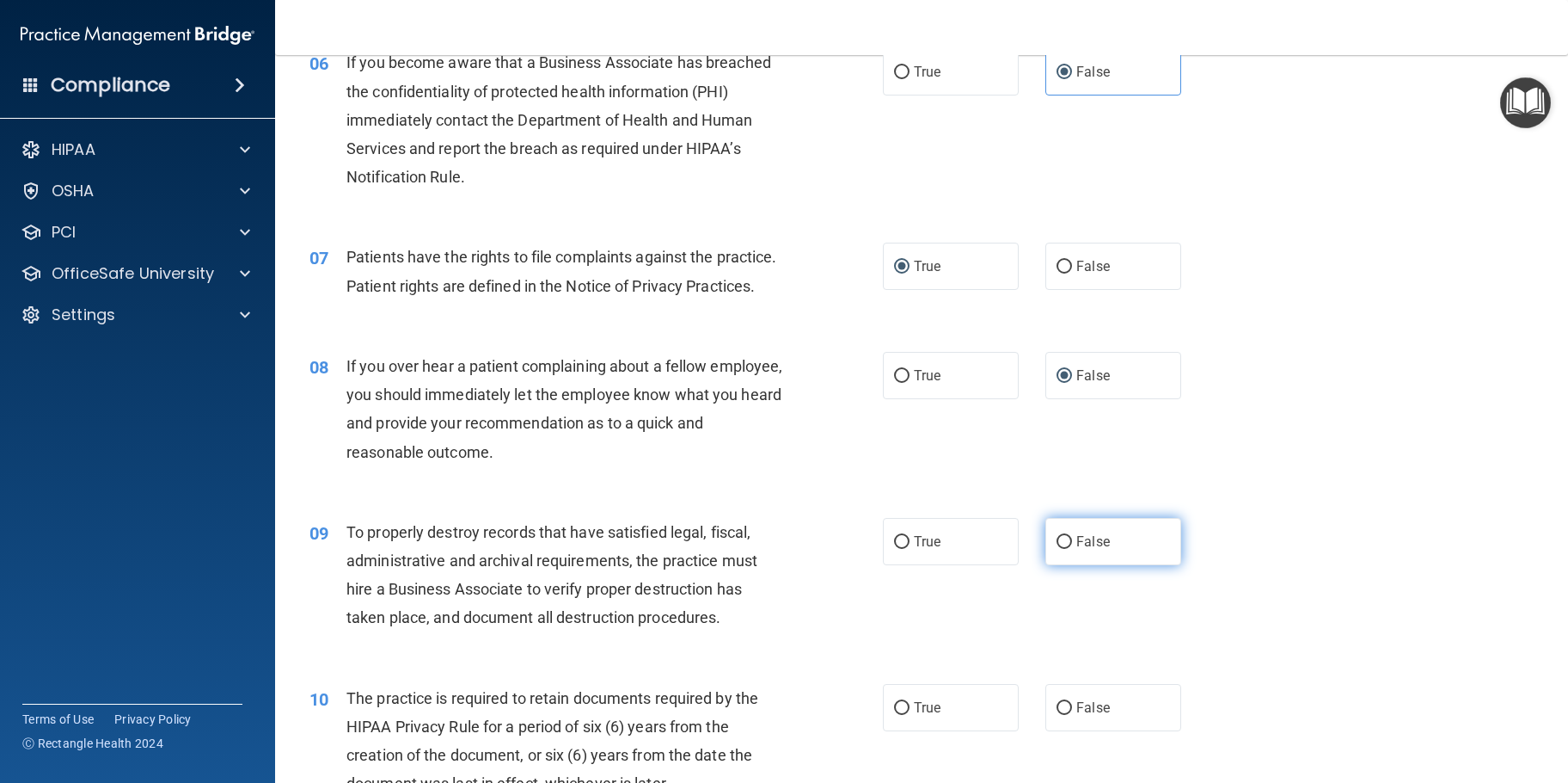
click at [1061, 548] on input "False" at bounding box center [1064, 543] width 15 height 13
radio input "true"
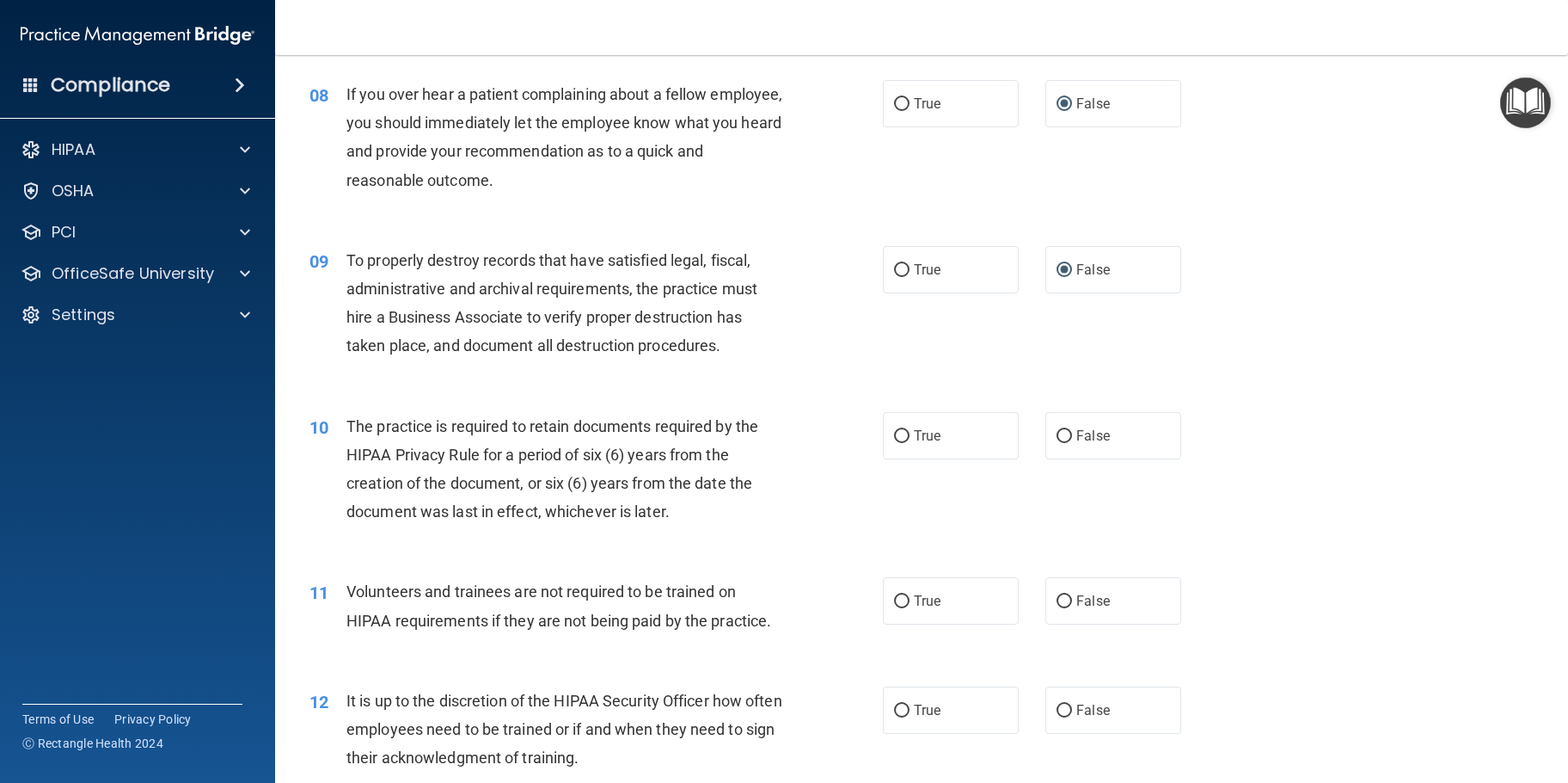
scroll to position [1290, 0]
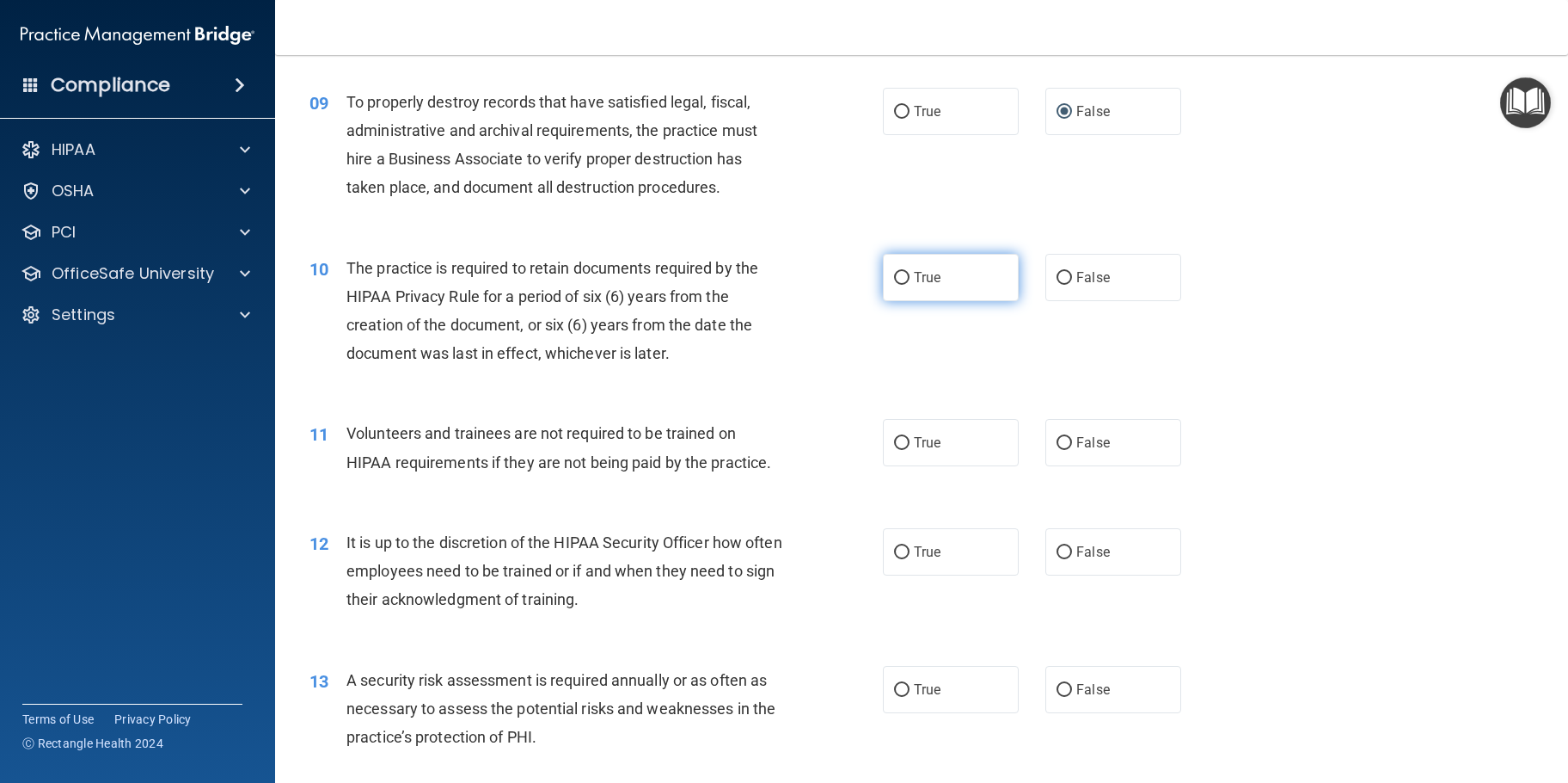
click at [897, 284] on input "True" at bounding box center [902, 278] width 15 height 13
radio input "true"
click at [1060, 450] on input "False" at bounding box center [1064, 443] width 15 height 13
radio input "true"
drag, startPoint x: 1062, startPoint y: 579, endPoint x: 1159, endPoint y: 576, distance: 97.0
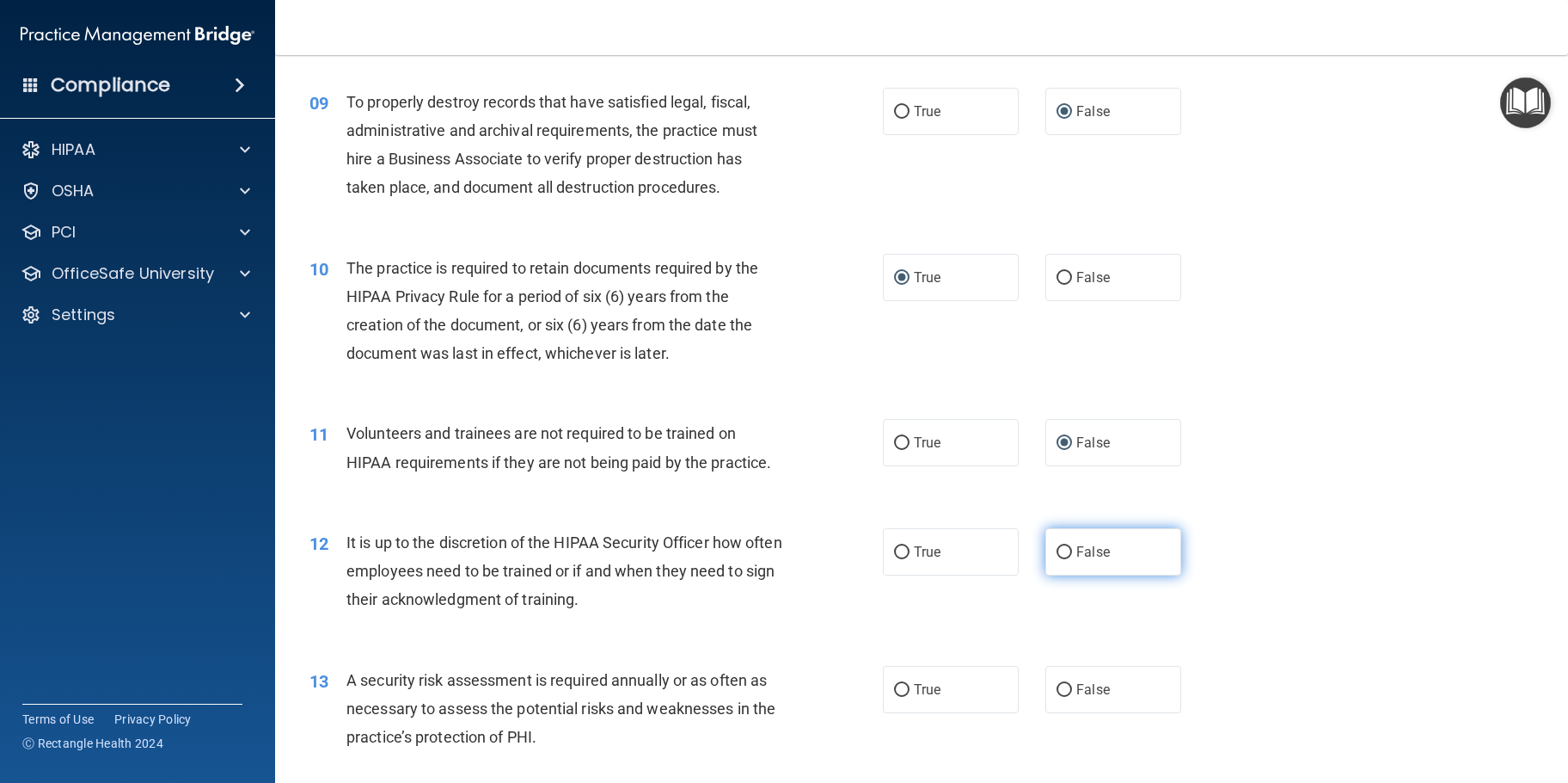
click at [1061, 559] on input "False" at bounding box center [1064, 553] width 15 height 13
radio input "true"
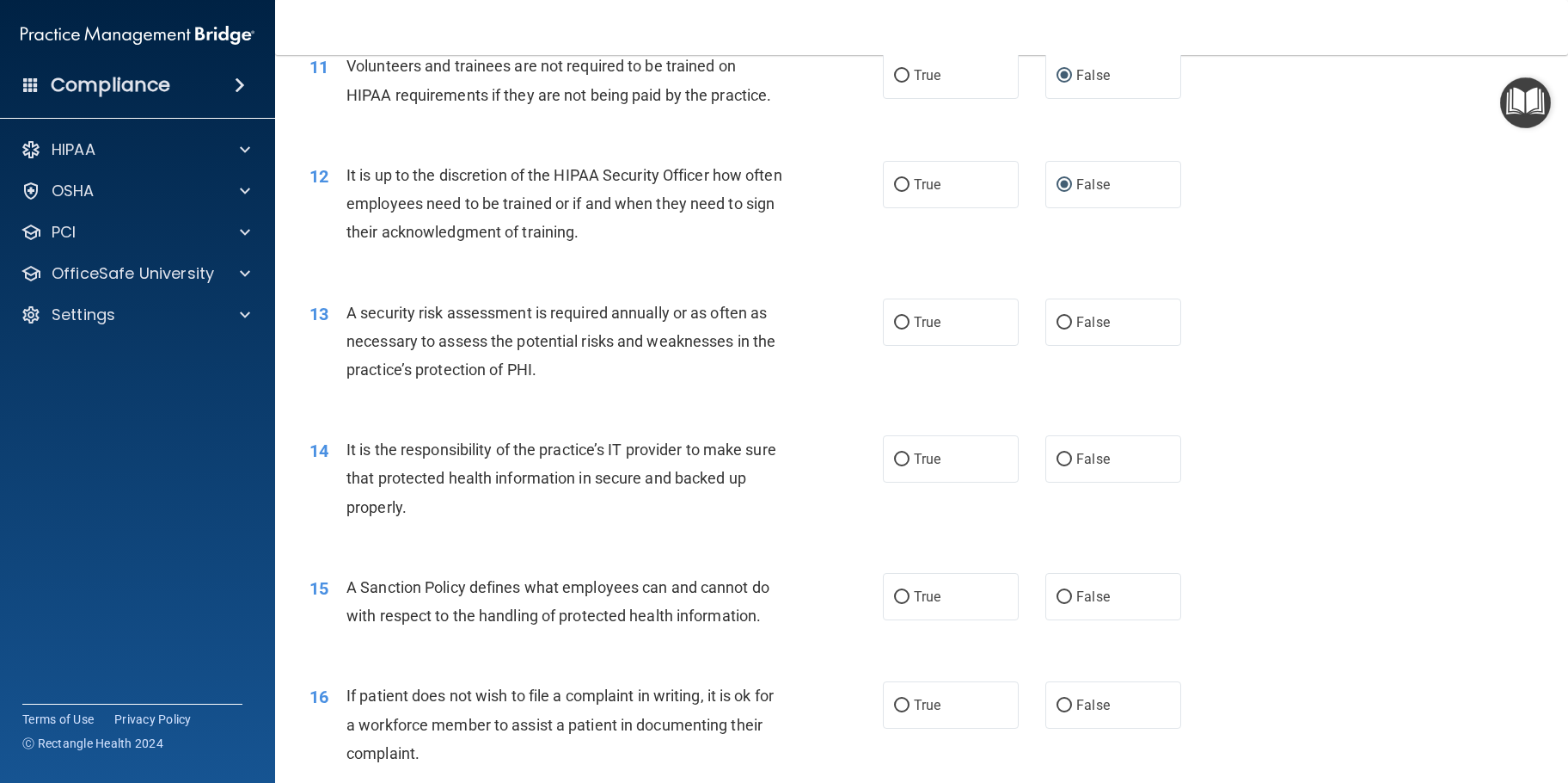
scroll to position [1720, 0]
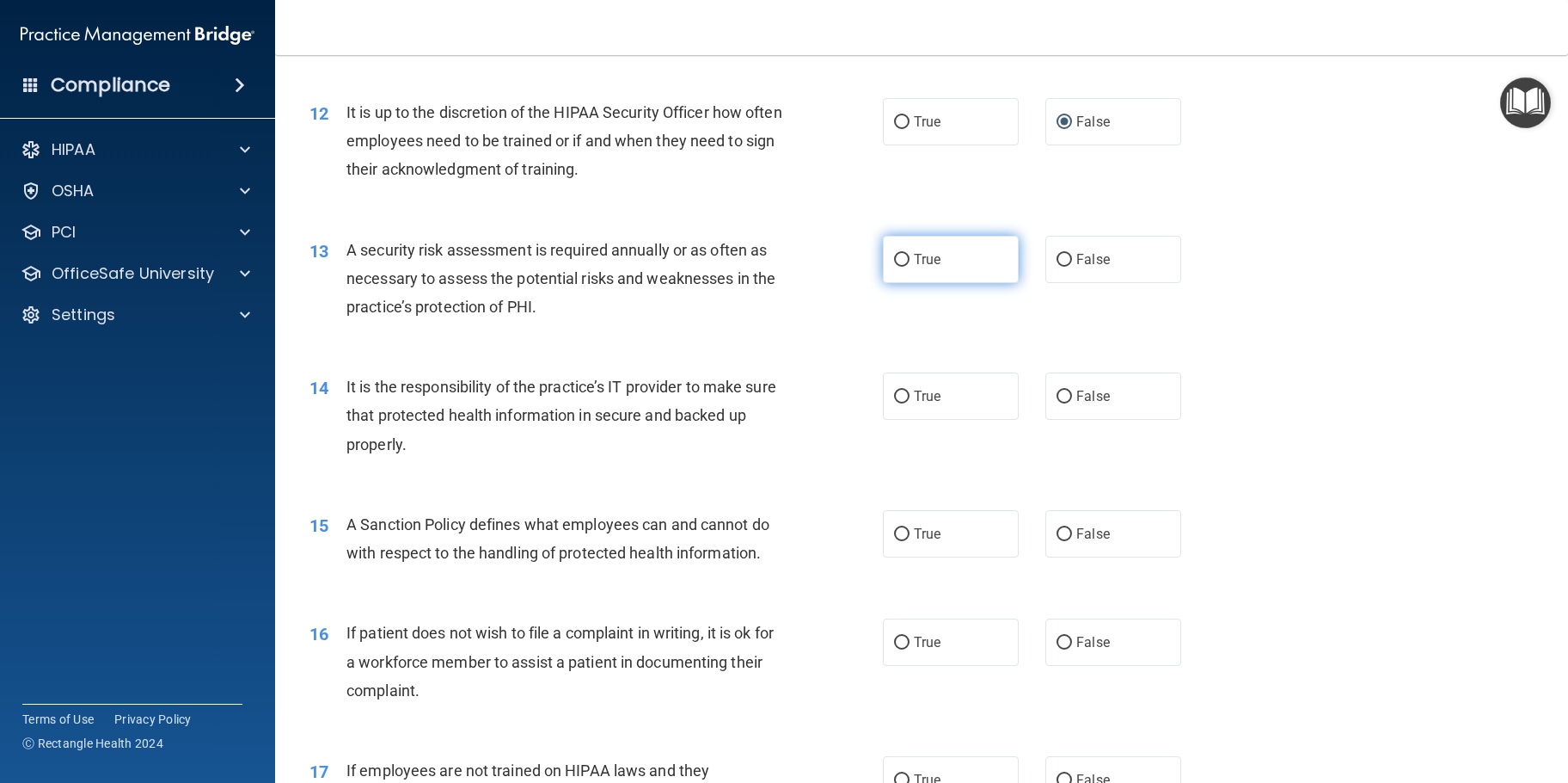
click at [900, 267] on input "True" at bounding box center [902, 260] width 15 height 13
radio input "true"
click at [1057, 404] on input "False" at bounding box center [1064, 397] width 15 height 13
radio input "true"
click at [1057, 541] on input "False" at bounding box center [1064, 534] width 15 height 13
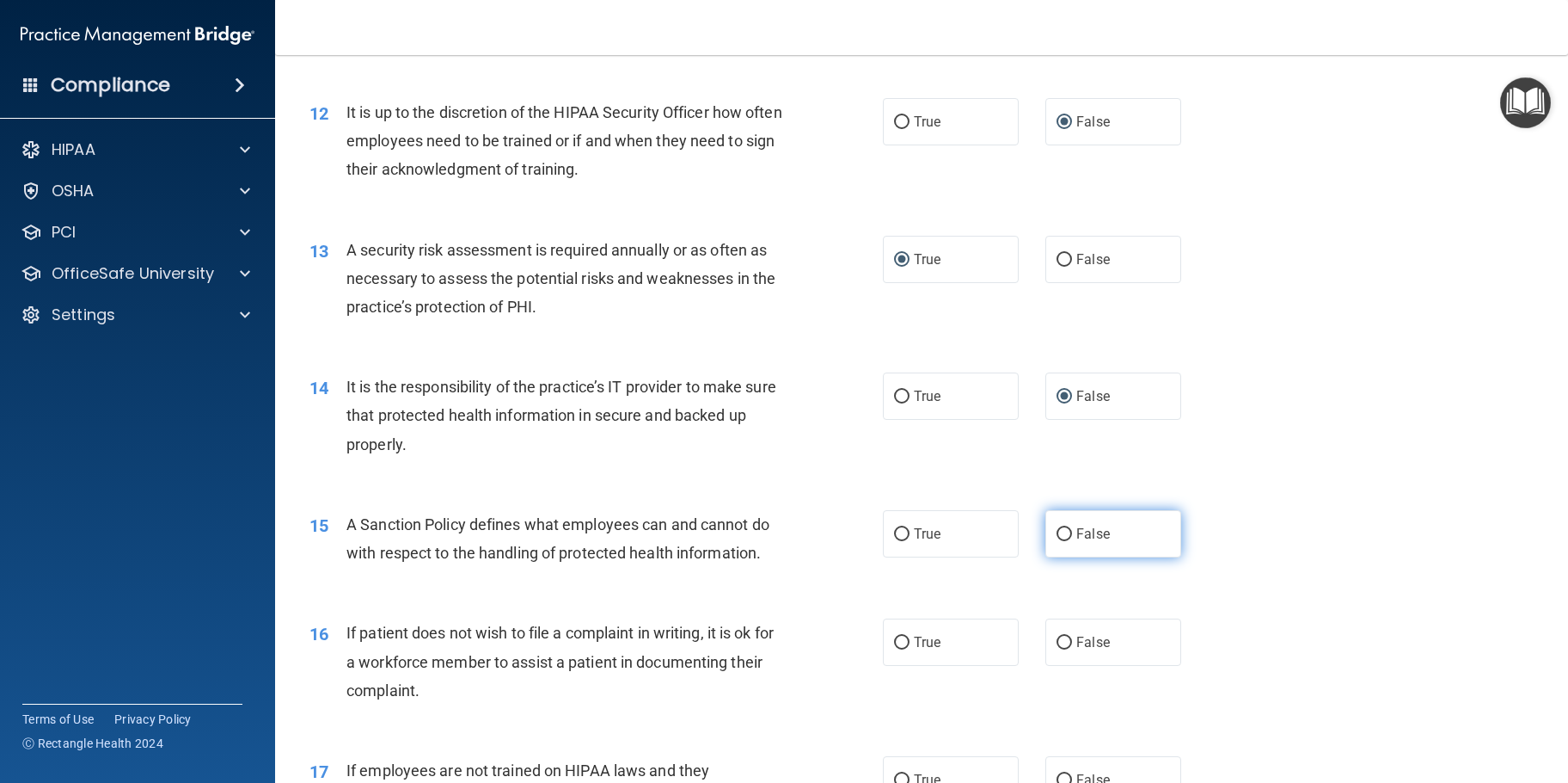
radio input "true"
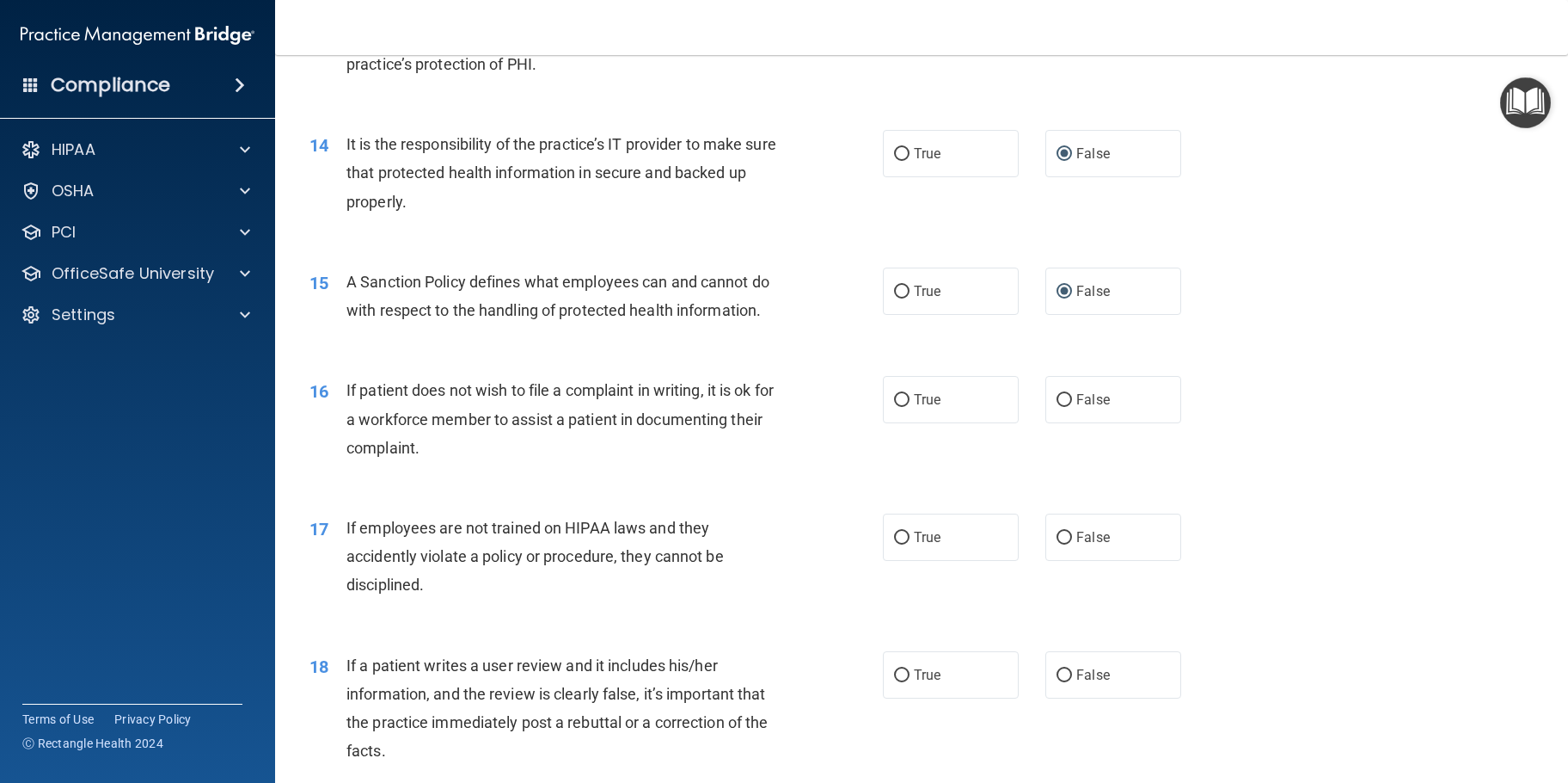
scroll to position [2064, 0]
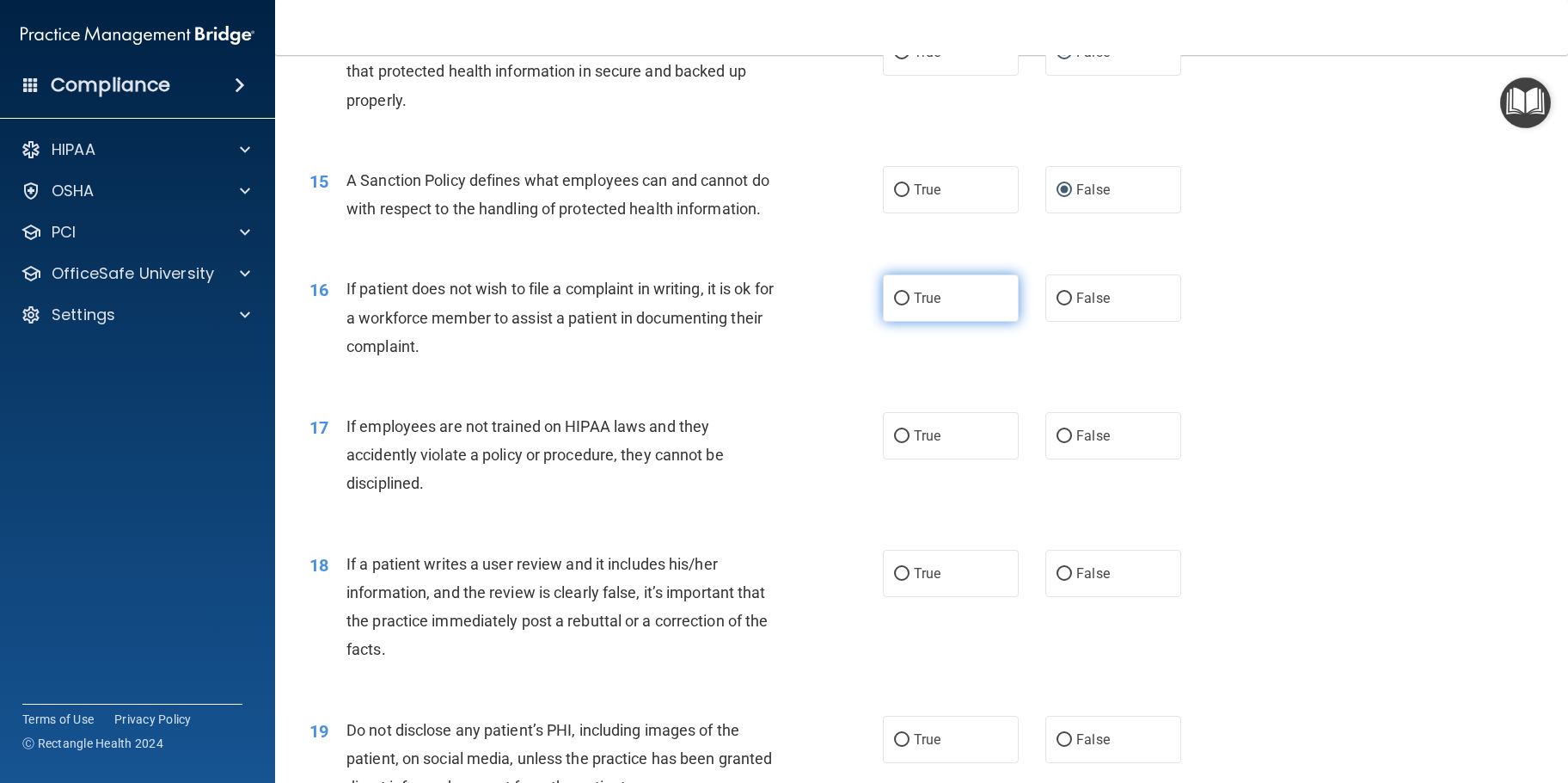
click at [896, 305] on input "True" at bounding box center [902, 299] width 15 height 13
radio input "true"
click at [1057, 443] on input "False" at bounding box center [1064, 437] width 15 height 13
radio input "true"
click at [1057, 580] on input "False" at bounding box center [1064, 575] width 15 height 13
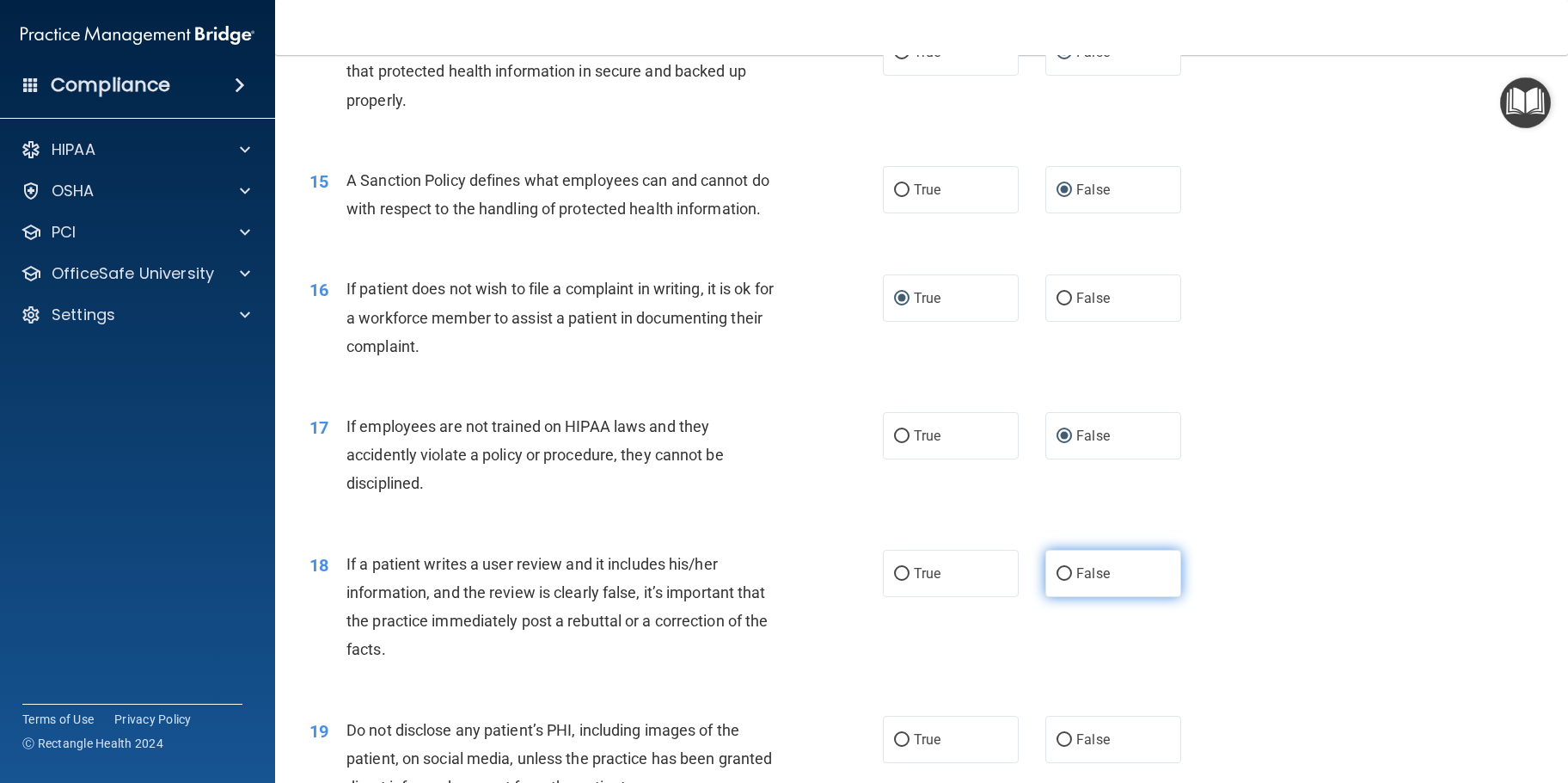
radio input "true"
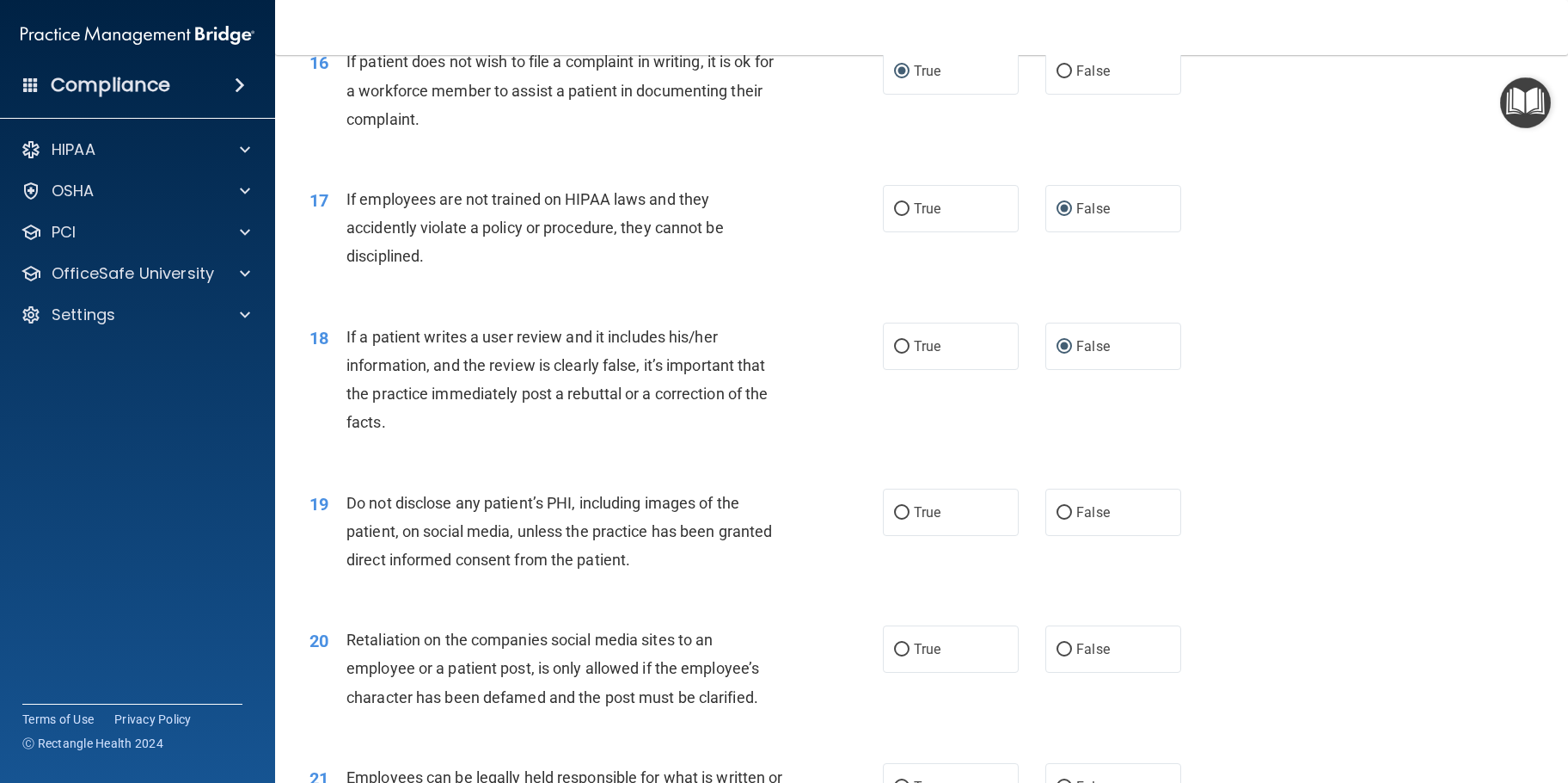
scroll to position [2322, 0]
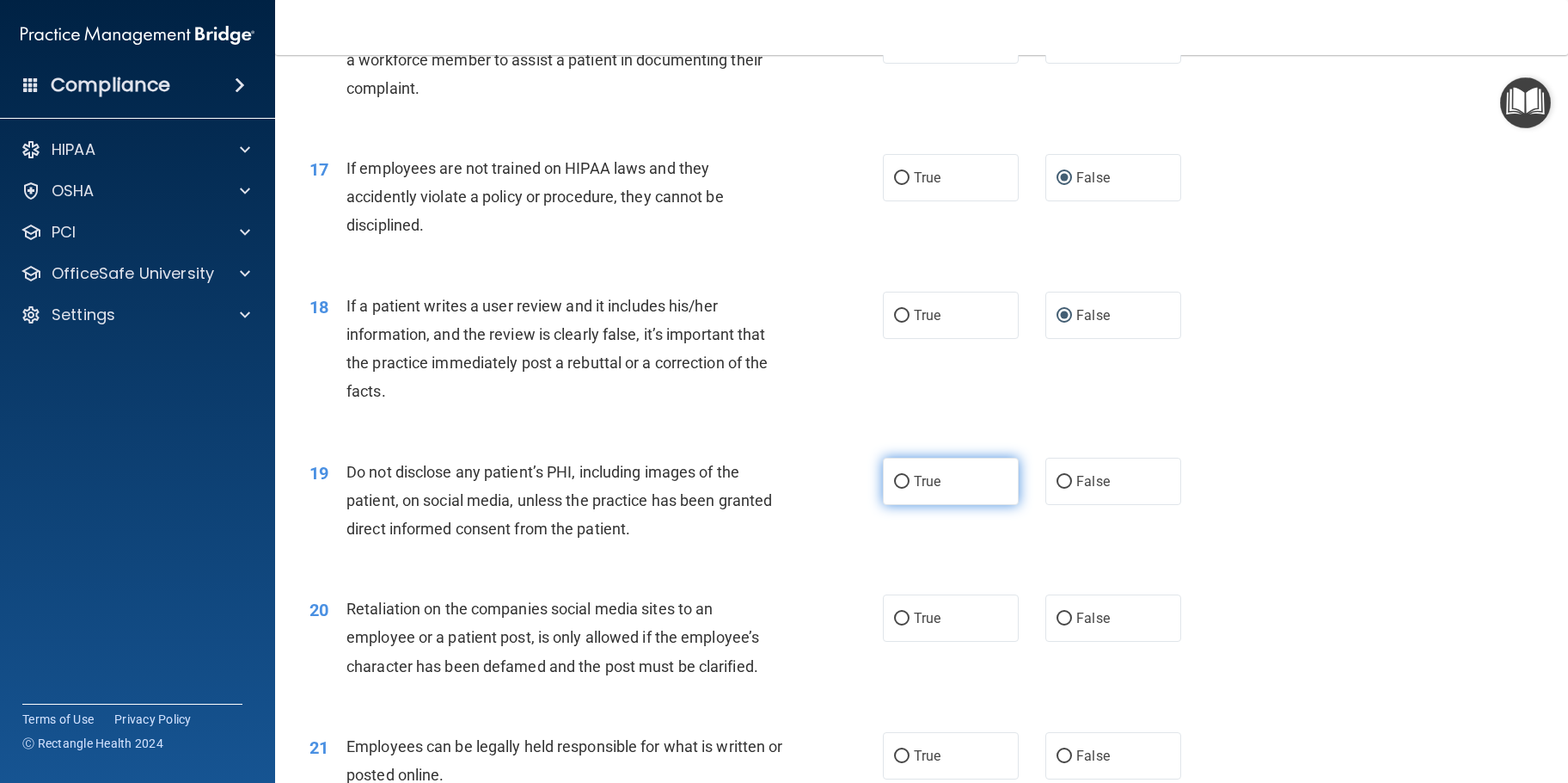
click at [895, 488] on input "True" at bounding box center [902, 483] width 15 height 13
radio input "true"
click at [1058, 625] on input "False" at bounding box center [1064, 619] width 15 height 13
radio input "true"
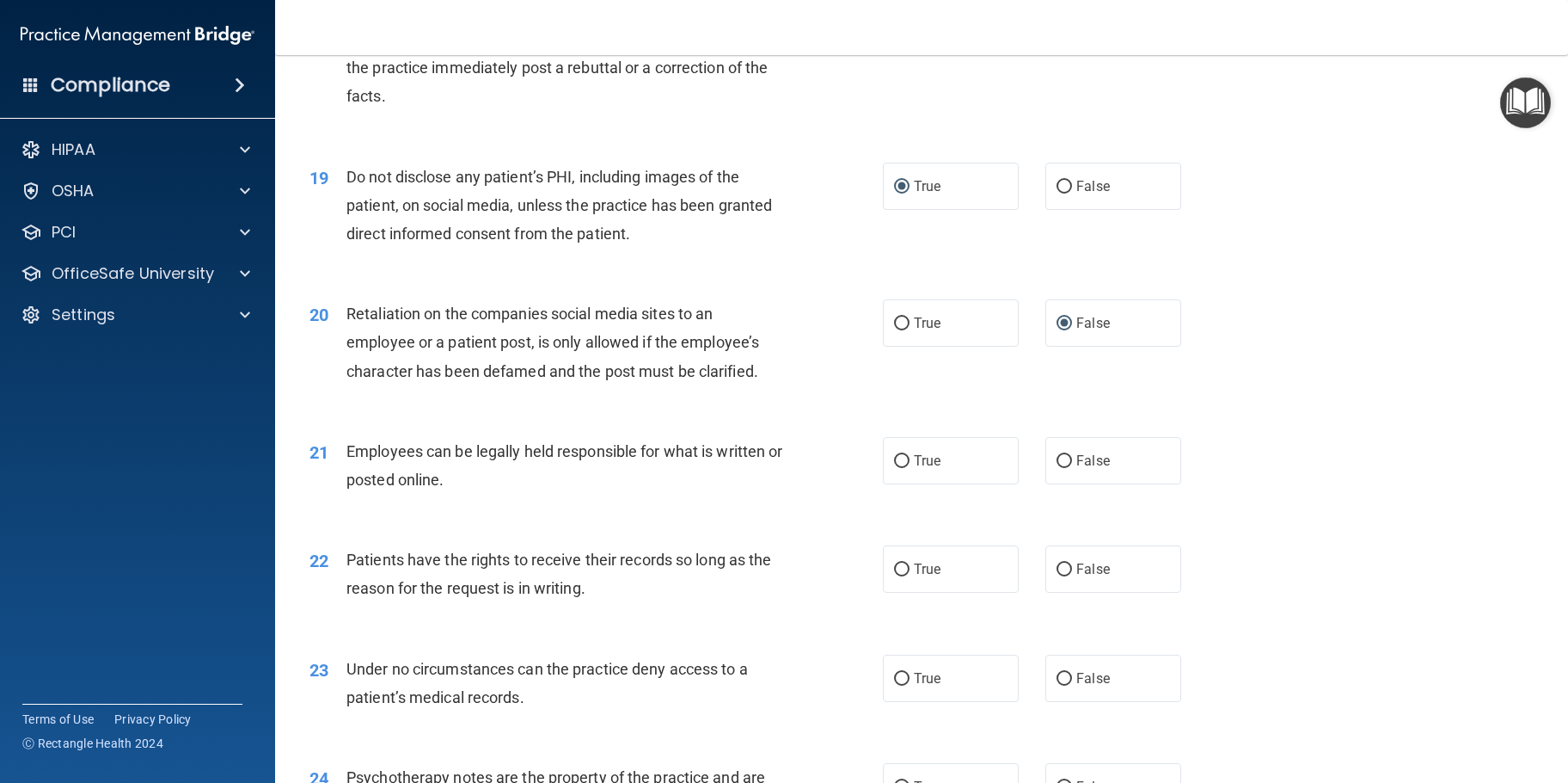
scroll to position [2666, 0]
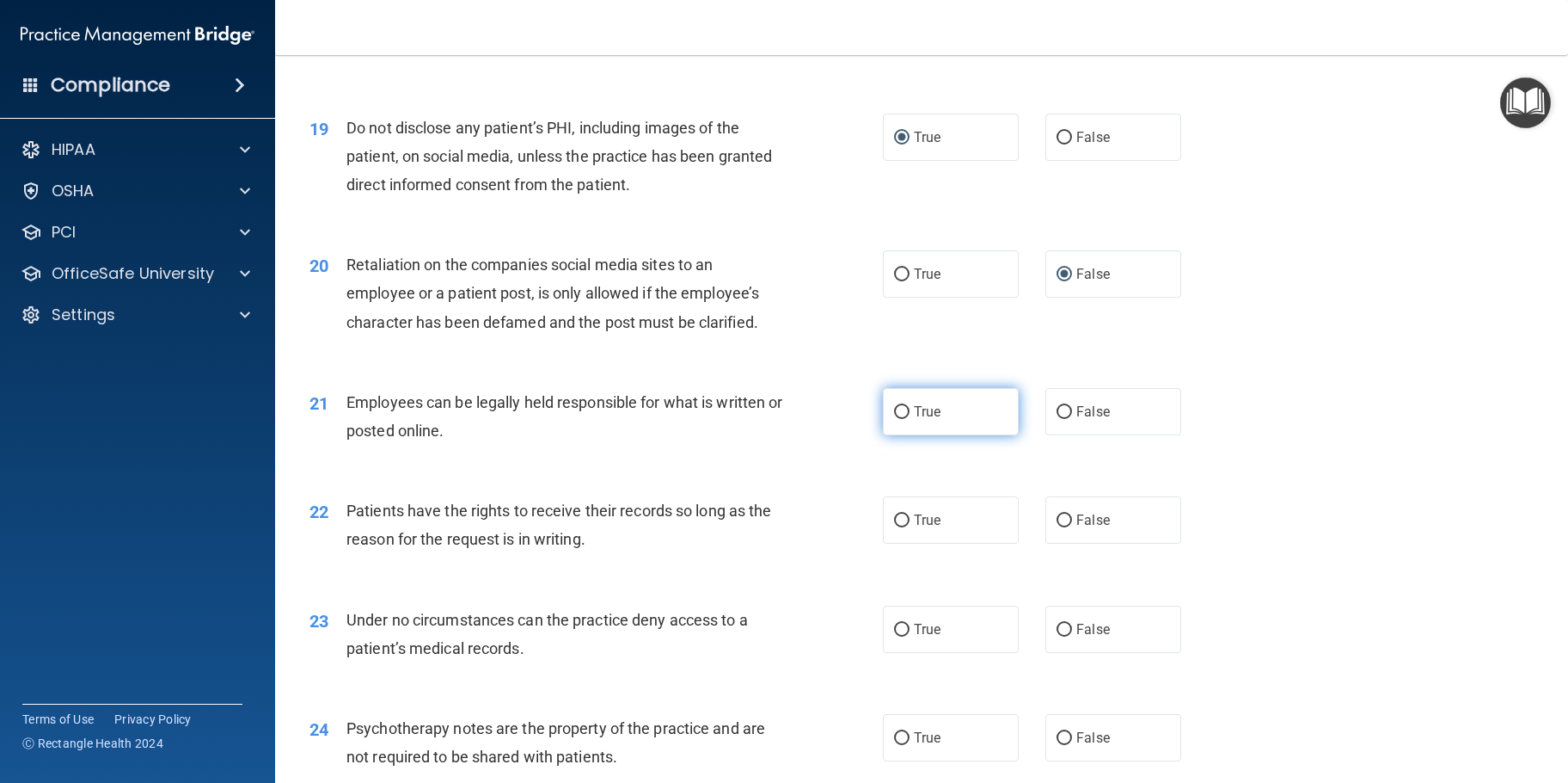
click at [899, 419] on input "True" at bounding box center [902, 412] width 15 height 13
radio input "true"
click at [1057, 527] on input "False" at bounding box center [1064, 521] width 15 height 13
radio input "true"
click at [1057, 637] on input "False" at bounding box center [1064, 630] width 15 height 13
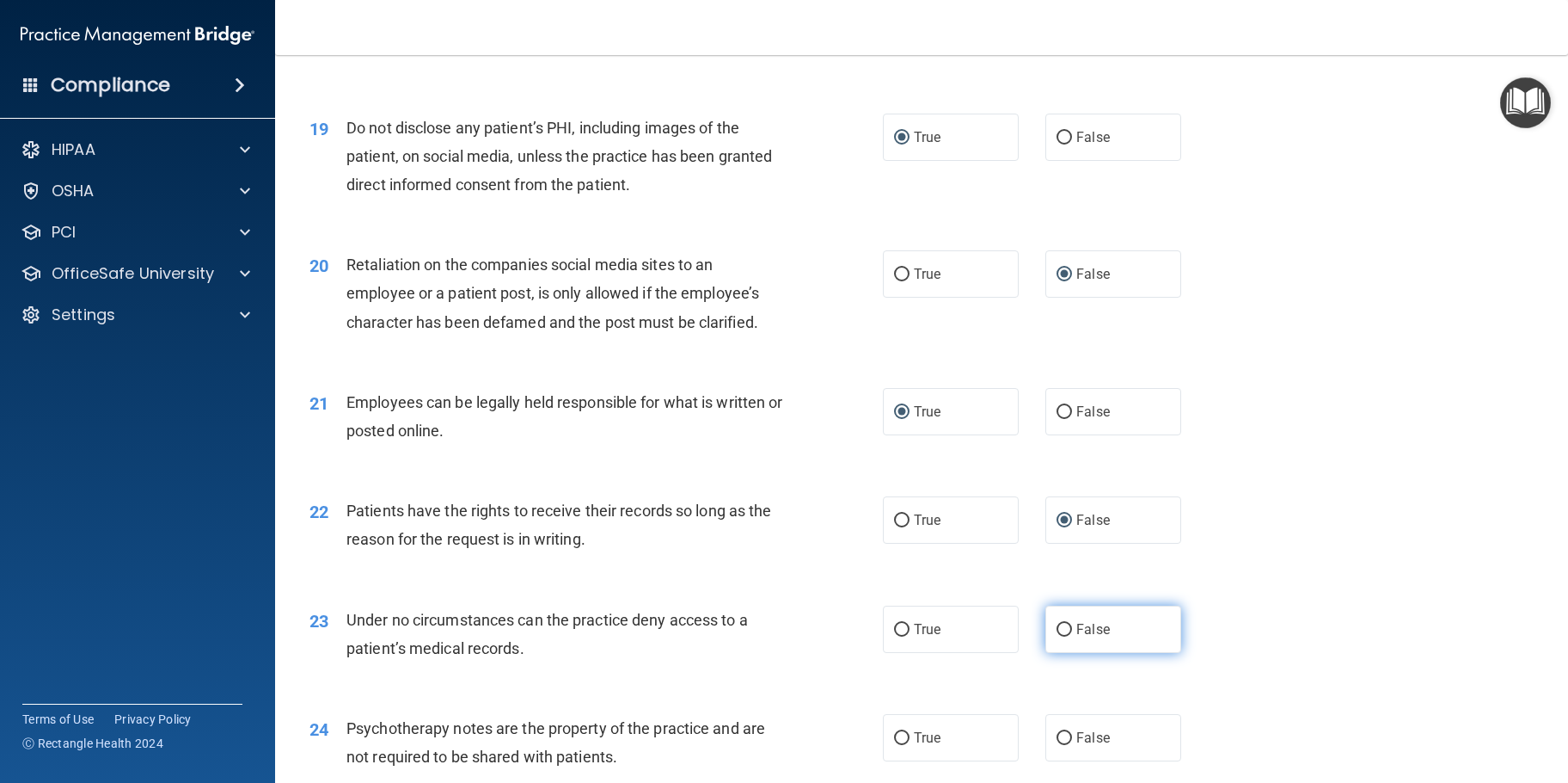
radio input "true"
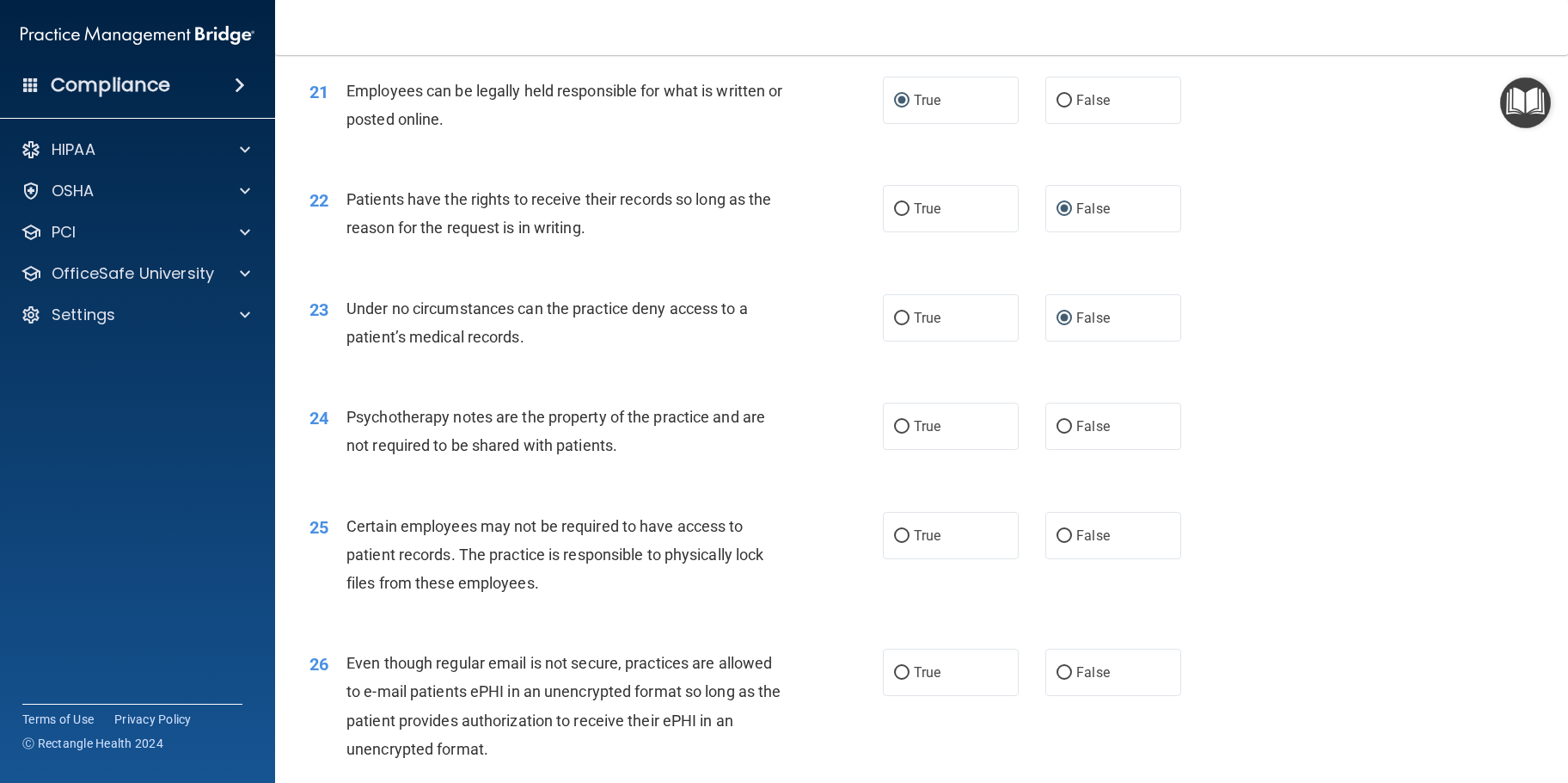
scroll to position [3095, 0]
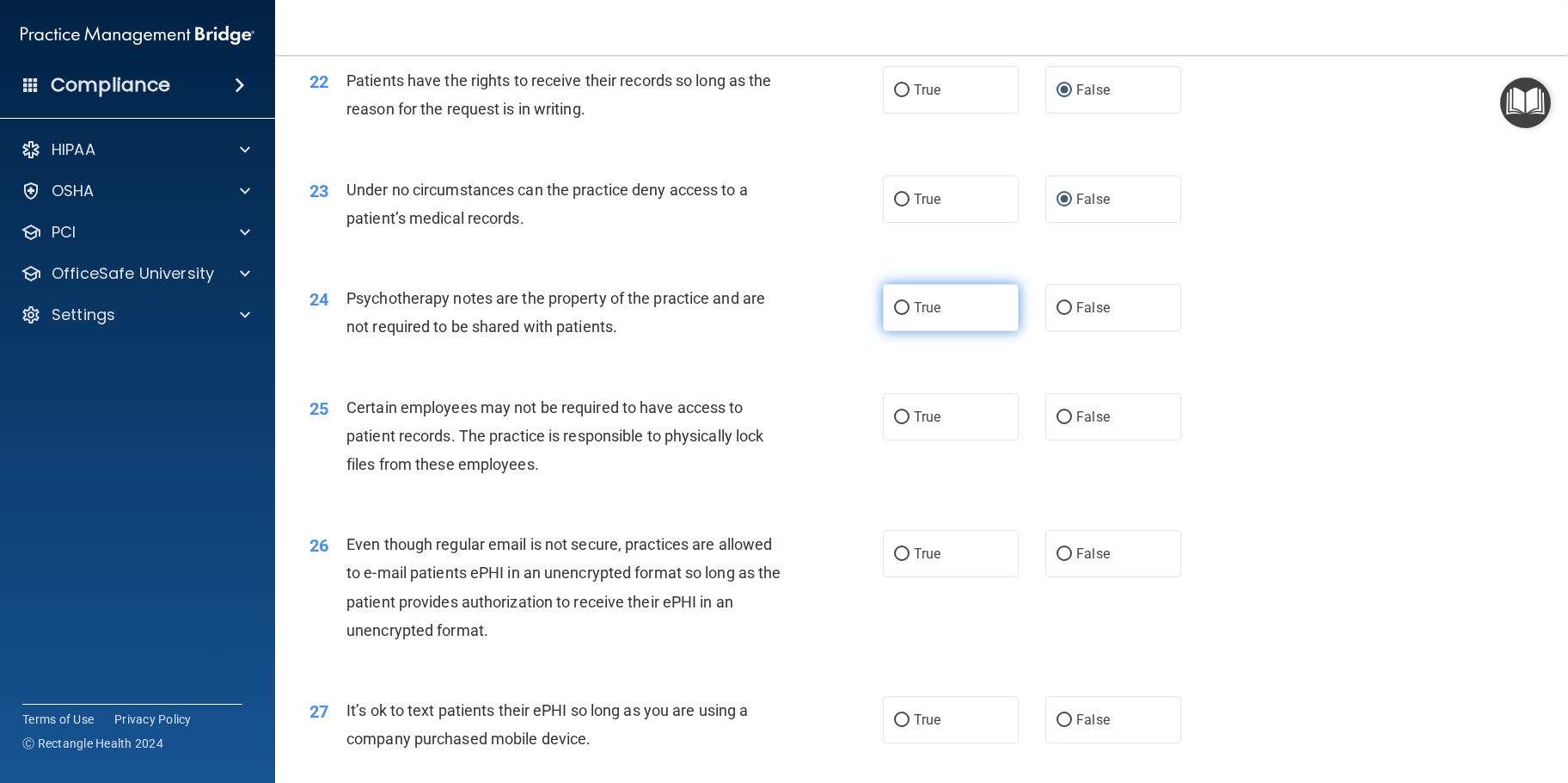
click at [898, 315] on input "True" at bounding box center [902, 309] width 15 height 13
radio input "true"
click at [894, 424] on input "True" at bounding box center [902, 418] width 15 height 13
radio input "true"
click at [900, 560] on input "True" at bounding box center [902, 554] width 15 height 13
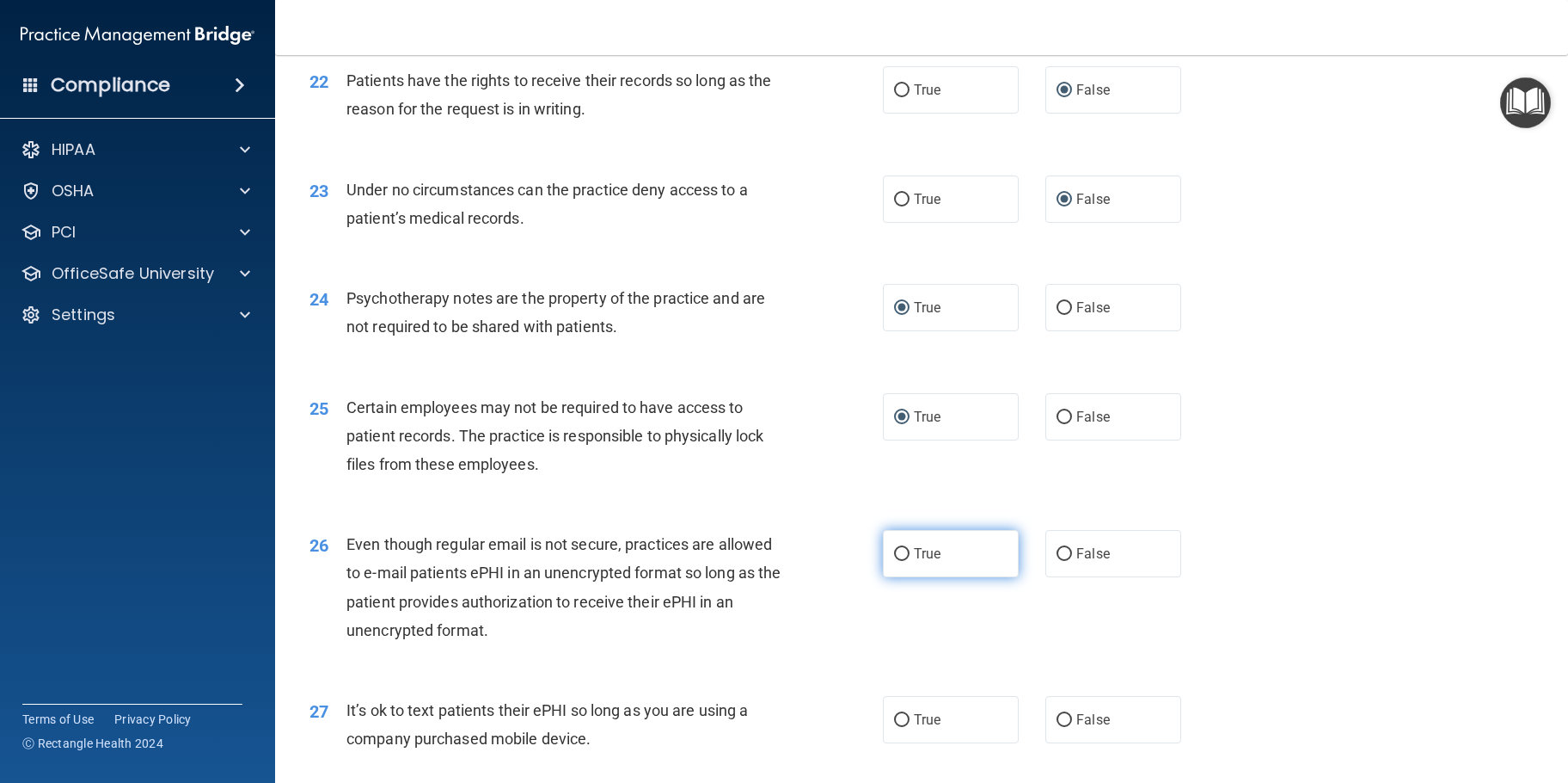
radio input "true"
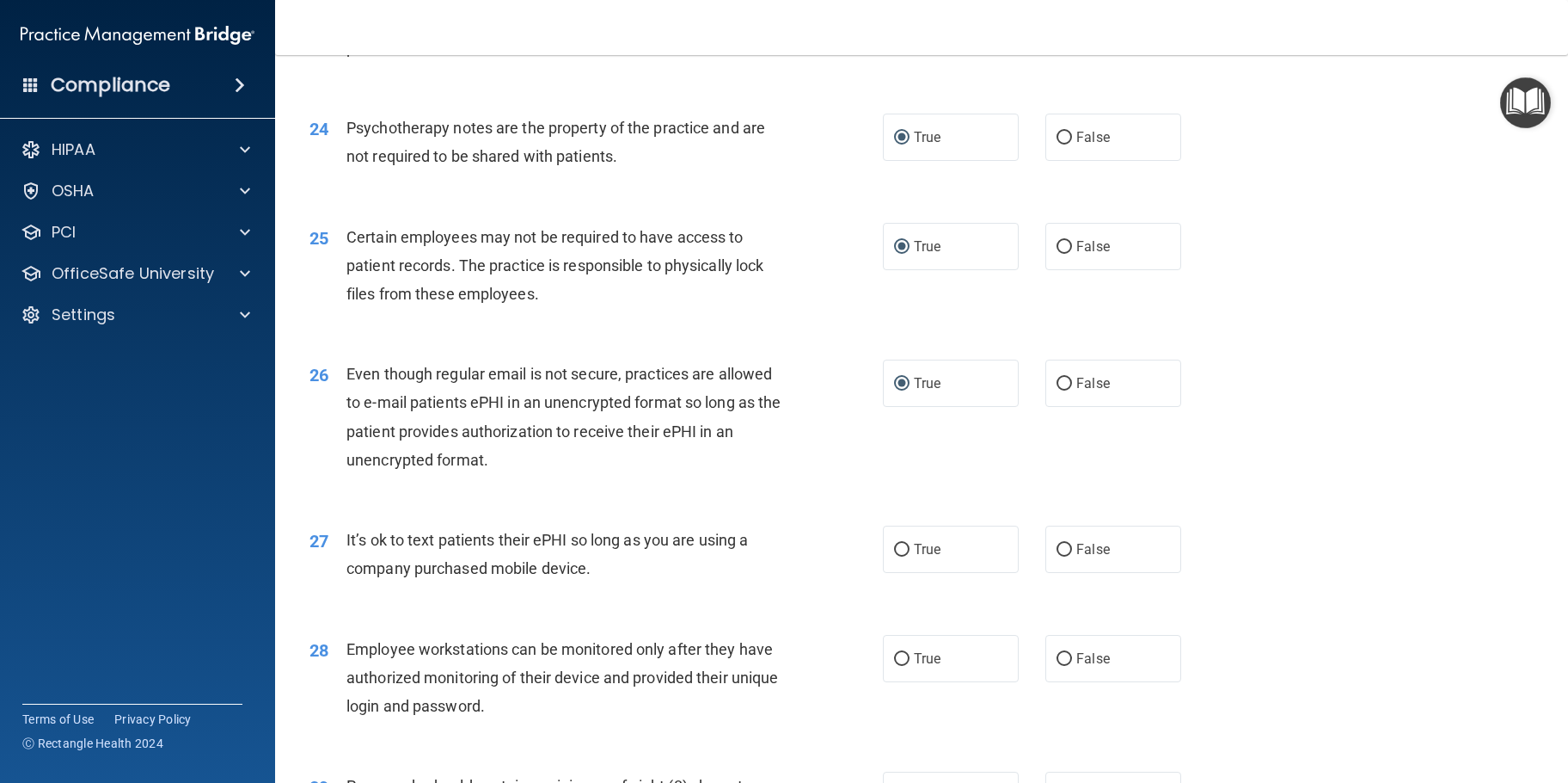
scroll to position [3268, 0]
click at [1057, 555] on input "False" at bounding box center [1064, 548] width 15 height 13
radio input "true"
click at [1059, 664] on input "False" at bounding box center [1064, 657] width 15 height 13
radio input "true"
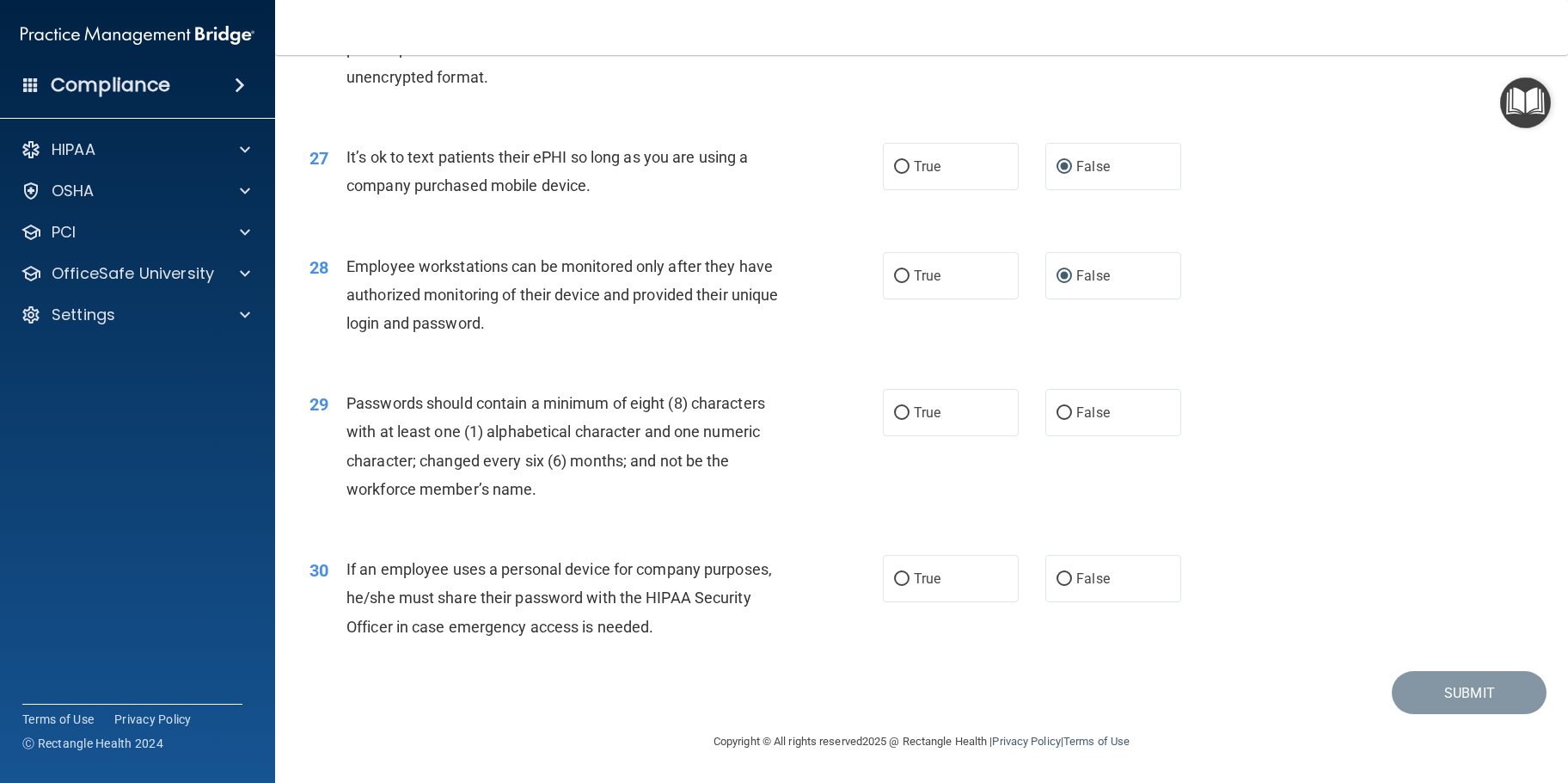
scroll to position [3677, 0]
click at [895, 411] on input "True" at bounding box center [902, 413] width 15 height 13
radio input "true"
click at [1061, 580] on input "False" at bounding box center [1064, 579] width 15 height 13
radio input "true"
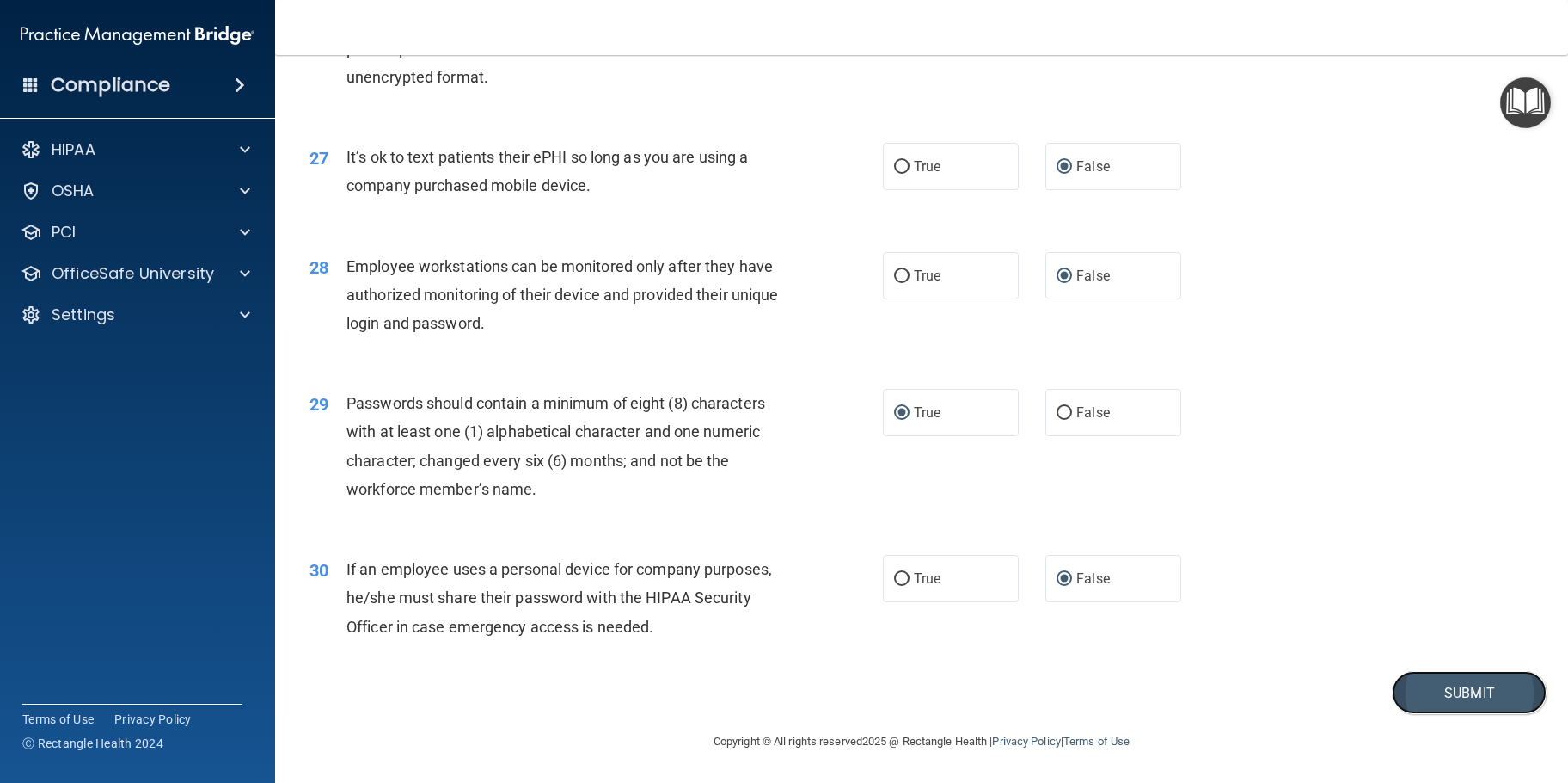
click at [1454, 694] on button "Submit" at bounding box center [1469, 692] width 155 height 44
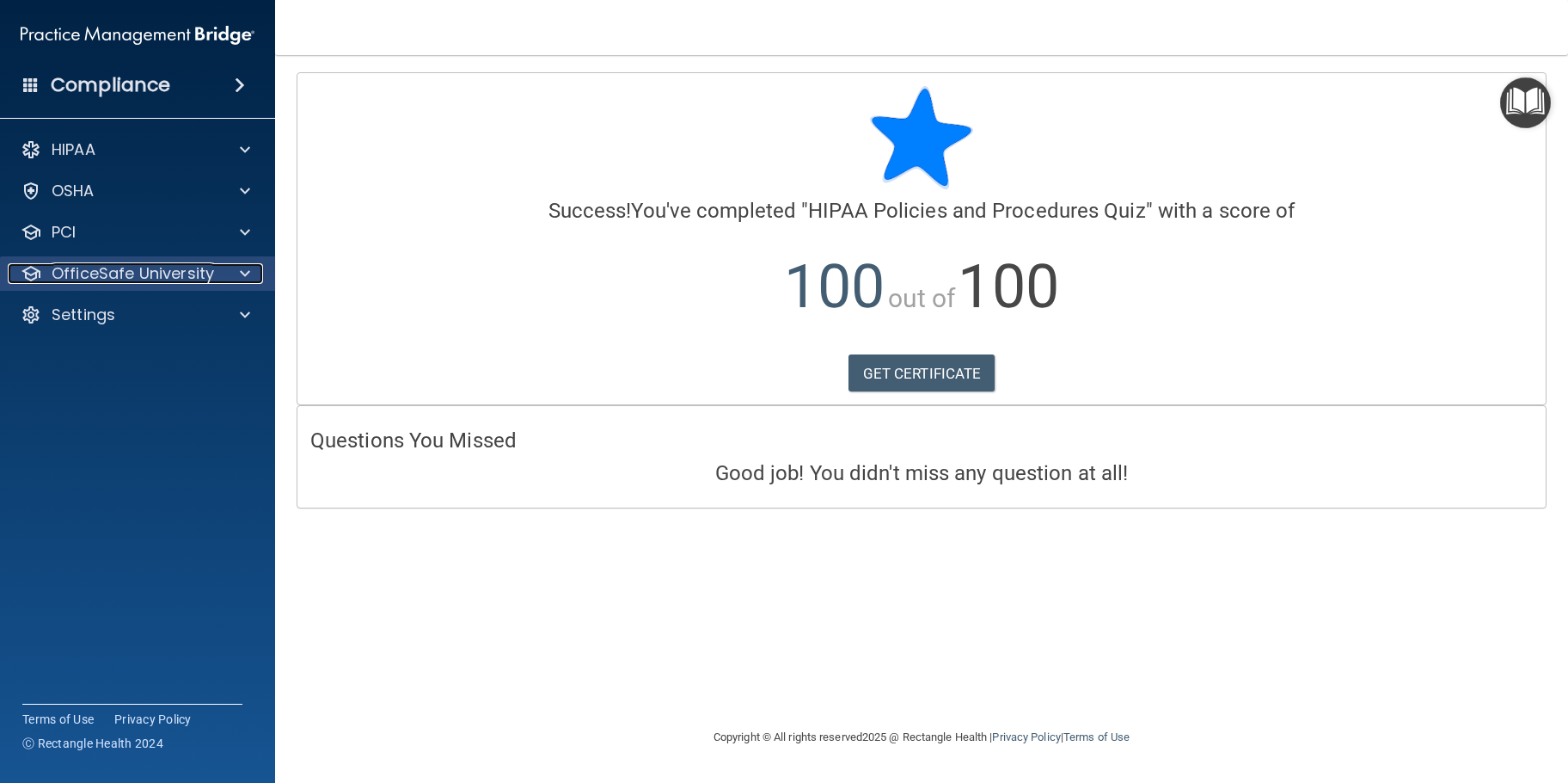
click at [99, 281] on p "OfficeSafe University" at bounding box center [132, 273] width 162 height 21
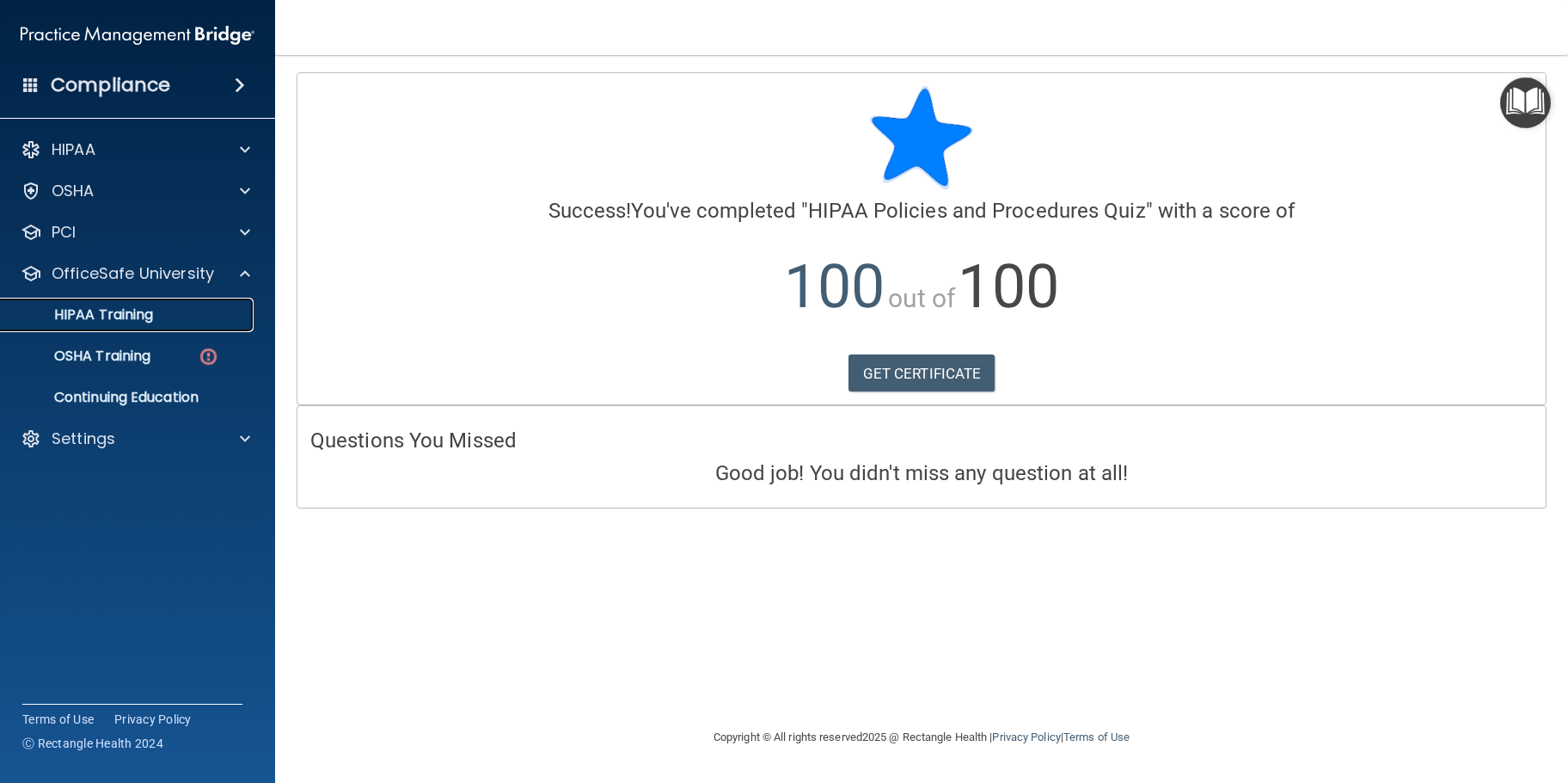
click at [132, 319] on p "HIPAA Training" at bounding box center [82, 315] width 142 height 17
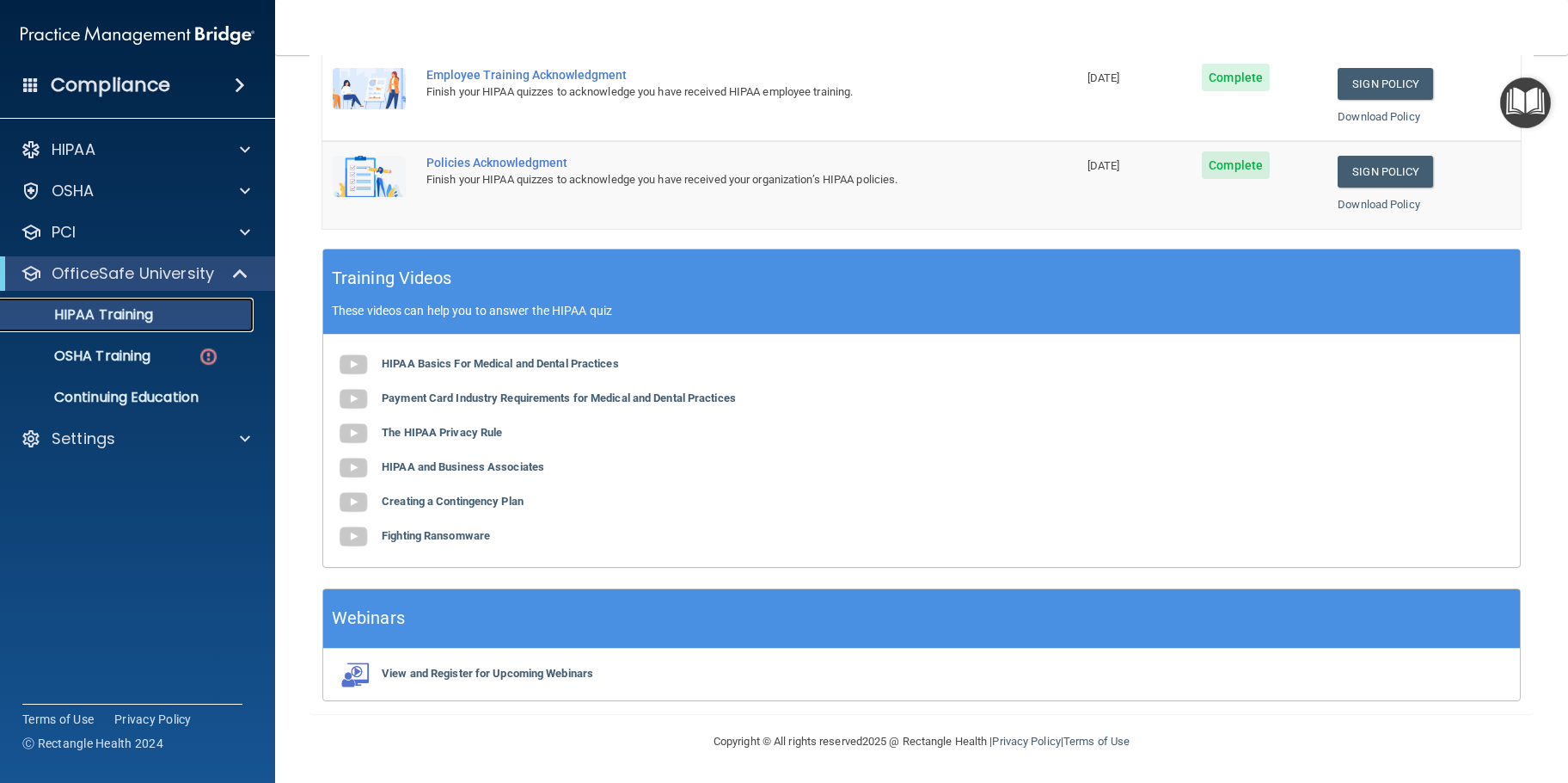
scroll to position [375, 0]
click at [130, 344] on link "OSHA Training" at bounding box center [118, 356] width 271 height 35
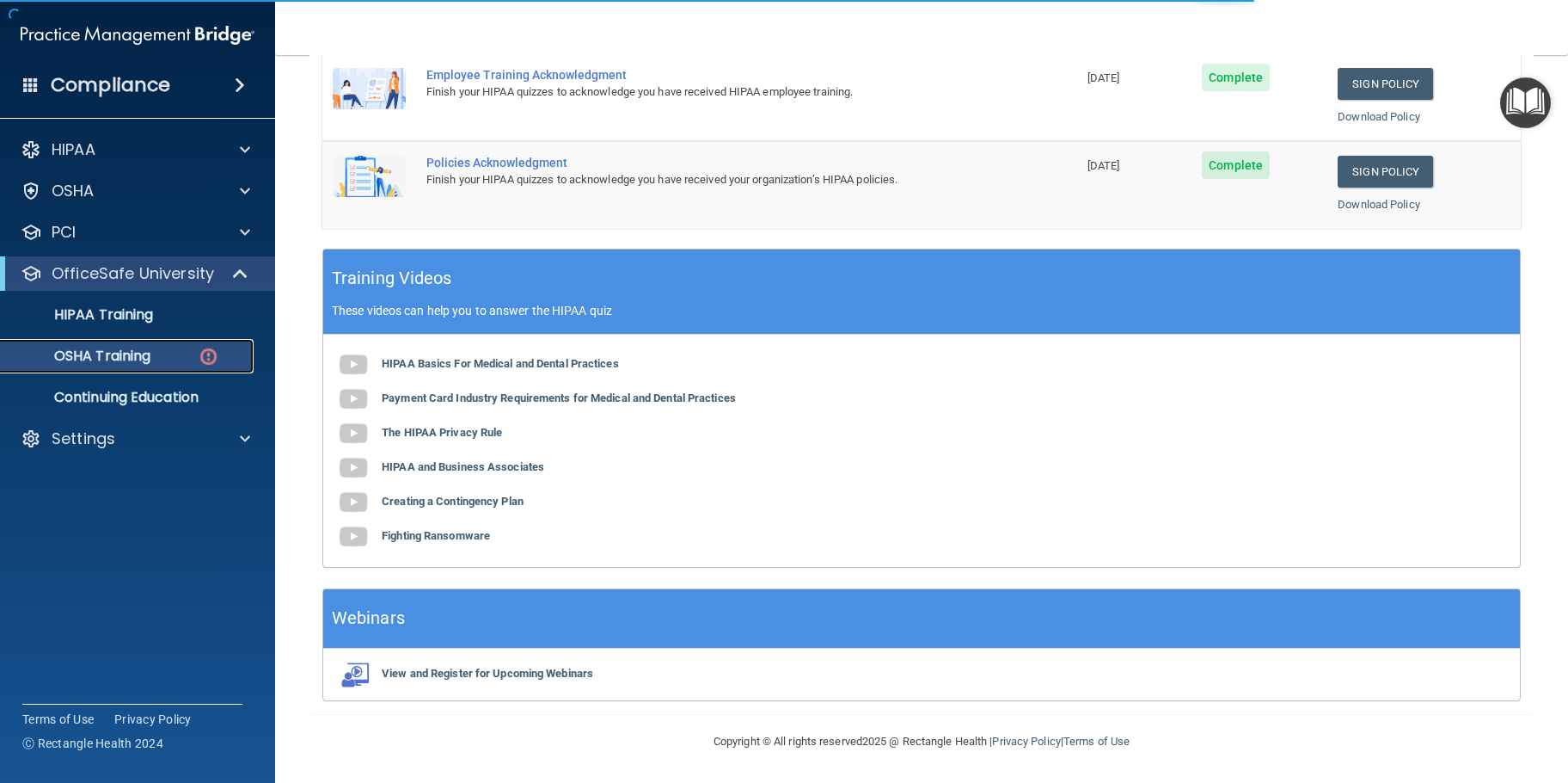
scroll to position [29, 0]
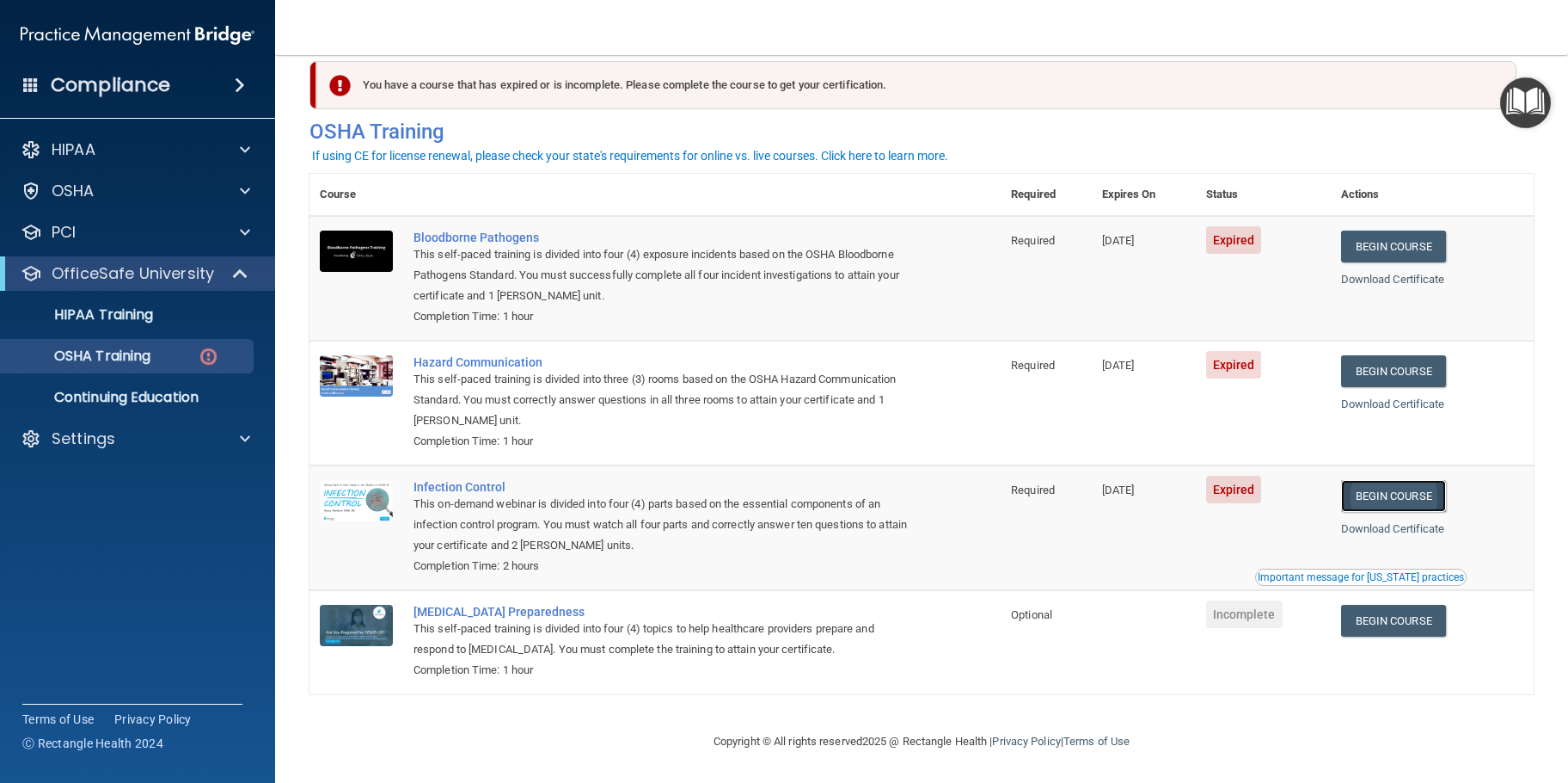
click at [1387, 495] on link "Begin Course" at bounding box center [1393, 496] width 105 height 32
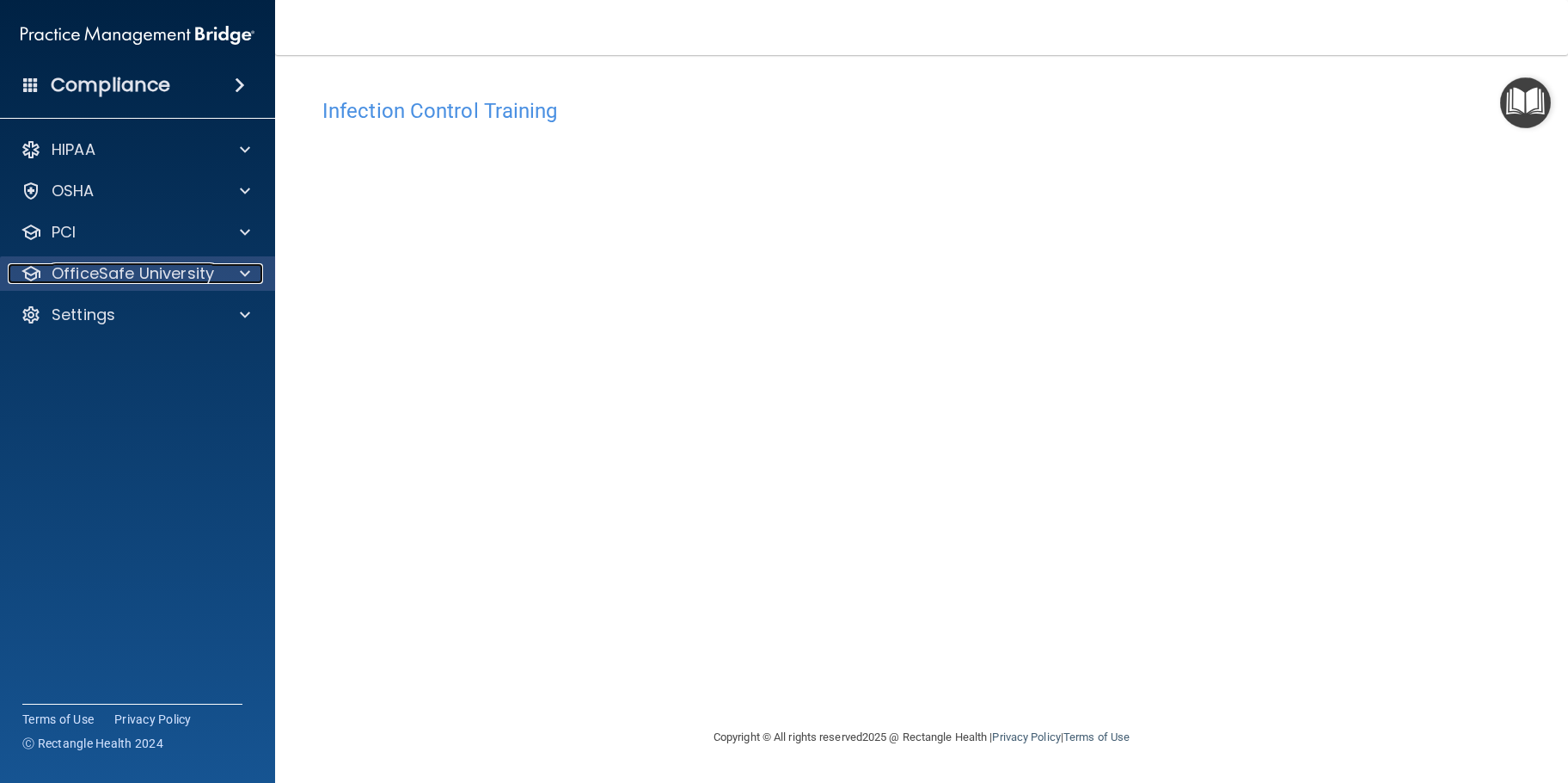
click at [100, 271] on p "OfficeSafe University" at bounding box center [132, 273] width 162 height 21
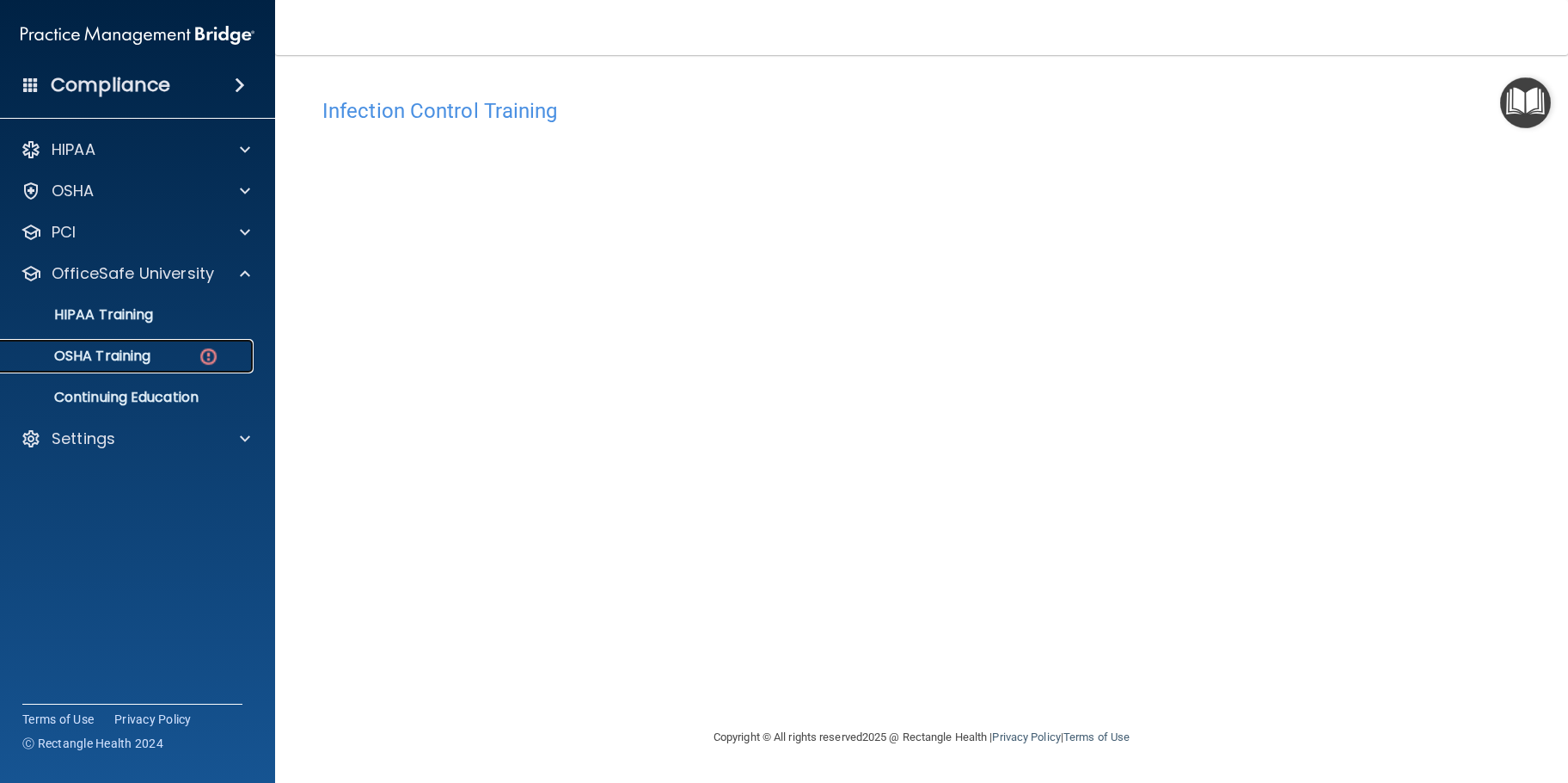
click at [150, 353] on p "OSHA Training" at bounding box center [81, 356] width 139 height 17
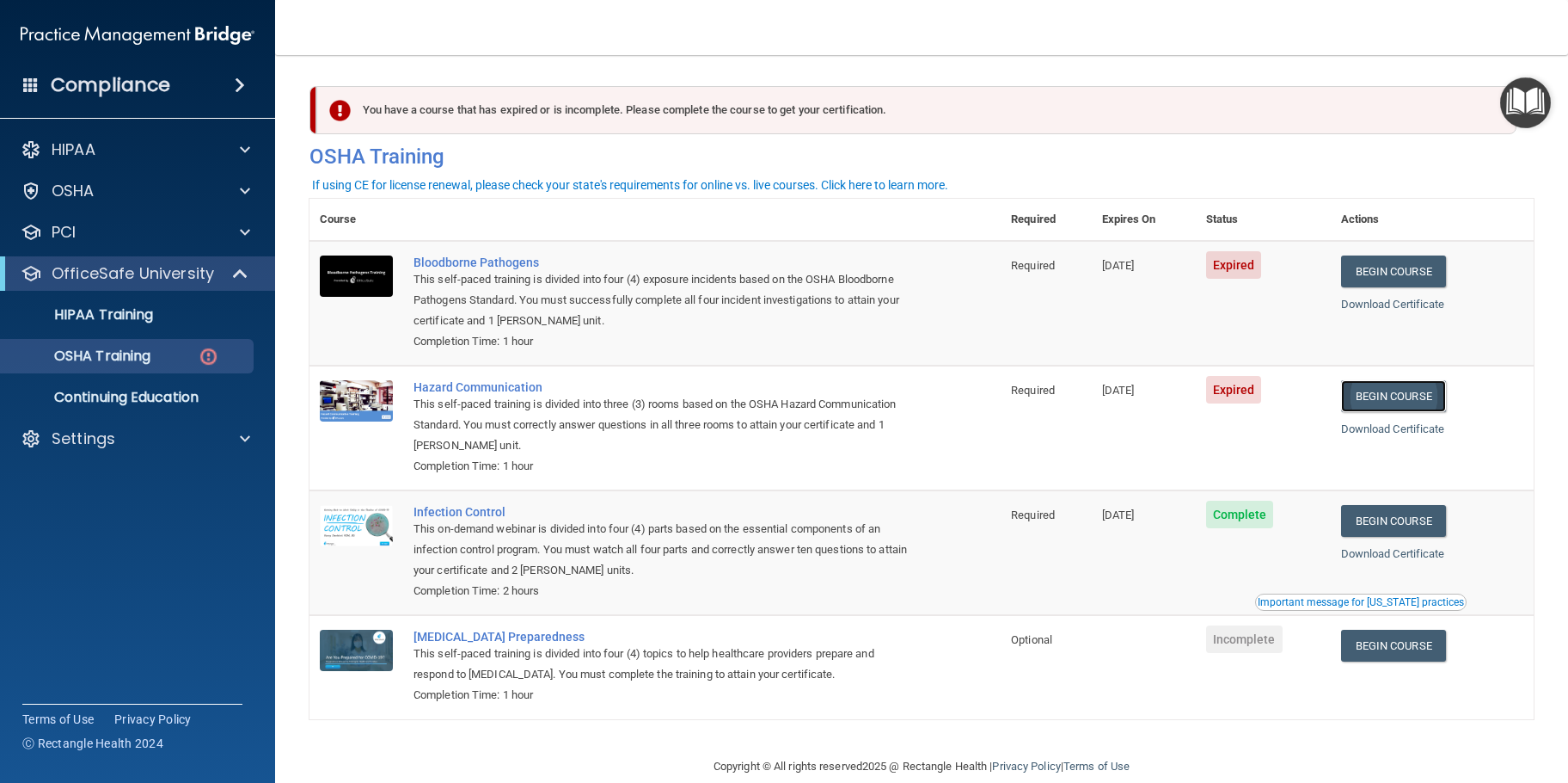
click at [1399, 399] on link "Begin Course" at bounding box center [1393, 396] width 105 height 32
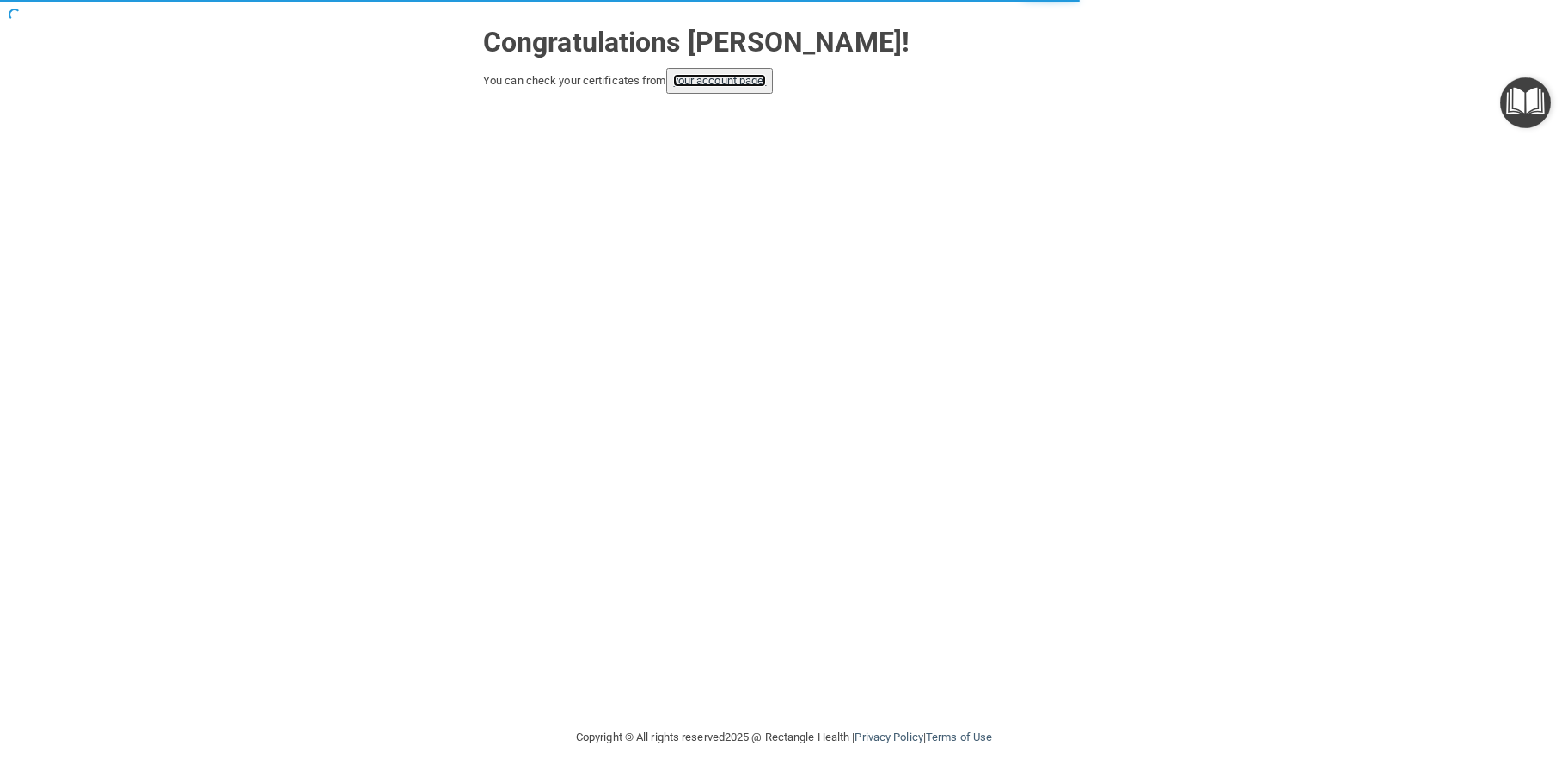
click at [724, 83] on link "your account page!" at bounding box center [720, 81] width 94 height 13
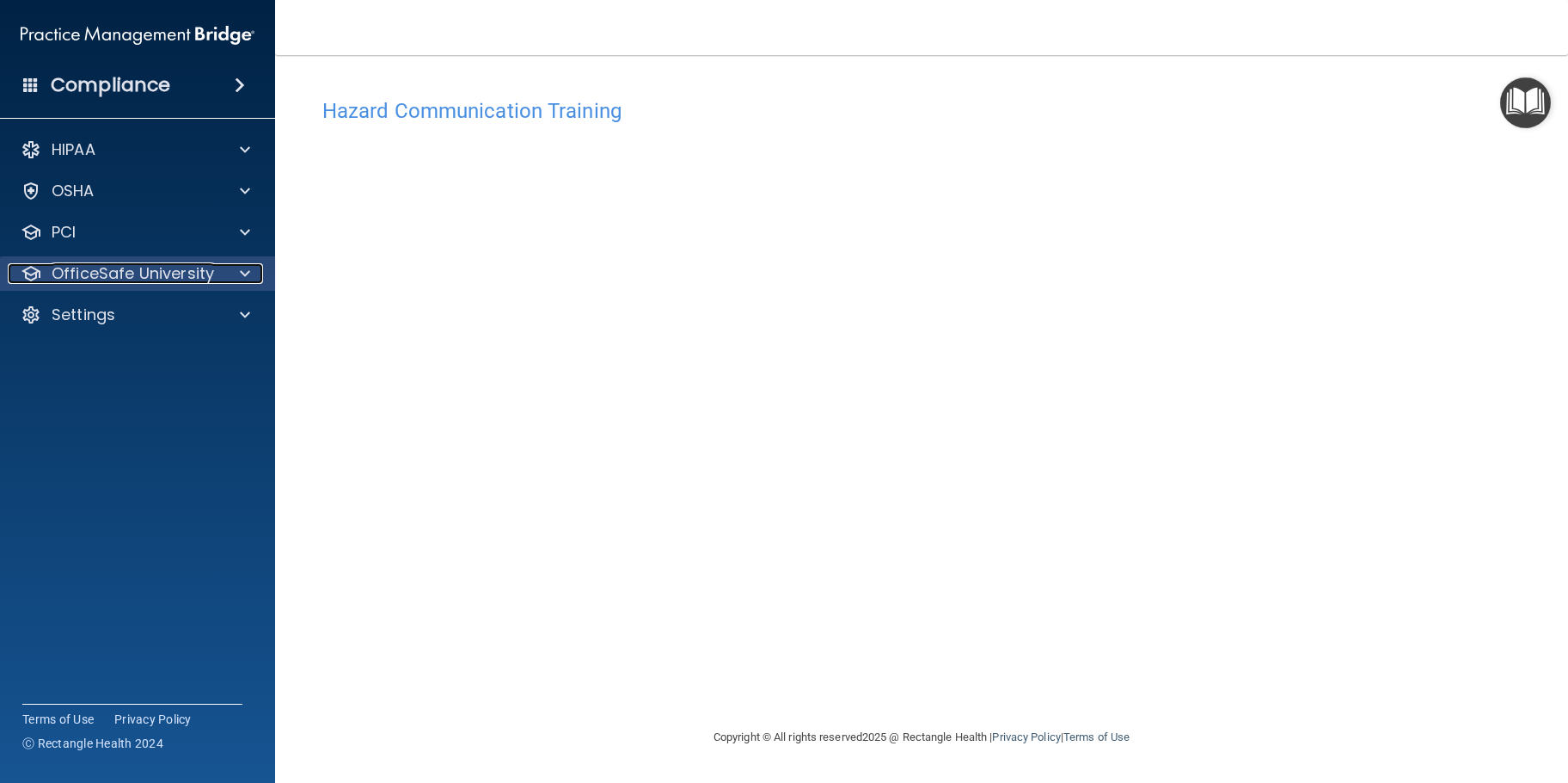
click at [107, 269] on p "OfficeSafe University" at bounding box center [132, 273] width 162 height 21
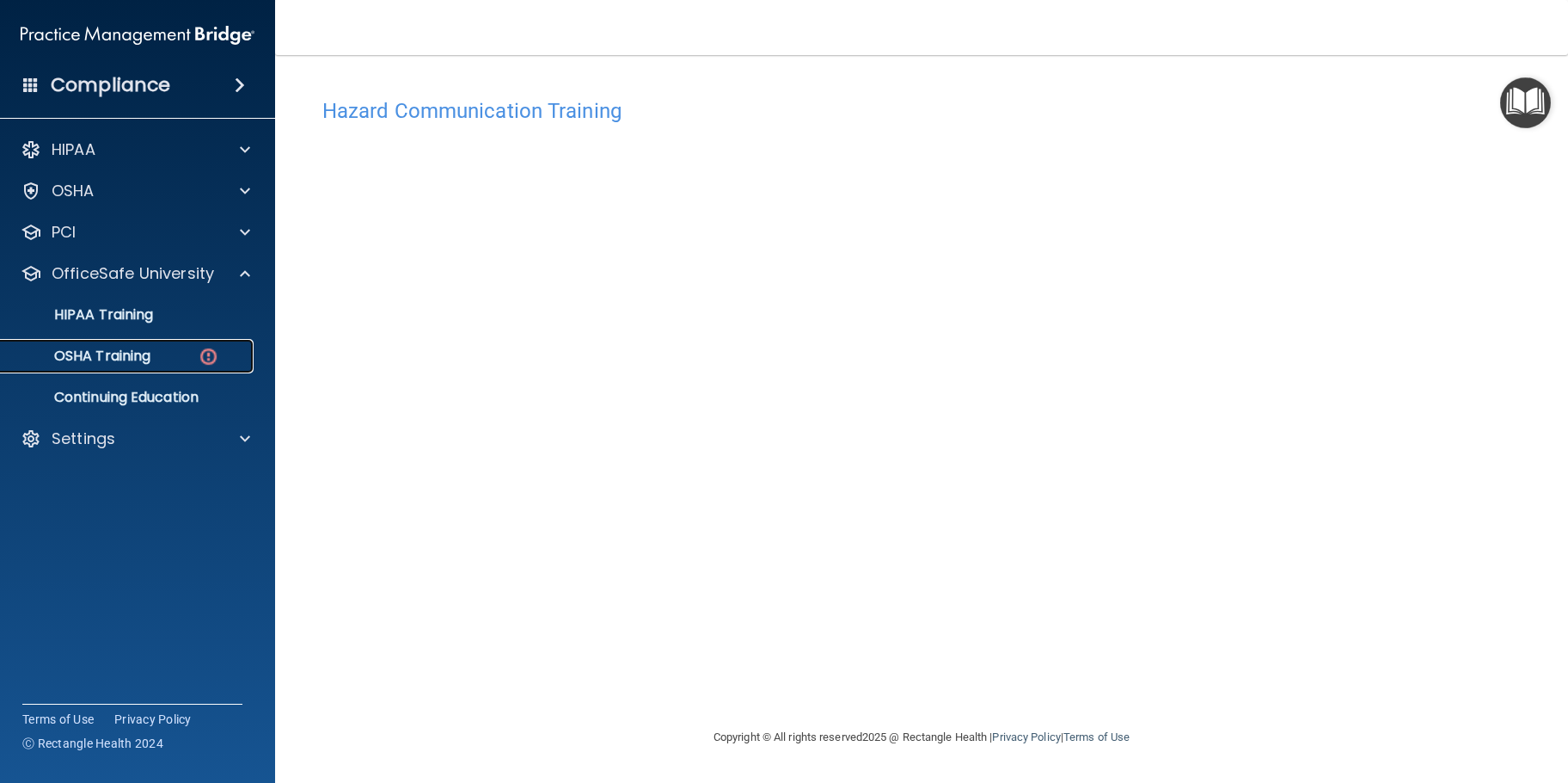
click at [109, 349] on p "OSHA Training" at bounding box center [81, 356] width 139 height 17
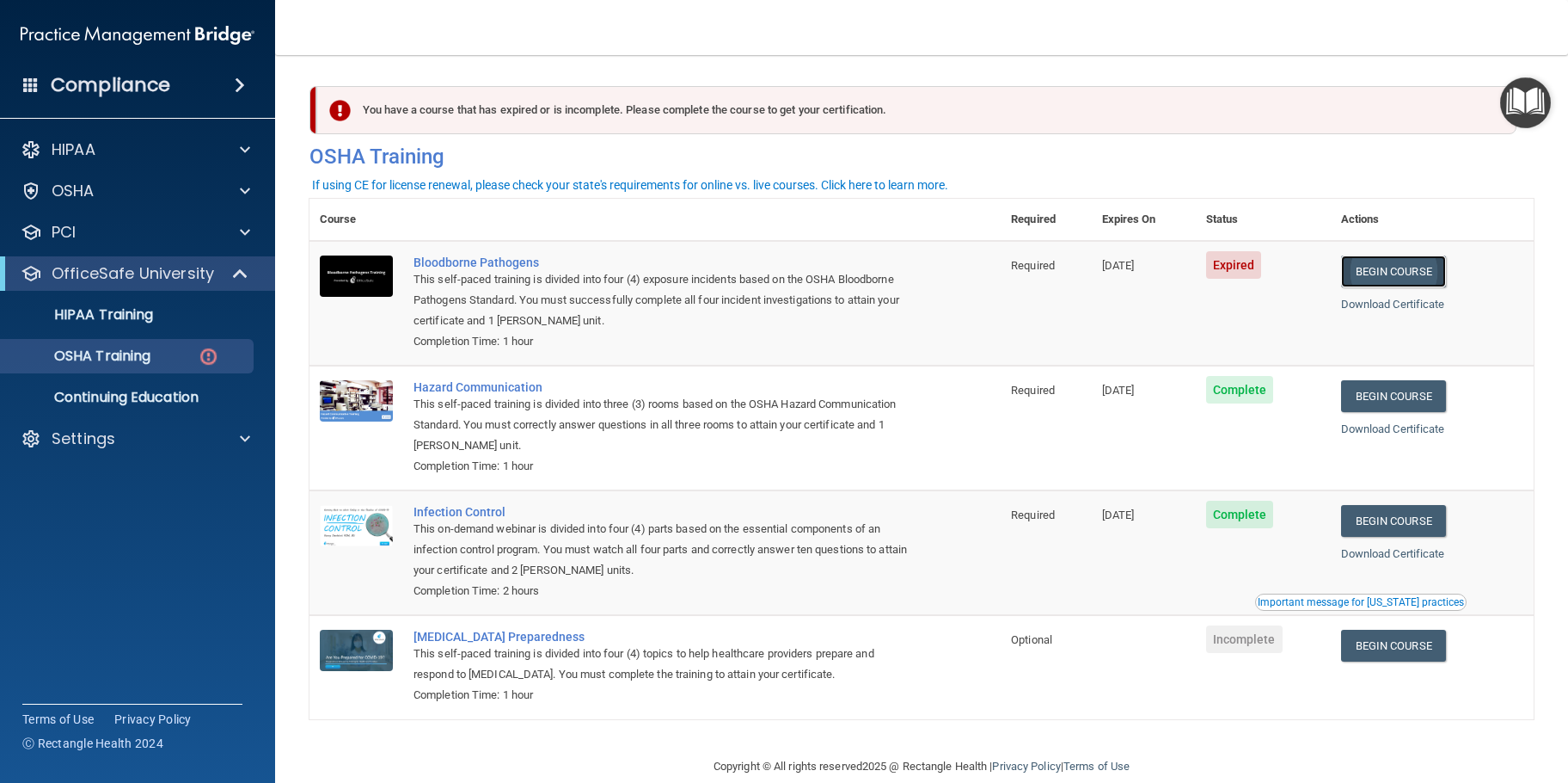
click at [1406, 270] on link "Begin Course" at bounding box center [1393, 271] width 105 height 32
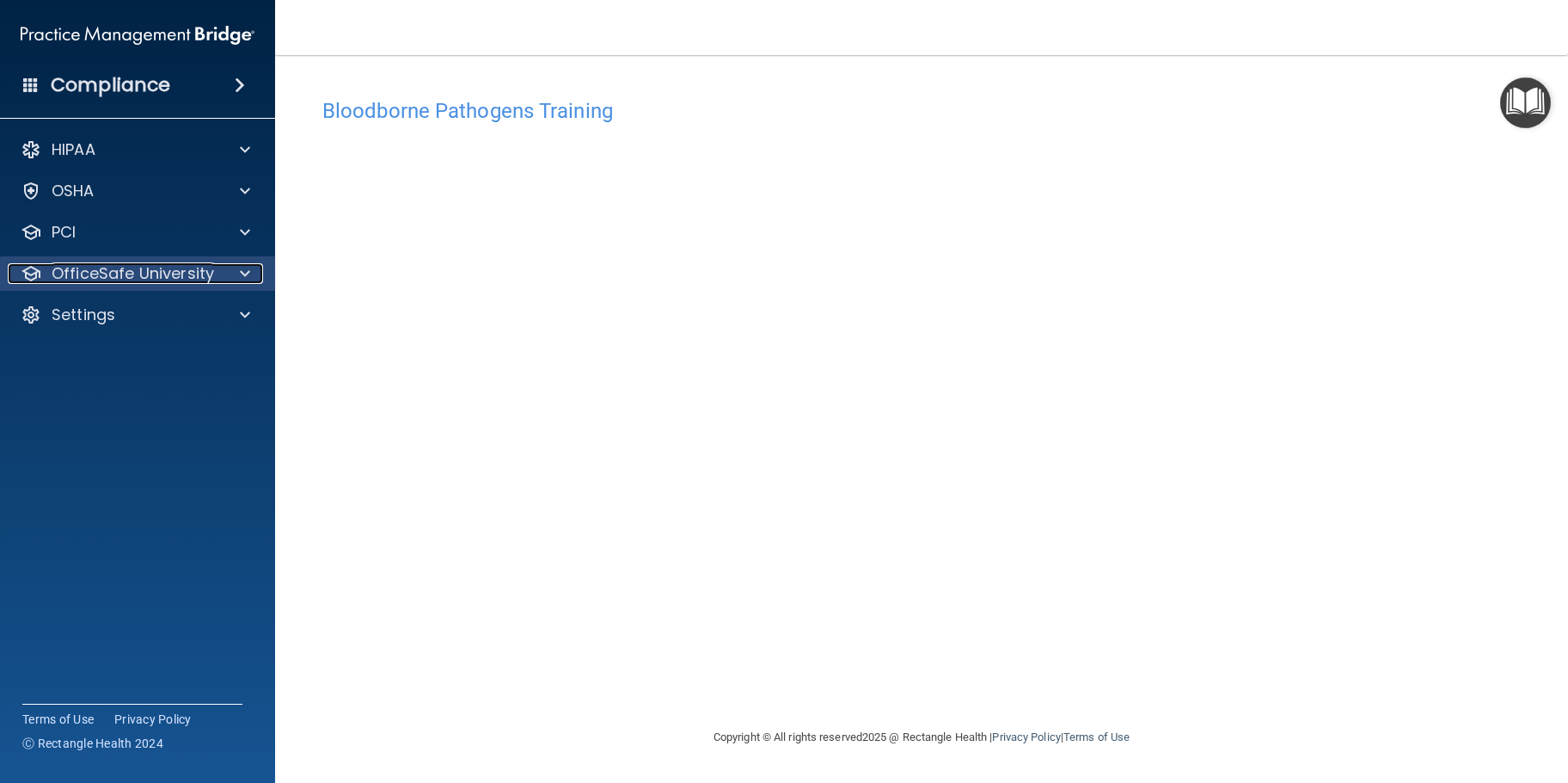
click at [129, 279] on p "OfficeSafe University" at bounding box center [132, 273] width 162 height 21
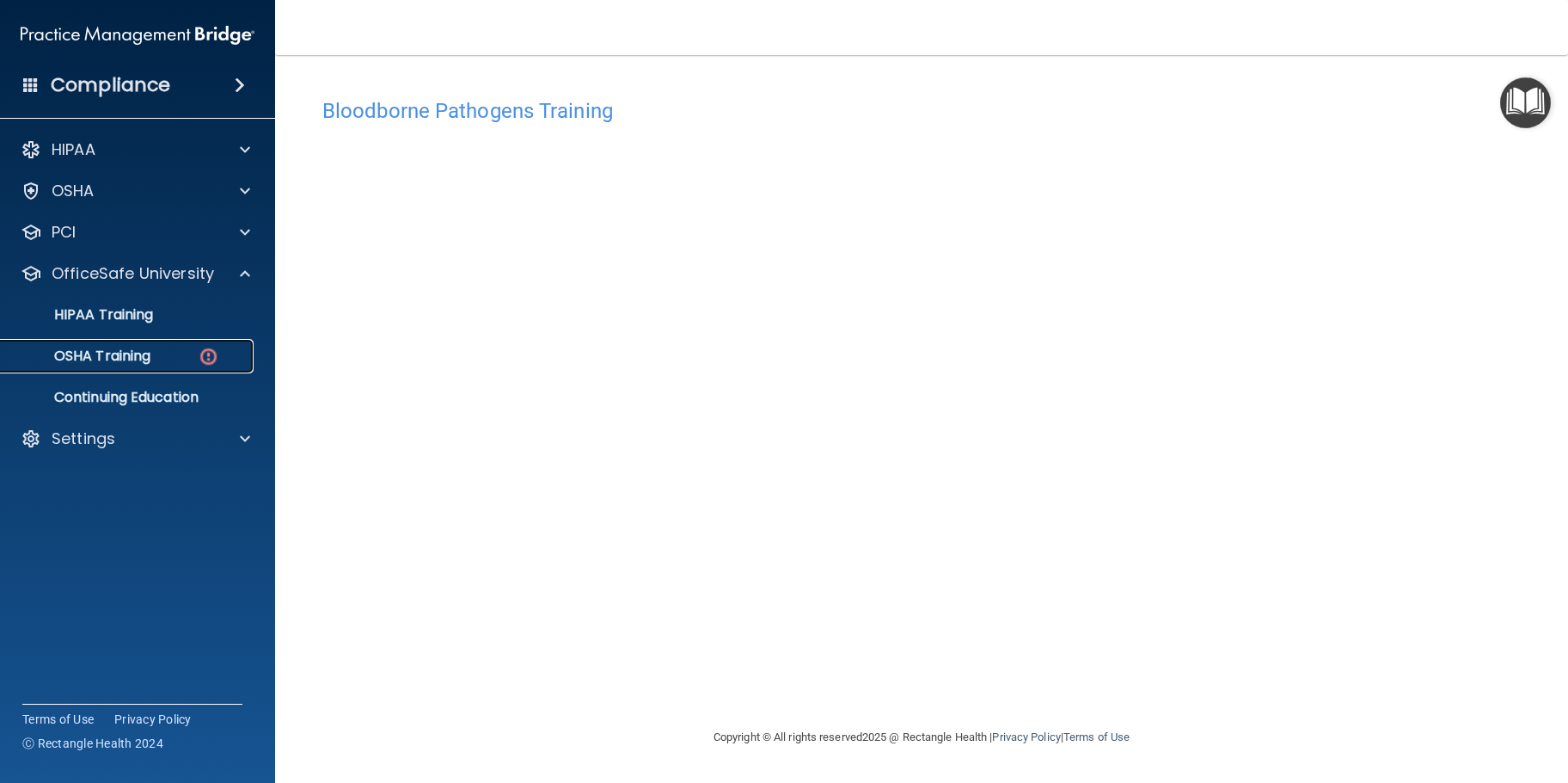
click at [115, 360] on p "OSHA Training" at bounding box center [81, 356] width 139 height 17
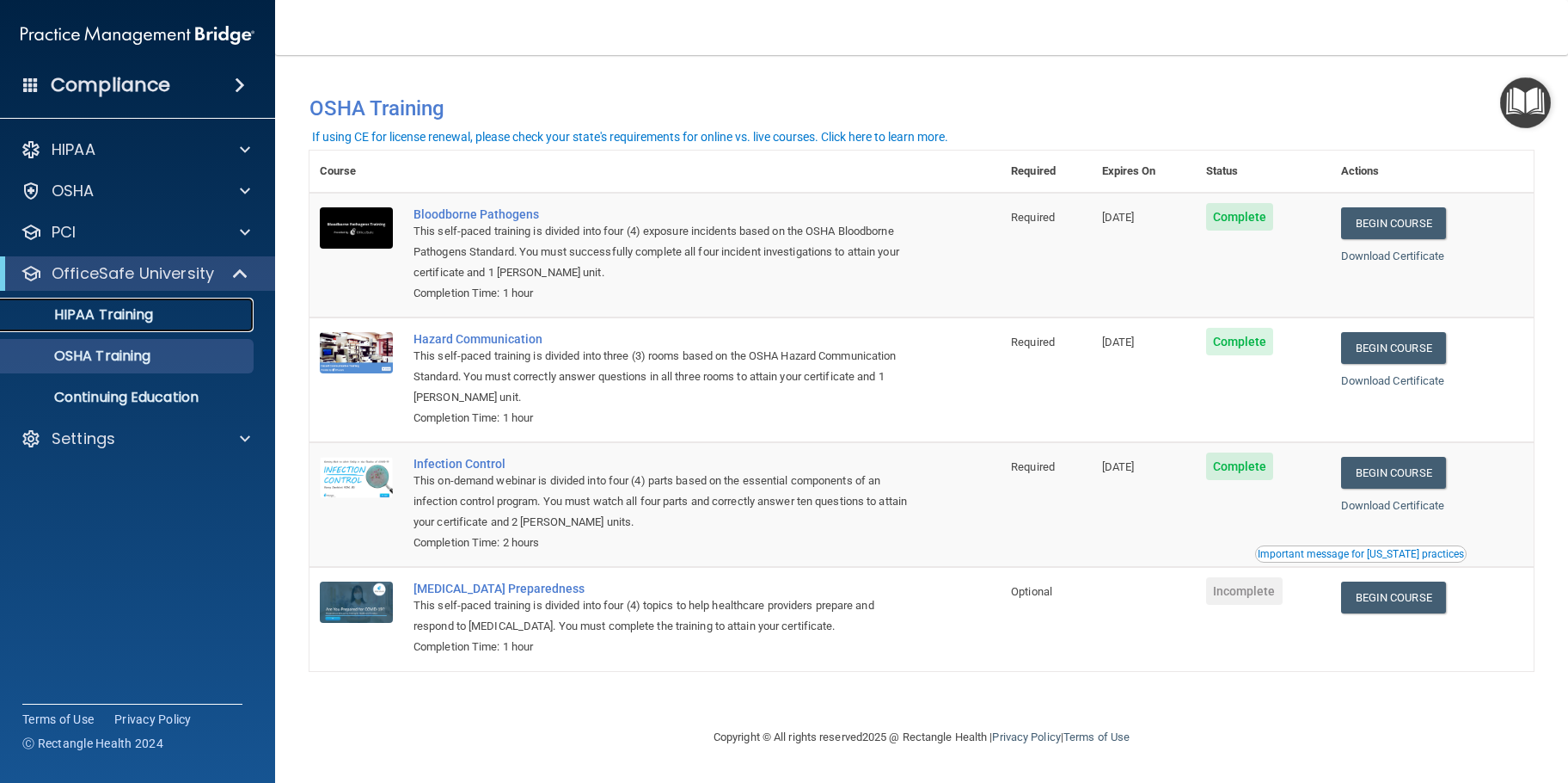
click at [134, 315] on p "HIPAA Training" at bounding box center [82, 315] width 142 height 17
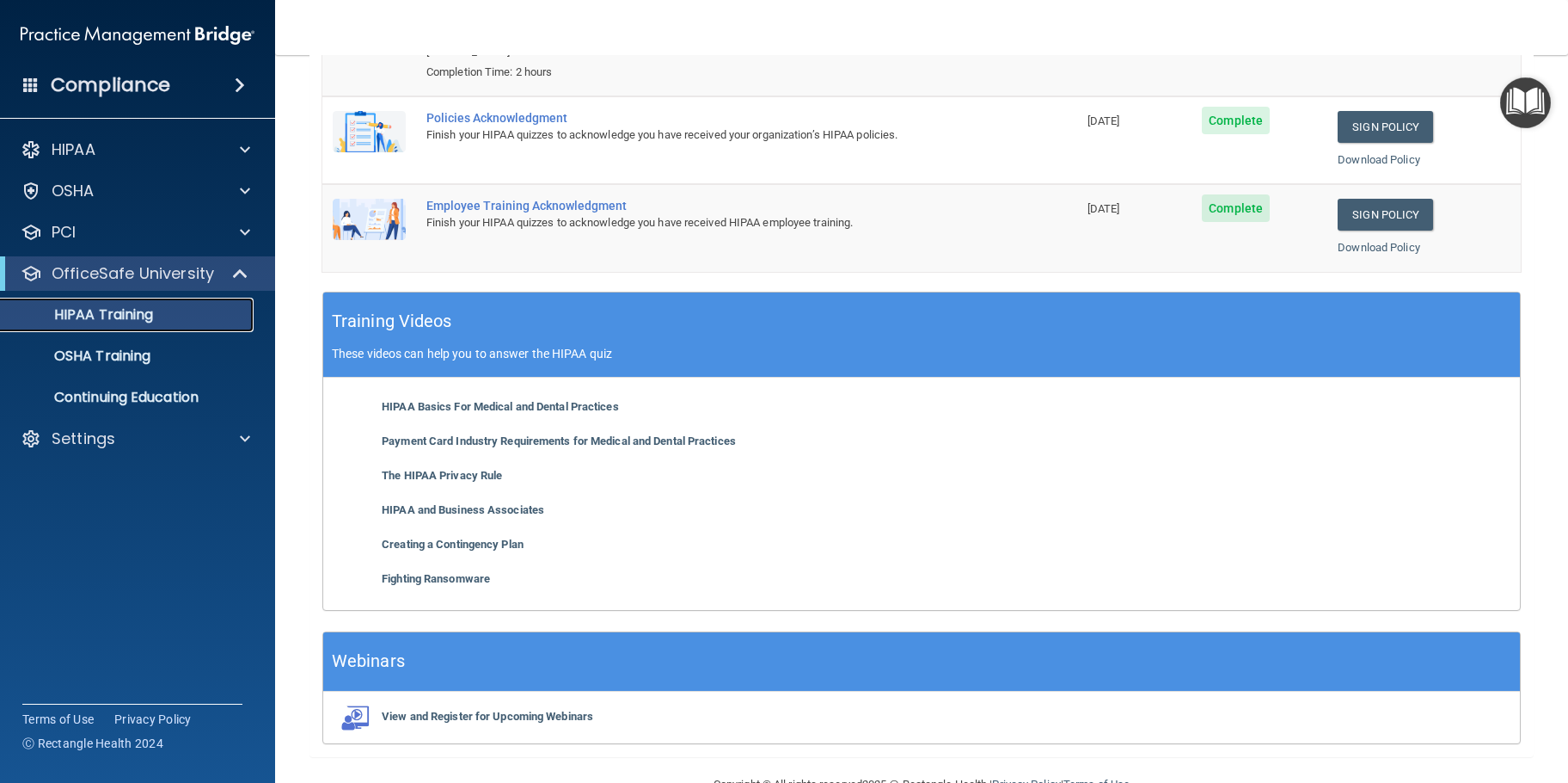
scroll to position [375, 0]
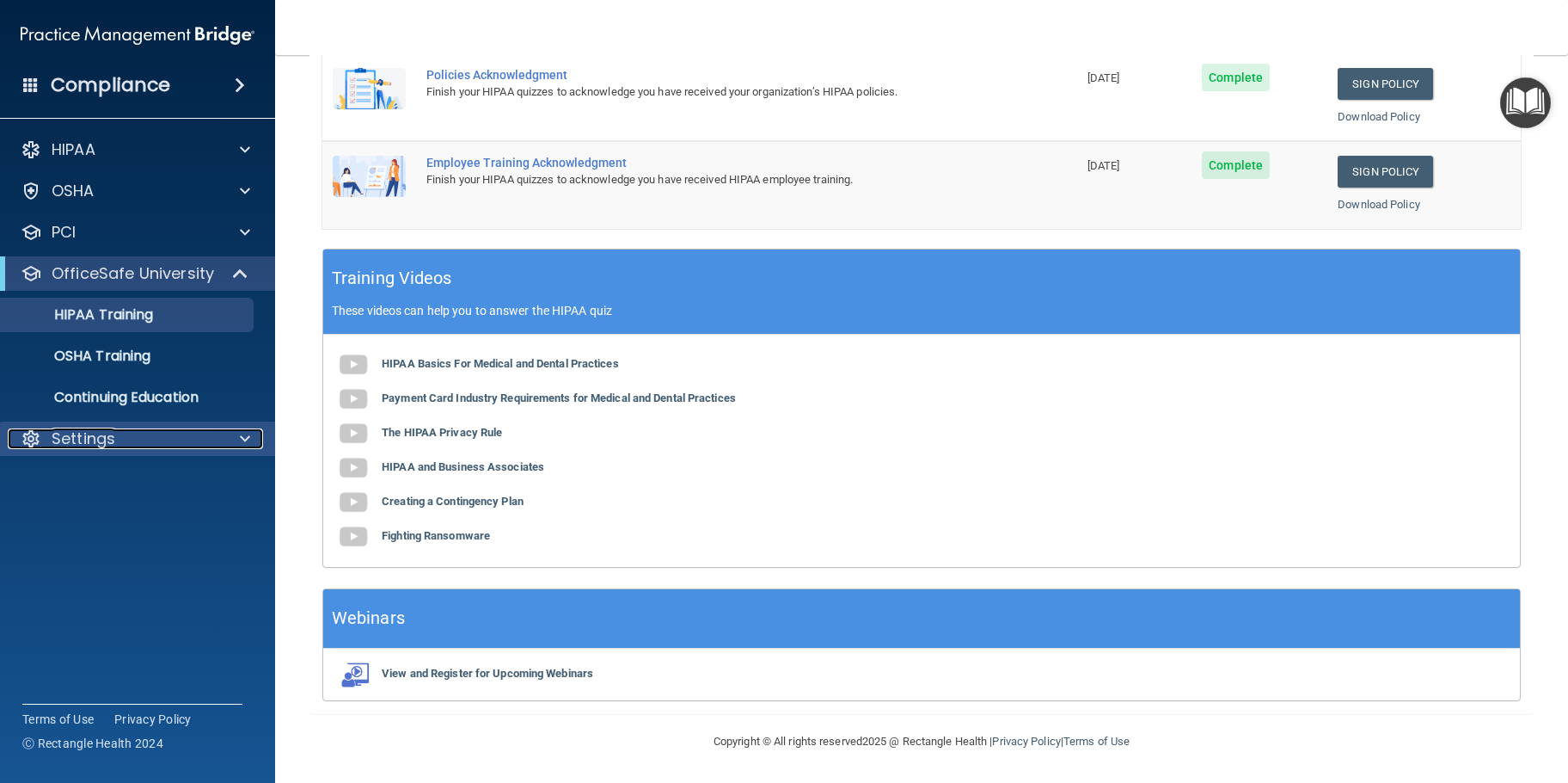
click at [99, 445] on p "Settings" at bounding box center [84, 438] width 64 height 21
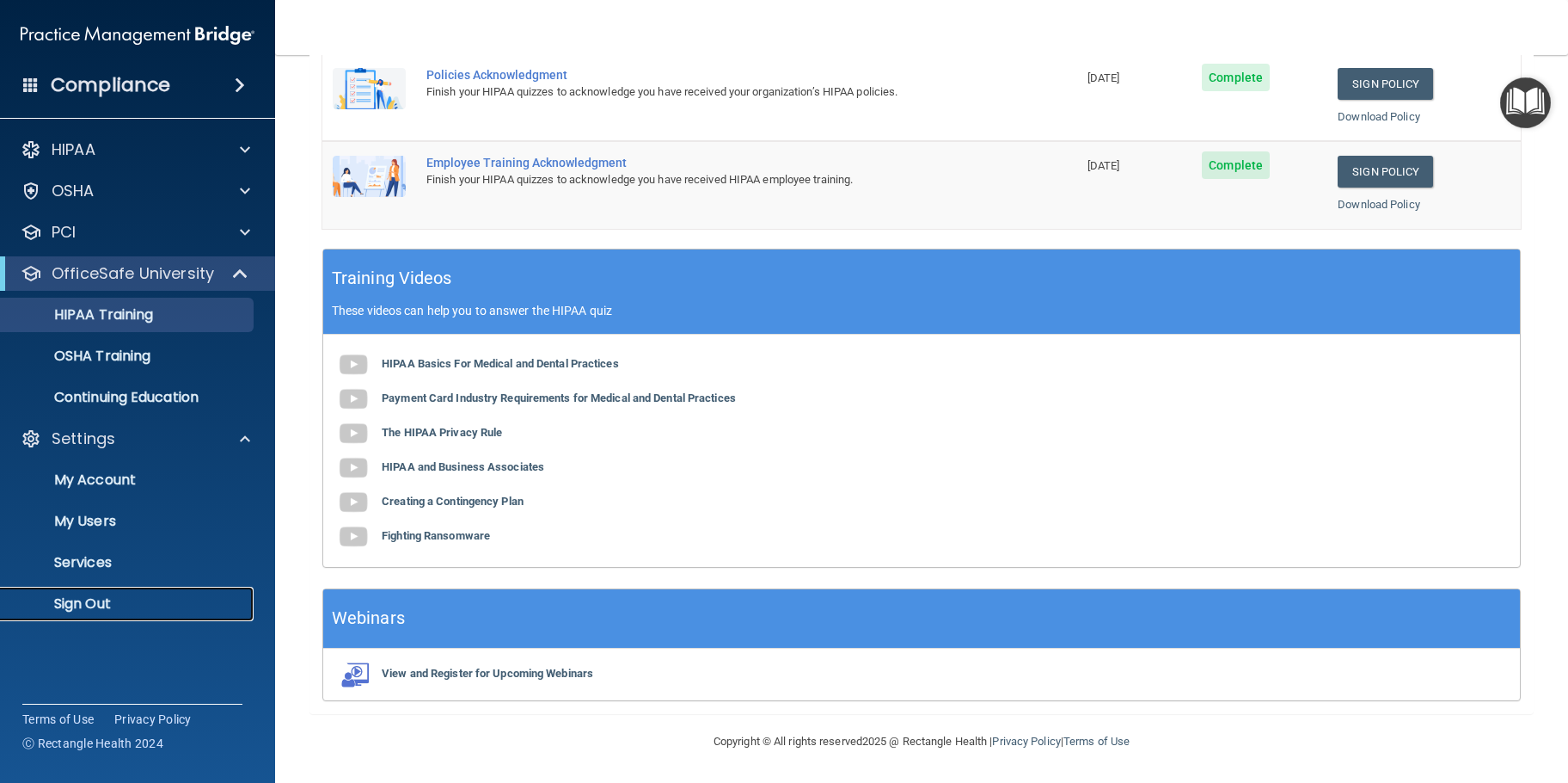
click at [90, 603] on p "Sign Out" at bounding box center [129, 604] width 235 height 17
